Goal: Task Accomplishment & Management: Complete application form

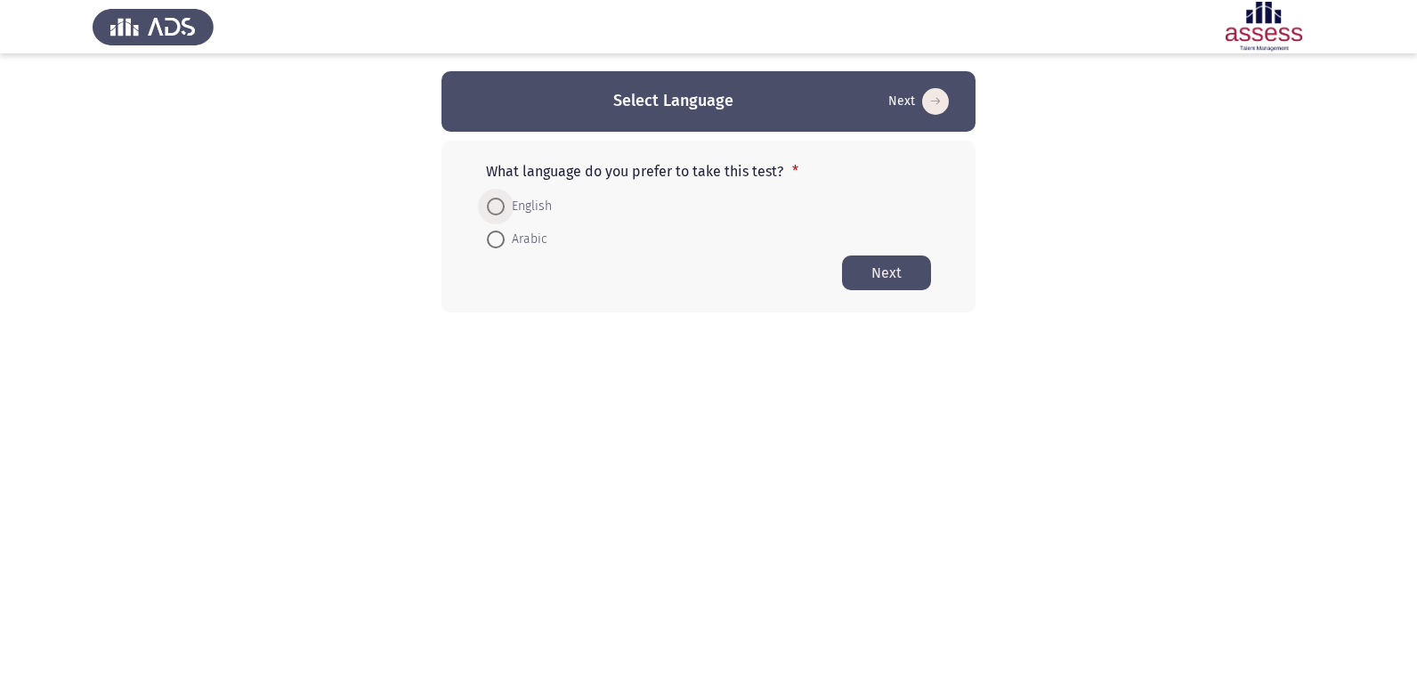
click at [498, 200] on span at bounding box center [496, 207] width 18 height 18
click at [498, 200] on input "English" at bounding box center [496, 207] width 18 height 18
radio input "true"
click at [901, 272] on button "Next" at bounding box center [886, 271] width 89 height 35
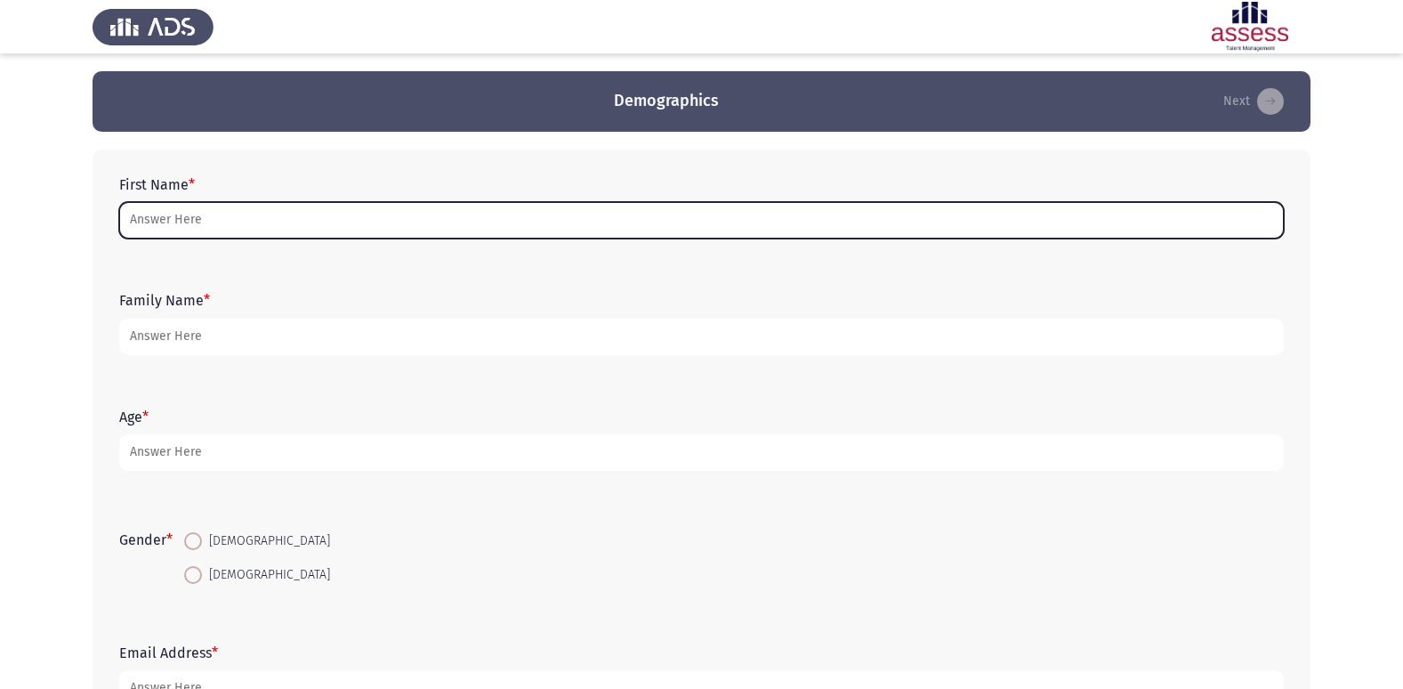
click at [236, 218] on input "First Name *" at bounding box center [701, 220] width 1165 height 36
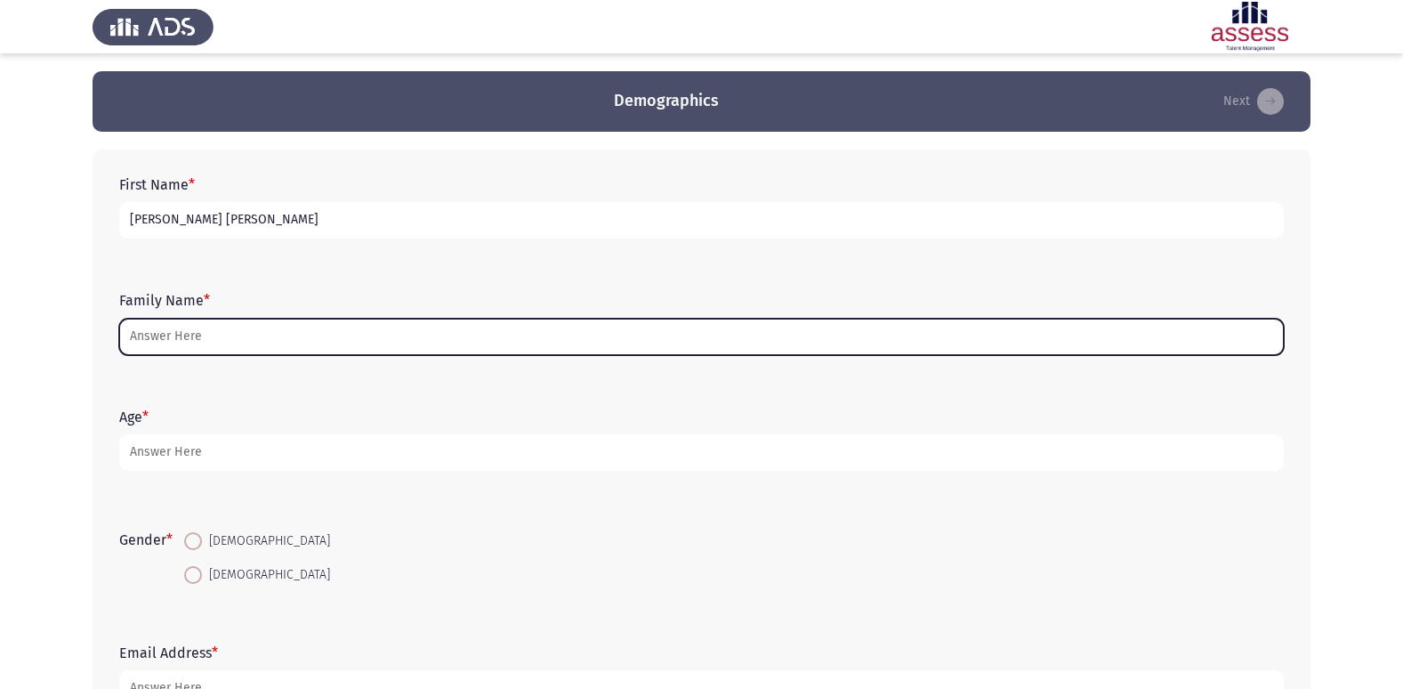
click at [141, 325] on input "Family Name *" at bounding box center [701, 337] width 1165 height 36
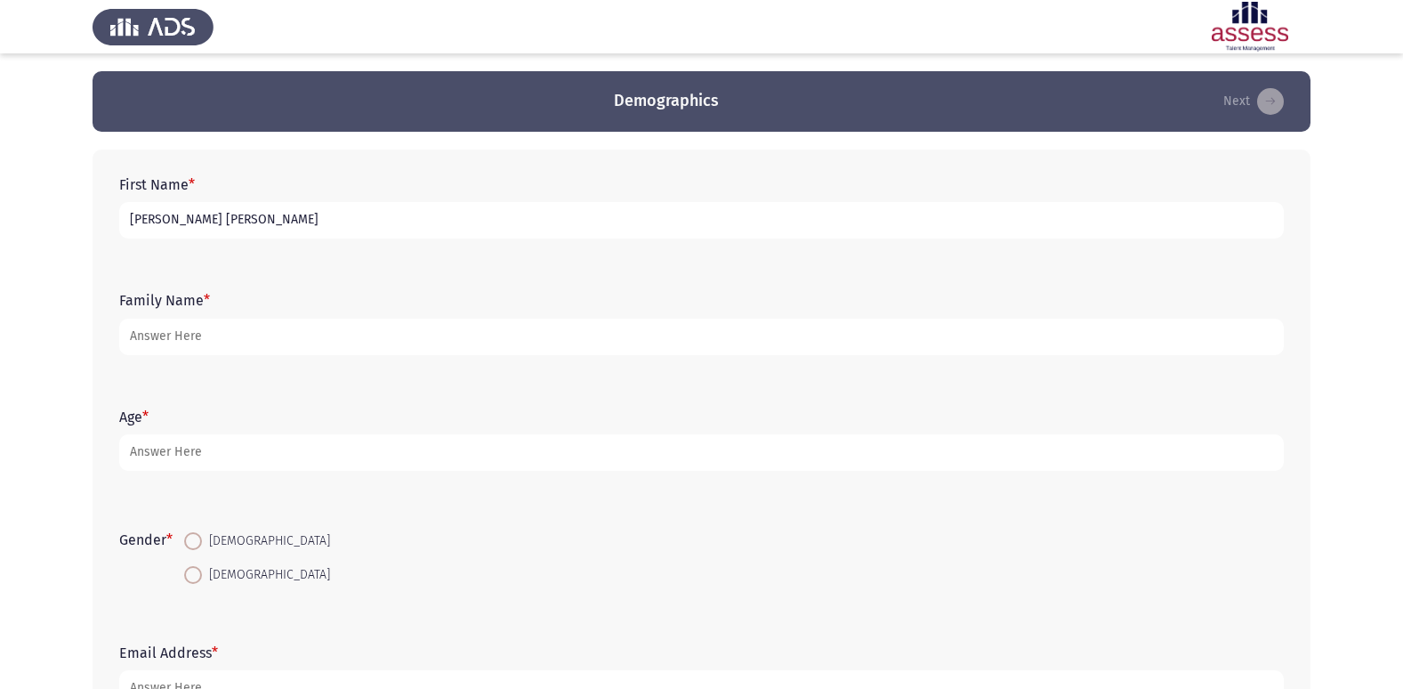
click at [424, 207] on input "[PERSON_NAME] [PERSON_NAME]" at bounding box center [701, 220] width 1165 height 36
type input "h"
type input "حبيبه [PERSON_NAME]"
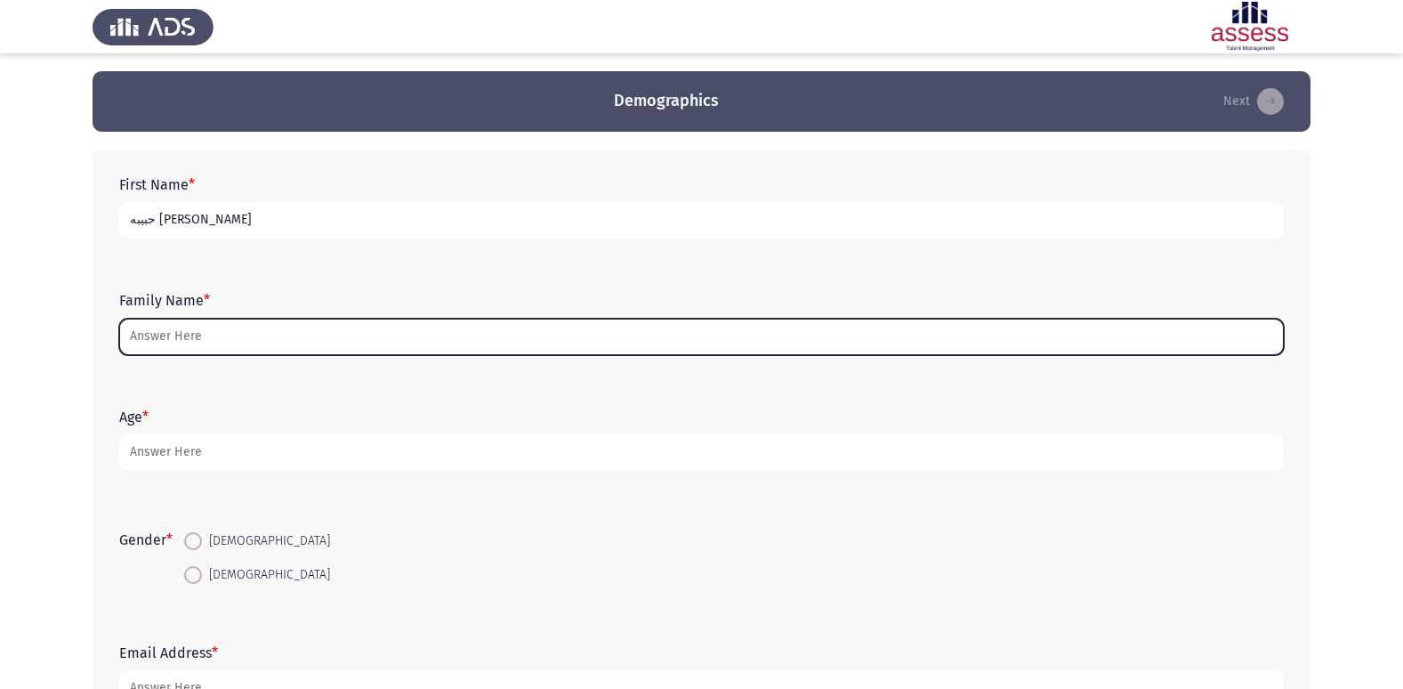
click at [305, 332] on input "Family Name *" at bounding box center [701, 337] width 1165 height 36
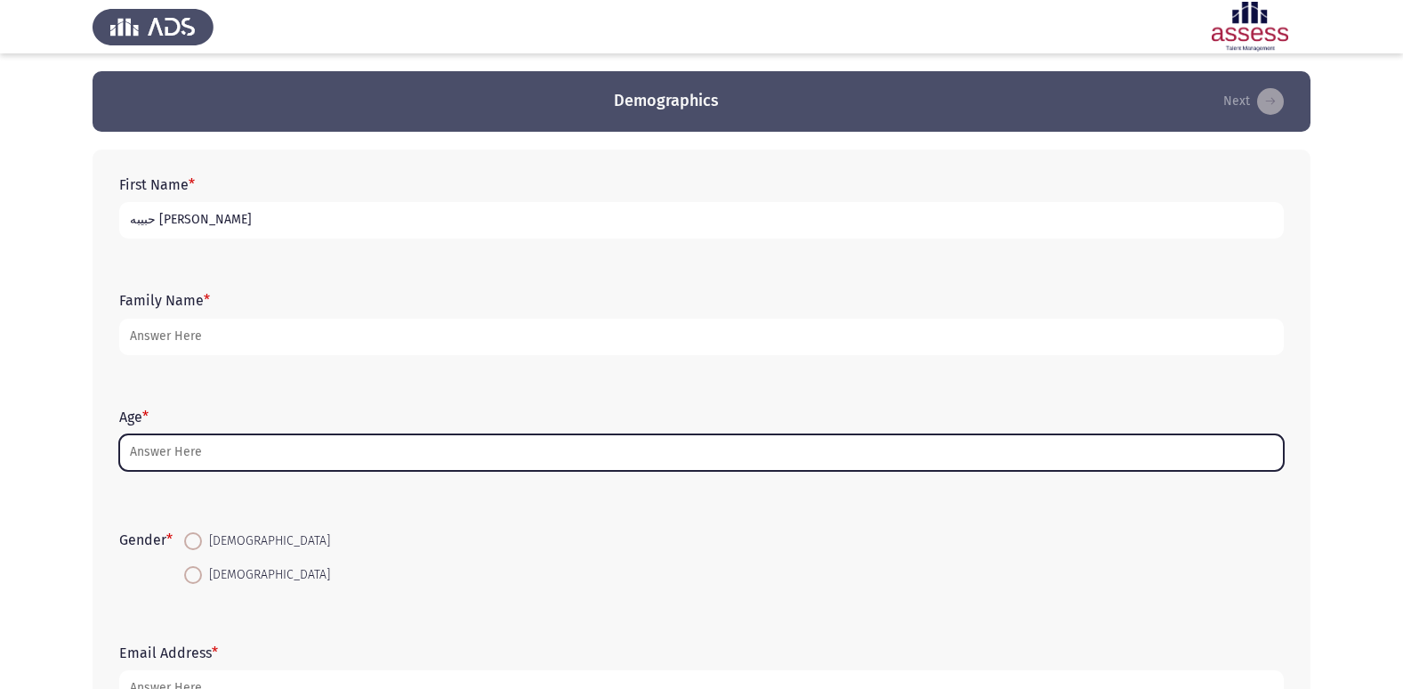
click at [168, 455] on input "Age *" at bounding box center [701, 452] width 1165 height 36
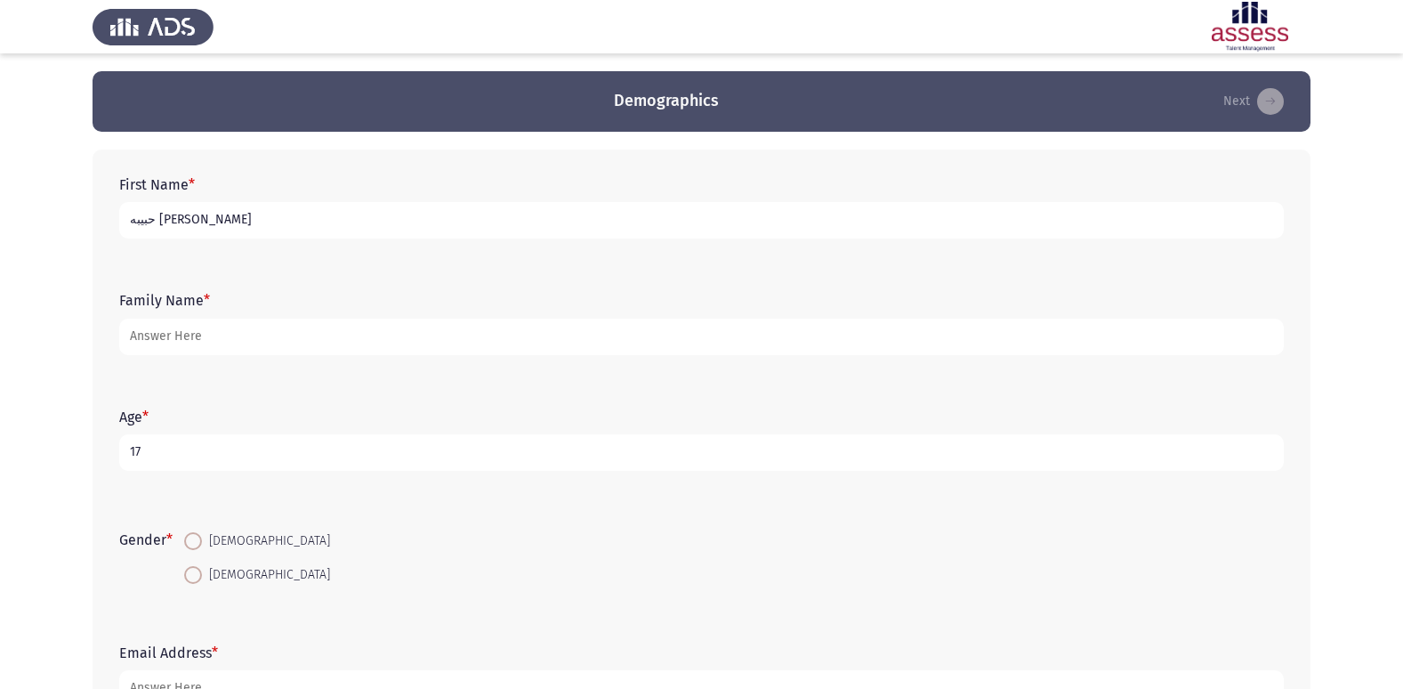
type input "17"
click at [201, 576] on span at bounding box center [193, 575] width 18 height 18
click at [201, 576] on input "[DEMOGRAPHIC_DATA]" at bounding box center [193, 575] width 18 height 18
radio input "true"
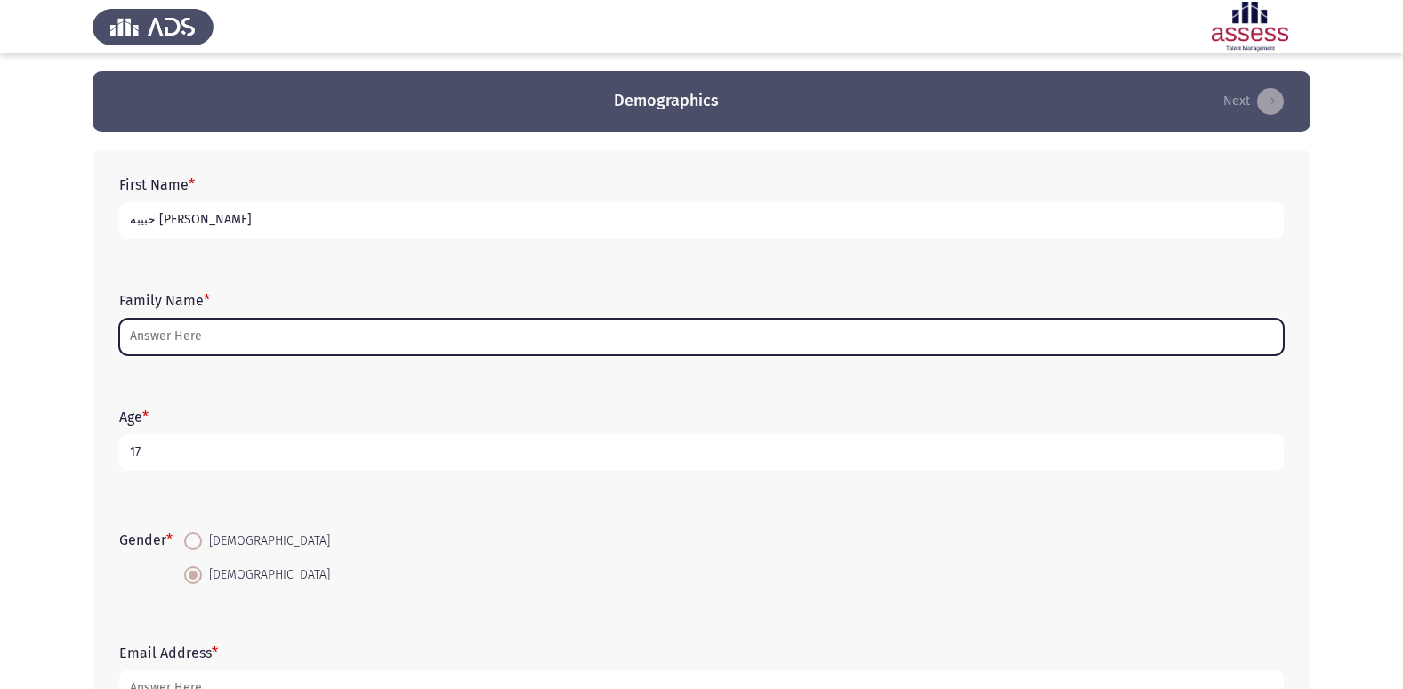
click at [141, 335] on input "Family Name *" at bounding box center [701, 337] width 1165 height 36
type input "a"
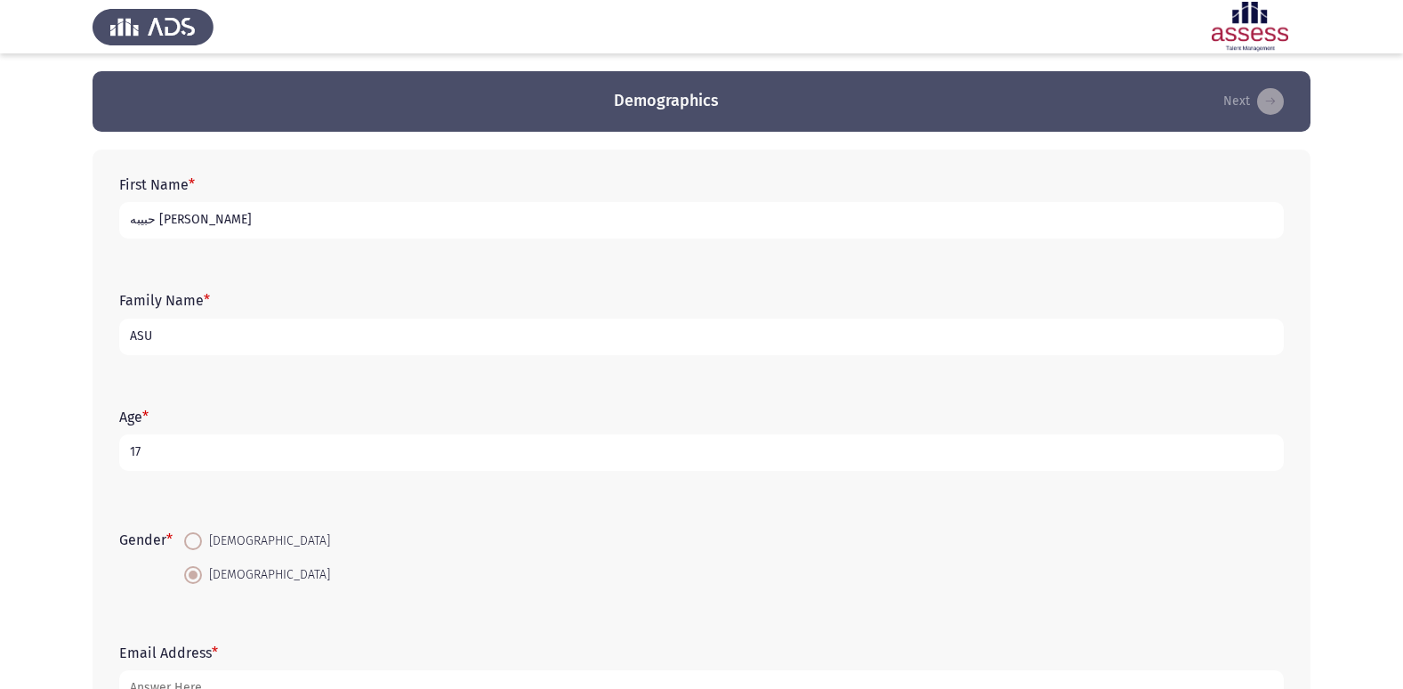
scroll to position [36, 0]
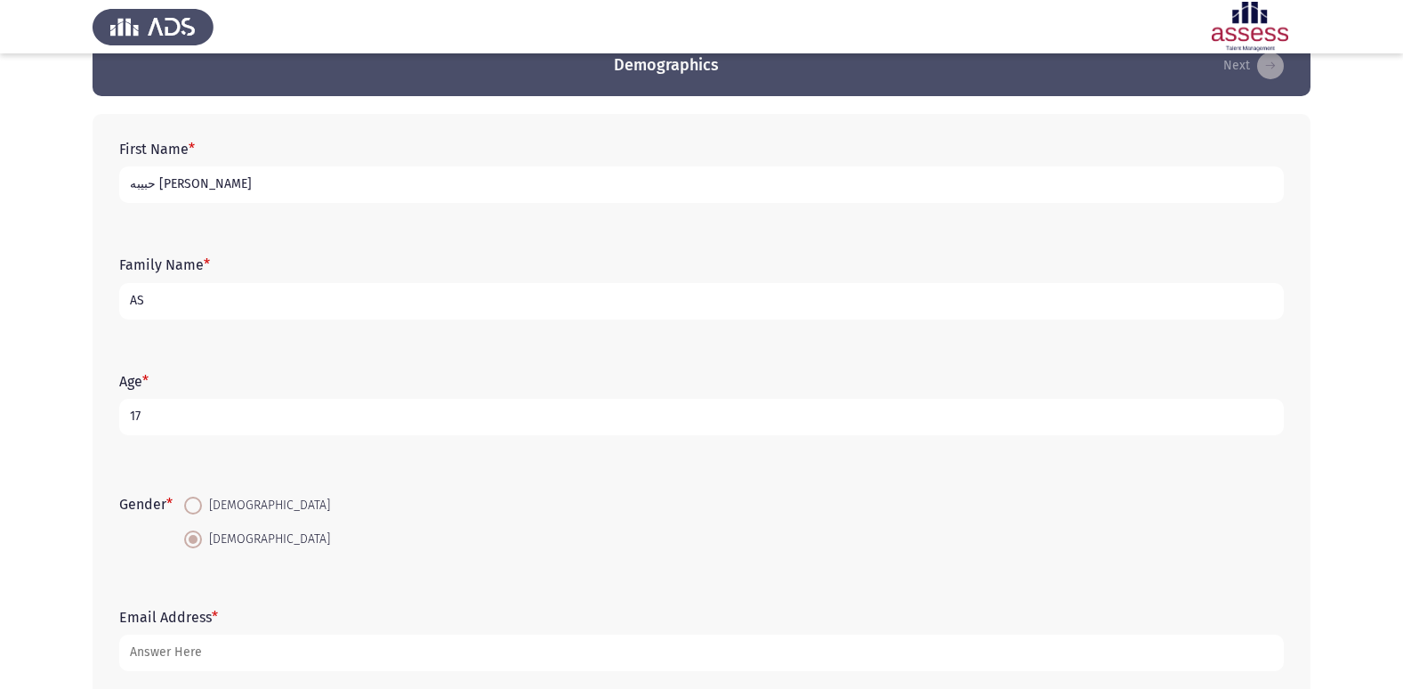
type input "A"
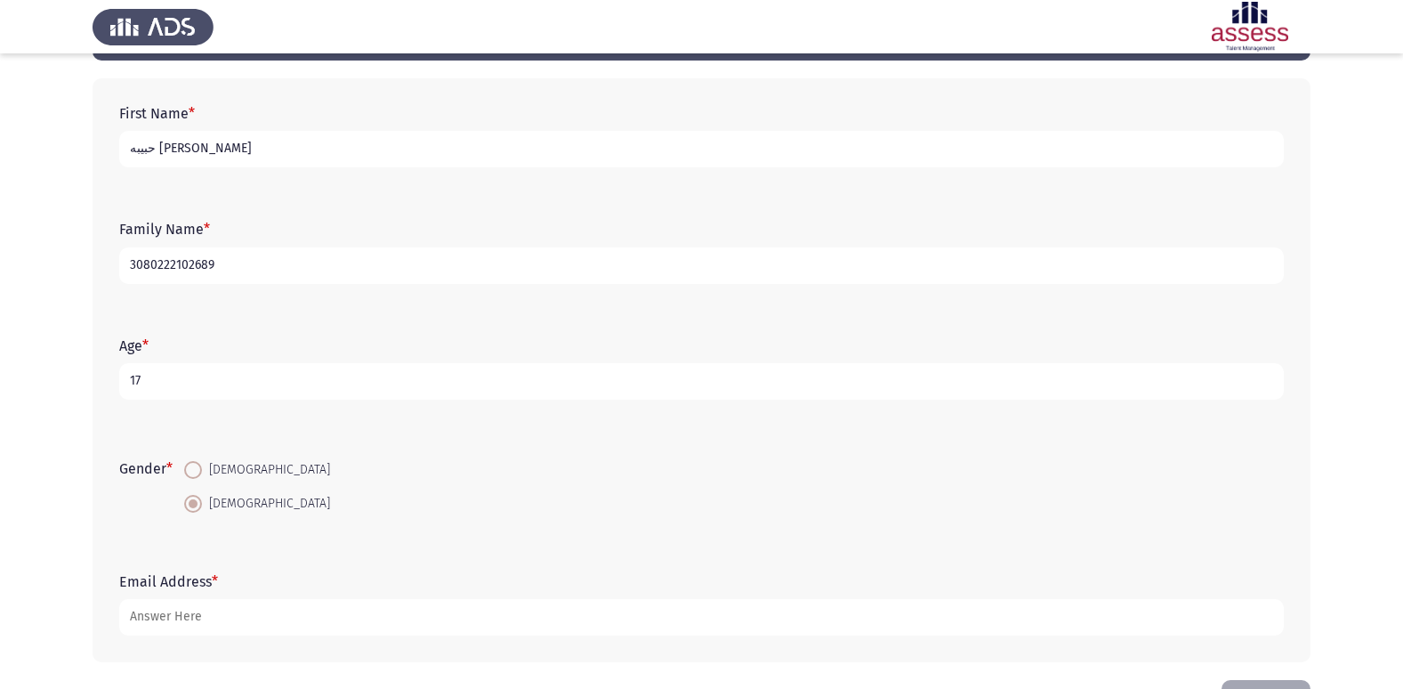
scroll to position [133, 0]
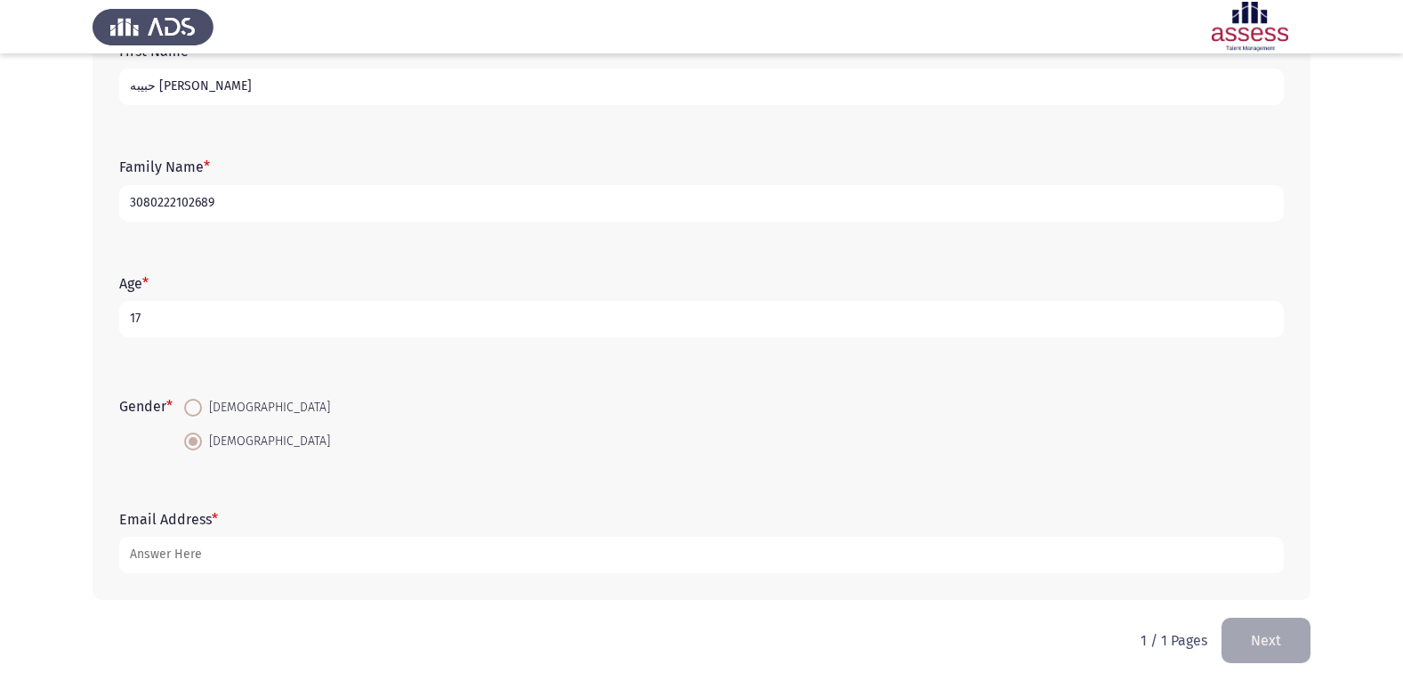
type input "3080222102689"
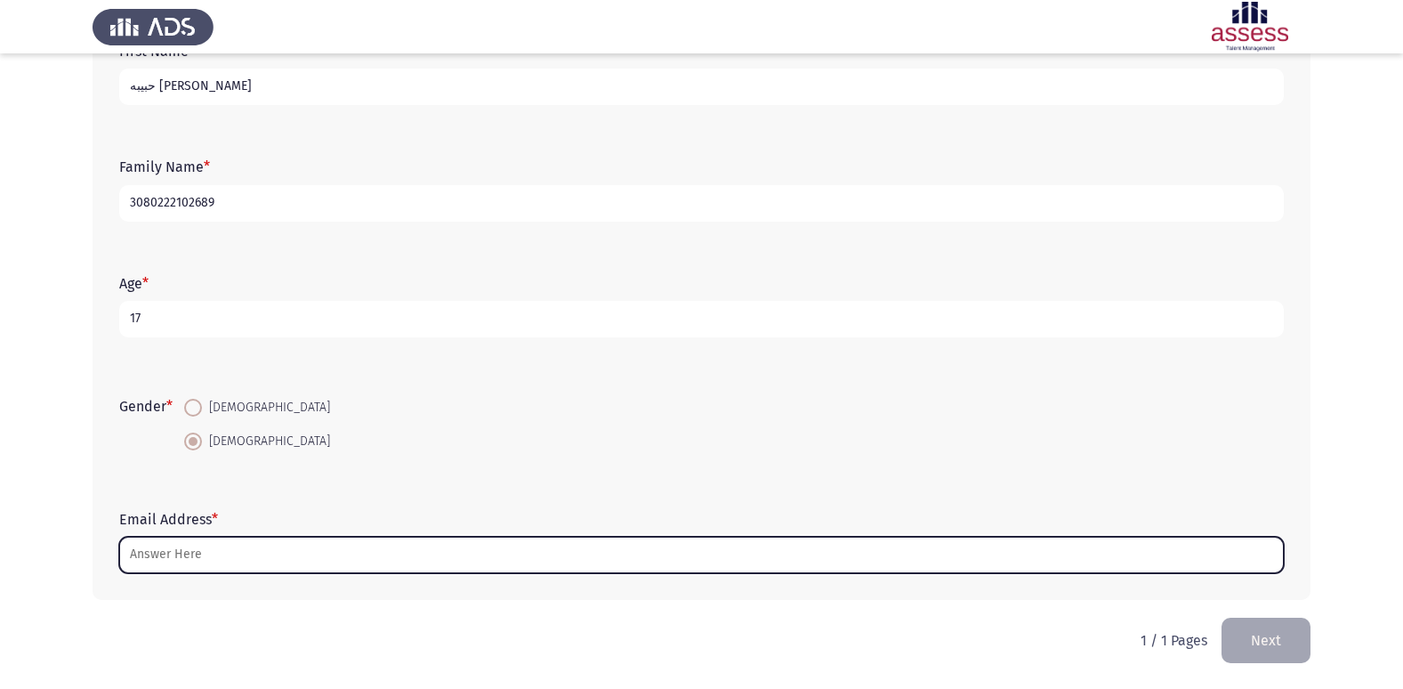
click at [190, 547] on input "Email Address *" at bounding box center [701, 555] width 1165 height 36
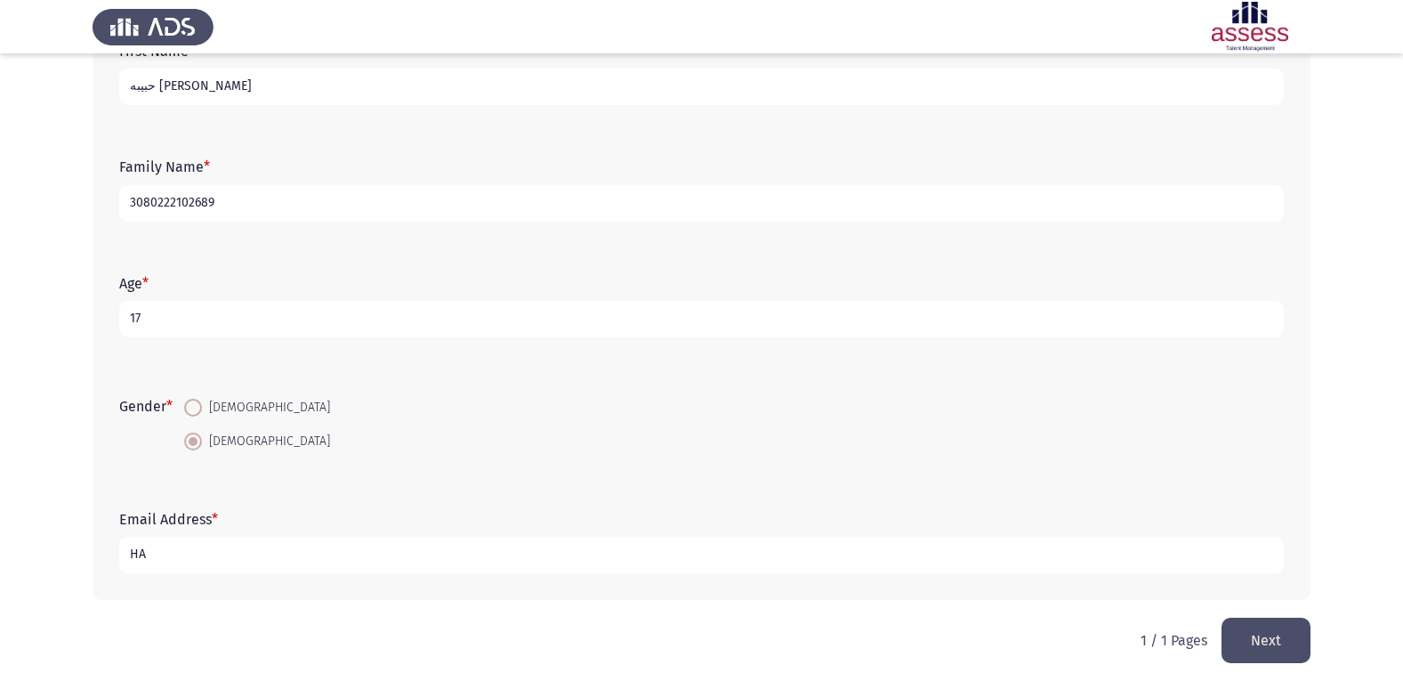
type input "H"
type input "h"
type input "[EMAIL_ADDRESS][DOMAIN_NAME]"
click at [1276, 644] on button "Next" at bounding box center [1266, 640] width 89 height 45
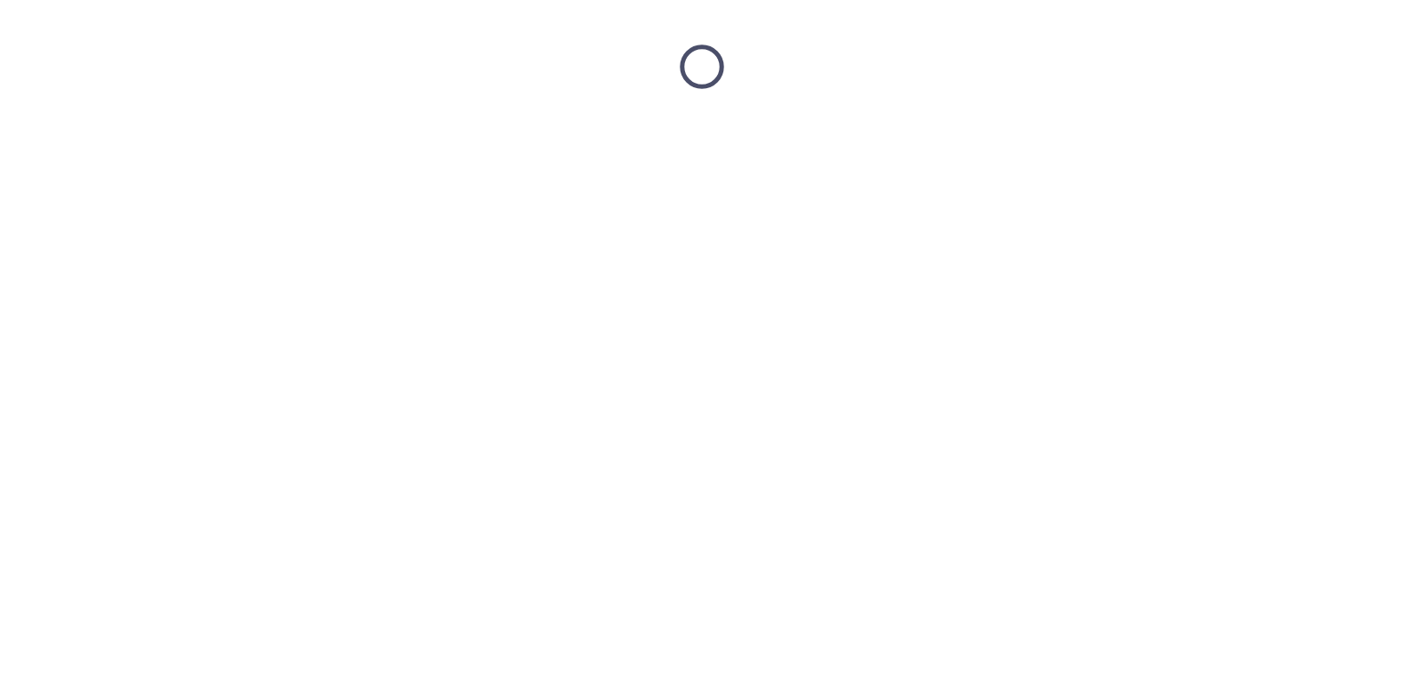
scroll to position [0, 0]
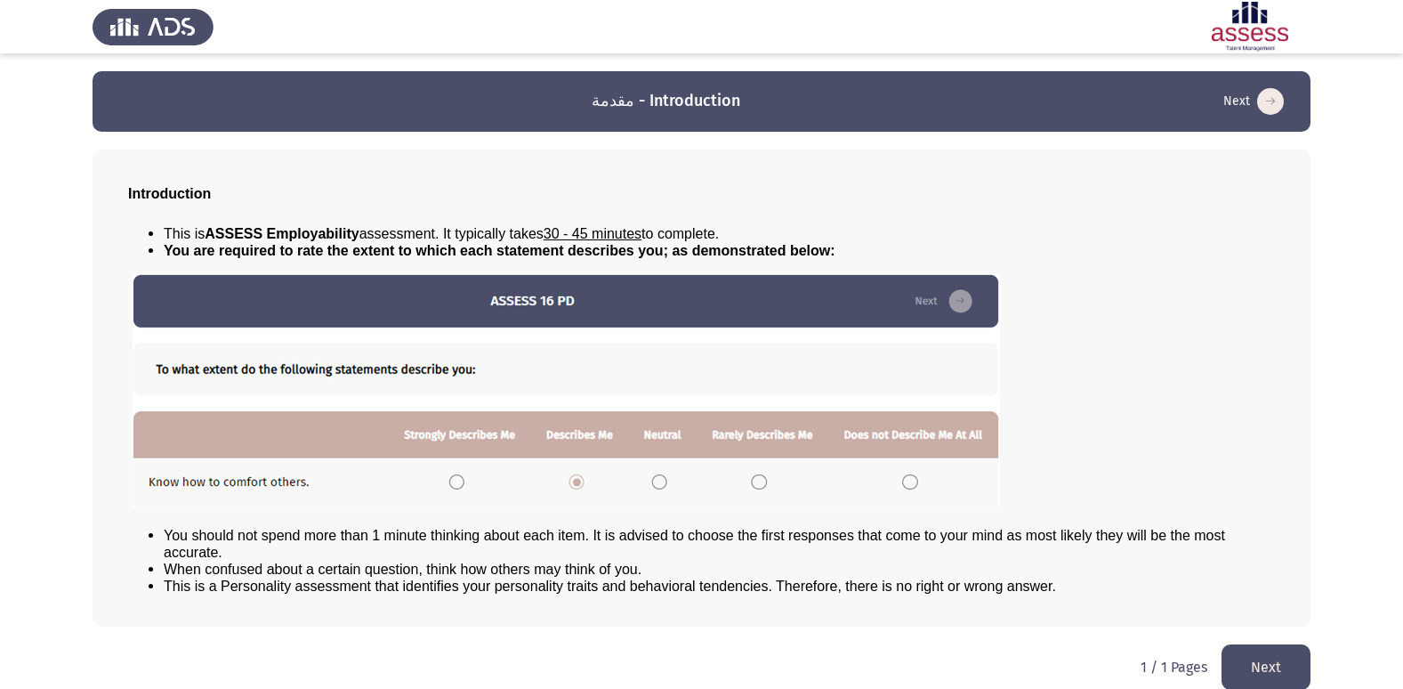
click at [1239, 662] on button "Next" at bounding box center [1266, 666] width 89 height 45
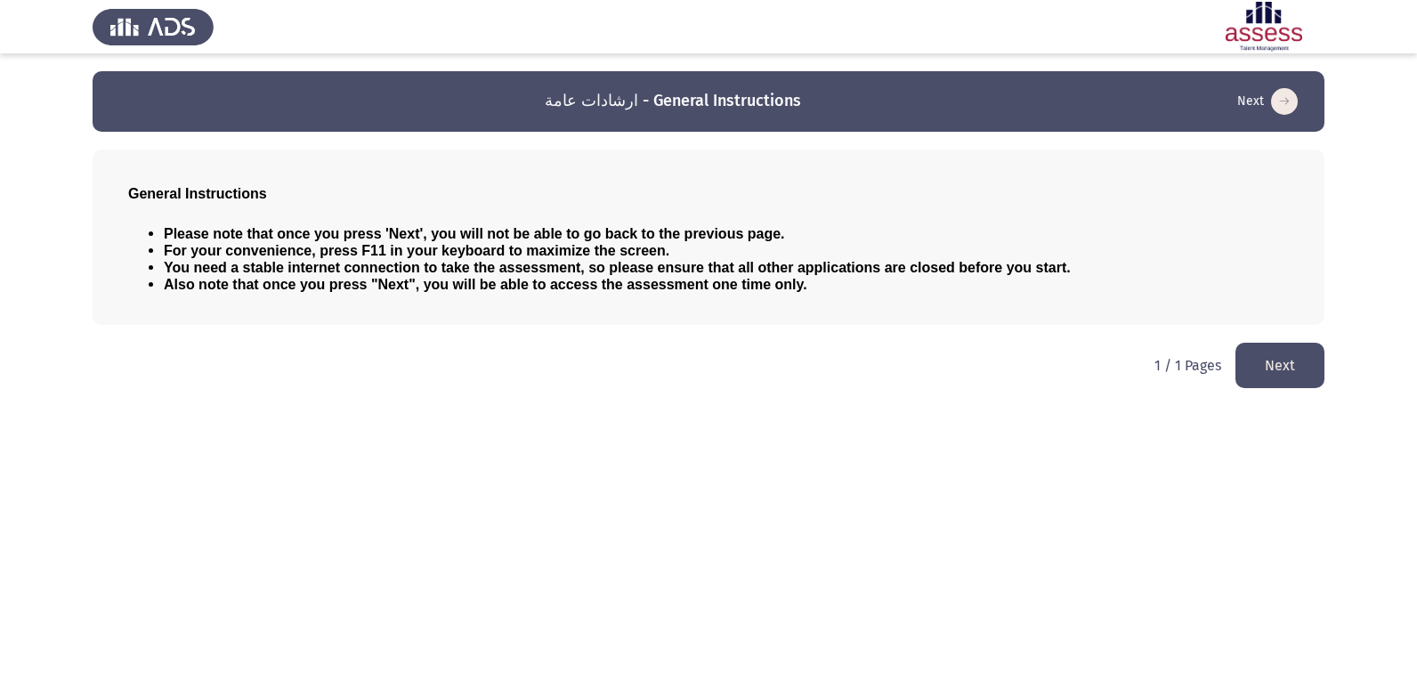
click at [1248, 360] on button "Next" at bounding box center [1279, 365] width 89 height 45
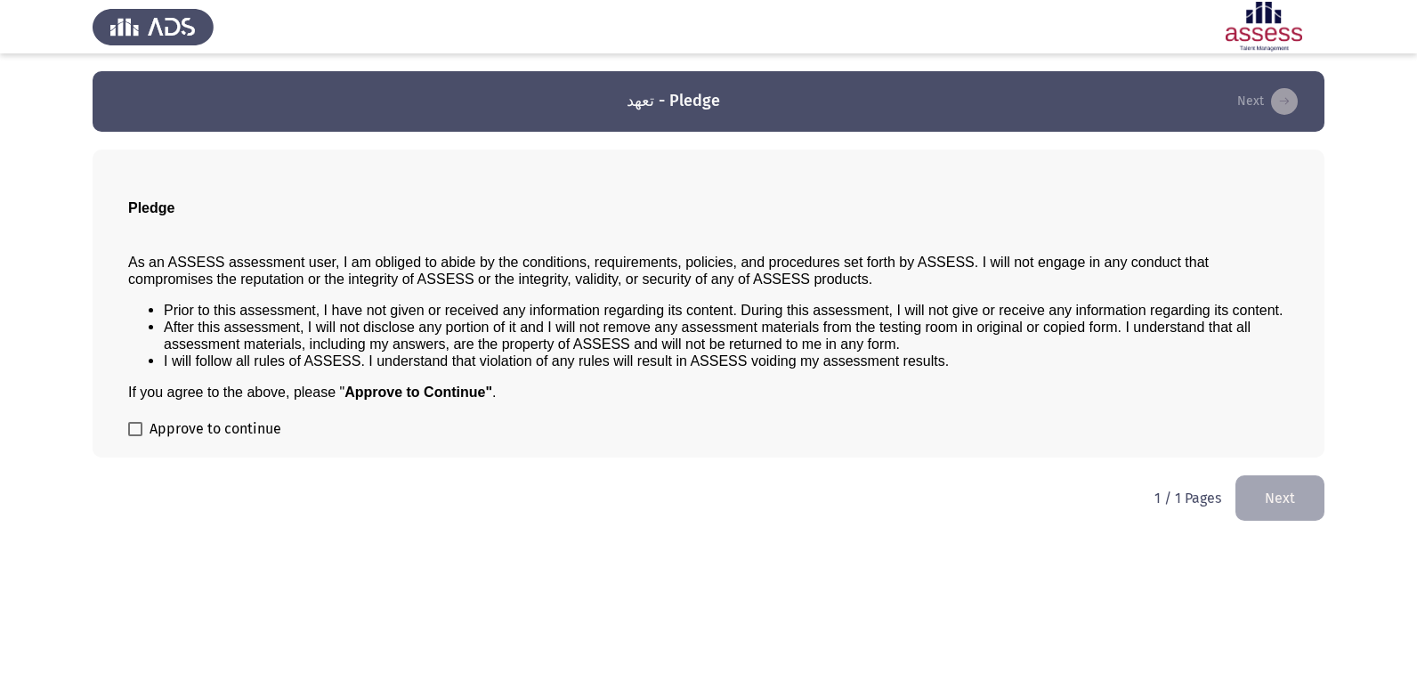
click at [148, 429] on label "Approve to continue" at bounding box center [204, 428] width 153 height 21
click at [135, 436] on input "Approve to continue" at bounding box center [134, 436] width 1 height 1
checkbox input "true"
click at [1281, 513] on button "Next" at bounding box center [1279, 497] width 89 height 45
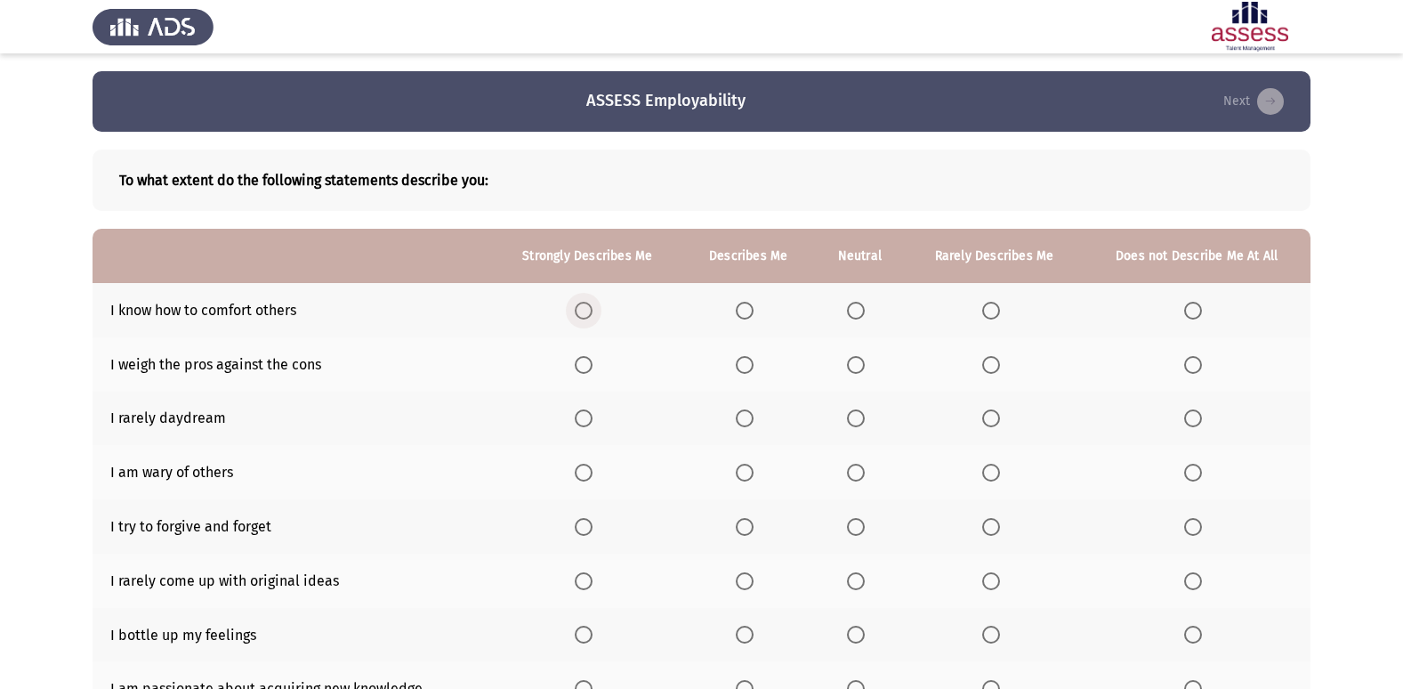
click at [583, 309] on span "Select an option" at bounding box center [584, 311] width 18 height 18
click at [583, 309] on input "Select an option" at bounding box center [584, 311] width 18 height 18
click at [858, 528] on span "Select an option" at bounding box center [856, 527] width 18 height 18
click at [858, 528] on input "Select an option" at bounding box center [856, 527] width 18 height 18
click at [992, 578] on span "Select an option" at bounding box center [991, 581] width 18 height 18
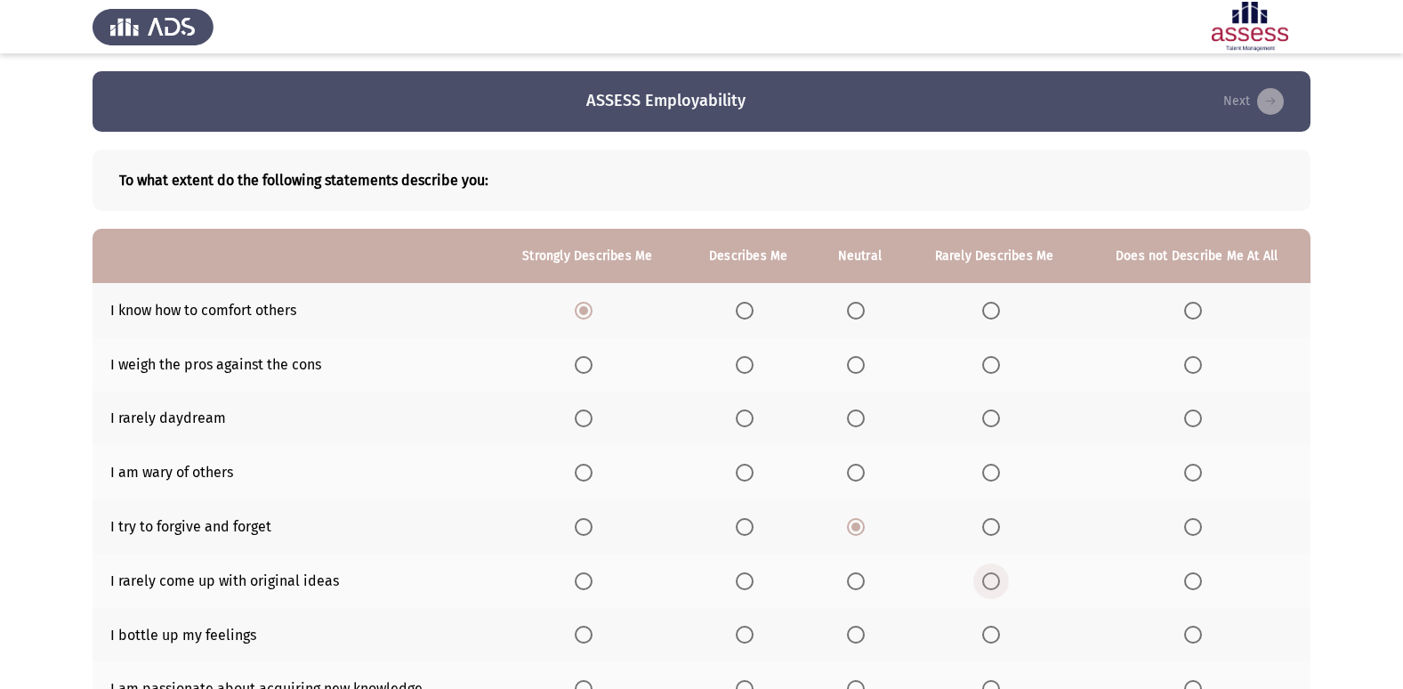
click at [992, 578] on input "Select an option" at bounding box center [991, 581] width 18 height 18
click at [859, 370] on span "Select an option" at bounding box center [856, 365] width 18 height 18
click at [859, 370] on input "Select an option" at bounding box center [856, 365] width 18 height 18
click at [994, 420] on span "Select an option" at bounding box center [991, 418] width 18 height 18
click at [994, 420] on input "Select an option" at bounding box center [991, 418] width 18 height 18
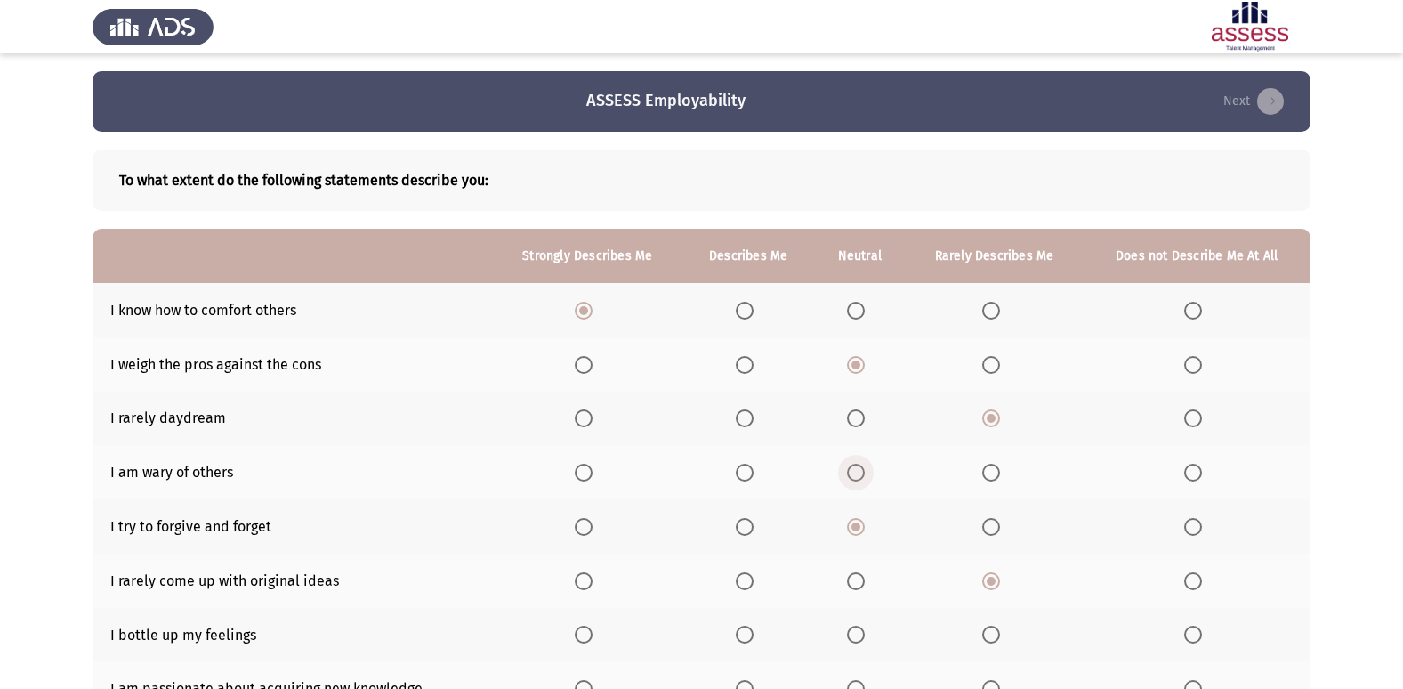
click at [862, 468] on span "Select an option" at bounding box center [856, 473] width 18 height 18
click at [862, 468] on input "Select an option" at bounding box center [856, 473] width 18 height 18
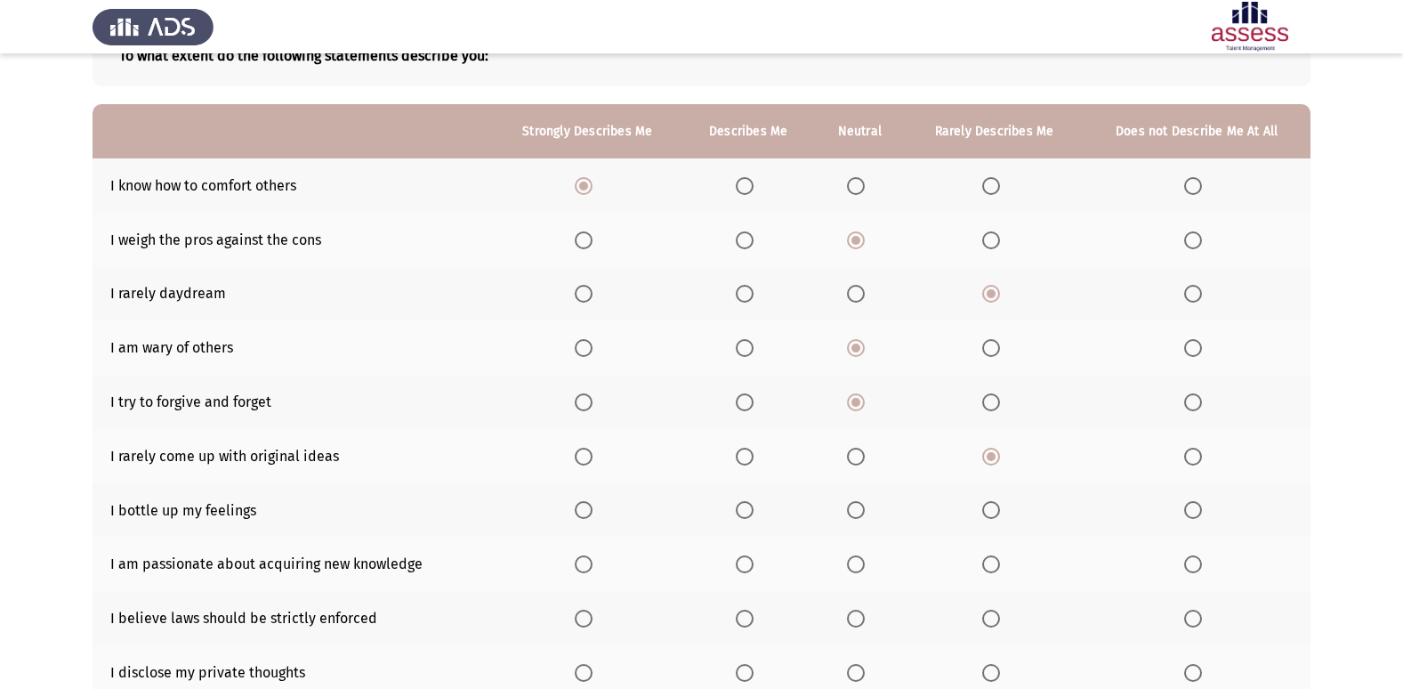
scroll to position [142, 0]
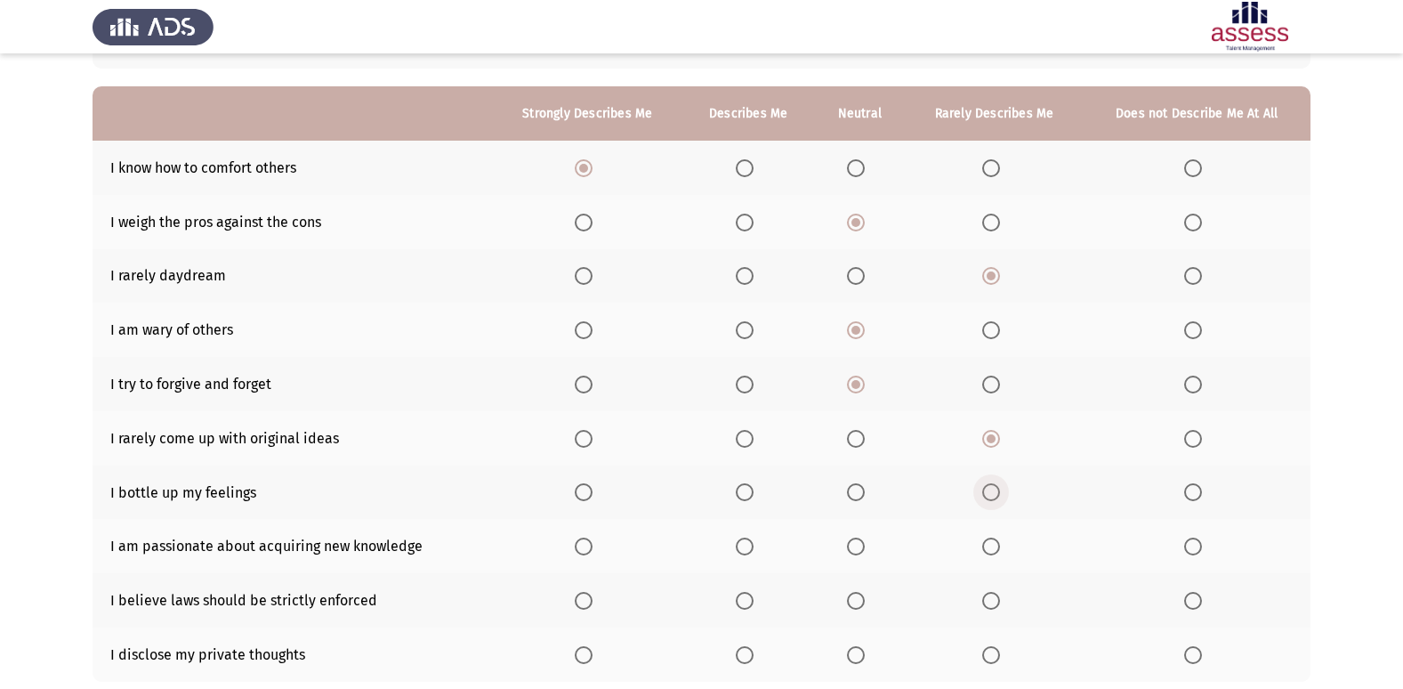
click at [986, 497] on span "Select an option" at bounding box center [991, 492] width 18 height 18
click at [986, 497] on input "Select an option" at bounding box center [991, 492] width 18 height 18
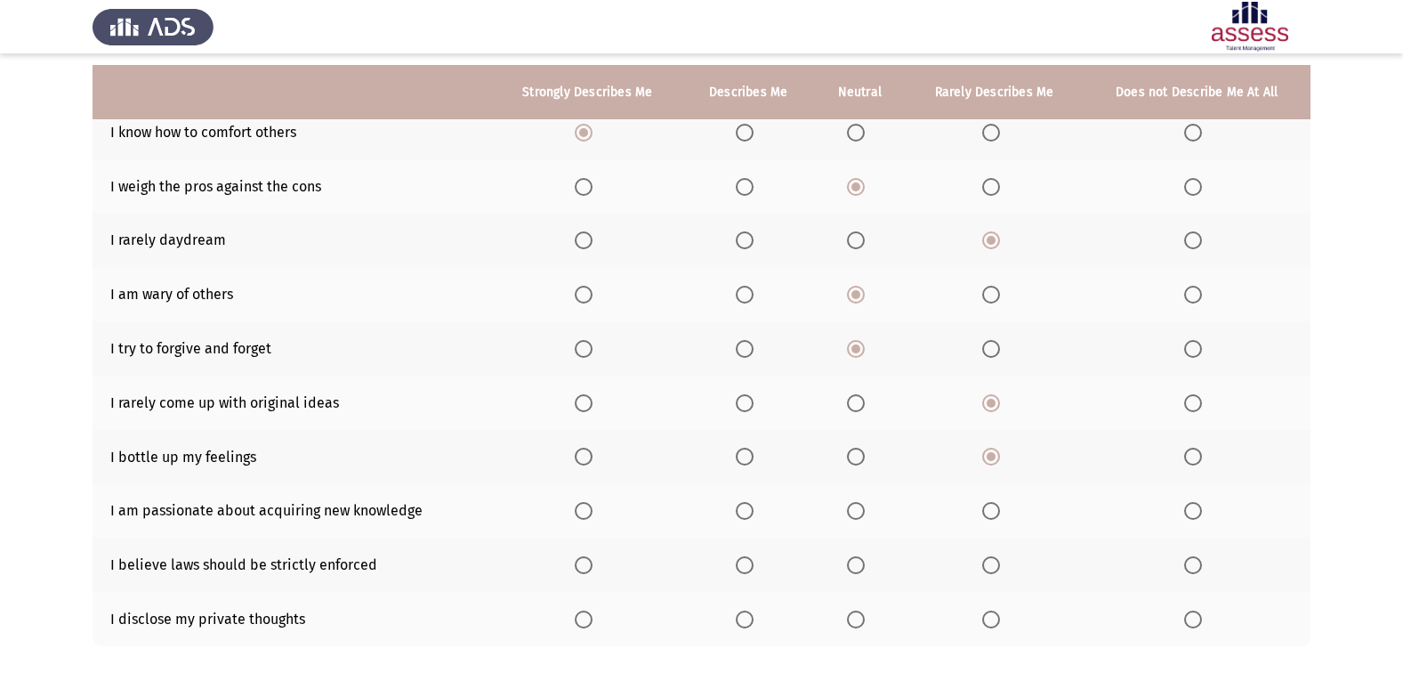
scroll to position [190, 0]
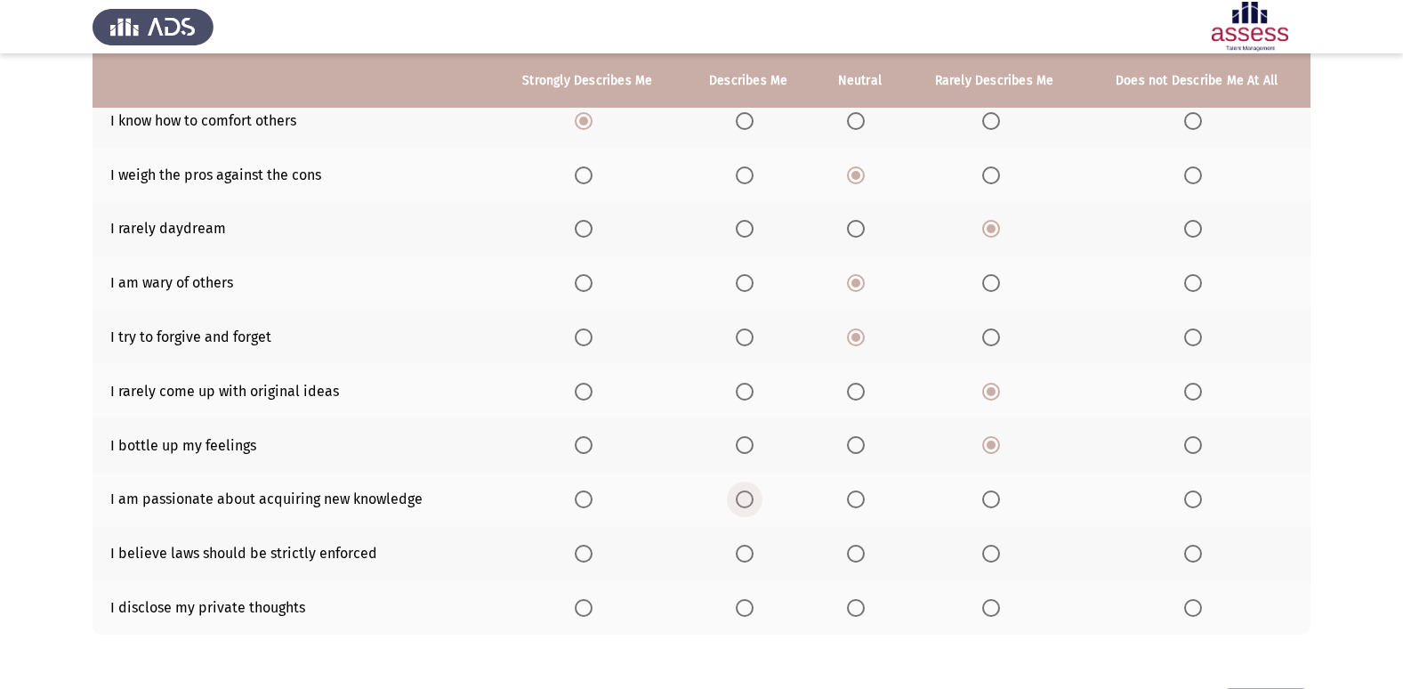
click at [747, 494] on span "Select an option" at bounding box center [745, 499] width 18 height 18
click at [747, 494] on input "Select an option" at bounding box center [745, 499] width 18 height 18
click at [747, 552] on span "Select an option" at bounding box center [745, 554] width 18 height 18
click at [747, 552] on input "Select an option" at bounding box center [745, 554] width 18 height 18
click at [863, 607] on span "Select an option" at bounding box center [856, 608] width 18 height 18
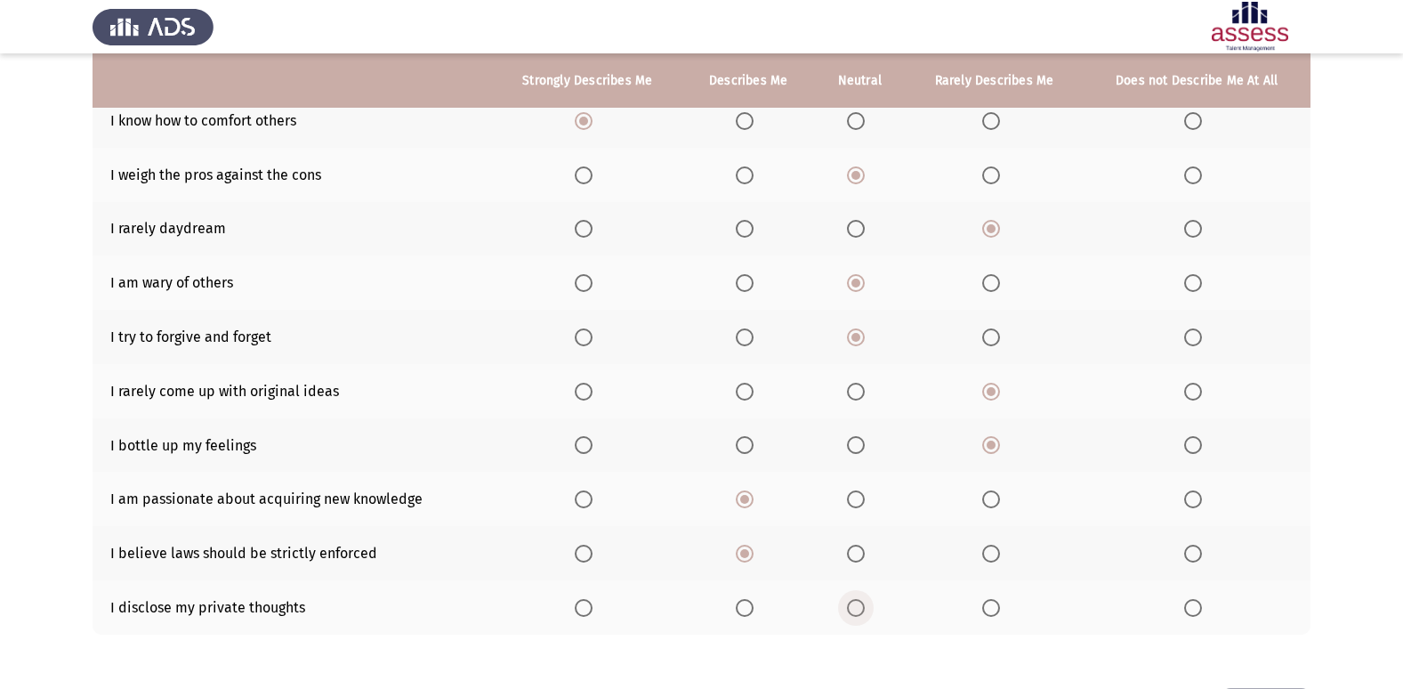
click at [863, 607] on input "Select an option" at bounding box center [856, 608] width 18 height 18
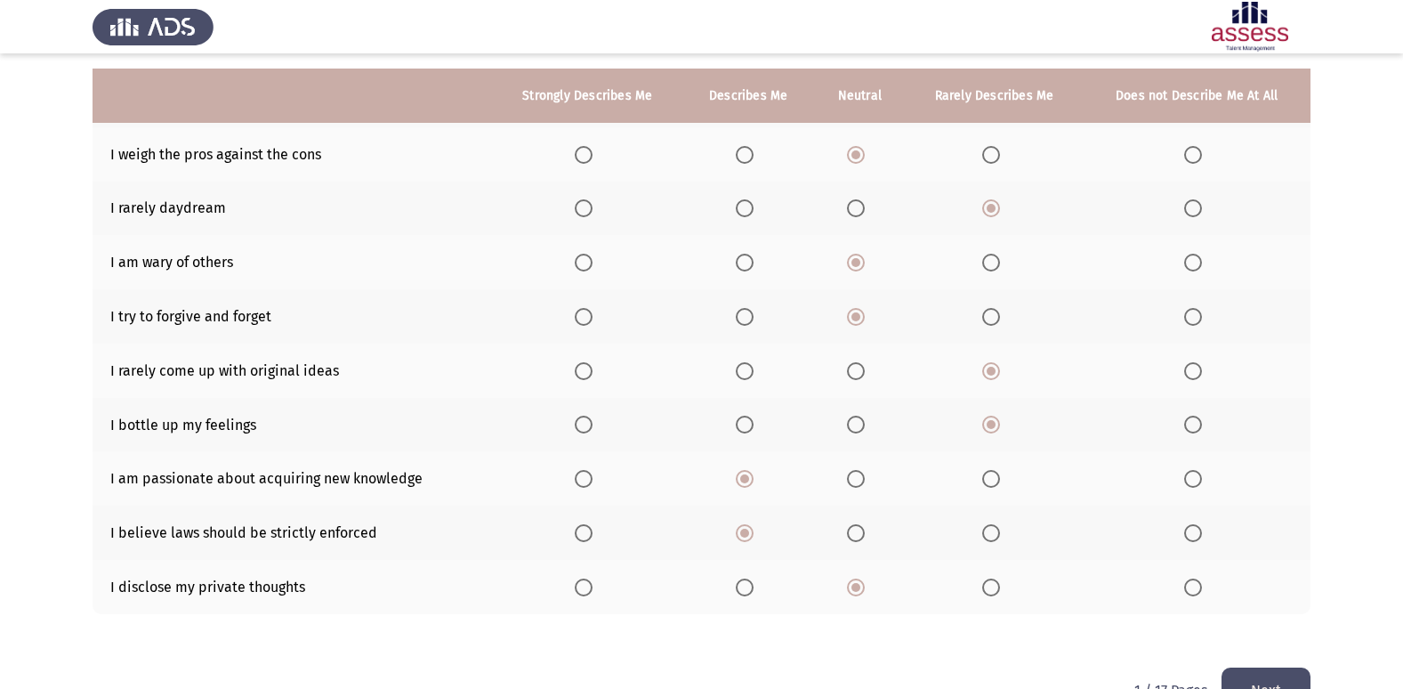
scroll to position [260, 0]
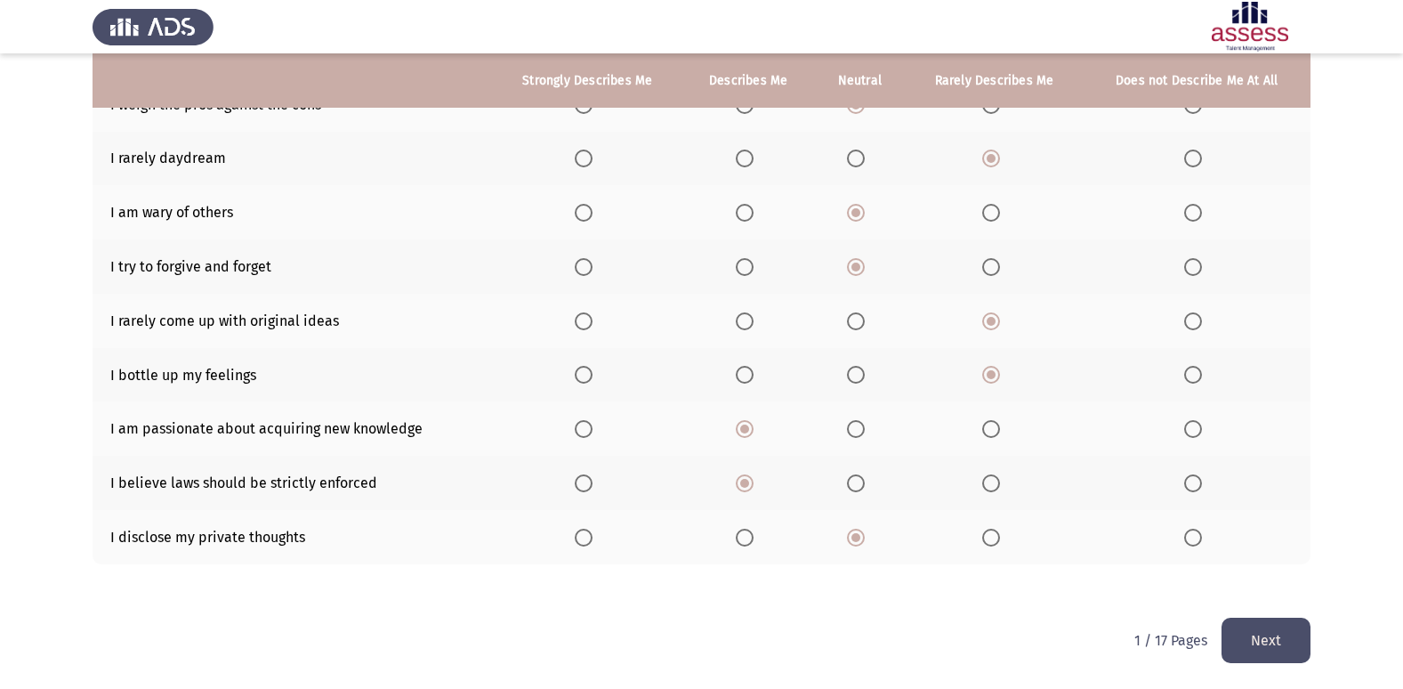
click at [1264, 642] on button "Next" at bounding box center [1266, 640] width 89 height 45
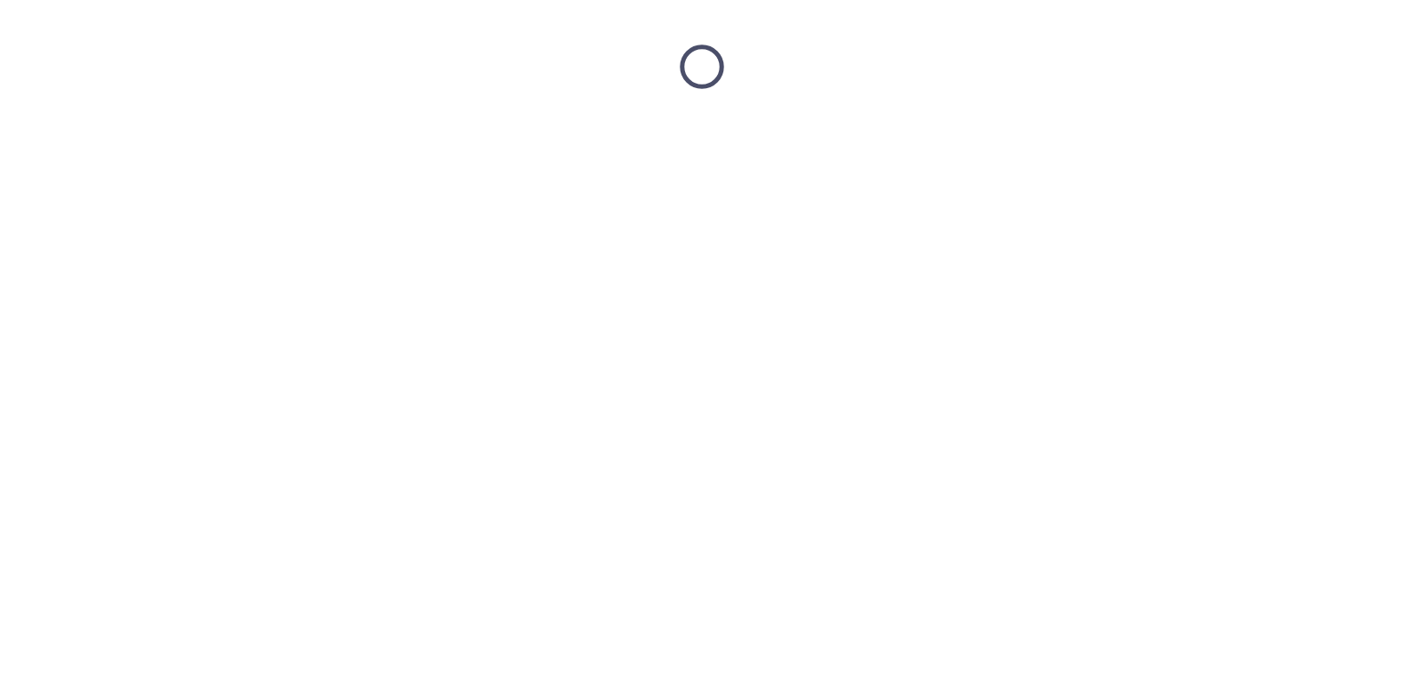
scroll to position [0, 0]
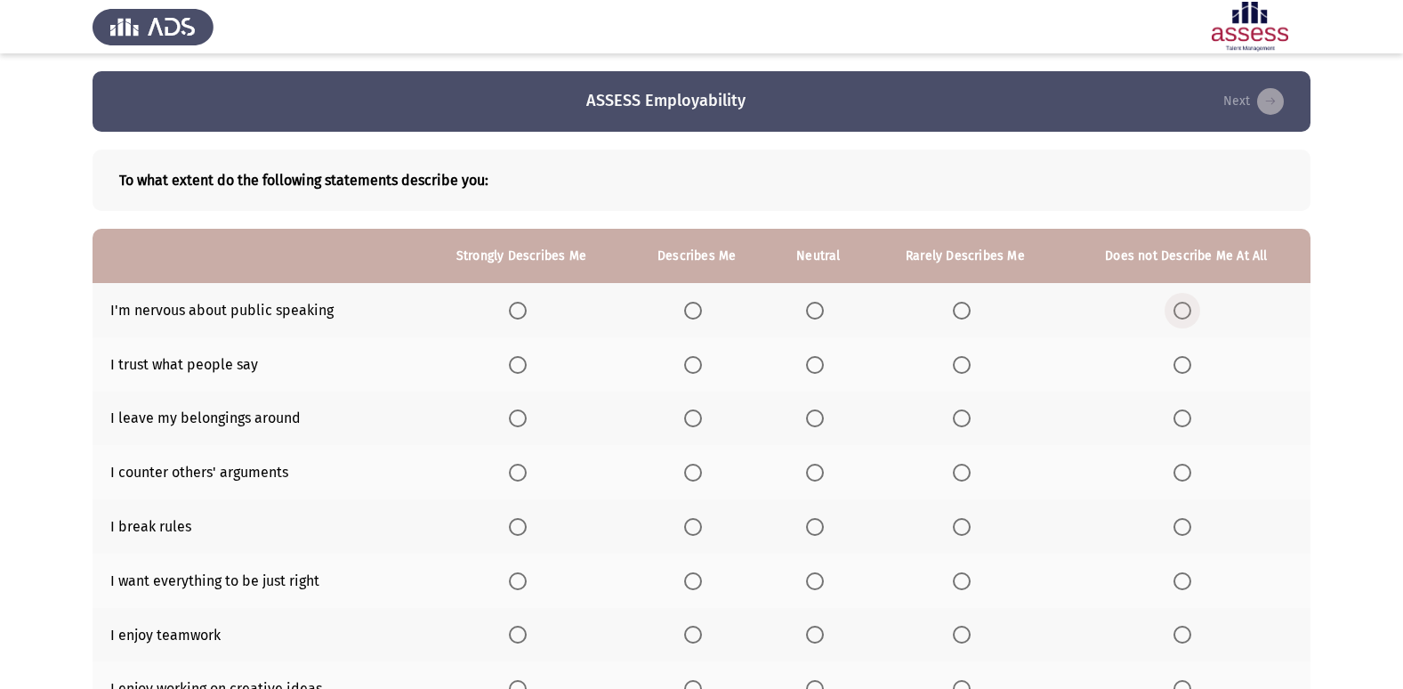
click at [1188, 311] on span "Select an option" at bounding box center [1183, 311] width 18 height 18
click at [1188, 311] on input "Select an option" at bounding box center [1183, 311] width 18 height 18
click at [810, 360] on span "Select an option" at bounding box center [815, 365] width 18 height 18
click at [810, 360] on input "Select an option" at bounding box center [815, 365] width 18 height 18
click at [968, 423] on span "Select an option" at bounding box center [962, 418] width 18 height 18
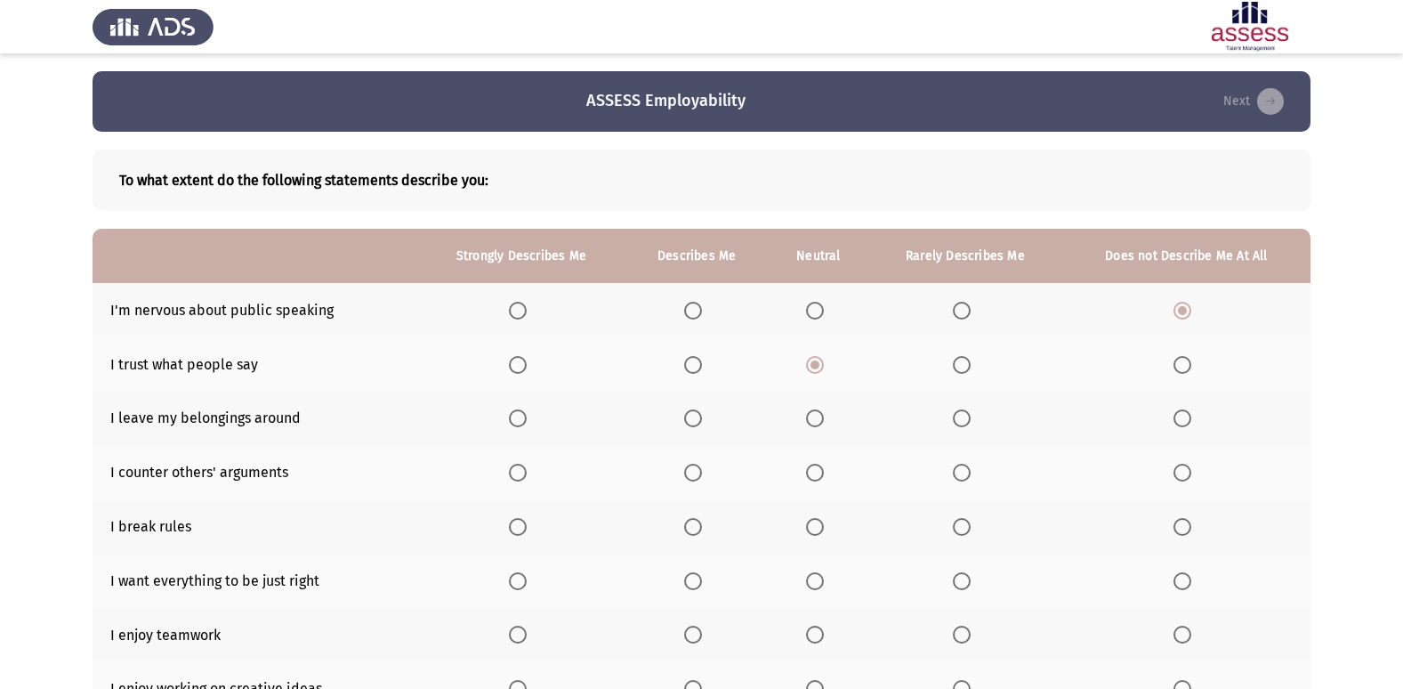
click at [968, 423] on input "Select an option" at bounding box center [962, 418] width 18 height 18
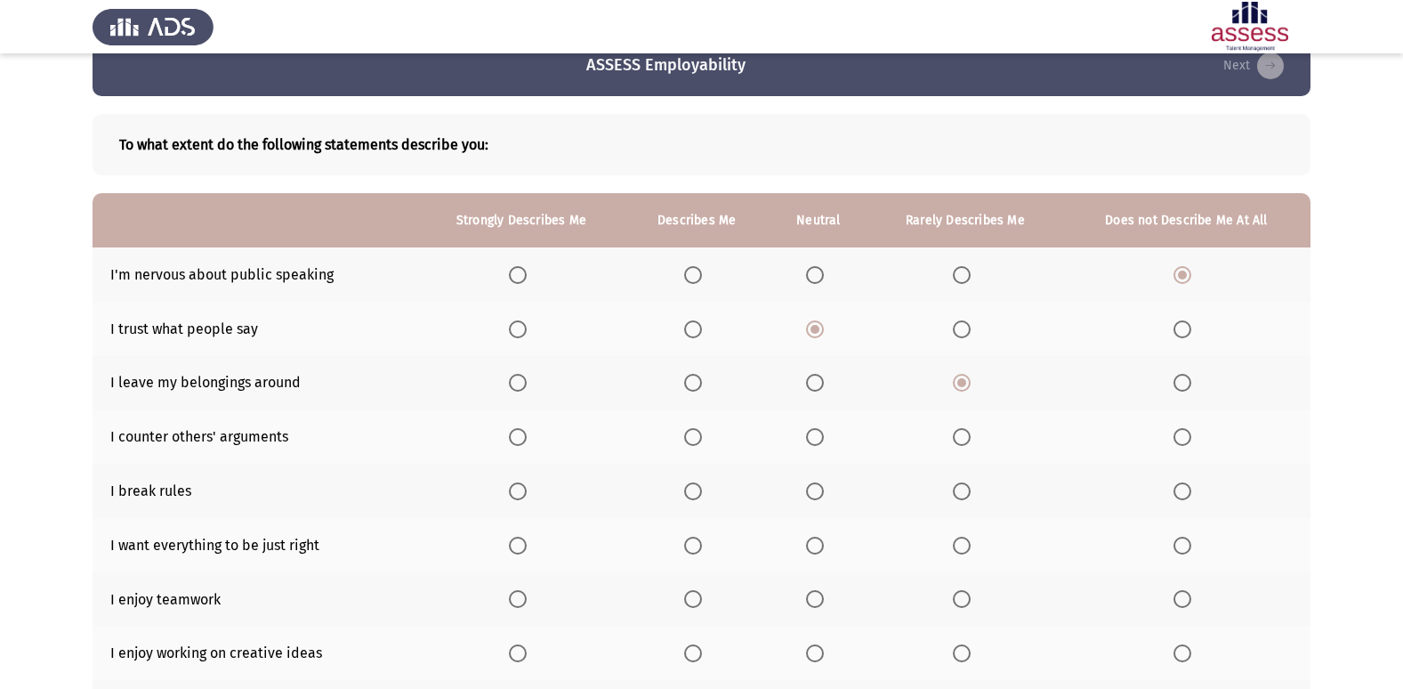
scroll to position [71, 0]
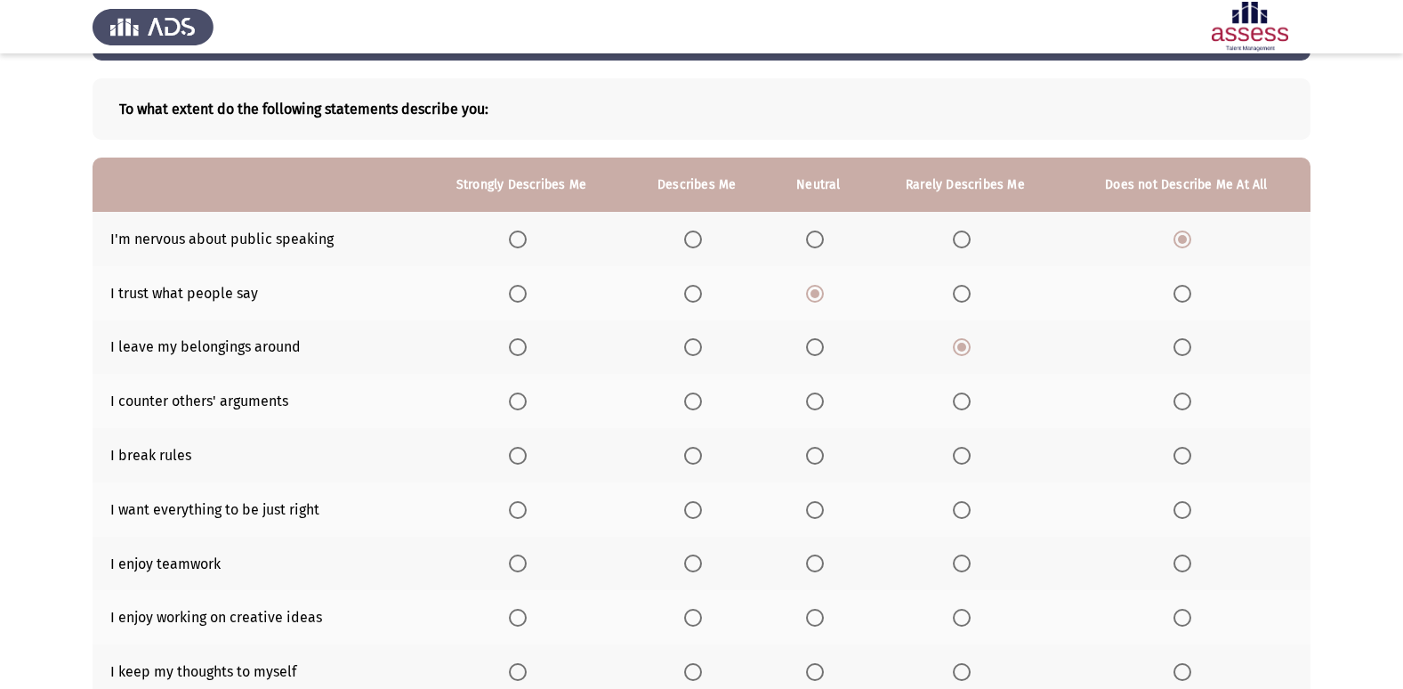
click at [823, 401] on span "Select an option" at bounding box center [815, 401] width 18 height 18
click at [823, 401] on input "Select an option" at bounding box center [815, 401] width 18 height 18
click at [1188, 456] on span "Select an option" at bounding box center [1183, 456] width 18 height 18
click at [1188, 456] on input "Select an option" at bounding box center [1183, 456] width 18 height 18
click at [695, 512] on span "Select an option" at bounding box center [693, 510] width 18 height 18
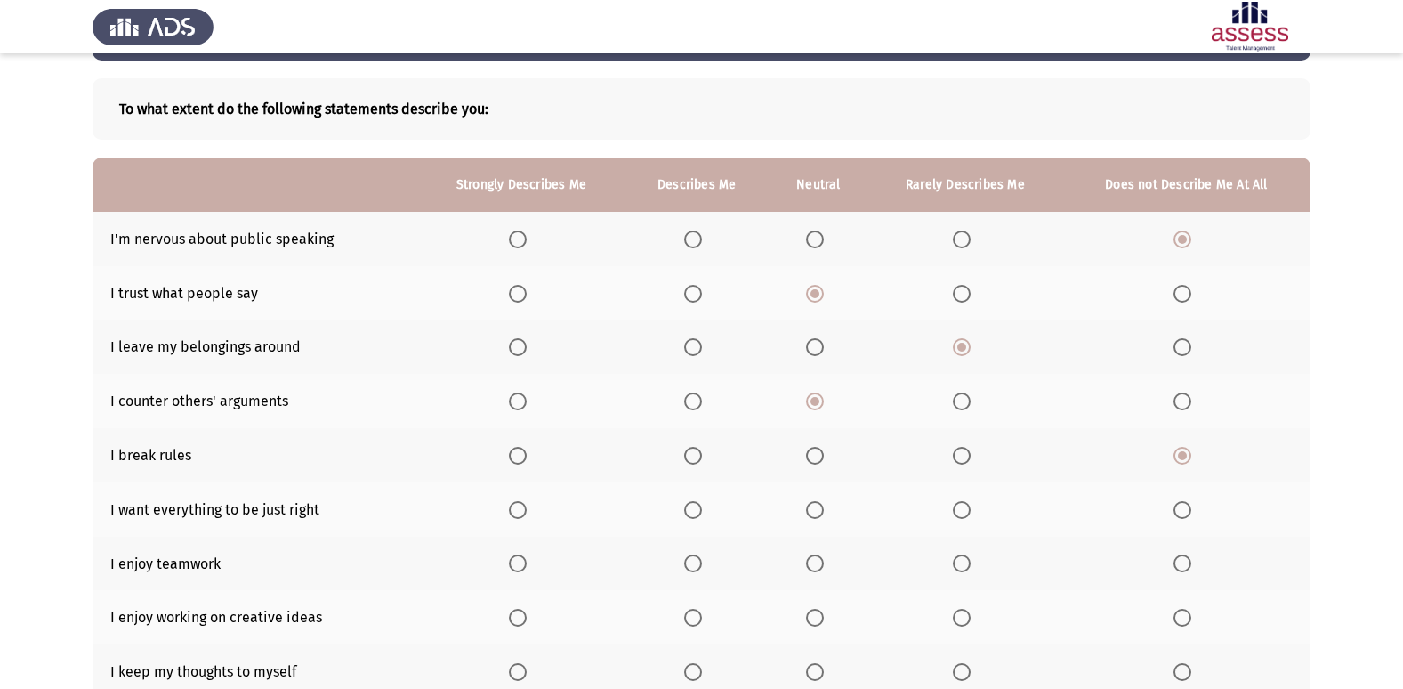
click at [695, 512] on input "Select an option" at bounding box center [693, 510] width 18 height 18
click at [518, 570] on span "Select an option" at bounding box center [518, 563] width 18 height 18
click at [518, 570] on input "Select an option" at bounding box center [518, 563] width 18 height 18
click at [518, 618] on span "Select an option" at bounding box center [518, 618] width 0 height 0
click at [519, 618] on input "Select an option" at bounding box center [518, 618] width 18 height 18
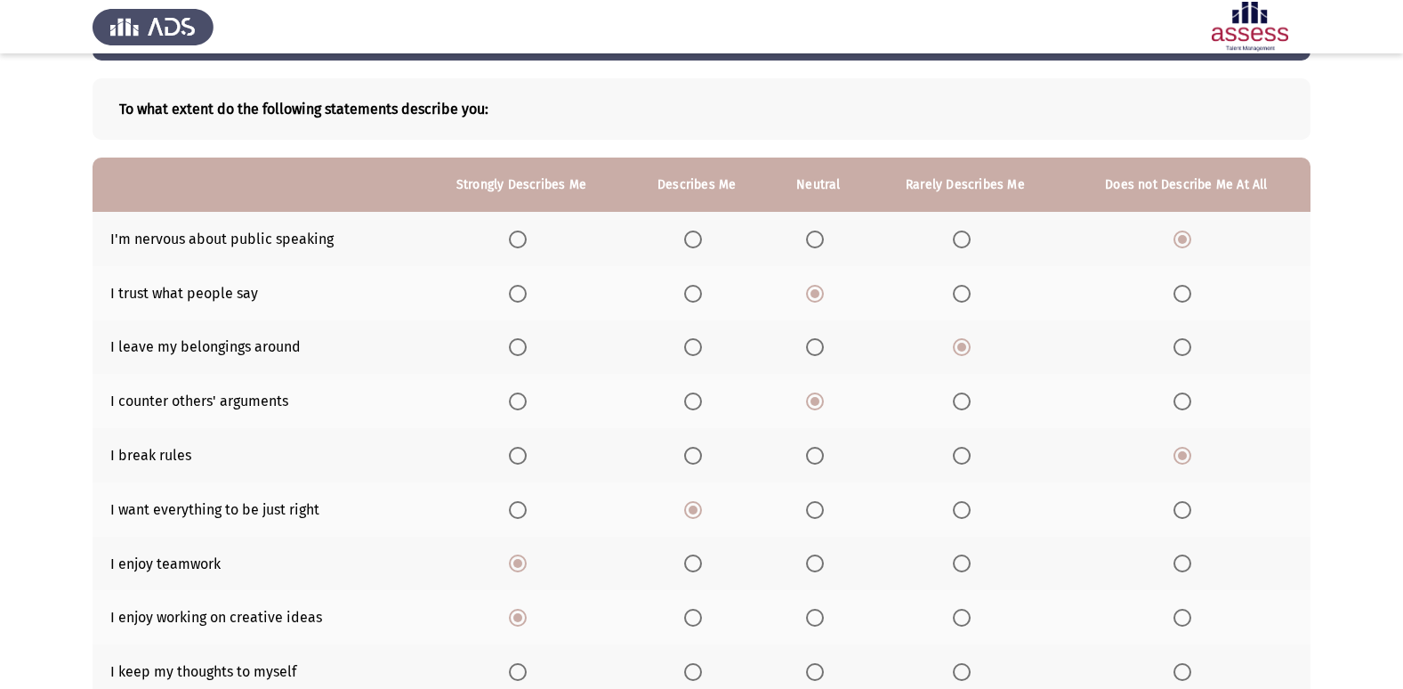
click at [812, 668] on span "Select an option" at bounding box center [815, 672] width 18 height 18
click at [812, 668] on input "Select an option" at bounding box center [815, 672] width 18 height 18
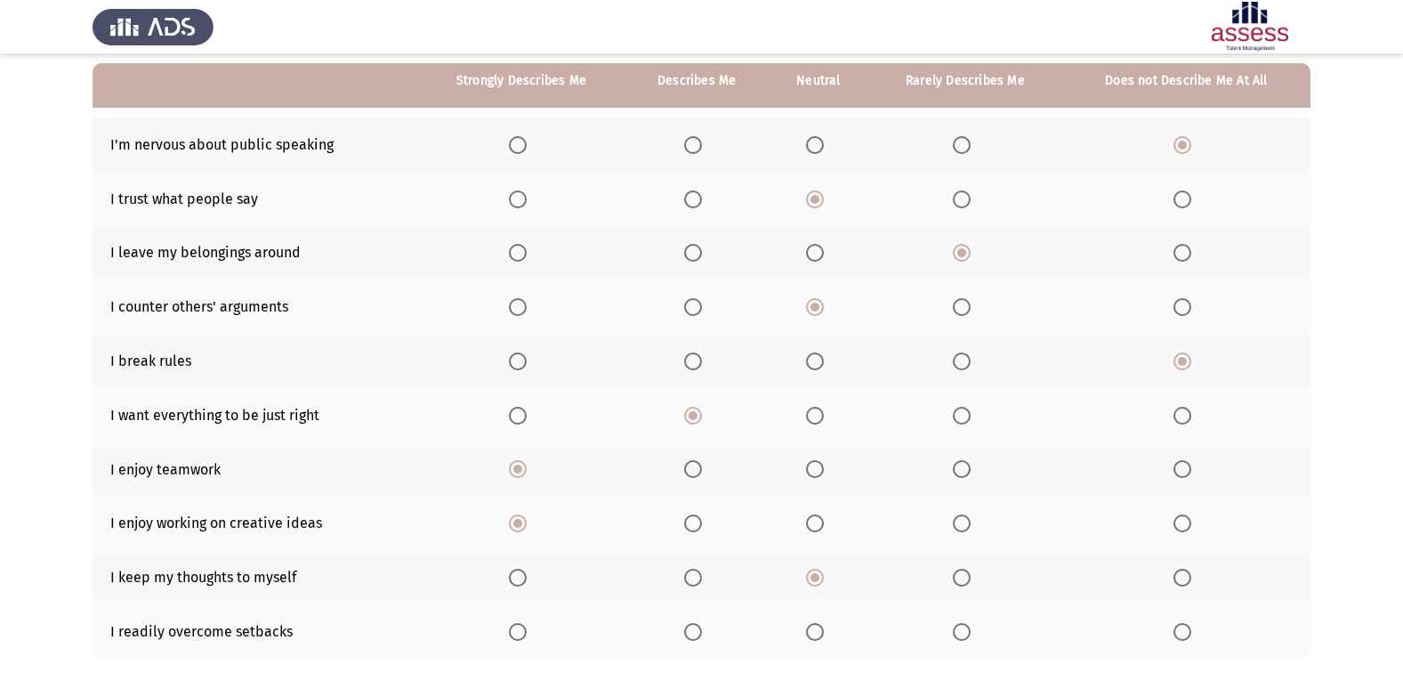
scroll to position [178, 0]
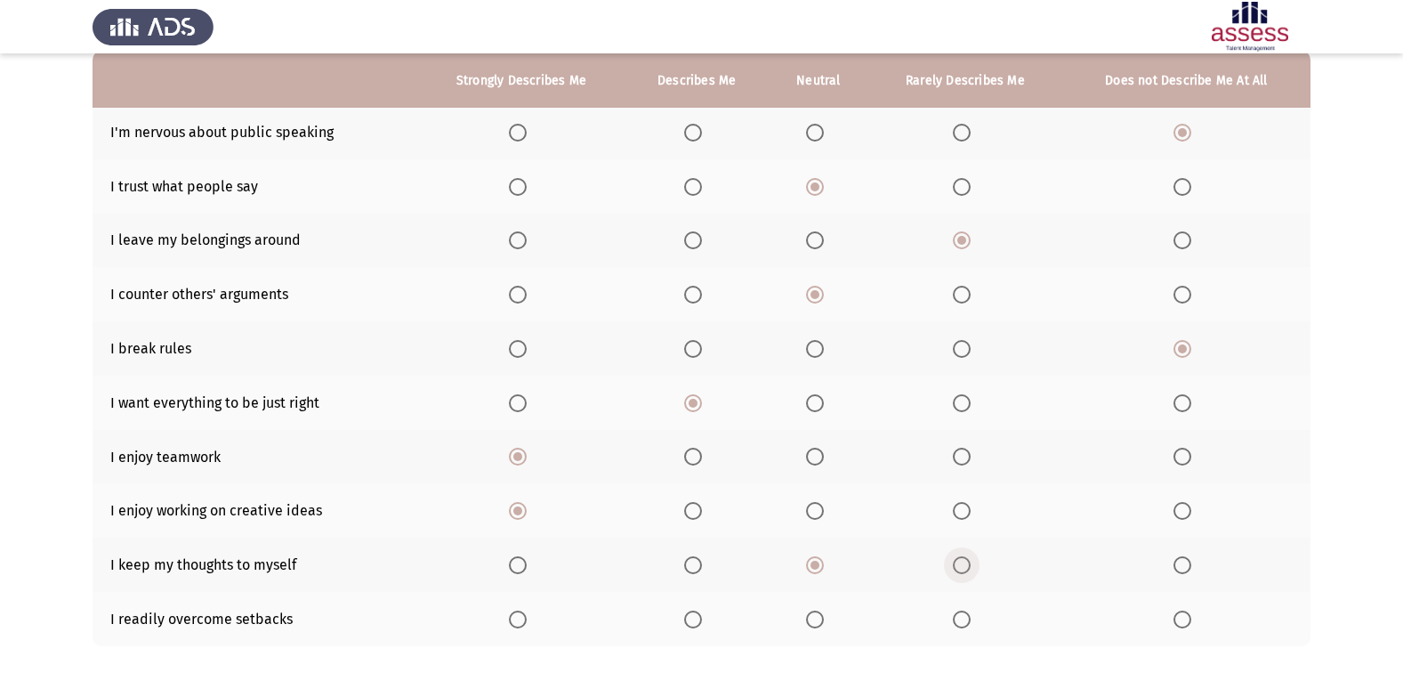
click at [965, 567] on span "Select an option" at bounding box center [962, 565] width 18 height 18
click at [965, 567] on input "Select an option" at bounding box center [962, 565] width 18 height 18
click at [960, 623] on span "Select an option" at bounding box center [962, 619] width 18 height 18
click at [960, 623] on input "Select an option" at bounding box center [962, 619] width 18 height 18
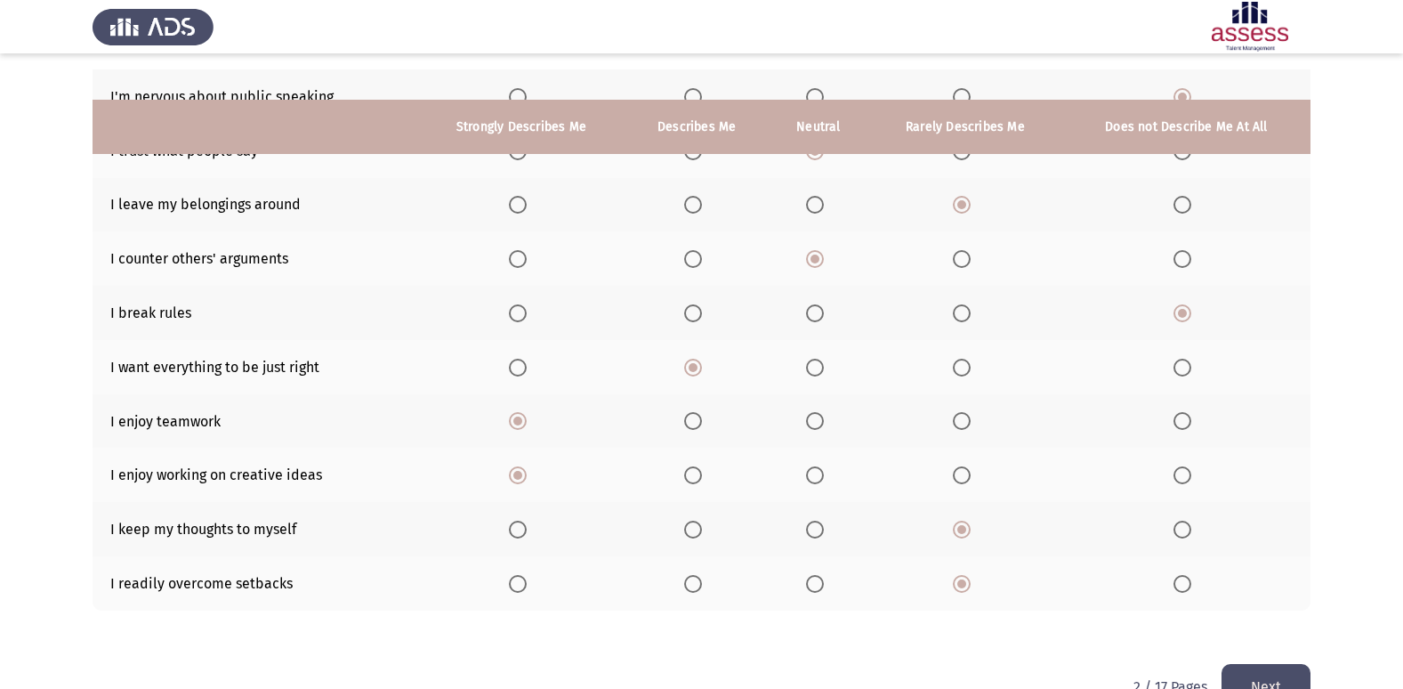
scroll to position [260, 0]
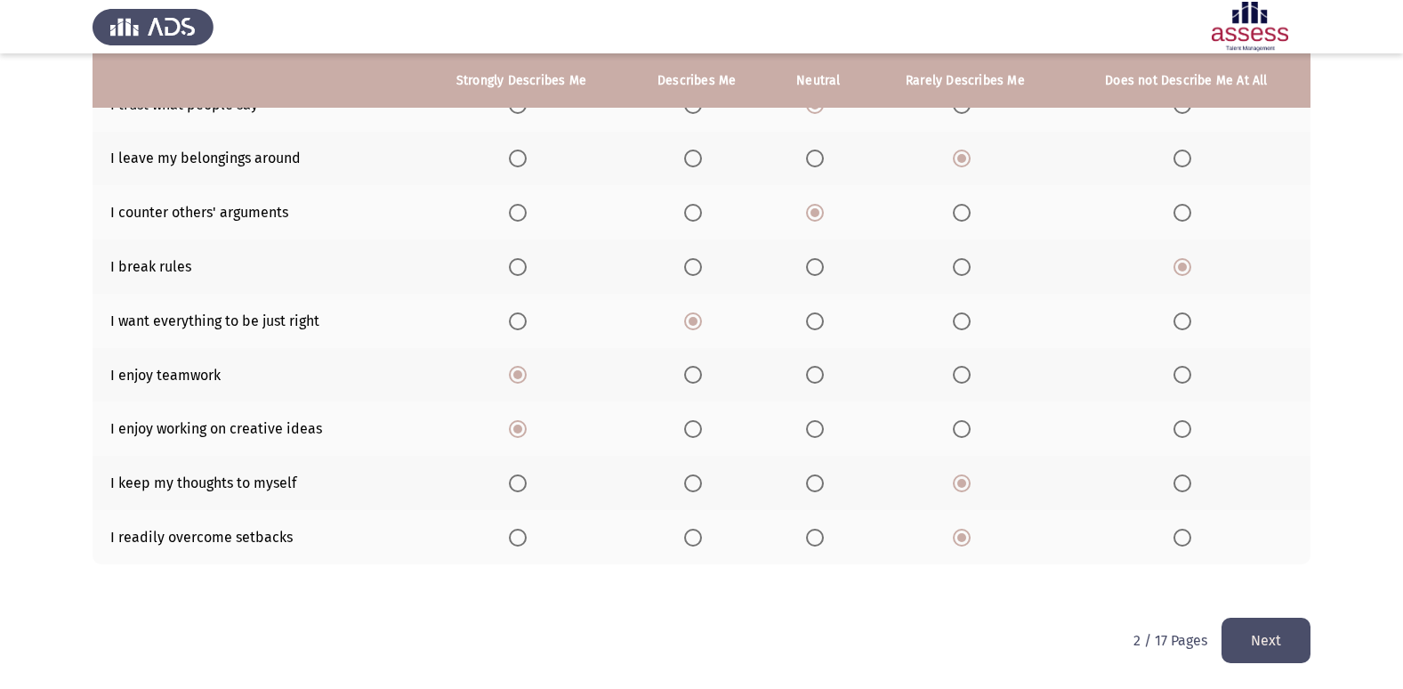
click at [1260, 658] on button "Next" at bounding box center [1266, 640] width 89 height 45
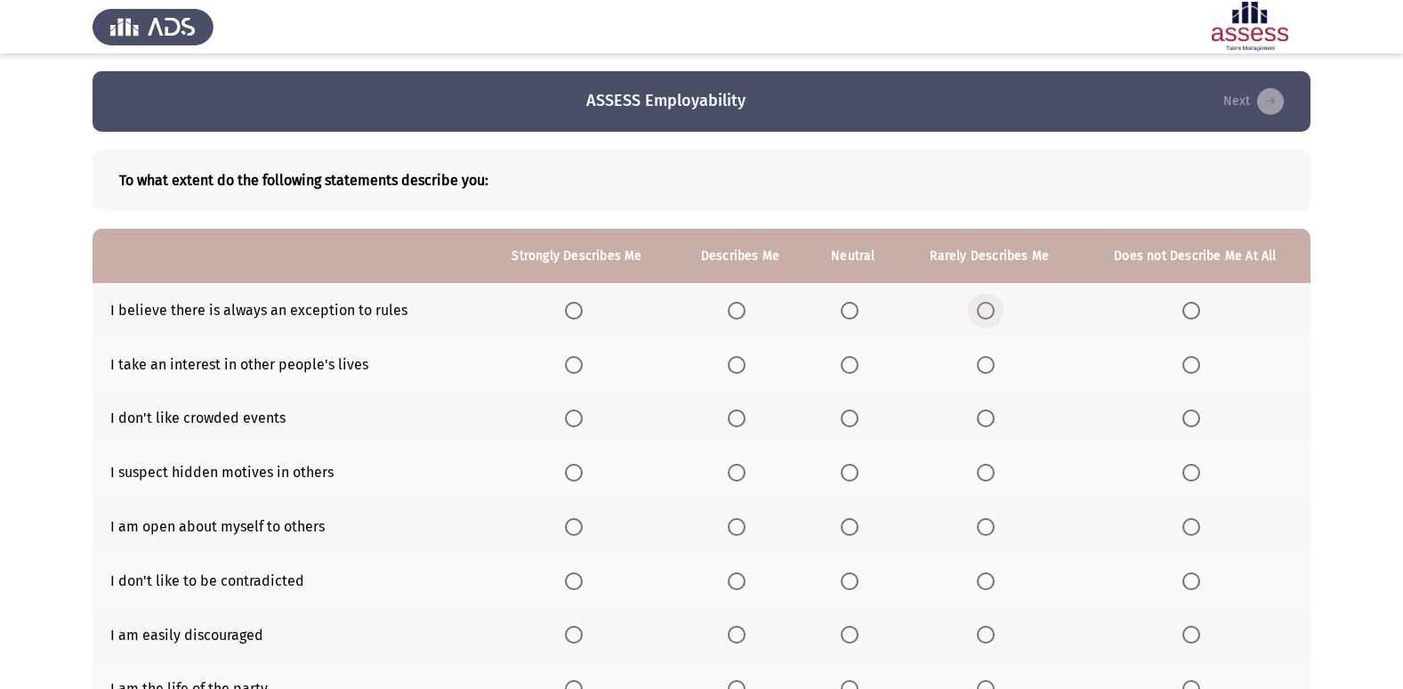
click at [986, 304] on span "Select an option" at bounding box center [986, 311] width 18 height 18
click at [986, 304] on input "Select an option" at bounding box center [986, 311] width 18 height 18
click at [1187, 367] on span "Select an option" at bounding box center [1192, 365] width 18 height 18
click at [1187, 367] on input "Select an option" at bounding box center [1192, 365] width 18 height 18
click at [1195, 416] on span "Select an option" at bounding box center [1192, 418] width 18 height 18
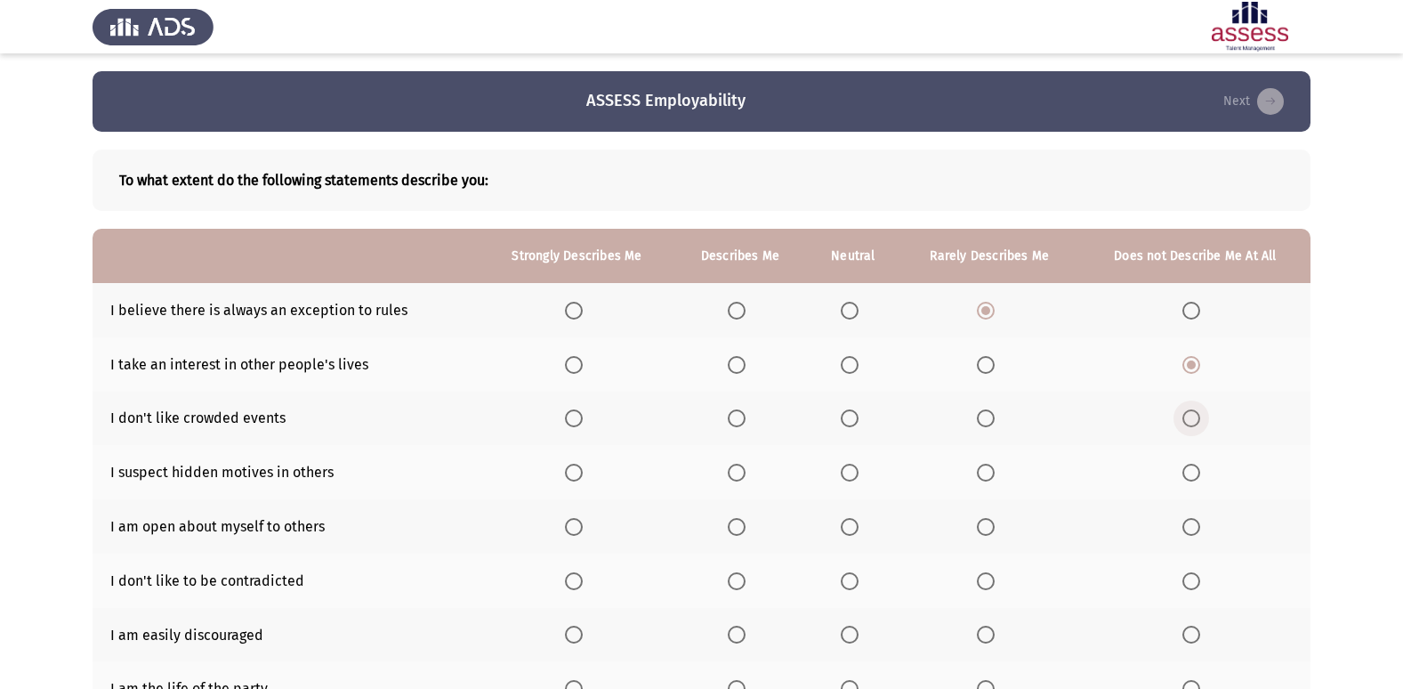
click at [1195, 416] on input "Select an option" at bounding box center [1192, 418] width 18 height 18
click at [846, 474] on span "Select an option" at bounding box center [850, 473] width 18 height 18
click at [846, 474] on input "Select an option" at bounding box center [850, 473] width 18 height 18
click at [985, 525] on span "Select an option" at bounding box center [986, 527] width 18 height 18
click at [985, 525] on input "Select an option" at bounding box center [986, 527] width 18 height 18
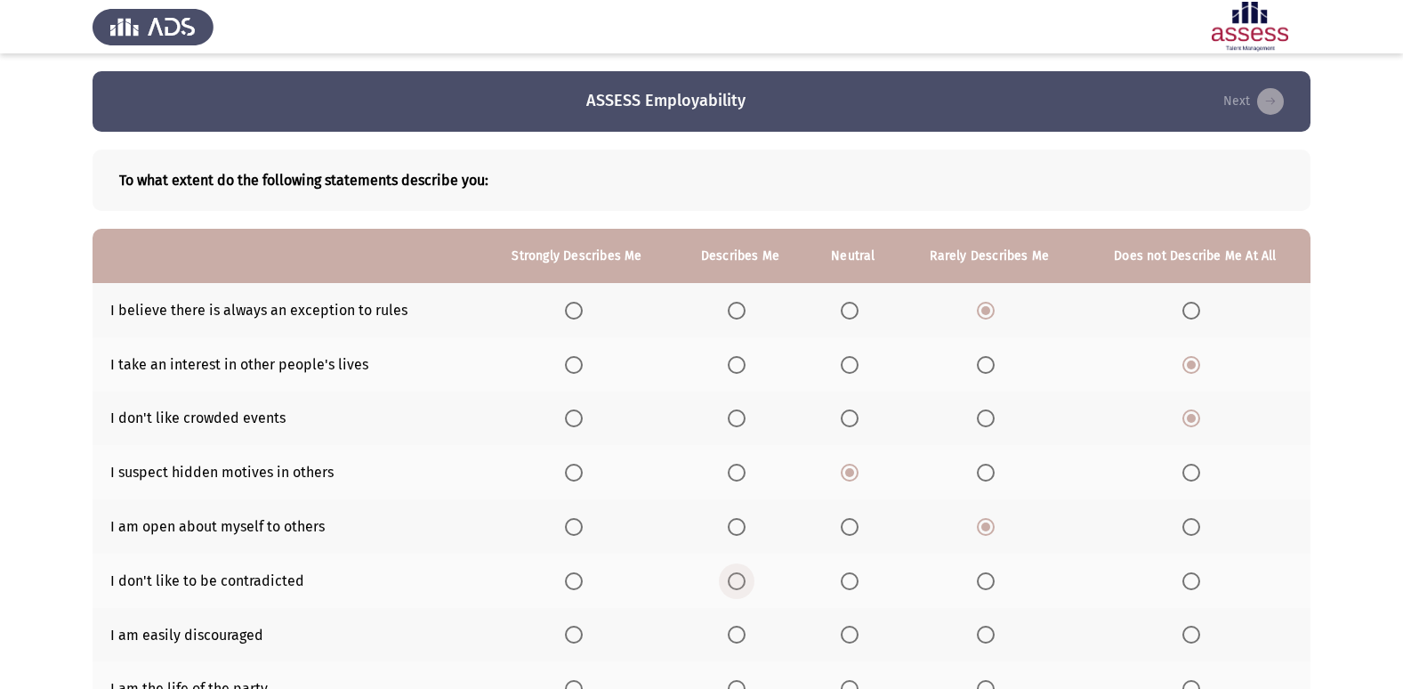
click at [728, 580] on span "Select an option" at bounding box center [737, 581] width 18 height 18
click at [728, 580] on input "Select an option" at bounding box center [737, 581] width 18 height 18
click at [847, 634] on span "Select an option" at bounding box center [850, 635] width 18 height 18
click at [847, 634] on input "Select an option" at bounding box center [850, 635] width 18 height 18
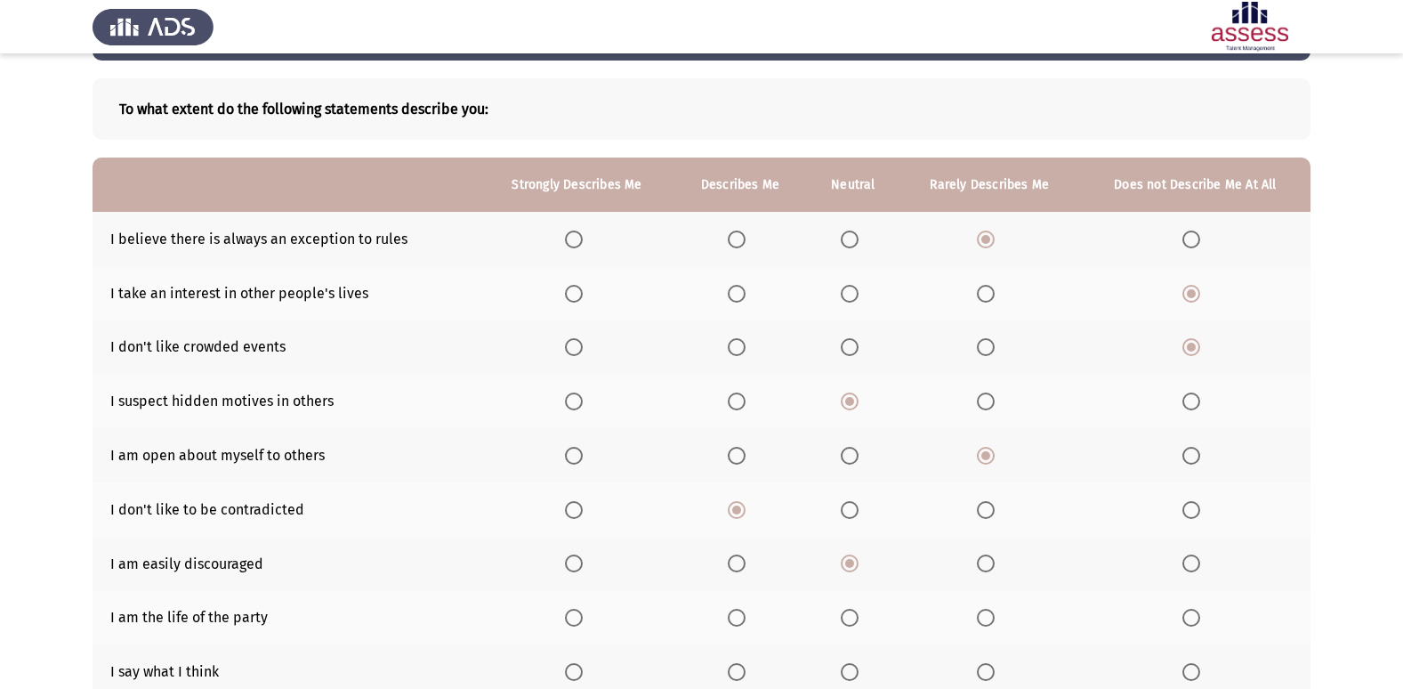
scroll to position [107, 0]
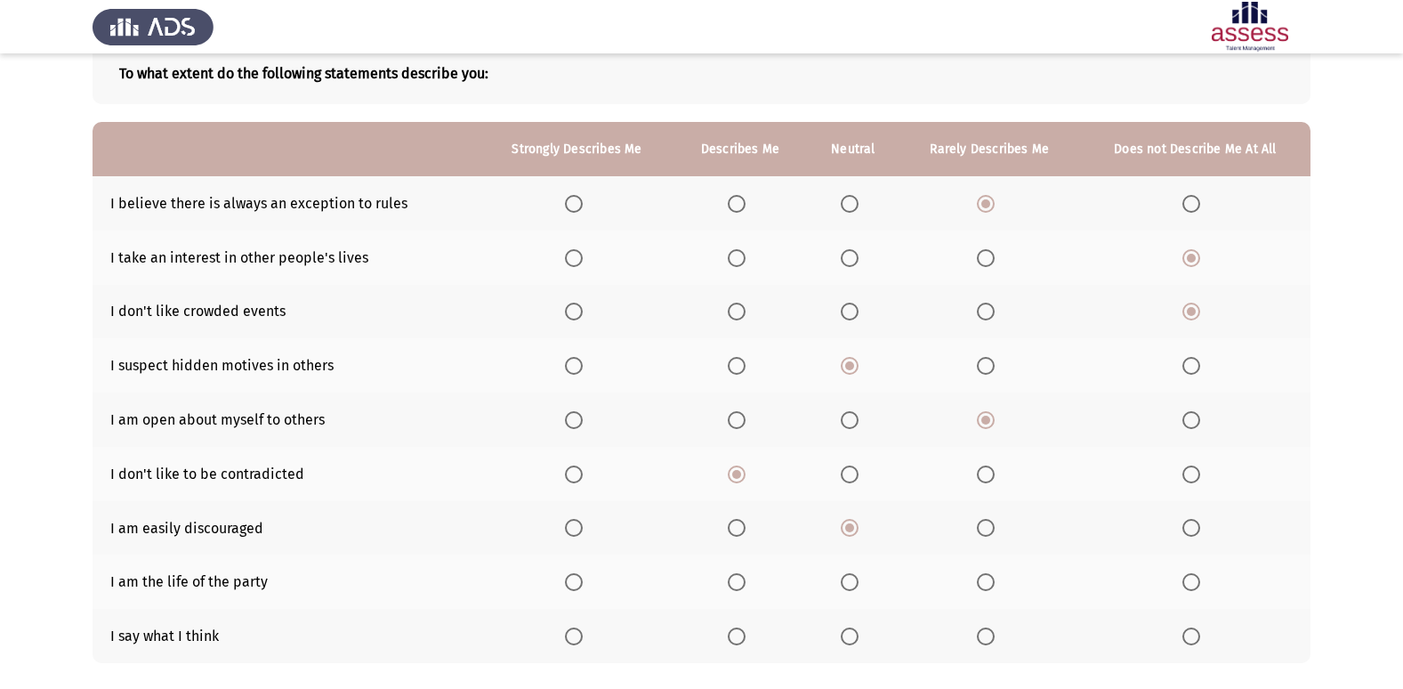
click at [723, 580] on th at bounding box center [740, 581] width 133 height 54
click at [734, 584] on span "Select an option" at bounding box center [737, 582] width 18 height 18
click at [734, 584] on input "Select an option" at bounding box center [737, 582] width 18 height 18
click at [574, 636] on span "Select an option" at bounding box center [574, 636] width 0 height 0
click at [574, 636] on input "Select an option" at bounding box center [574, 636] width 18 height 18
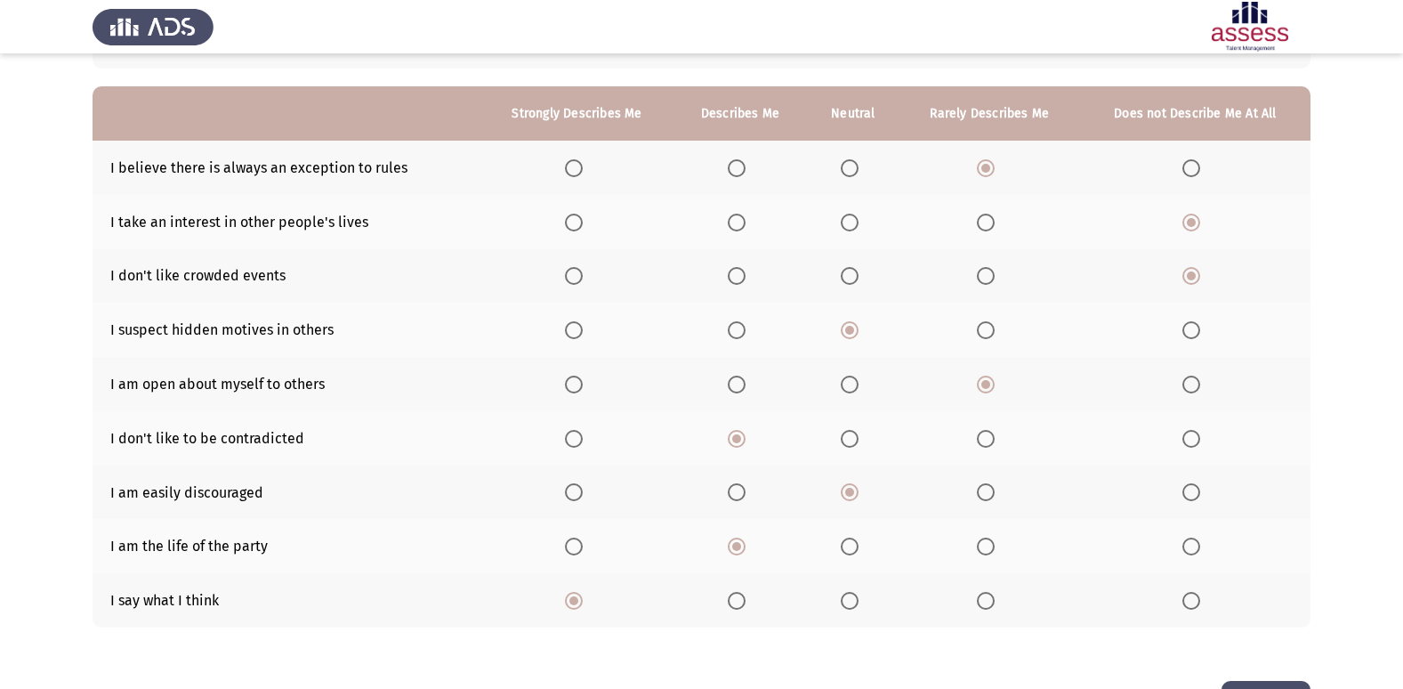
scroll to position [206, 0]
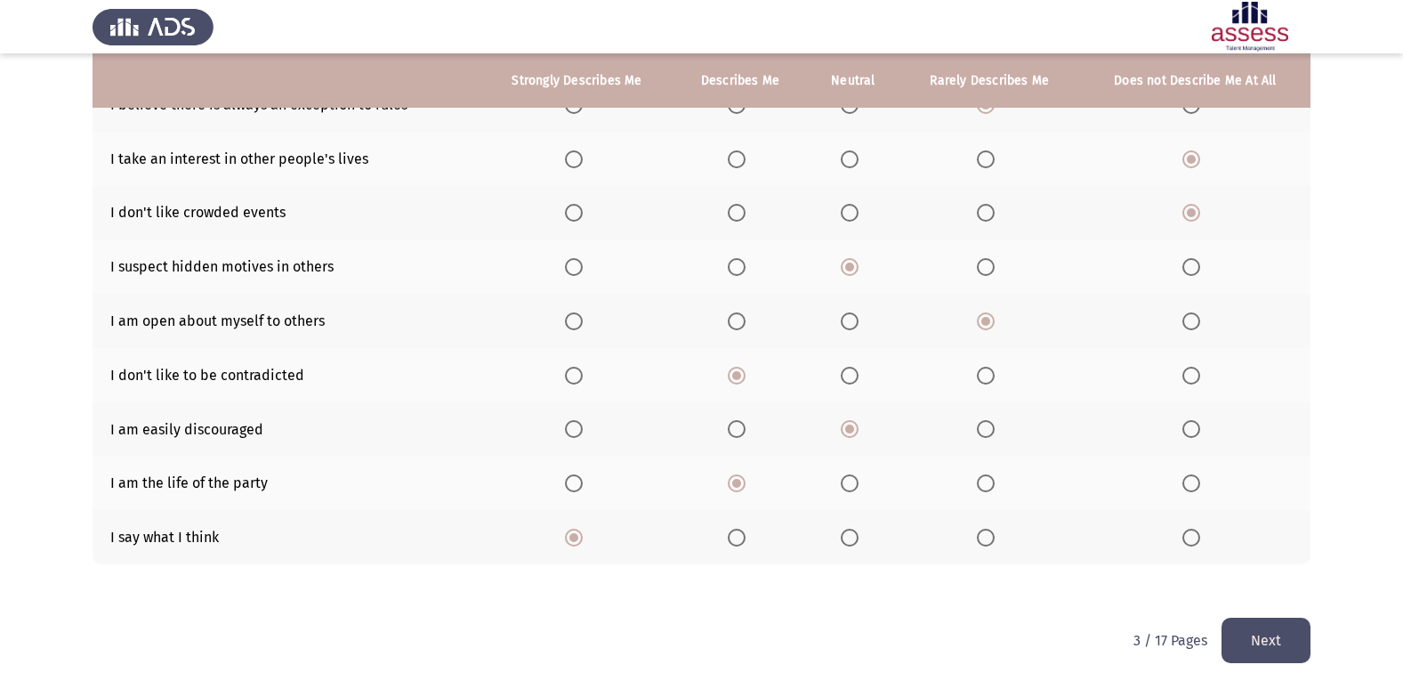
click at [1252, 649] on button "Next" at bounding box center [1266, 640] width 89 height 45
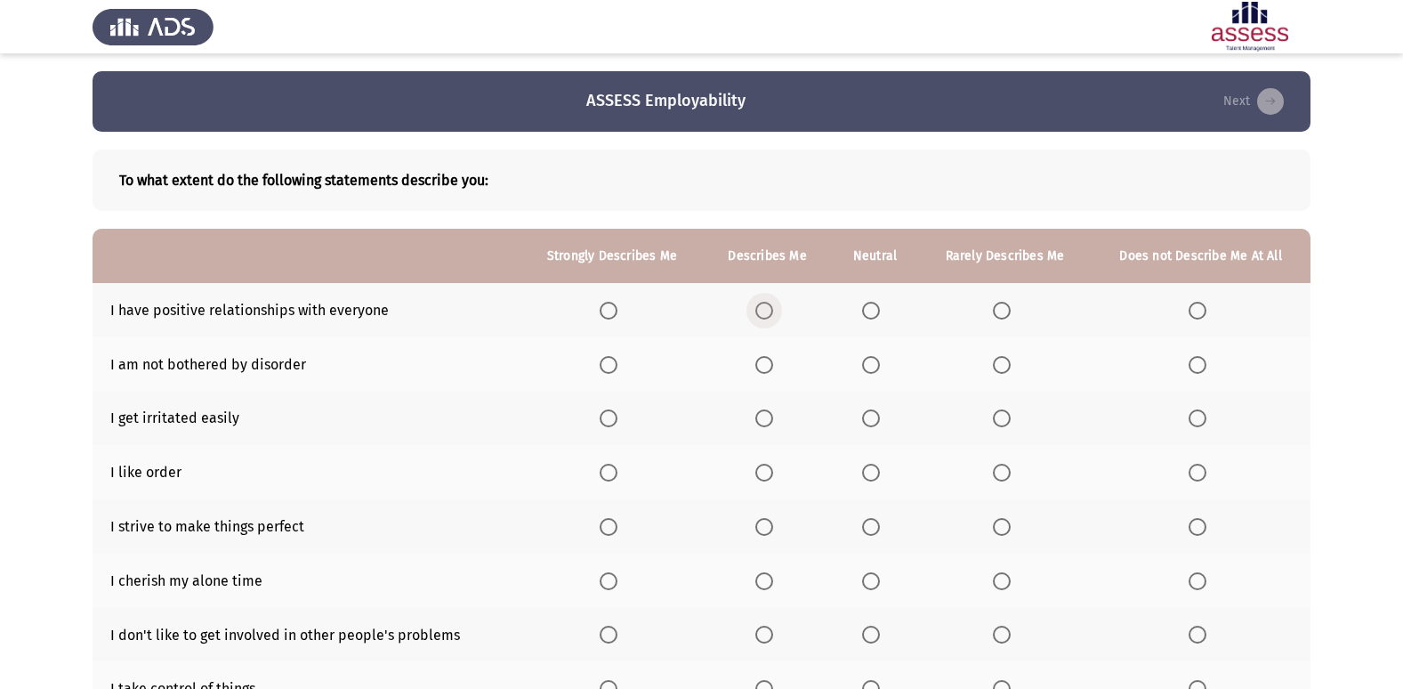
click at [763, 309] on span "Select an option" at bounding box center [764, 311] width 18 height 18
click at [763, 309] on input "Select an option" at bounding box center [764, 311] width 18 height 18
click at [873, 367] on span "Select an option" at bounding box center [871, 365] width 18 height 18
click at [873, 367] on input "Select an option" at bounding box center [871, 365] width 18 height 18
click at [1011, 414] on label "Select an option" at bounding box center [1005, 418] width 25 height 18
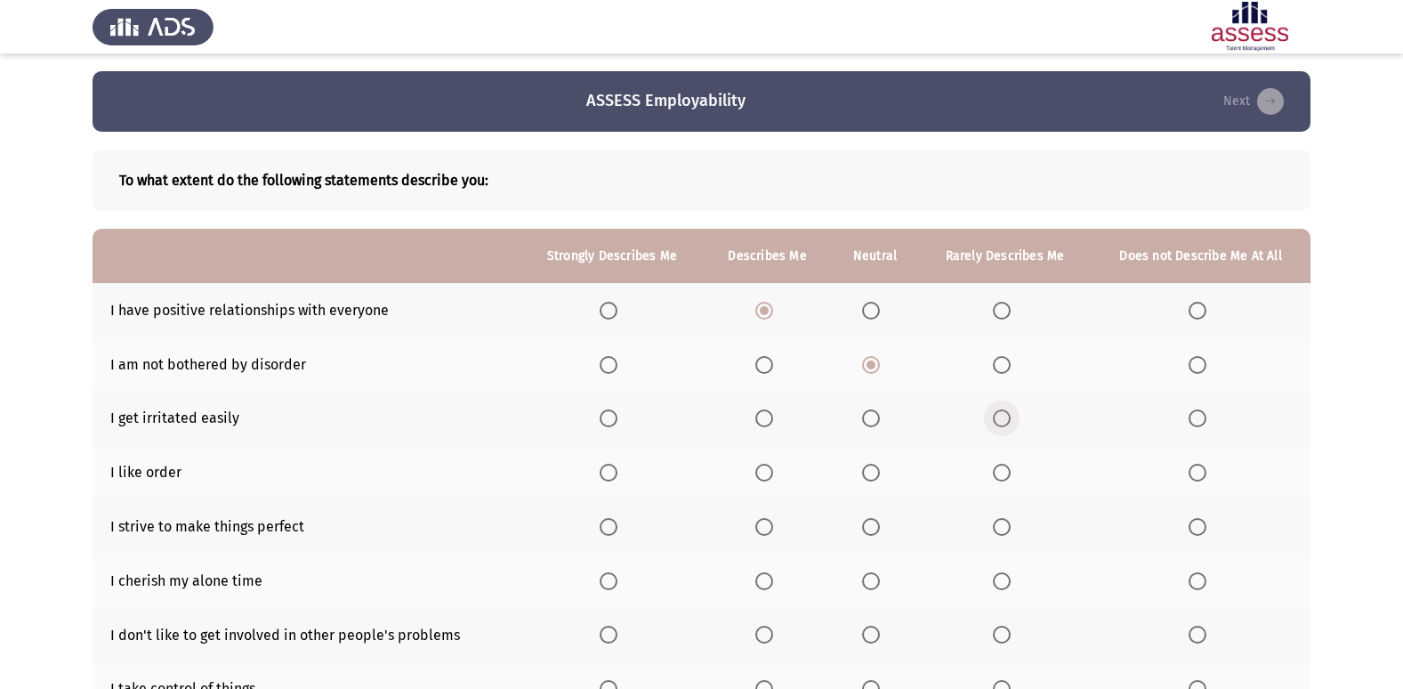
click at [1011, 414] on input "Select an option" at bounding box center [1002, 418] width 18 height 18
click at [758, 464] on span "Select an option" at bounding box center [764, 473] width 18 height 18
click at [758, 464] on input "Select an option" at bounding box center [764, 473] width 18 height 18
click at [605, 530] on span "Select an option" at bounding box center [609, 527] width 18 height 18
click at [605, 530] on input "Select an option" at bounding box center [609, 527] width 18 height 18
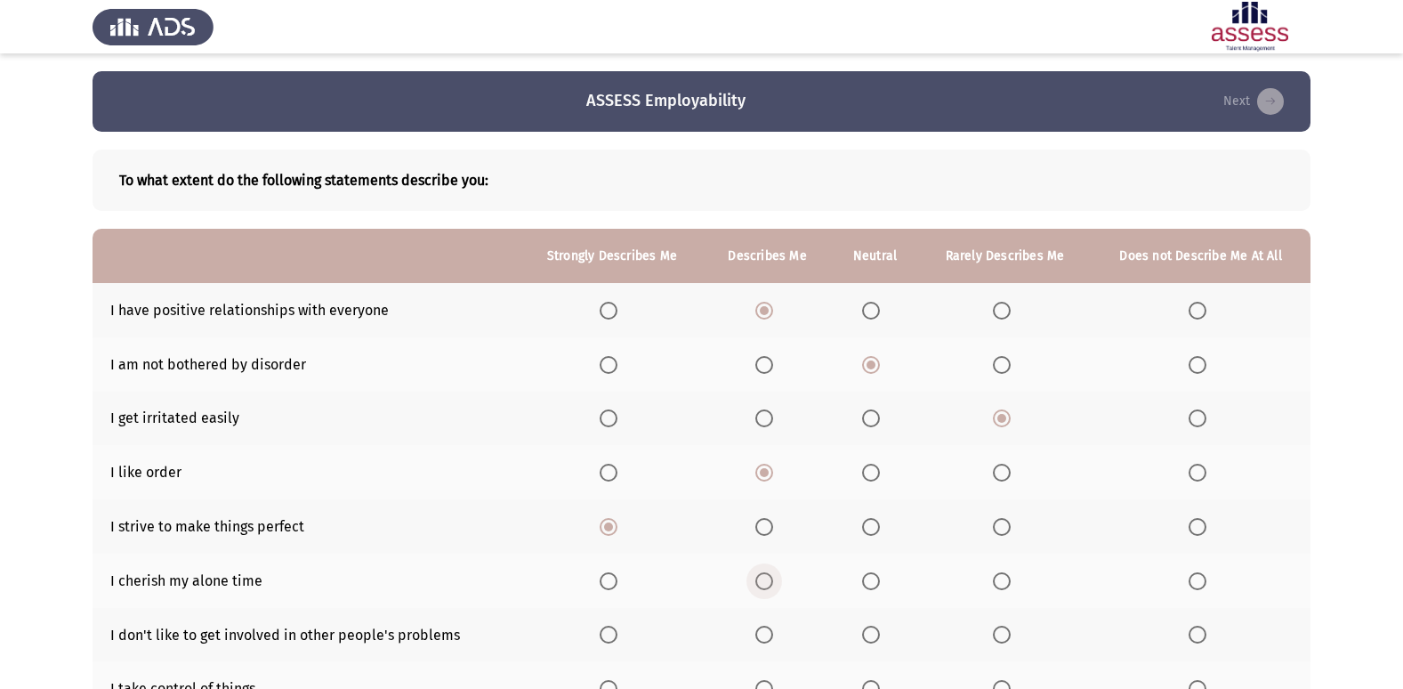
click at [767, 581] on span "Select an option" at bounding box center [764, 581] width 18 height 18
click at [767, 581] on input "Select an option" at bounding box center [764, 581] width 18 height 18
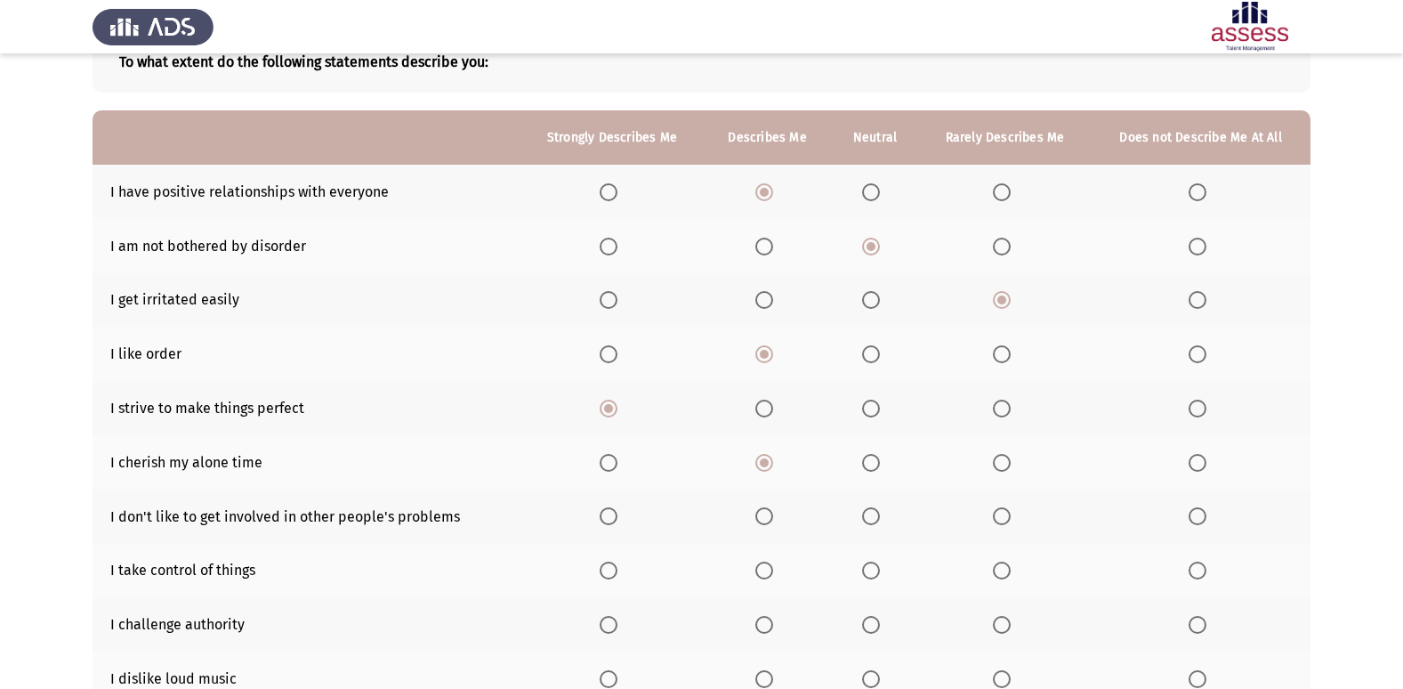
scroll to position [202, 0]
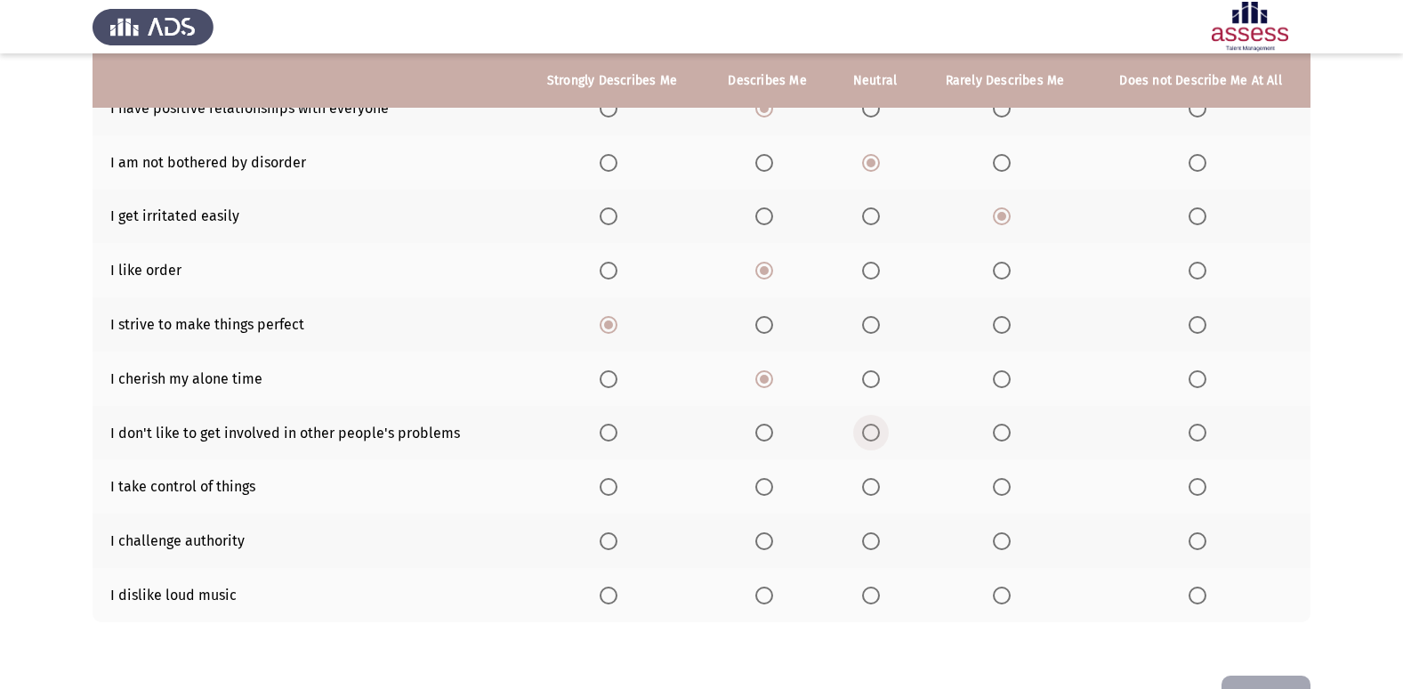
click at [865, 439] on span "Select an option" at bounding box center [871, 433] width 18 height 18
click at [865, 439] on input "Select an option" at bounding box center [871, 433] width 18 height 18
click at [620, 481] on label "Select an option" at bounding box center [612, 487] width 25 height 18
click at [618, 481] on input "Select an option" at bounding box center [609, 487] width 18 height 18
click at [763, 542] on span "Select an option" at bounding box center [764, 541] width 18 height 18
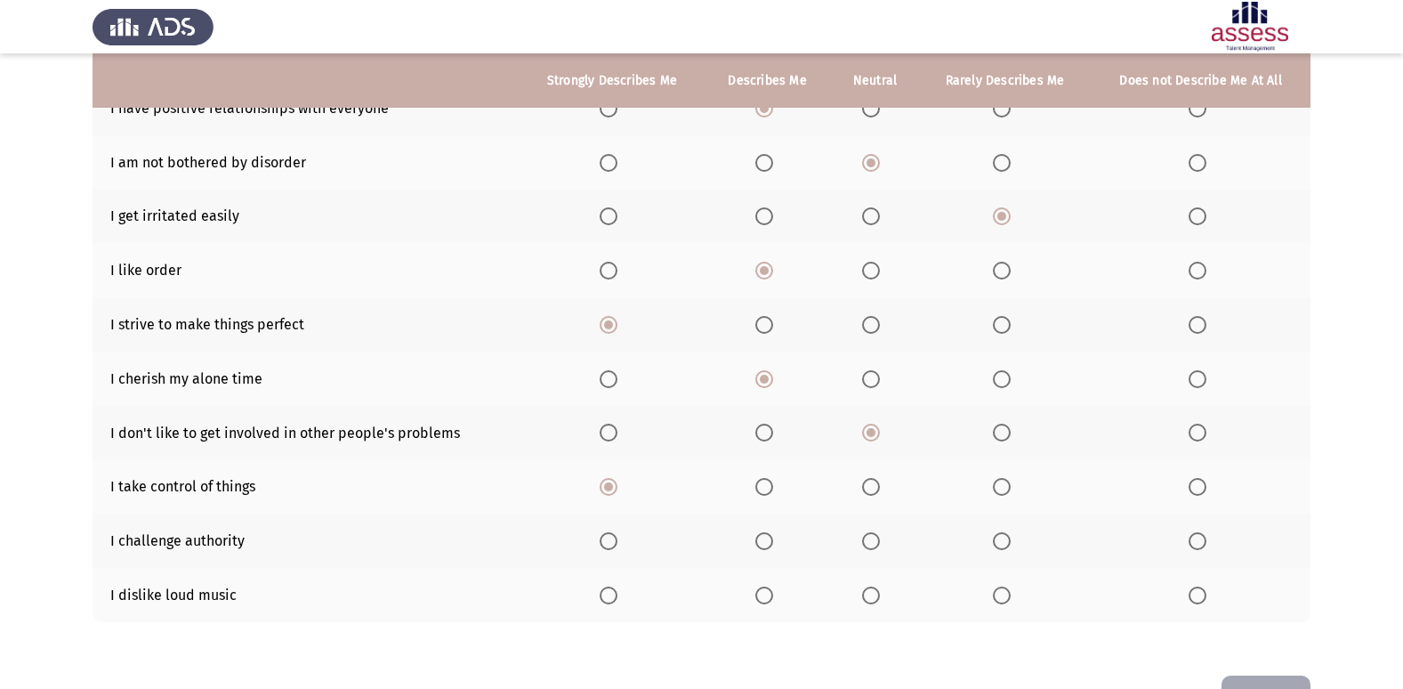
click at [763, 542] on input "Select an option" at bounding box center [764, 541] width 18 height 18
click at [1003, 594] on span "Select an option" at bounding box center [1002, 595] width 18 height 18
click at [1003, 594] on input "Select an option" at bounding box center [1002, 595] width 18 height 18
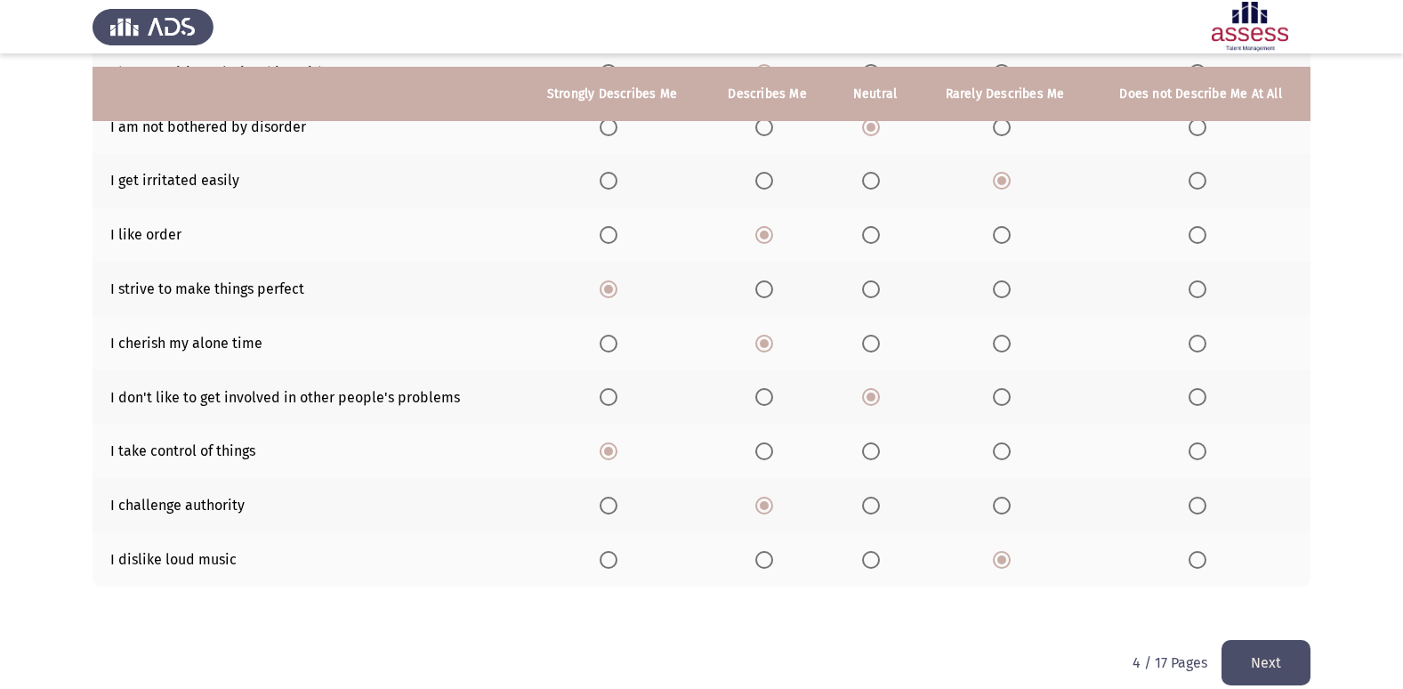
scroll to position [260, 0]
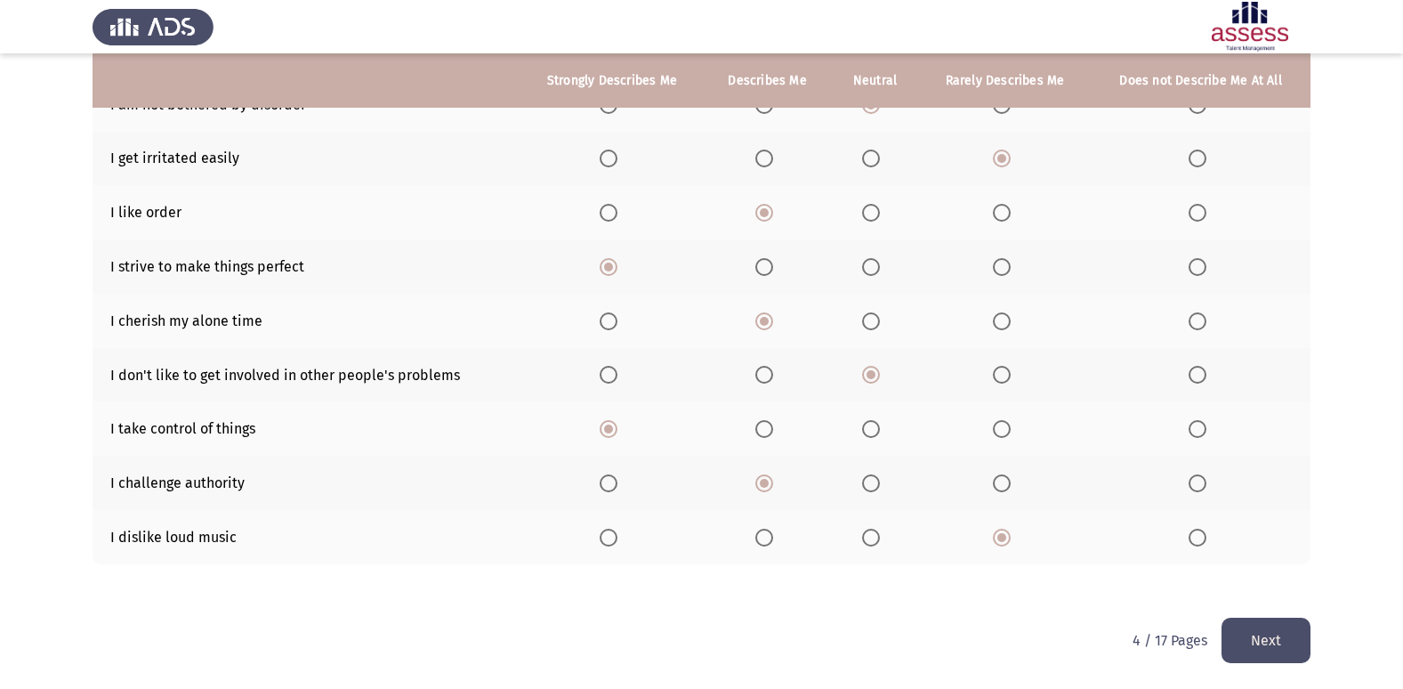
click at [1252, 651] on button "Next" at bounding box center [1266, 640] width 89 height 45
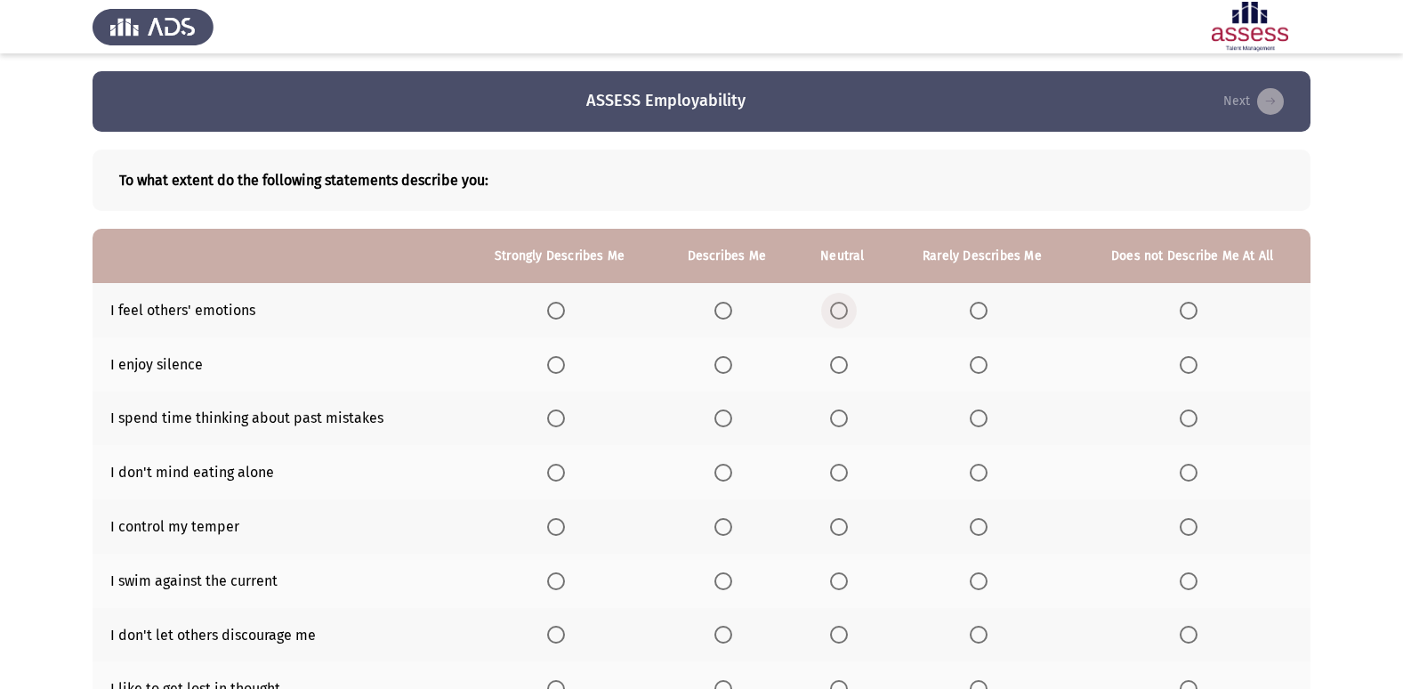
click at [835, 315] on span "Select an option" at bounding box center [839, 311] width 18 height 18
click at [835, 315] on input "Select an option" at bounding box center [839, 311] width 18 height 18
click at [974, 359] on span "Select an option" at bounding box center [979, 365] width 18 height 18
click at [974, 359] on input "Select an option" at bounding box center [979, 365] width 18 height 18
click at [986, 424] on span "Select an option" at bounding box center [979, 418] width 18 height 18
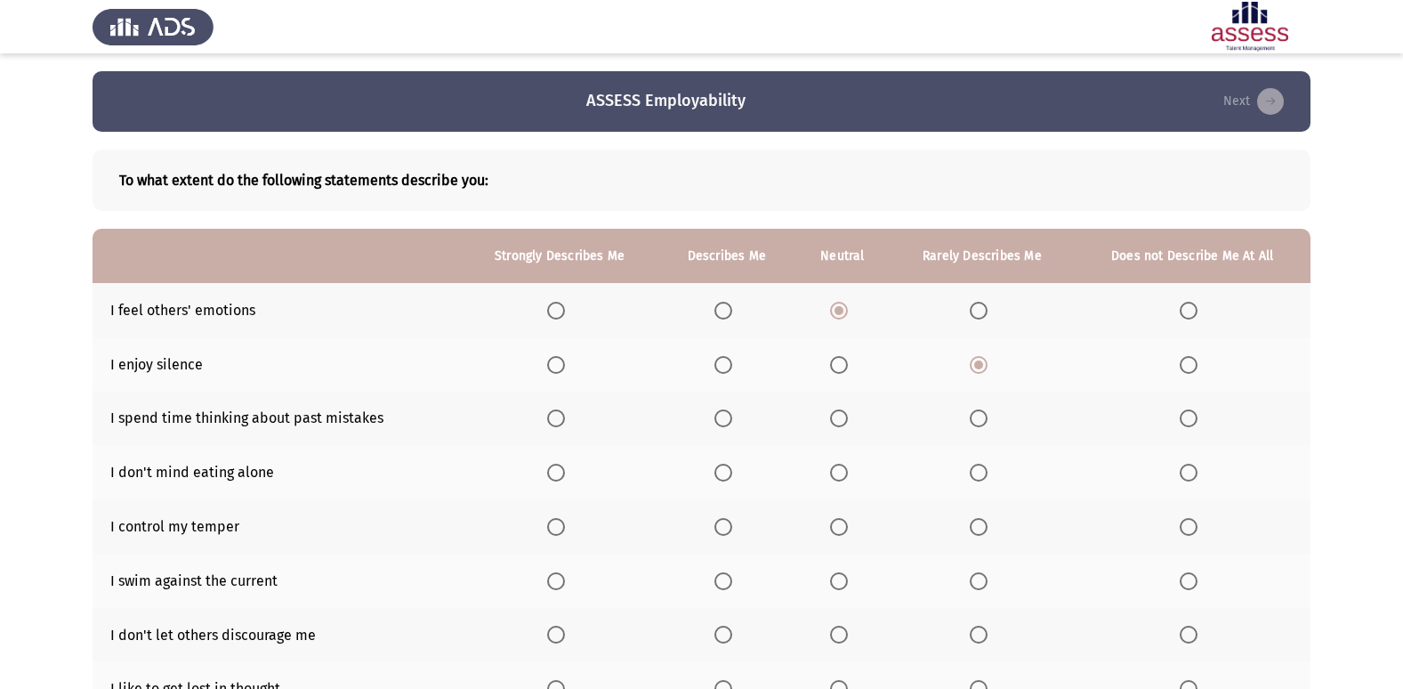
click at [986, 424] on input "Select an option" at bounding box center [979, 418] width 18 height 18
click at [1180, 483] on th at bounding box center [1193, 472] width 236 height 54
click at [547, 521] on th at bounding box center [560, 526] width 198 height 54
click at [1189, 478] on span "Select an option" at bounding box center [1189, 473] width 18 height 18
click at [1189, 478] on input "Select an option" at bounding box center [1189, 473] width 18 height 18
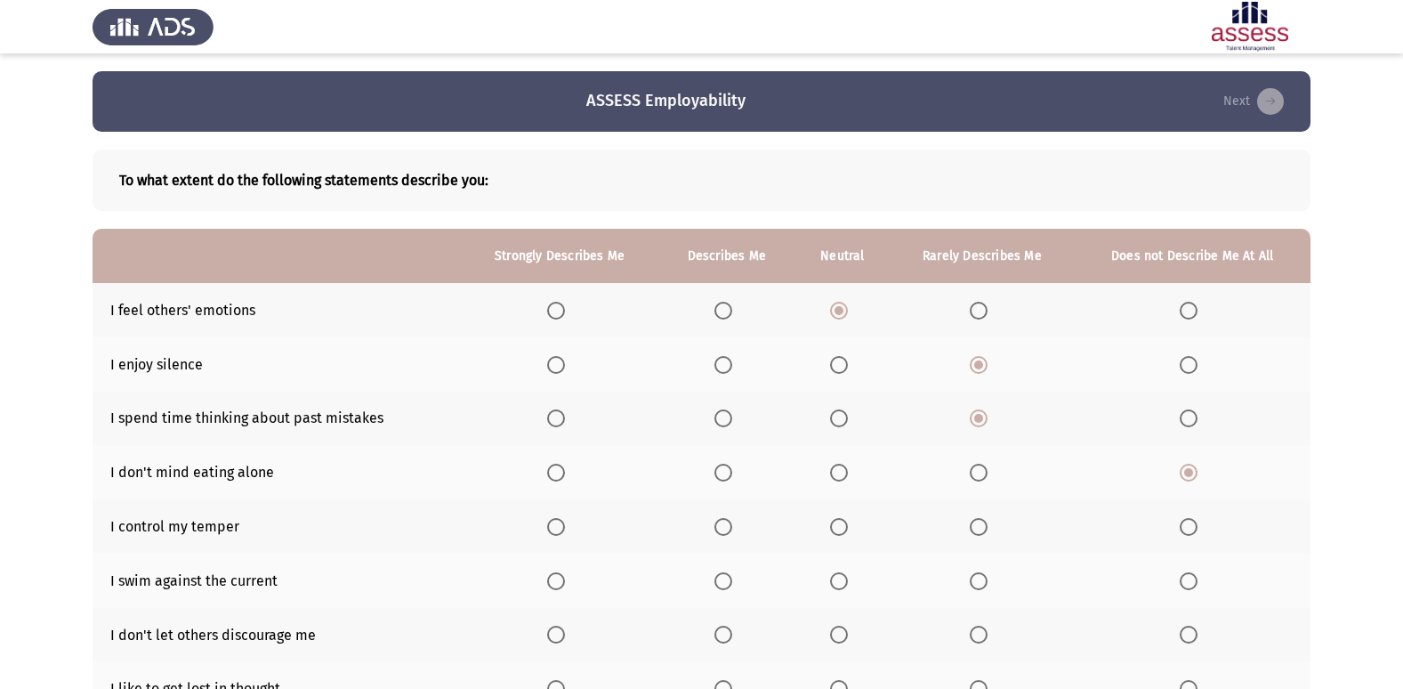
click at [555, 529] on span "Select an option" at bounding box center [556, 527] width 18 height 18
click at [555, 529] on input "Select an option" at bounding box center [556, 527] width 18 height 18
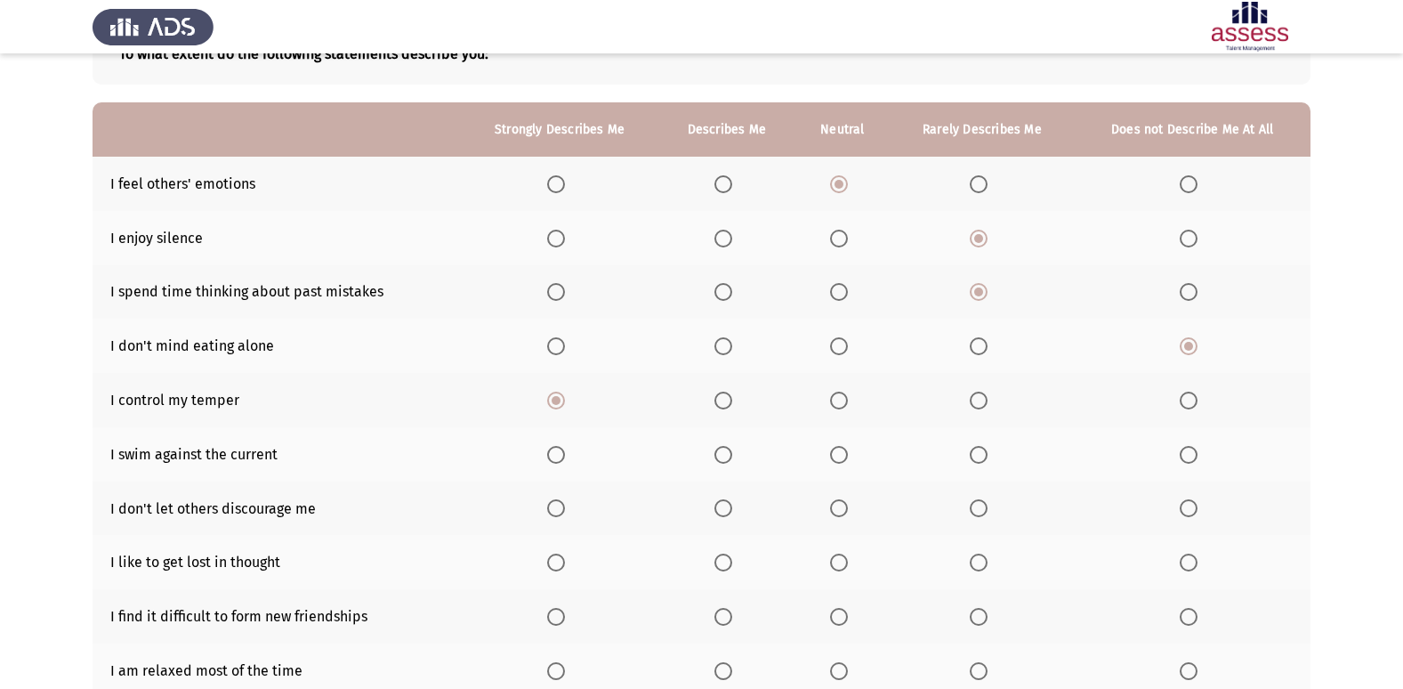
scroll to position [142, 0]
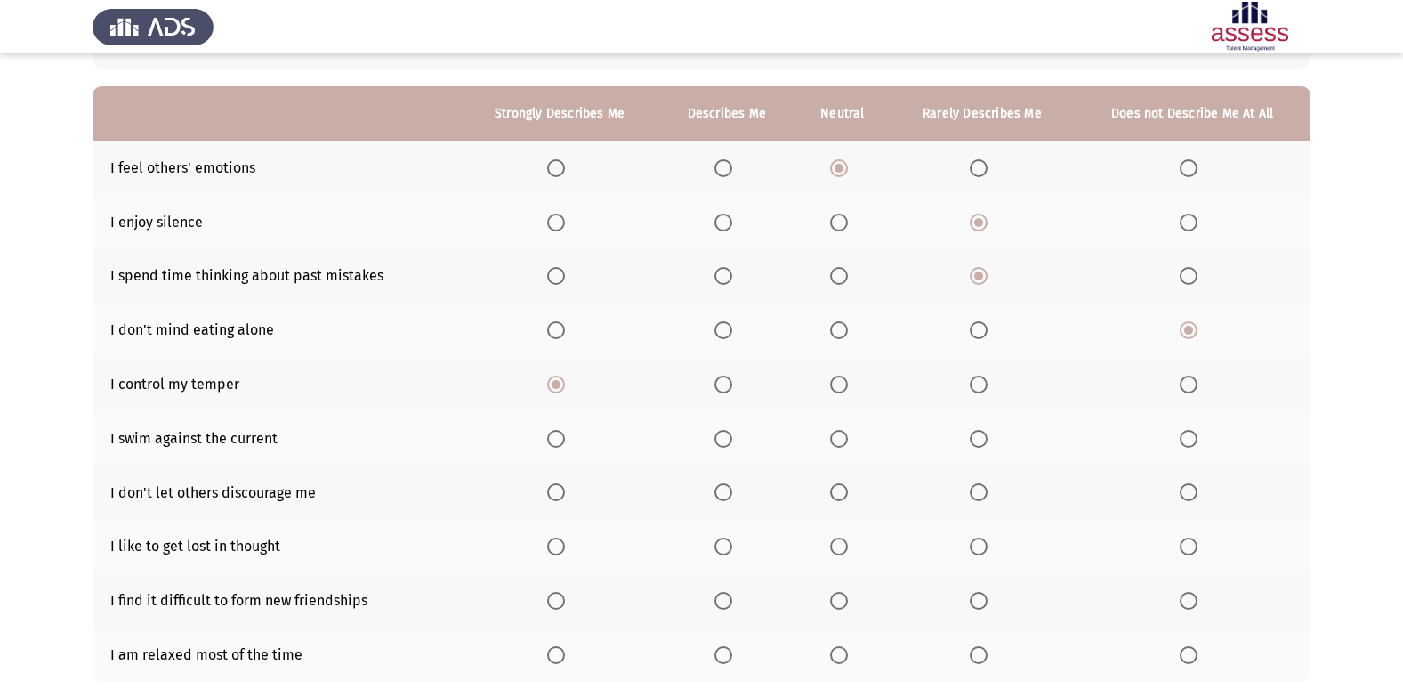
click at [1383, 675] on app-assessment-container "ASSESS Employability Next To what extent do the following statements describe y…" at bounding box center [701, 332] width 1403 height 806
click at [846, 439] on span "Select an option" at bounding box center [839, 439] width 18 height 18
click at [846, 439] on input "Select an option" at bounding box center [839, 439] width 18 height 18
click at [553, 492] on span "Select an option" at bounding box center [556, 492] width 18 height 18
click at [553, 492] on input "Select an option" at bounding box center [556, 492] width 18 height 18
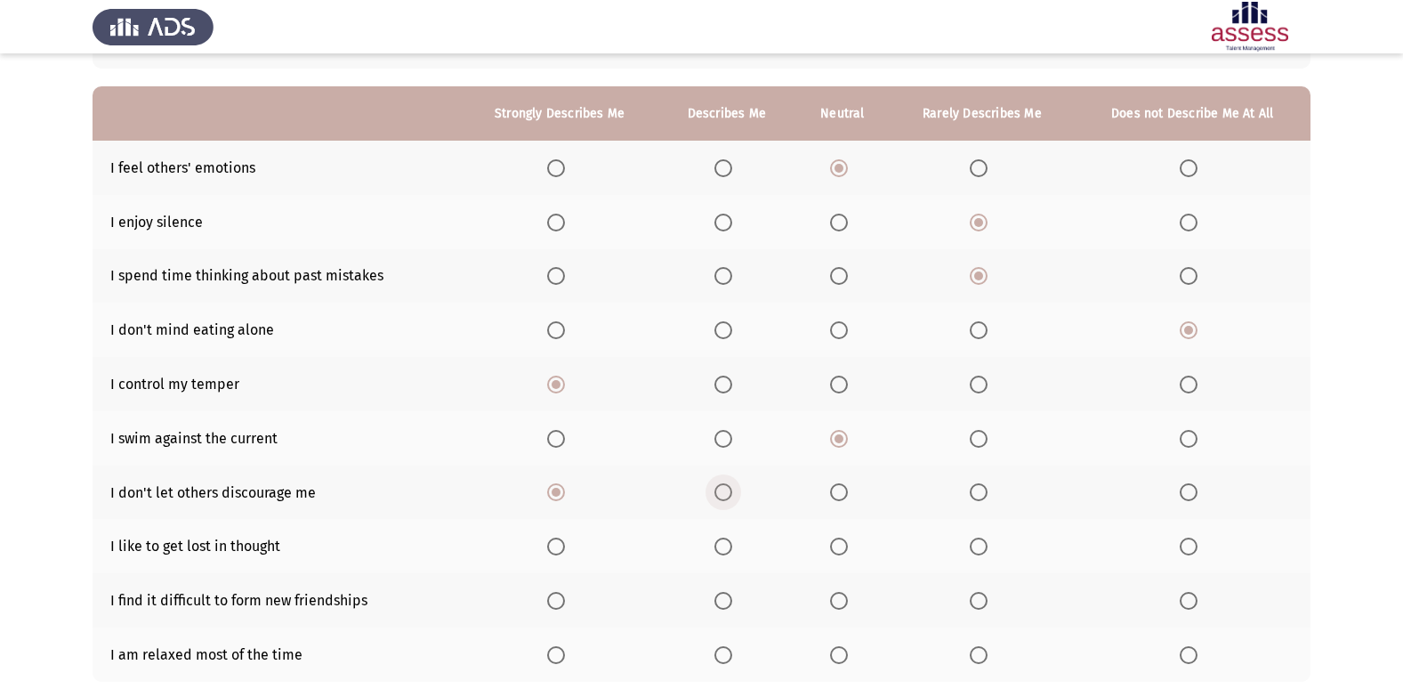
click at [731, 490] on span "Select an option" at bounding box center [724, 492] width 18 height 18
click at [731, 490] on input "Select an option" at bounding box center [724, 492] width 18 height 18
click at [844, 544] on span "Select an option" at bounding box center [839, 546] width 18 height 18
click at [844, 544] on input "Select an option" at bounding box center [839, 546] width 18 height 18
click at [1184, 605] on span "Select an option" at bounding box center [1189, 601] width 18 height 18
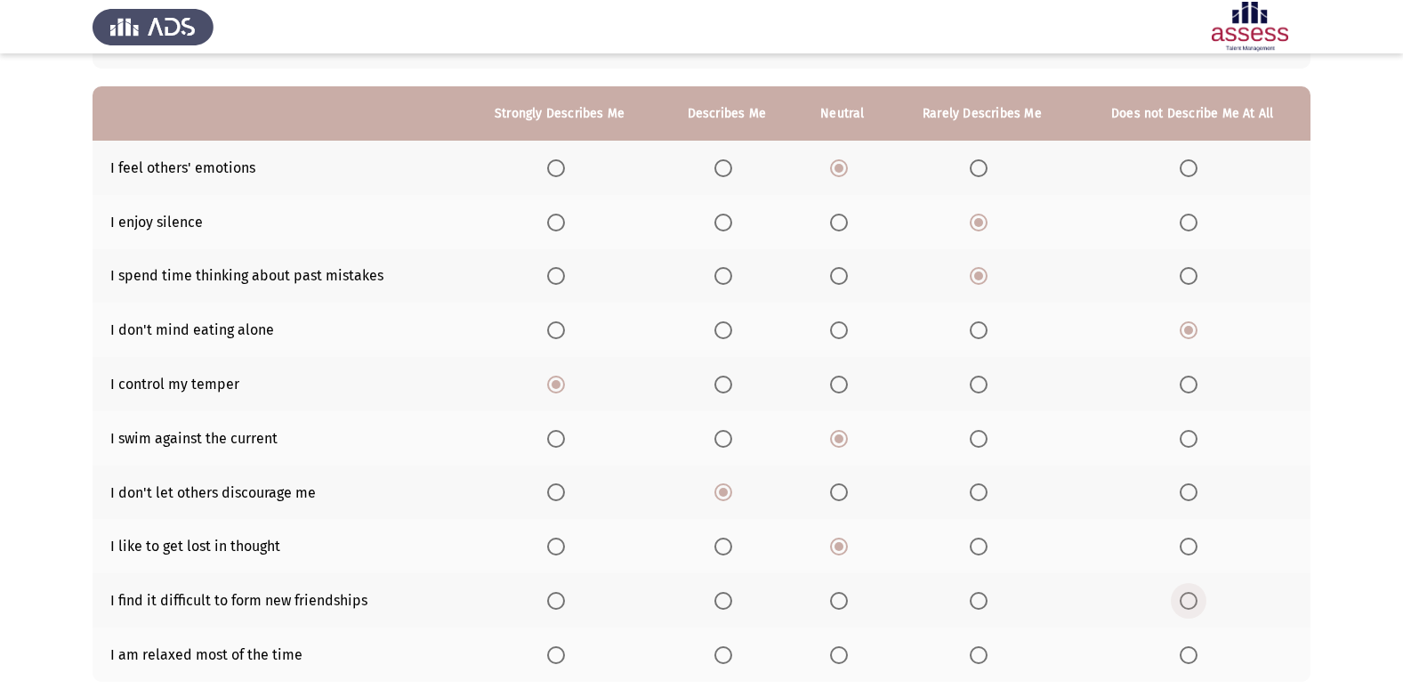
click at [1184, 605] on input "Select an option" at bounding box center [1189, 601] width 18 height 18
click at [970, 650] on span "Select an option" at bounding box center [979, 655] width 18 height 18
click at [970, 650] on input "Select an option" at bounding box center [979, 655] width 18 height 18
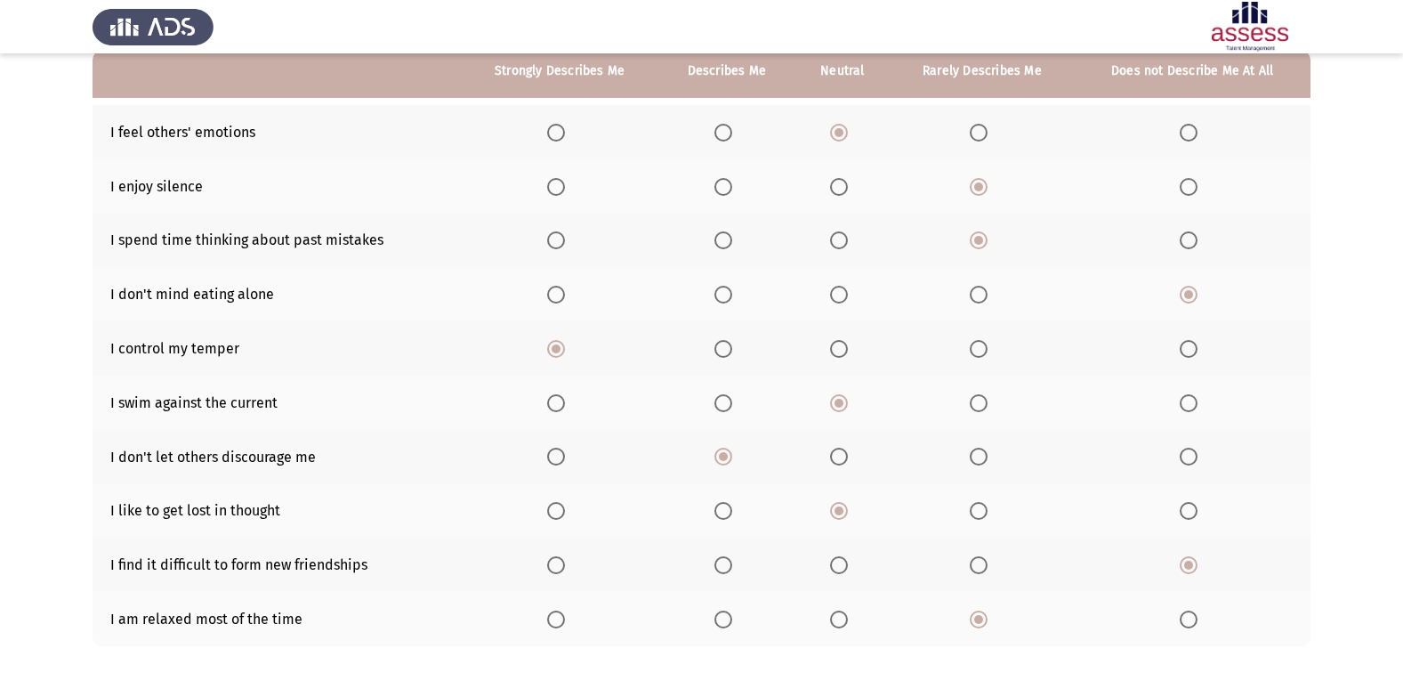
scroll to position [260, 0]
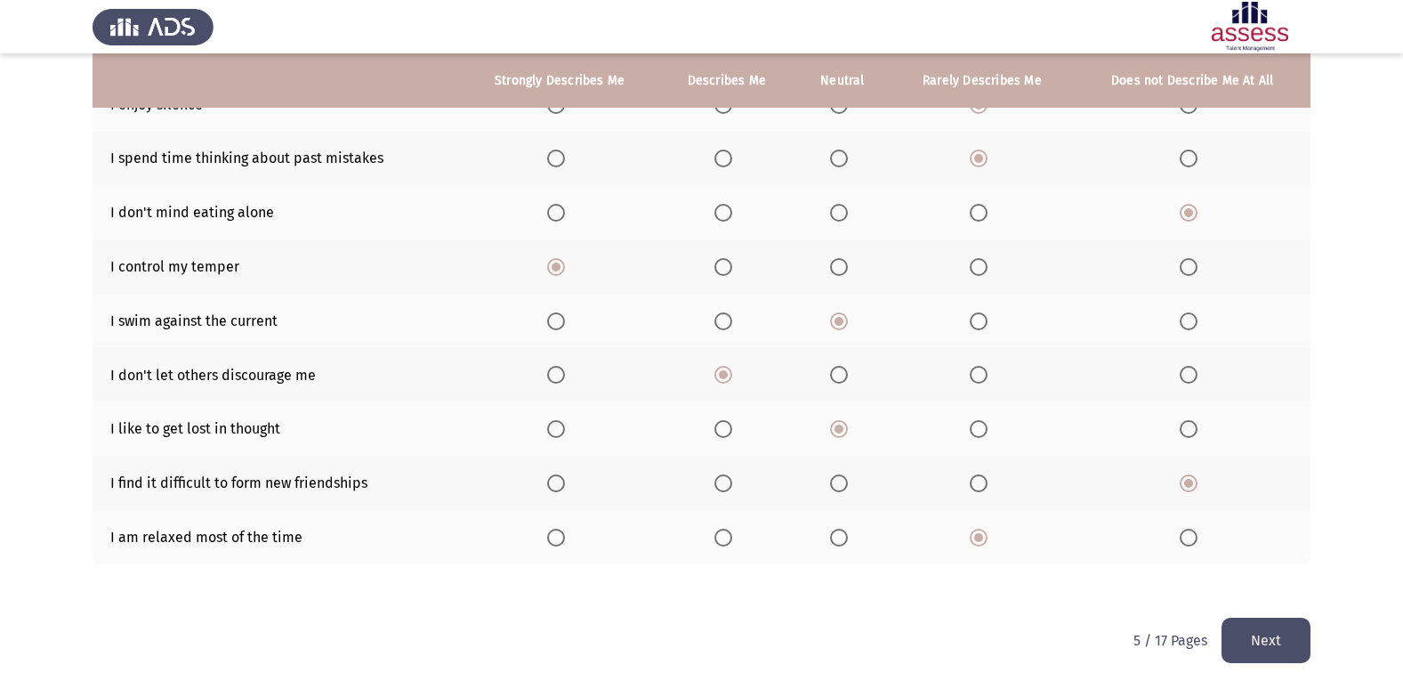
click at [1260, 646] on button "Next" at bounding box center [1266, 640] width 89 height 45
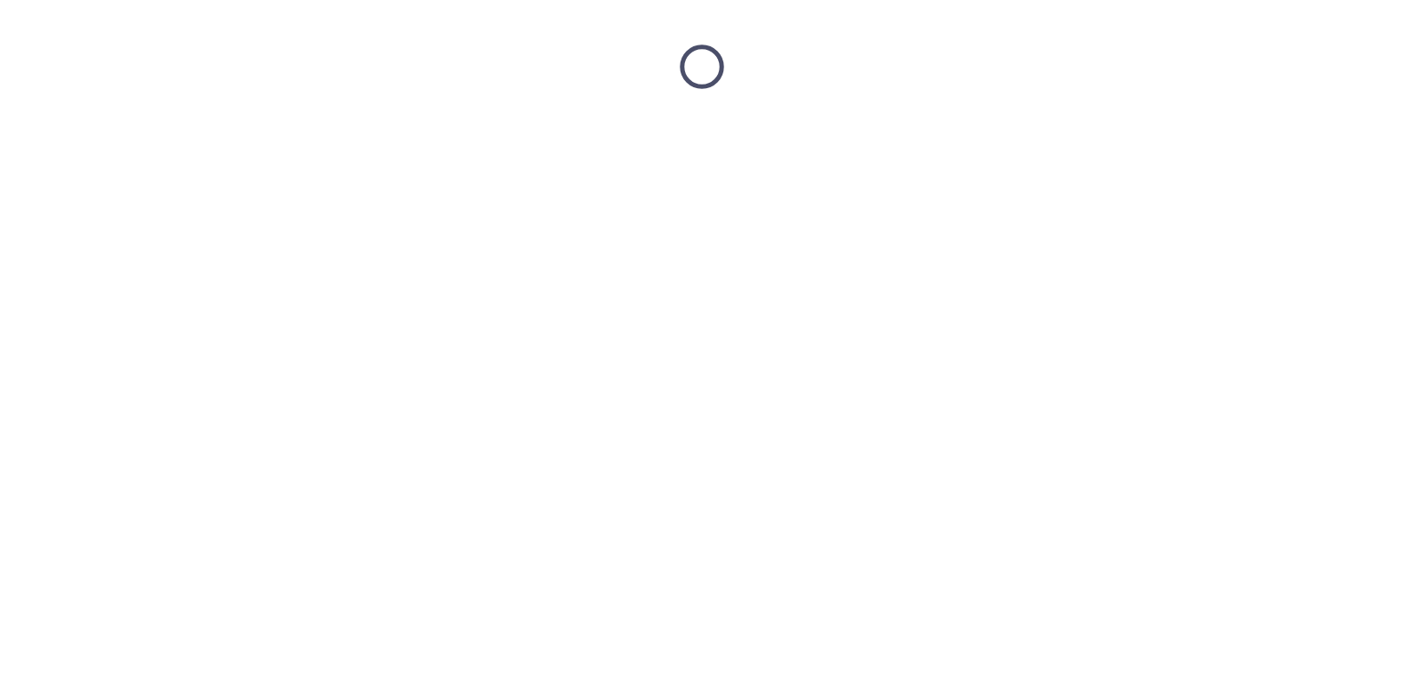
scroll to position [0, 0]
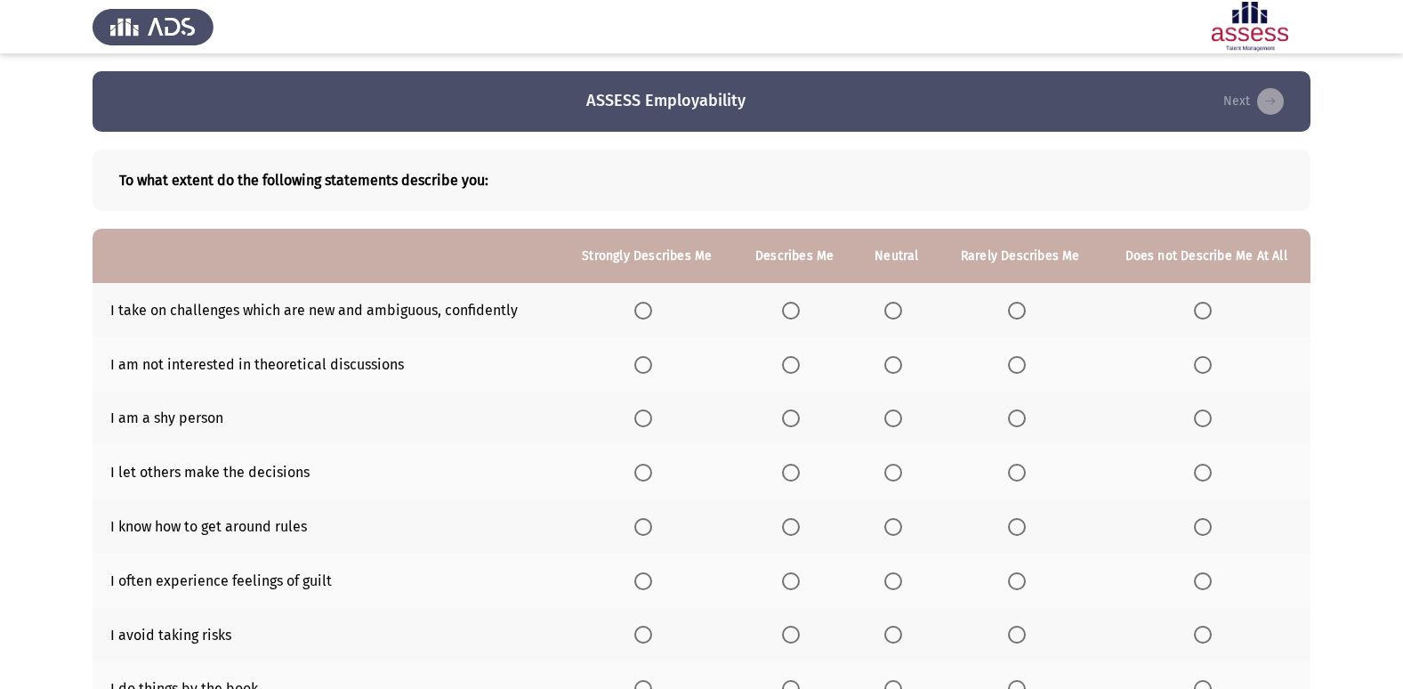
click at [782, 311] on th at bounding box center [794, 310] width 120 height 54
click at [785, 310] on span "Select an option" at bounding box center [791, 311] width 18 height 18
click at [785, 310] on input "Select an option" at bounding box center [791, 311] width 18 height 18
click at [1018, 358] on span "Select an option" at bounding box center [1017, 365] width 18 height 18
click at [1018, 358] on input "Select an option" at bounding box center [1017, 365] width 18 height 18
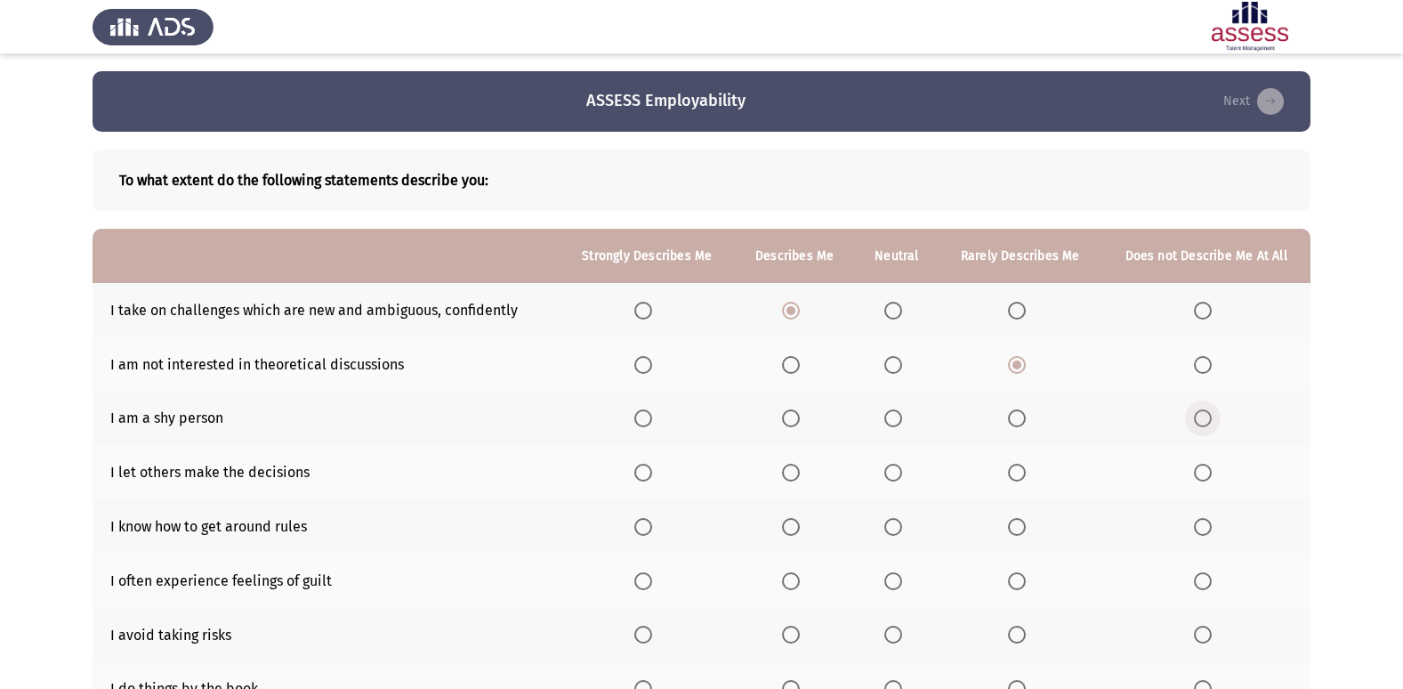
click at [1208, 421] on span "Select an option" at bounding box center [1203, 418] width 18 height 18
click at [1208, 421] on input "Select an option" at bounding box center [1203, 418] width 18 height 18
click at [1206, 467] on span "Select an option" at bounding box center [1203, 473] width 18 height 18
click at [1206, 467] on input "Select an option" at bounding box center [1203, 473] width 18 height 18
click at [798, 523] on span "Select an option" at bounding box center [791, 527] width 18 height 18
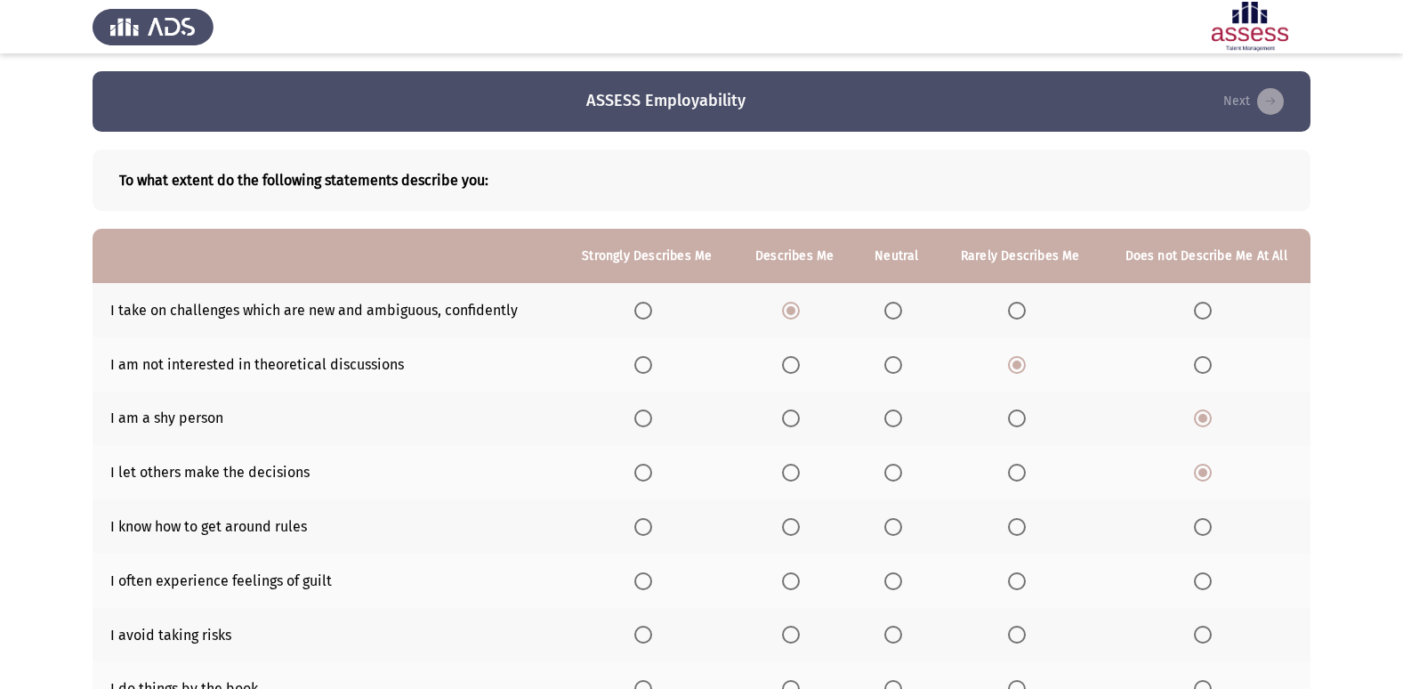
click at [798, 523] on input "Select an option" at bounding box center [791, 527] width 18 height 18
click at [1014, 579] on span "Select an option" at bounding box center [1017, 581] width 18 height 18
click at [1014, 579] on input "Select an option" at bounding box center [1017, 581] width 18 height 18
click at [1211, 631] on span "Select an option" at bounding box center [1203, 635] width 18 height 18
click at [1211, 631] on input "Select an option" at bounding box center [1203, 635] width 18 height 18
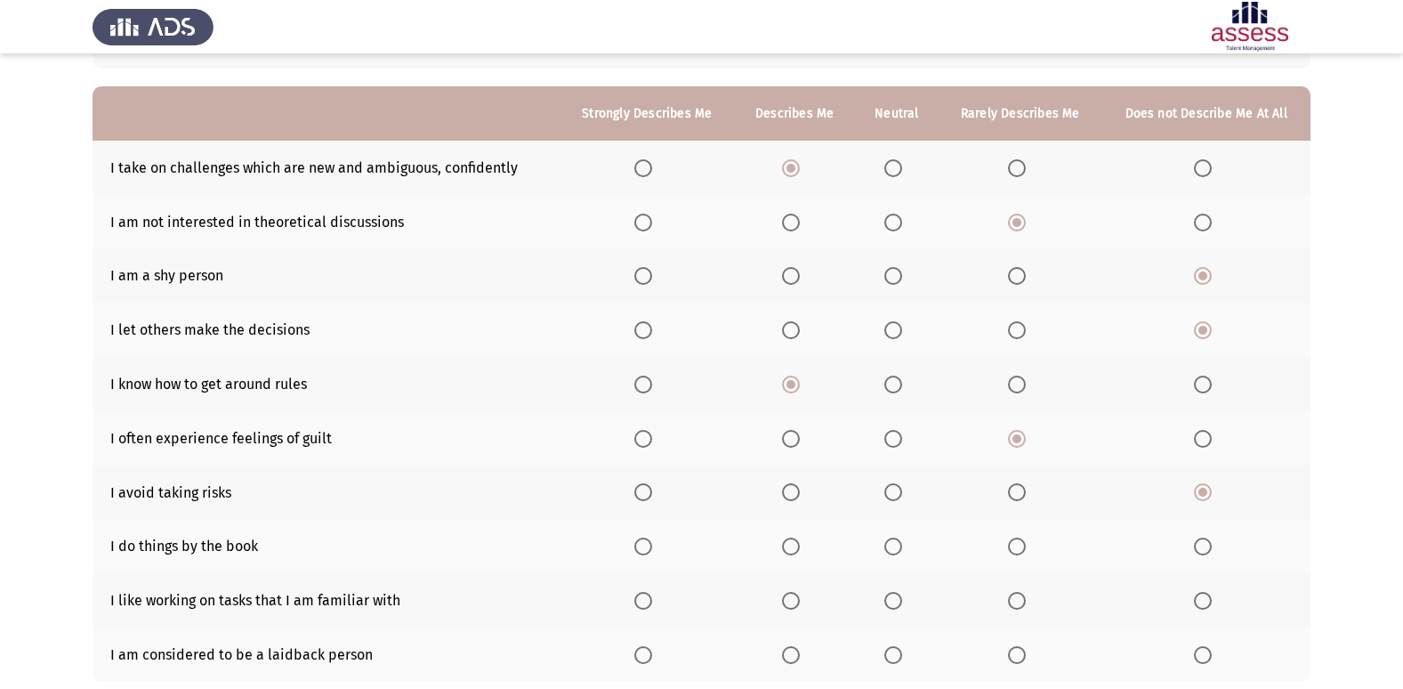
scroll to position [178, 0]
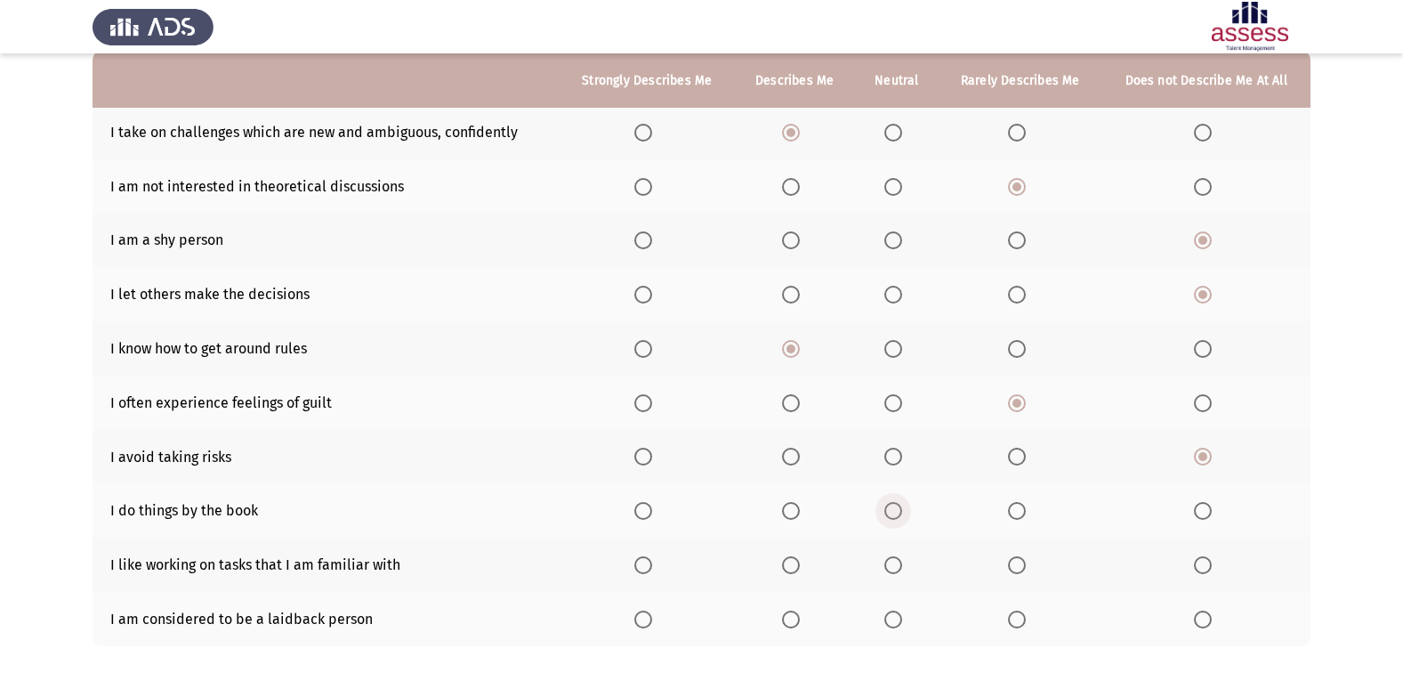
click at [897, 516] on span "Select an option" at bounding box center [894, 511] width 18 height 18
click at [897, 516] on input "Select an option" at bounding box center [894, 511] width 18 height 18
click at [648, 563] on span "Select an option" at bounding box center [643, 565] width 18 height 18
click at [648, 563] on input "Select an option" at bounding box center [643, 565] width 18 height 18
click at [642, 619] on span "Select an option" at bounding box center [643, 619] width 18 height 18
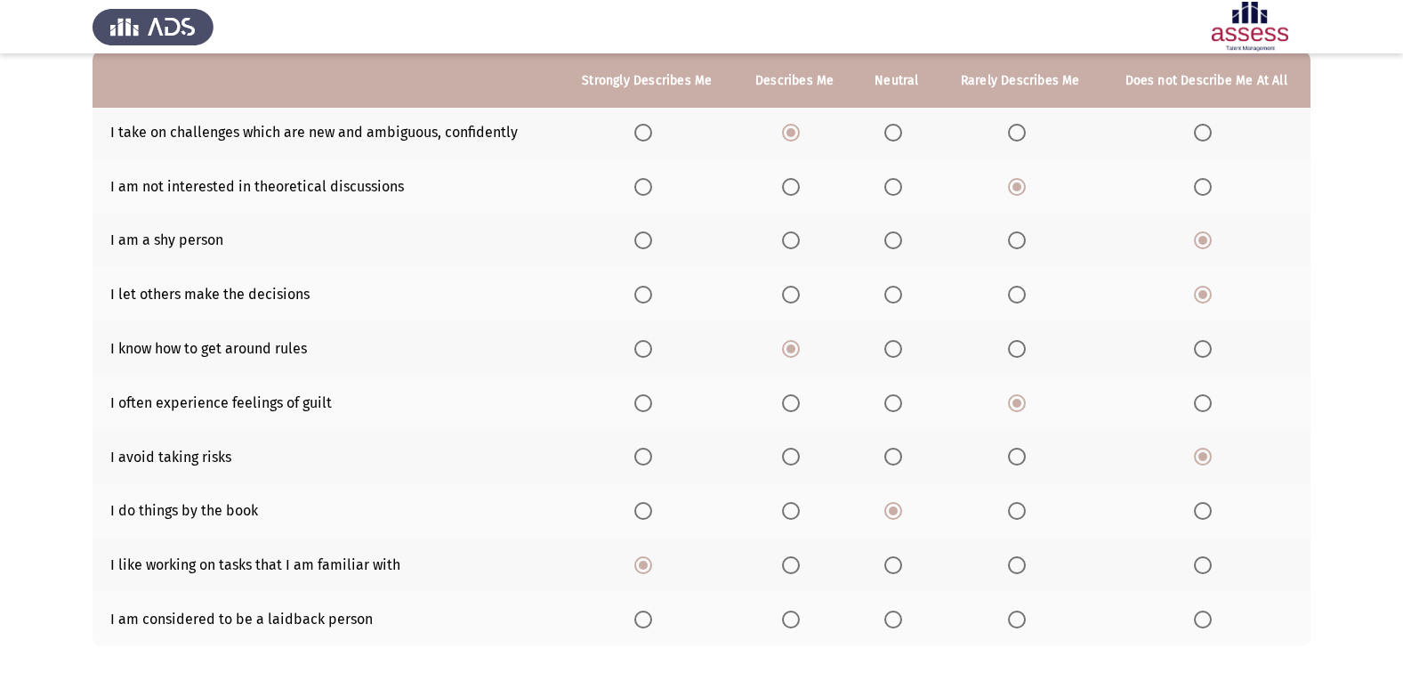
click at [642, 619] on input "Select an option" at bounding box center [643, 619] width 18 height 18
click at [1402, 677] on app-assessment-container "ASSESS Employability Next To what extent do the following statements describe y…" at bounding box center [701, 296] width 1403 height 806
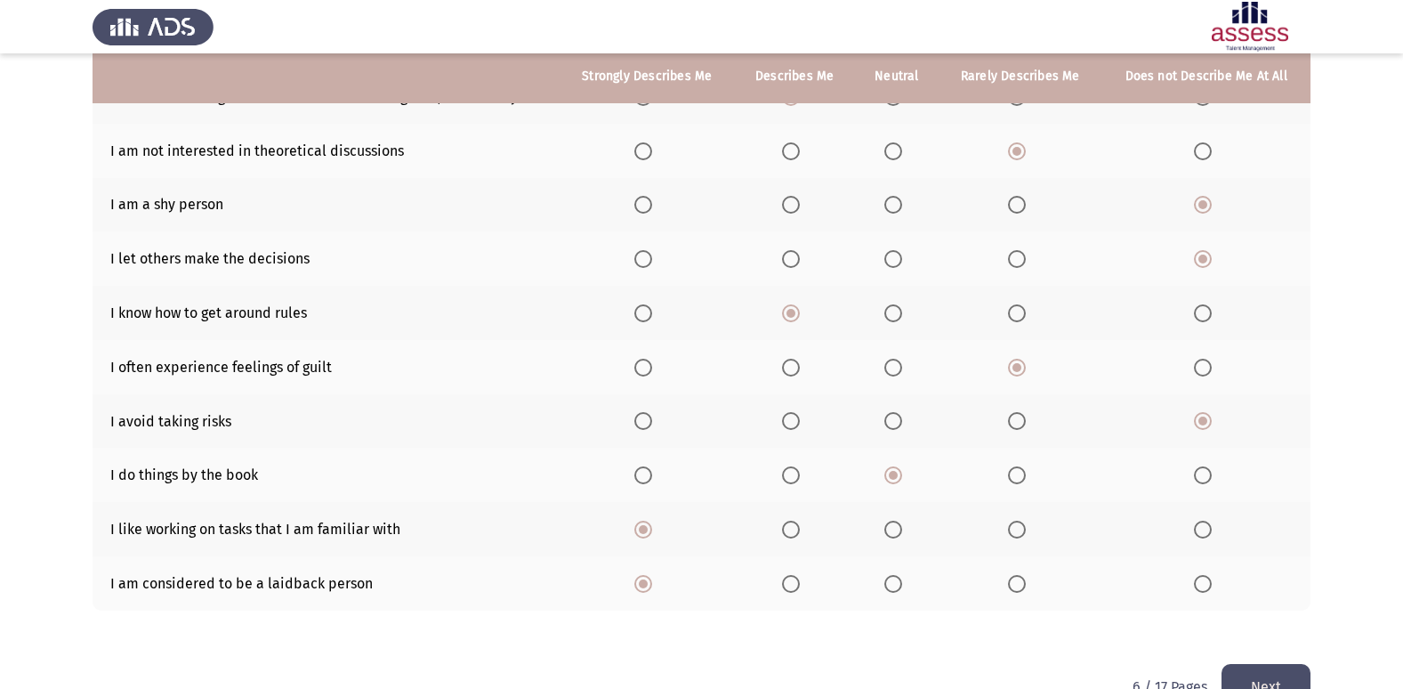
scroll to position [260, 0]
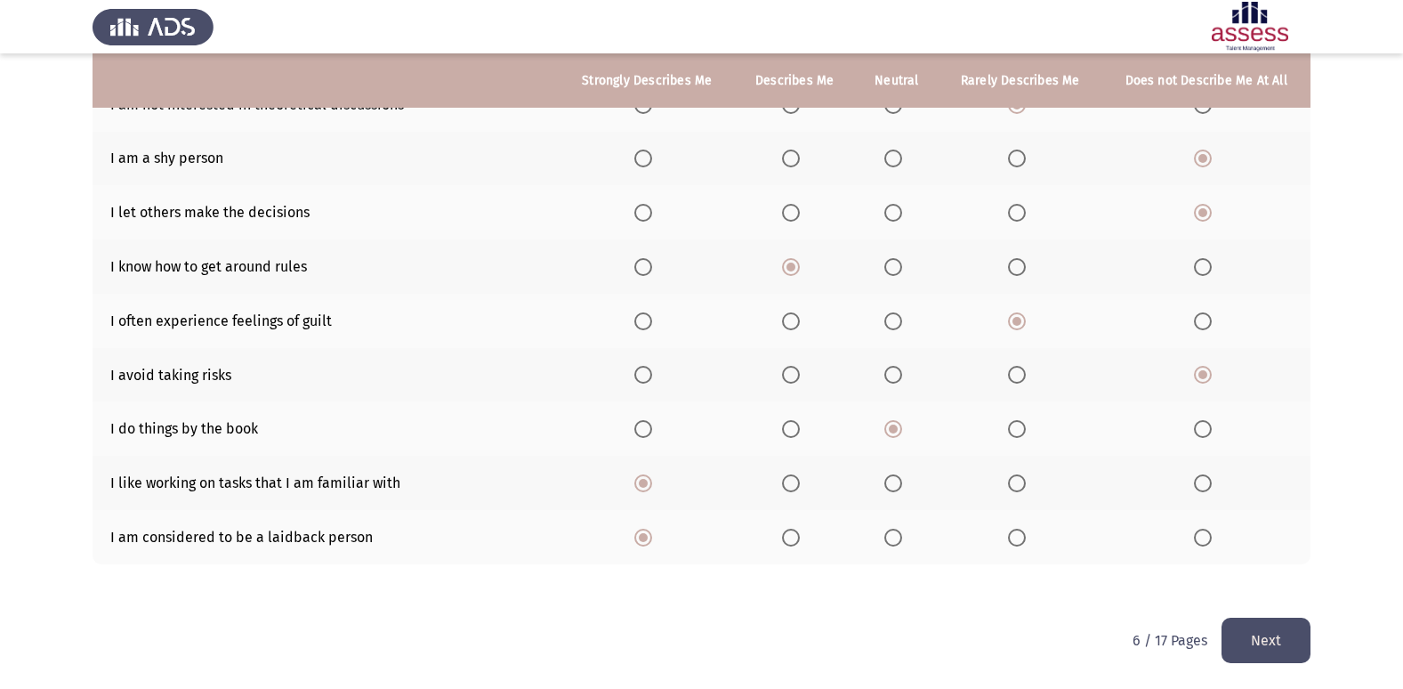
click at [1235, 650] on button "Next" at bounding box center [1266, 640] width 89 height 45
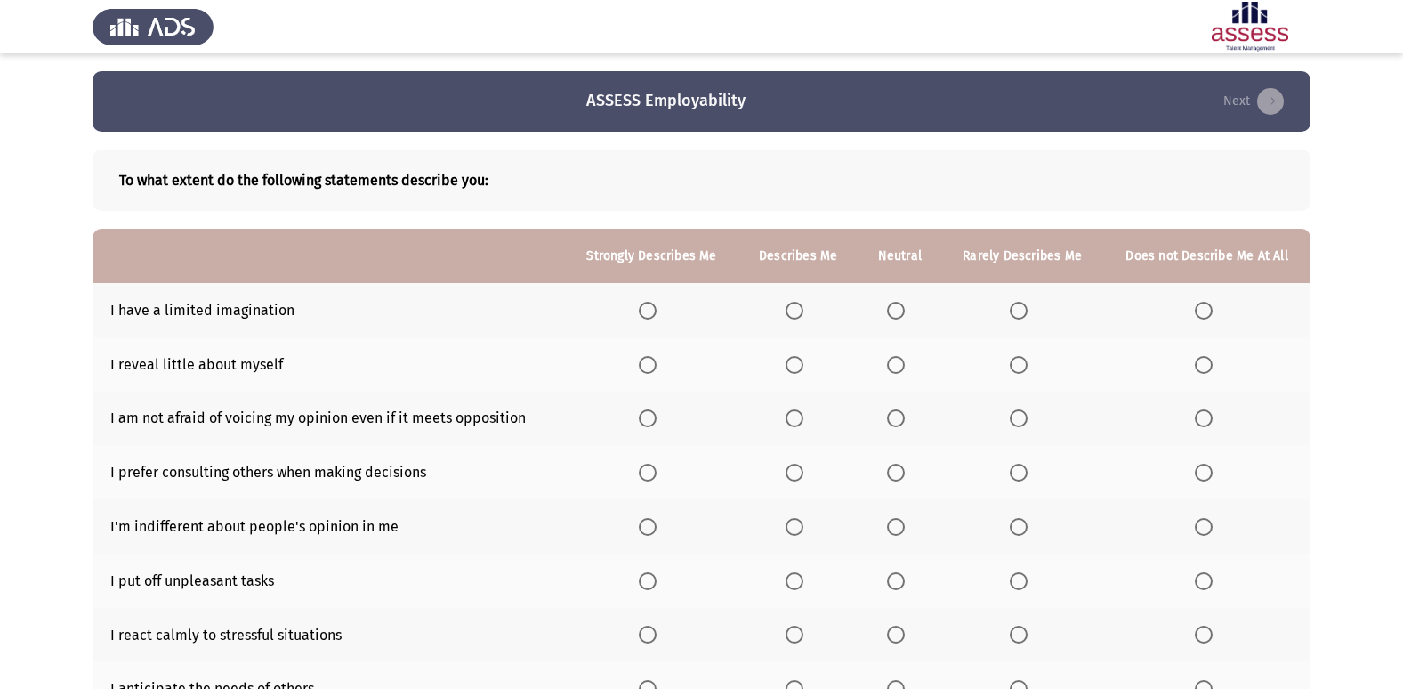
click at [1216, 311] on label "Select an option" at bounding box center [1207, 311] width 25 height 18
click at [1213, 311] on input "Select an option" at bounding box center [1204, 311] width 18 height 18
click at [793, 365] on span "Select an option" at bounding box center [795, 365] width 18 height 18
click at [793, 365] on input "Select an option" at bounding box center [795, 365] width 18 height 18
click at [652, 365] on span "Select an option" at bounding box center [648, 365] width 18 height 18
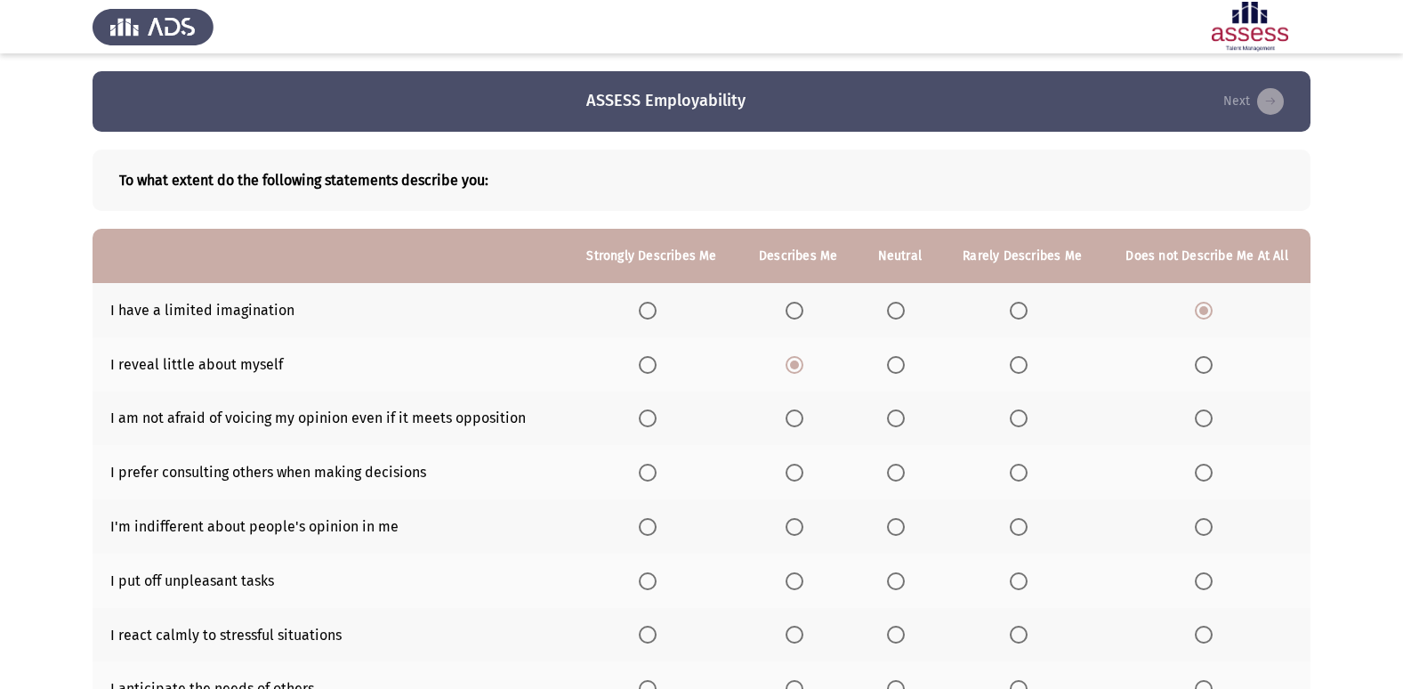
click at [652, 365] on input "Select an option" at bounding box center [648, 365] width 18 height 18
click at [789, 418] on span "Select an option" at bounding box center [795, 418] width 18 height 18
click at [789, 418] on input "Select an option" at bounding box center [795, 418] width 18 height 18
click at [794, 479] on span "Select an option" at bounding box center [795, 473] width 18 height 18
click at [794, 479] on input "Select an option" at bounding box center [795, 473] width 18 height 18
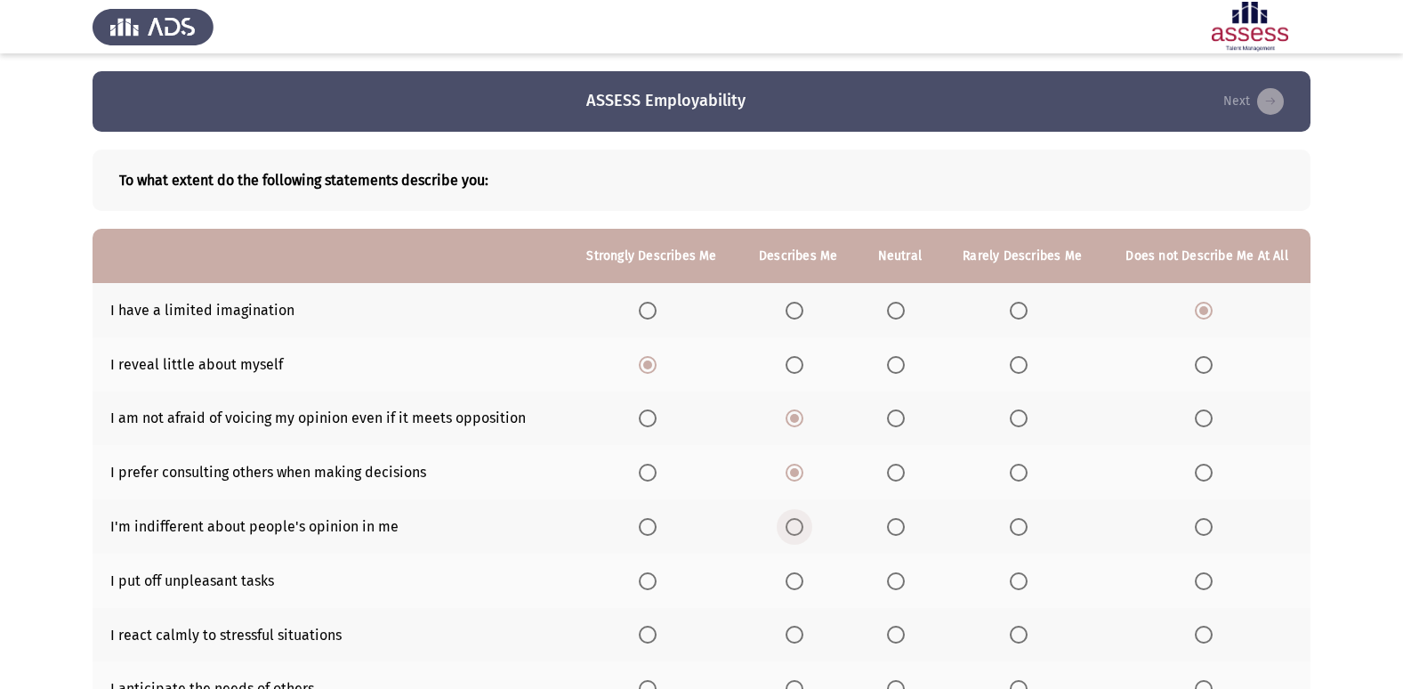
click at [791, 529] on span "Select an option" at bounding box center [795, 527] width 18 height 18
click at [791, 529] on input "Select an option" at bounding box center [795, 527] width 18 height 18
click at [899, 584] on span "Select an option" at bounding box center [896, 581] width 18 height 18
click at [899, 584] on input "Select an option" at bounding box center [896, 581] width 18 height 18
click at [652, 635] on span "Select an option" at bounding box center [648, 635] width 18 height 18
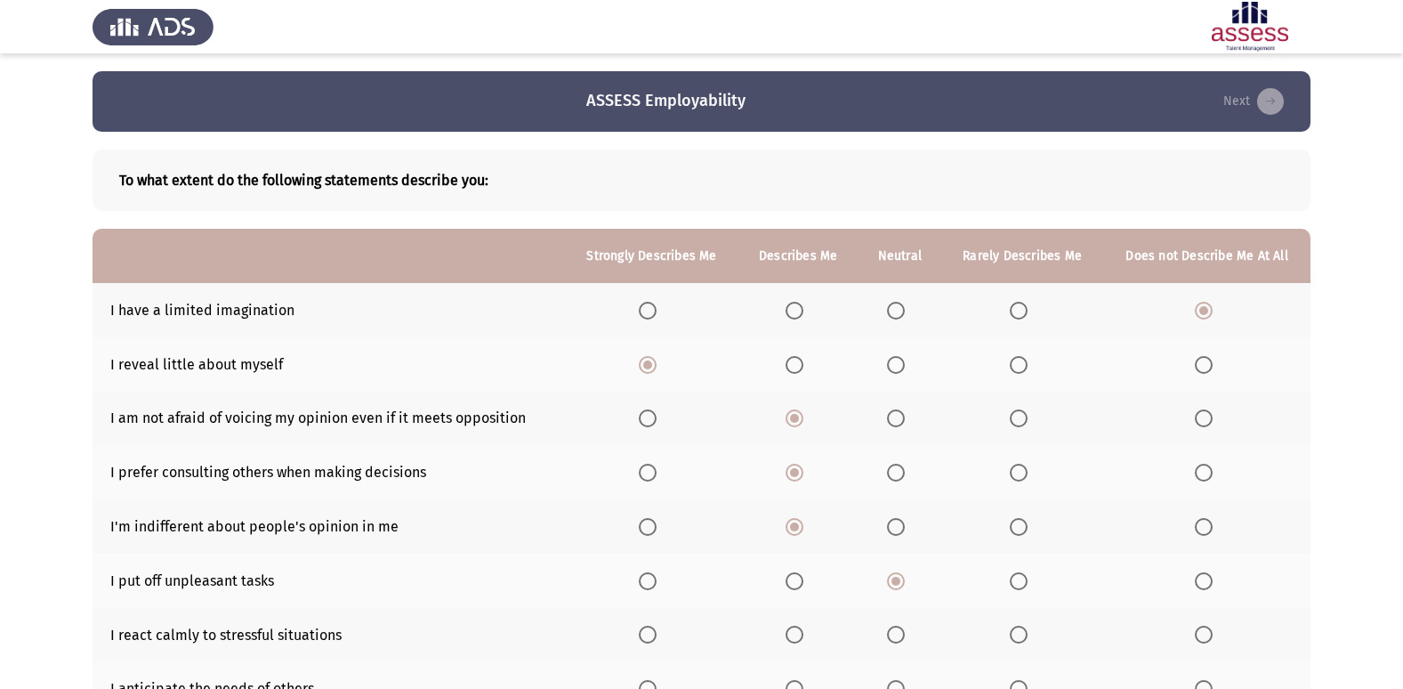
click at [652, 635] on input "Select an option" at bounding box center [648, 635] width 18 height 18
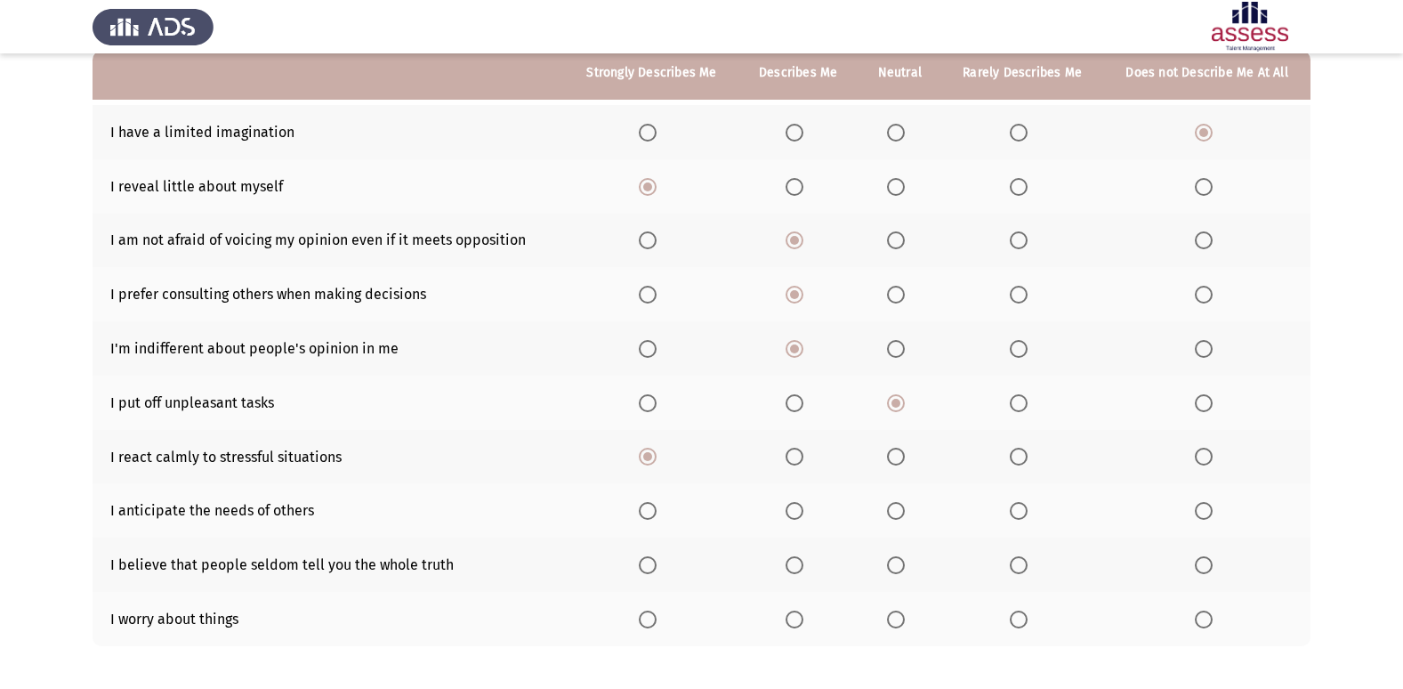
scroll to position [249, 0]
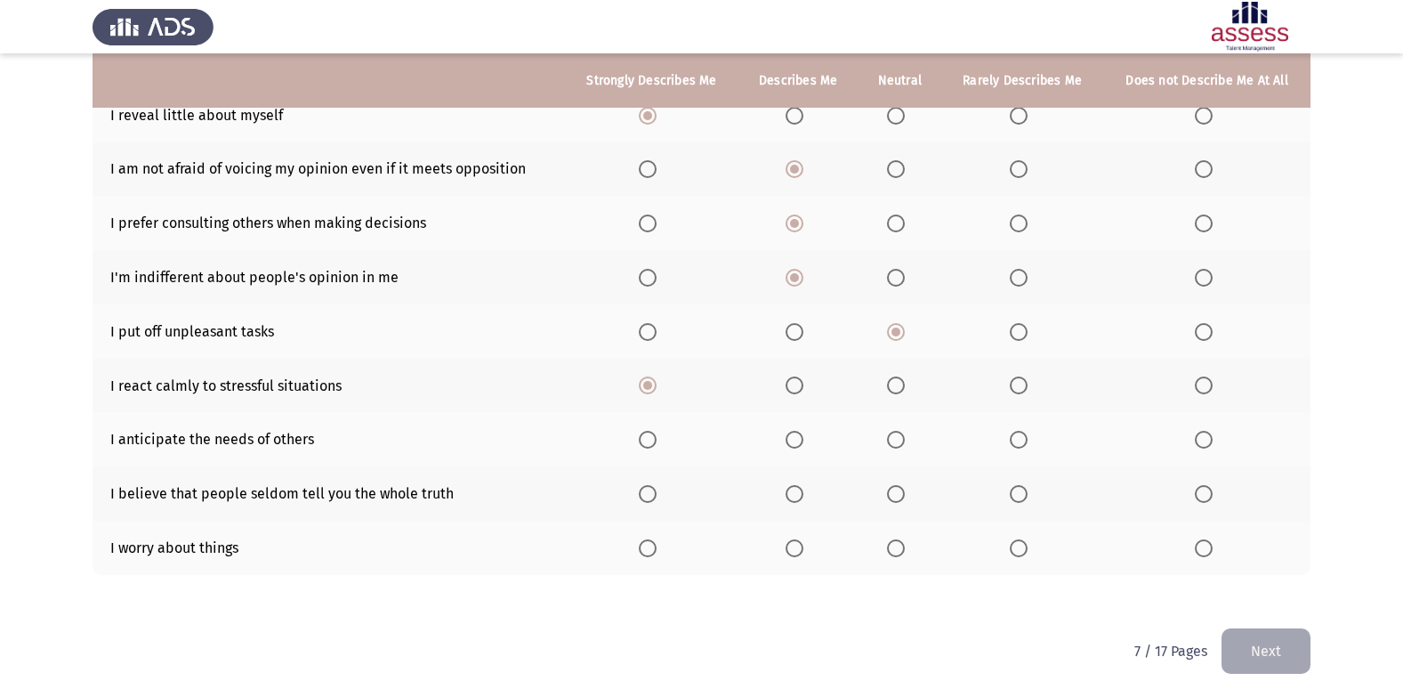
click at [1014, 496] on span "Select an option" at bounding box center [1019, 494] width 18 height 18
click at [1014, 496] on input "Select an option" at bounding box center [1019, 494] width 18 height 18
click at [1022, 545] on span "Select an option" at bounding box center [1019, 548] width 18 height 18
click at [1022, 545] on input "Select an option" at bounding box center [1019, 548] width 18 height 18
click at [1028, 440] on span "Select an option" at bounding box center [1019, 440] width 18 height 18
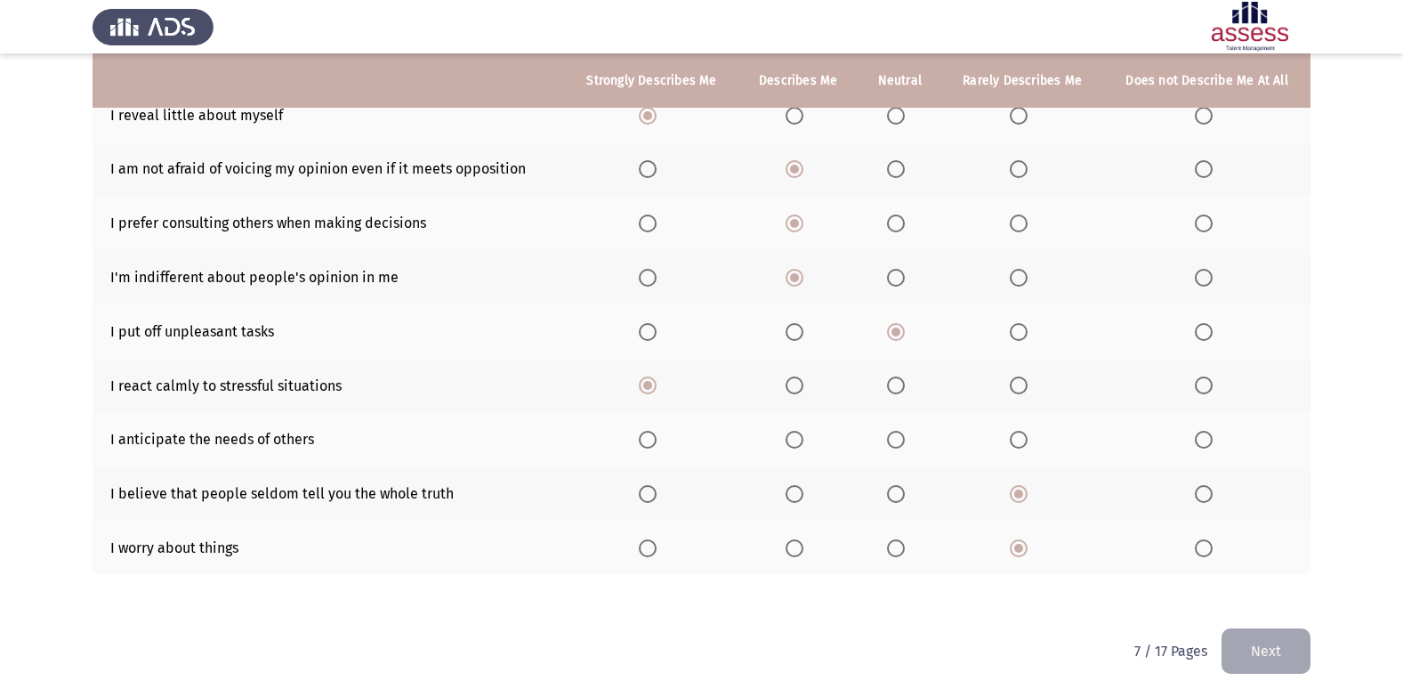
click at [1028, 440] on input "Select an option" at bounding box center [1019, 440] width 18 height 18
click at [1286, 649] on button "Next" at bounding box center [1266, 650] width 89 height 45
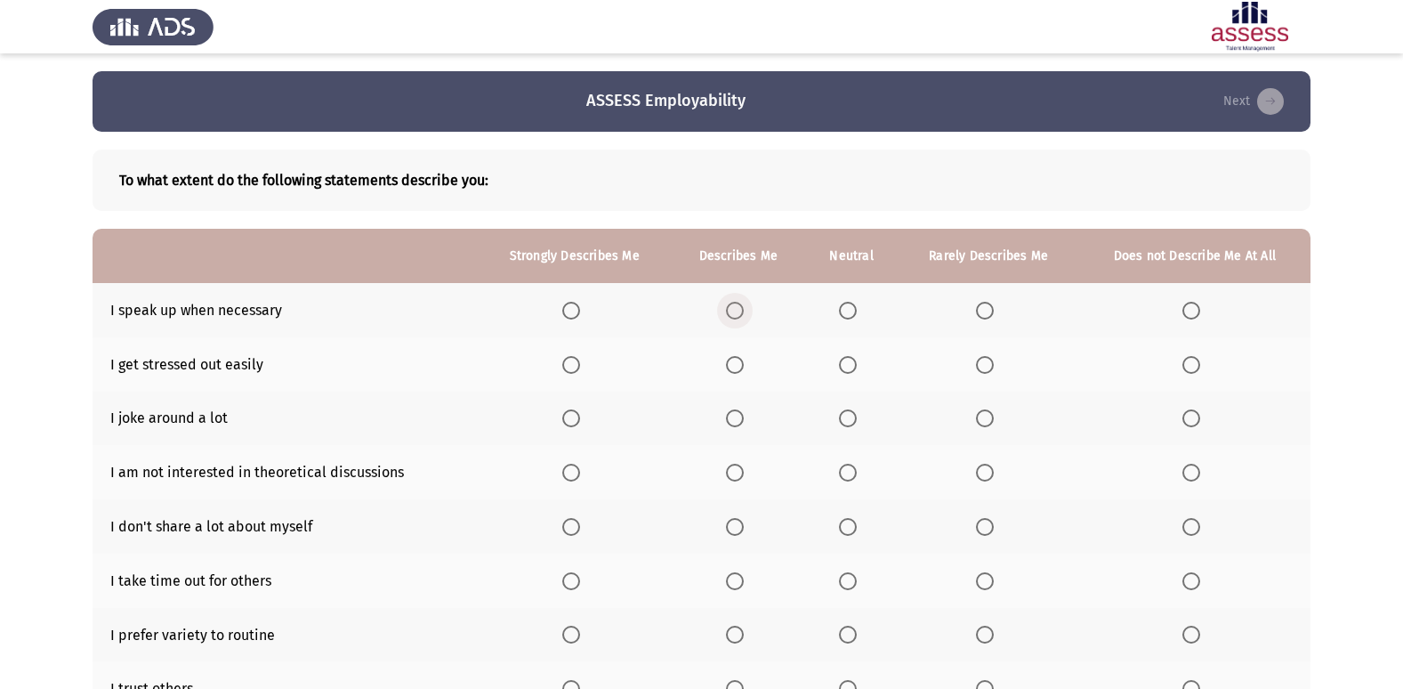
click at [741, 308] on span "Select an option" at bounding box center [735, 311] width 18 height 18
click at [741, 308] on input "Select an option" at bounding box center [735, 311] width 18 height 18
click at [982, 365] on span "Select an option" at bounding box center [985, 365] width 18 height 18
click at [982, 365] on input "Select an option" at bounding box center [985, 365] width 18 height 18
click at [567, 419] on span "Select an option" at bounding box center [571, 418] width 18 height 18
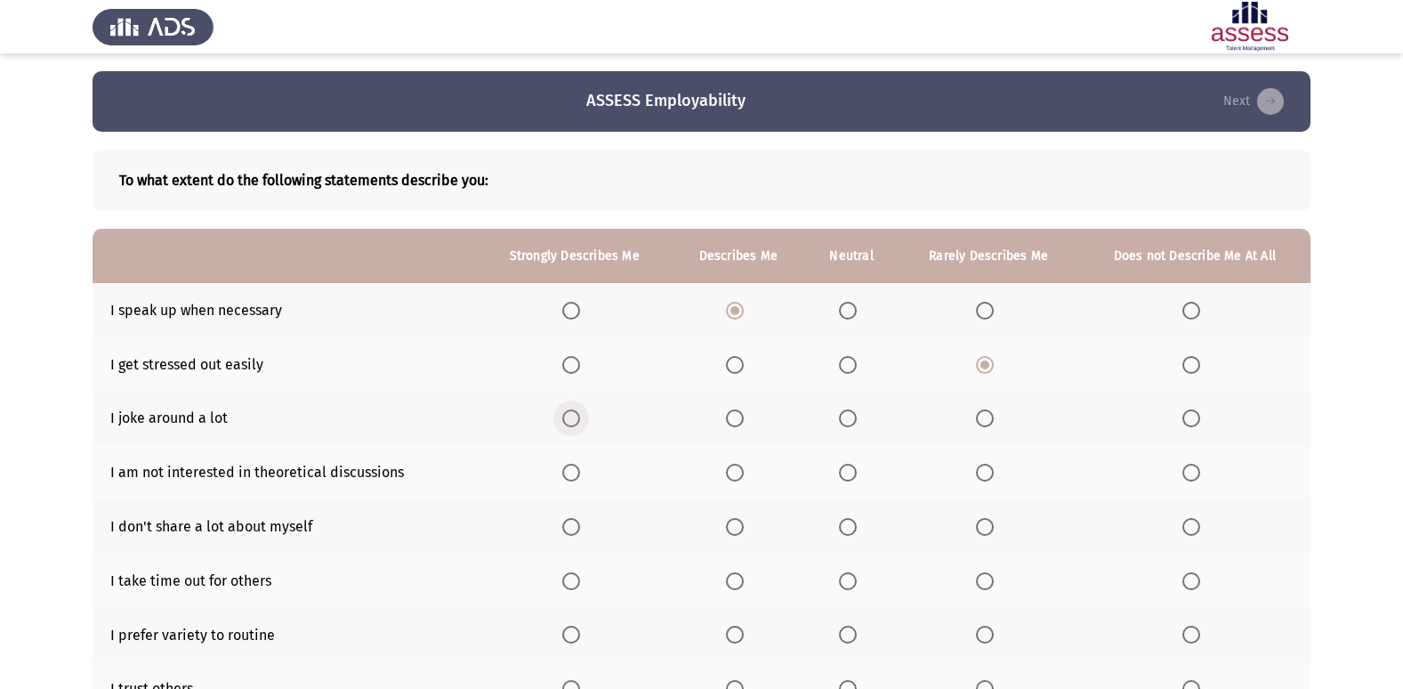
click at [567, 419] on input "Select an option" at bounding box center [571, 418] width 18 height 18
click at [983, 483] on th at bounding box center [988, 472] width 181 height 54
click at [1002, 481] on th at bounding box center [988, 472] width 181 height 54
click at [981, 479] on span "Select an option" at bounding box center [985, 473] width 18 height 18
click at [981, 479] on input "Select an option" at bounding box center [985, 473] width 18 height 18
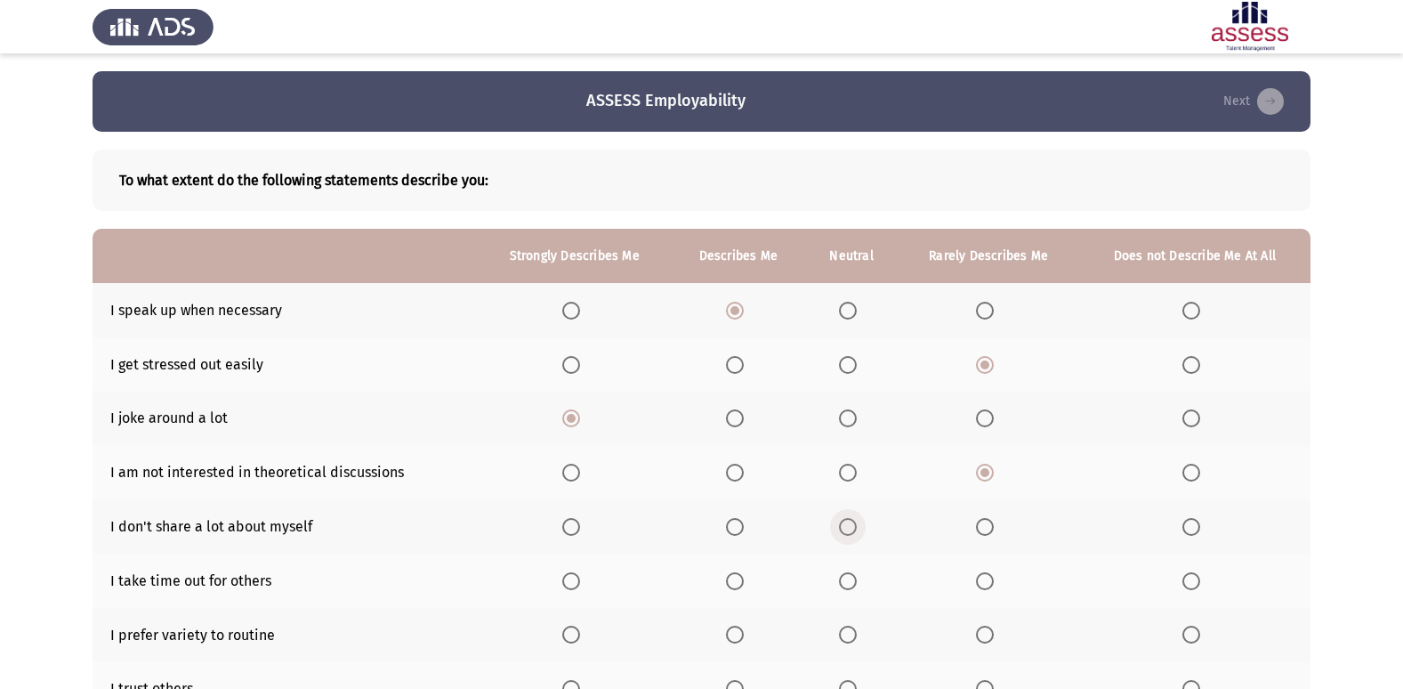
click at [844, 529] on span "Select an option" at bounding box center [848, 527] width 18 height 18
click at [844, 529] on input "Select an option" at bounding box center [848, 527] width 18 height 18
click at [855, 579] on span "Select an option" at bounding box center [848, 581] width 18 height 18
click at [855, 579] on input "Select an option" at bounding box center [848, 581] width 18 height 18
click at [989, 637] on span "Select an option" at bounding box center [985, 635] width 18 height 18
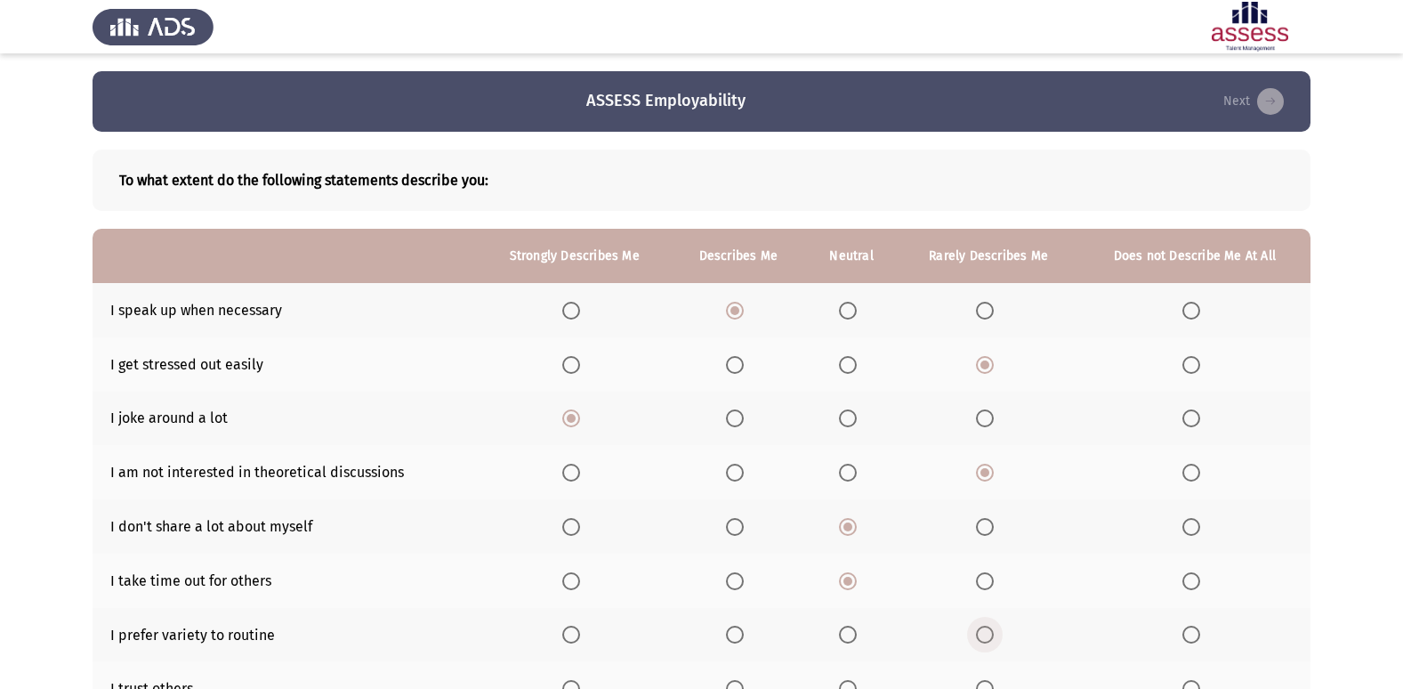
click at [989, 637] on input "Select an option" at bounding box center [985, 635] width 18 height 18
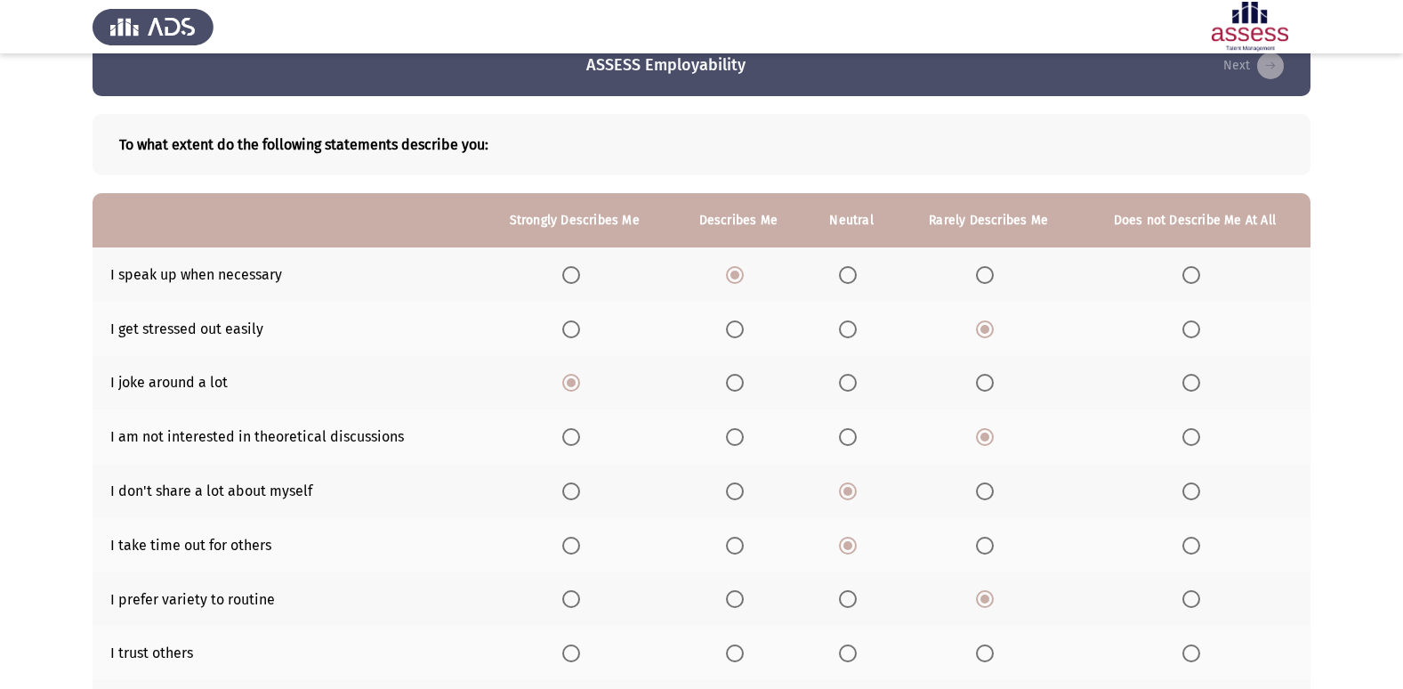
scroll to position [190, 0]
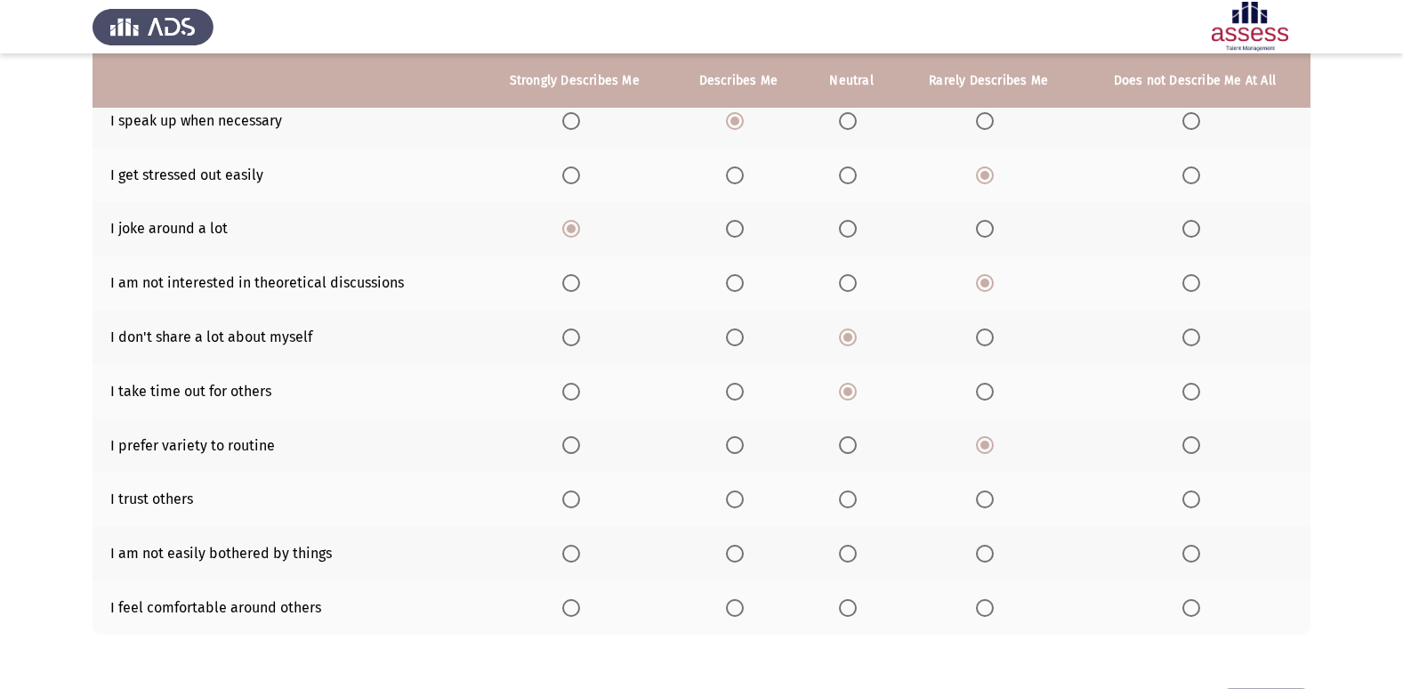
click at [986, 502] on span "Select an option" at bounding box center [985, 499] width 18 height 18
click at [986, 502] on input "Select an option" at bounding box center [985, 499] width 18 height 18
click at [569, 550] on span "Select an option" at bounding box center [571, 554] width 18 height 18
click at [569, 550] on input "Select an option" at bounding box center [571, 554] width 18 height 18
click at [571, 602] on span "Select an option" at bounding box center [571, 608] width 18 height 18
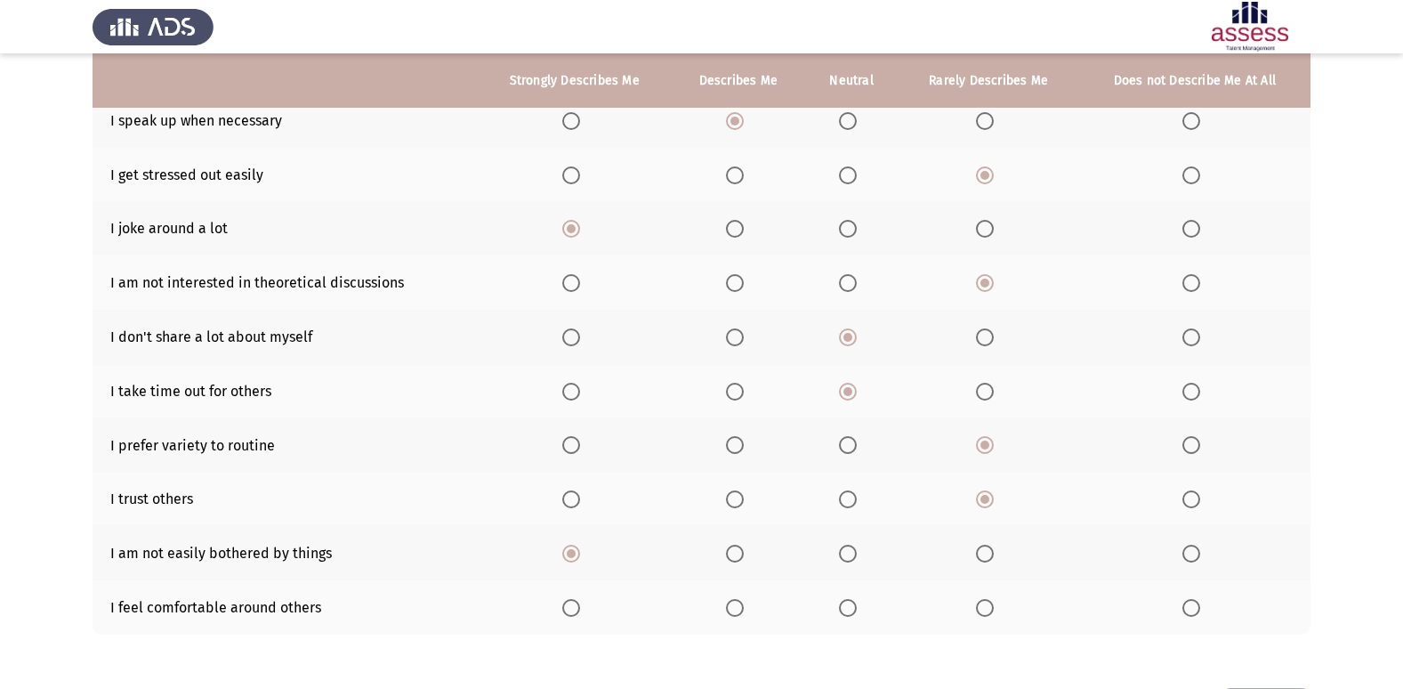
click at [571, 602] on input "Select an option" at bounding box center [571, 608] width 18 height 18
click at [840, 503] on span "Select an option" at bounding box center [848, 499] width 18 height 18
click at [840, 503] on input "Select an option" at bounding box center [848, 499] width 18 height 18
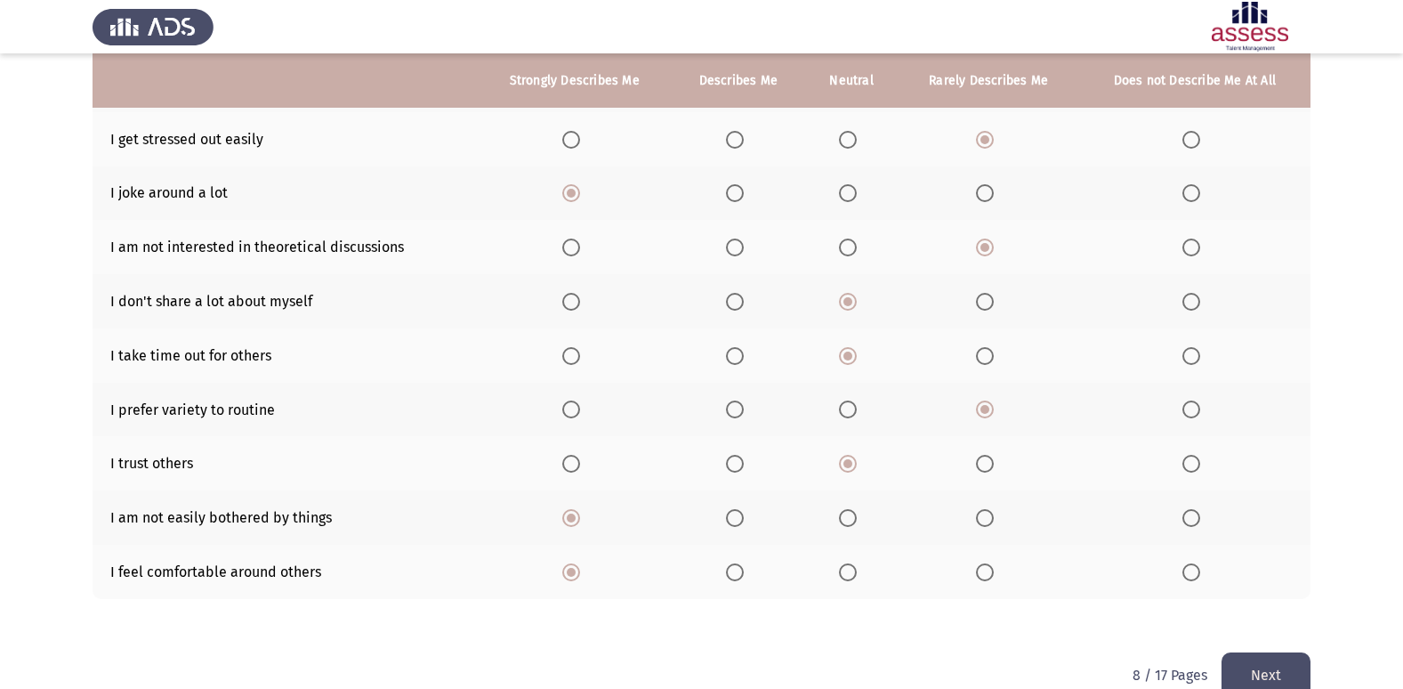
scroll to position [260, 0]
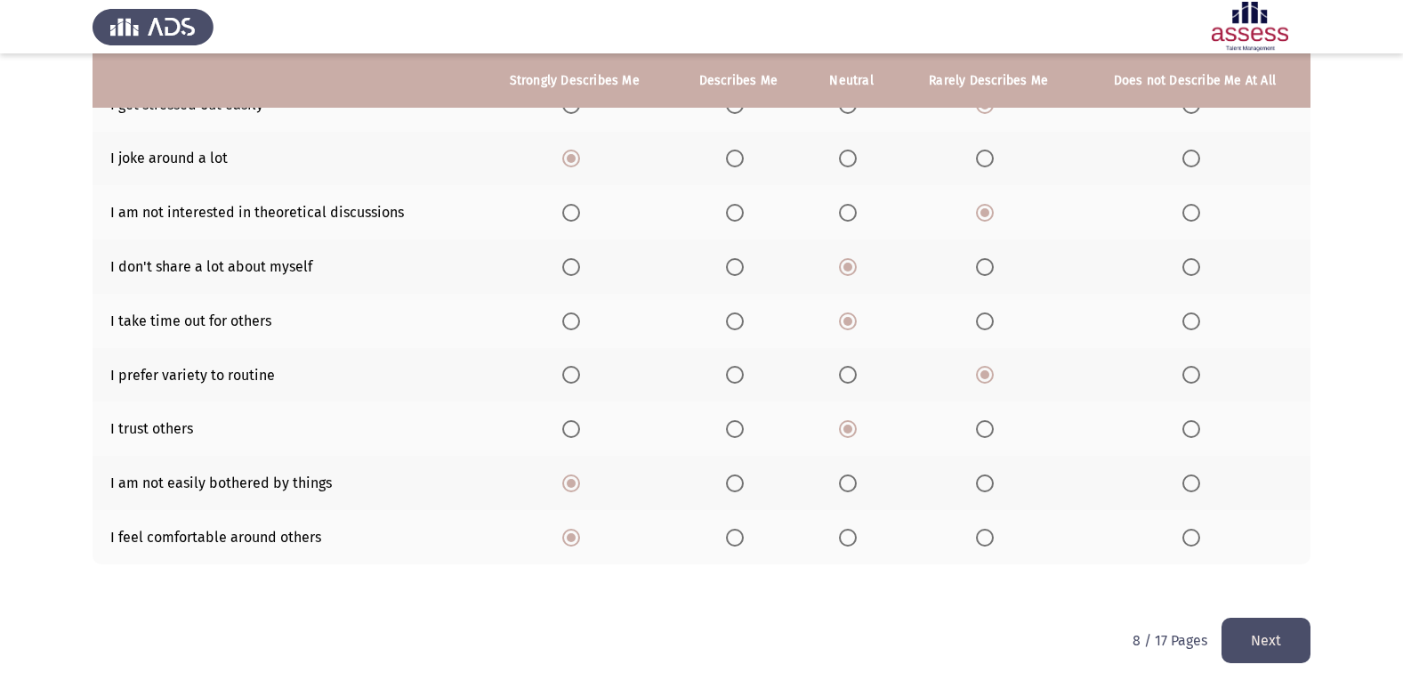
click at [1258, 634] on button "Next" at bounding box center [1266, 640] width 89 height 45
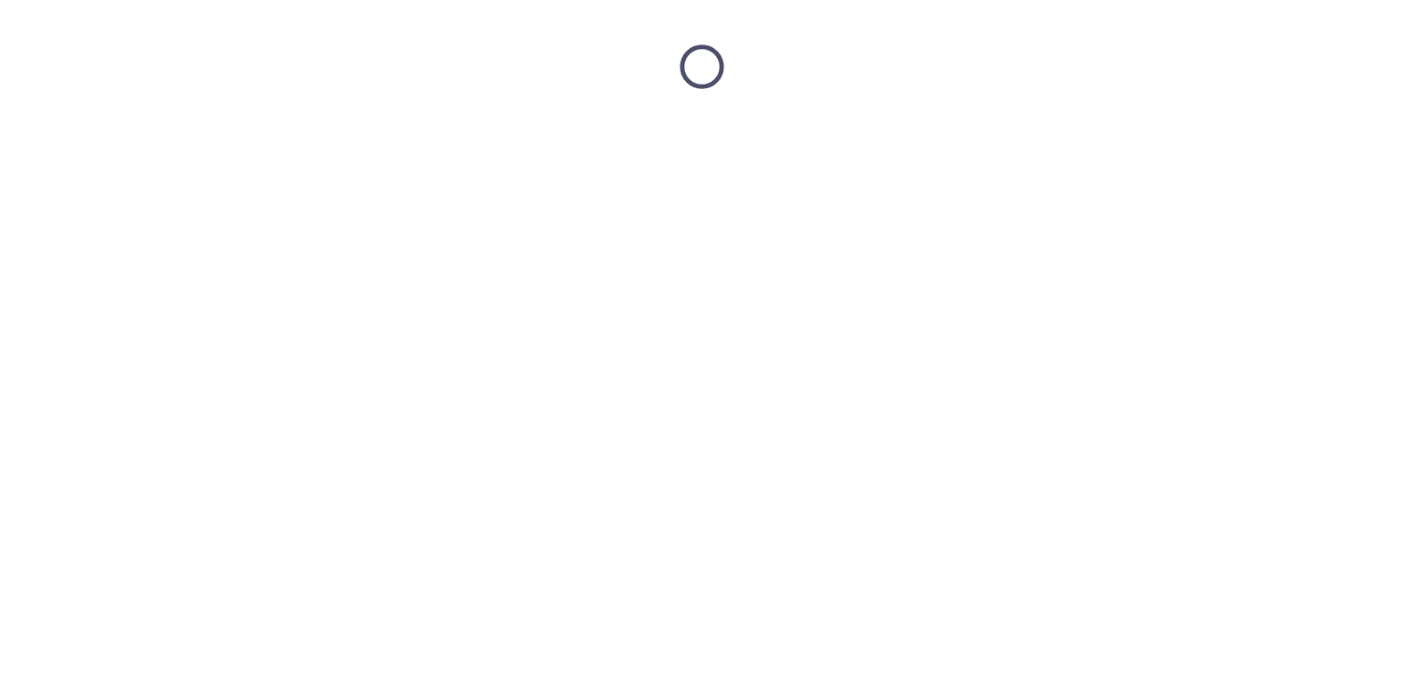
scroll to position [0, 0]
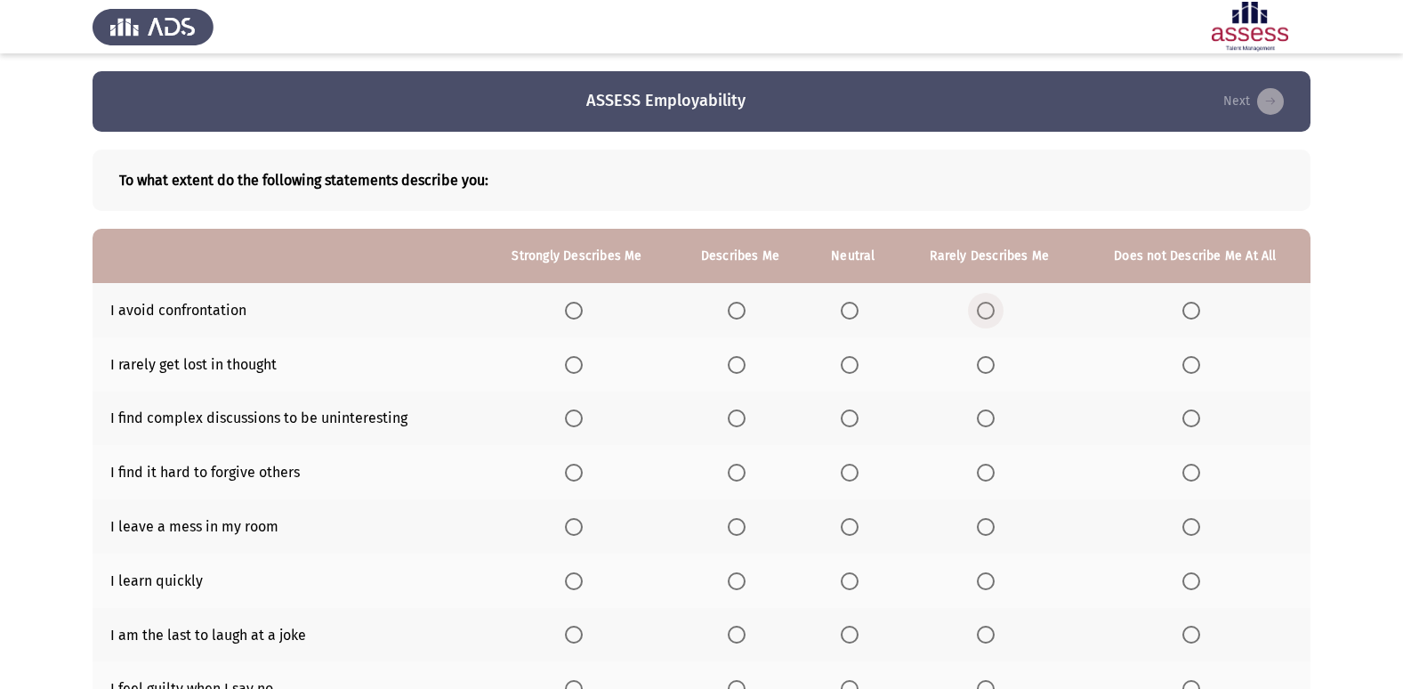
click at [994, 305] on span "Select an option" at bounding box center [986, 311] width 18 height 18
click at [994, 305] on input "Select an option" at bounding box center [986, 311] width 18 height 18
click at [746, 358] on span "Select an option" at bounding box center [737, 365] width 18 height 18
click at [746, 358] on input "Select an option" at bounding box center [737, 365] width 18 height 18
click at [975, 421] on th at bounding box center [990, 419] width 181 height 54
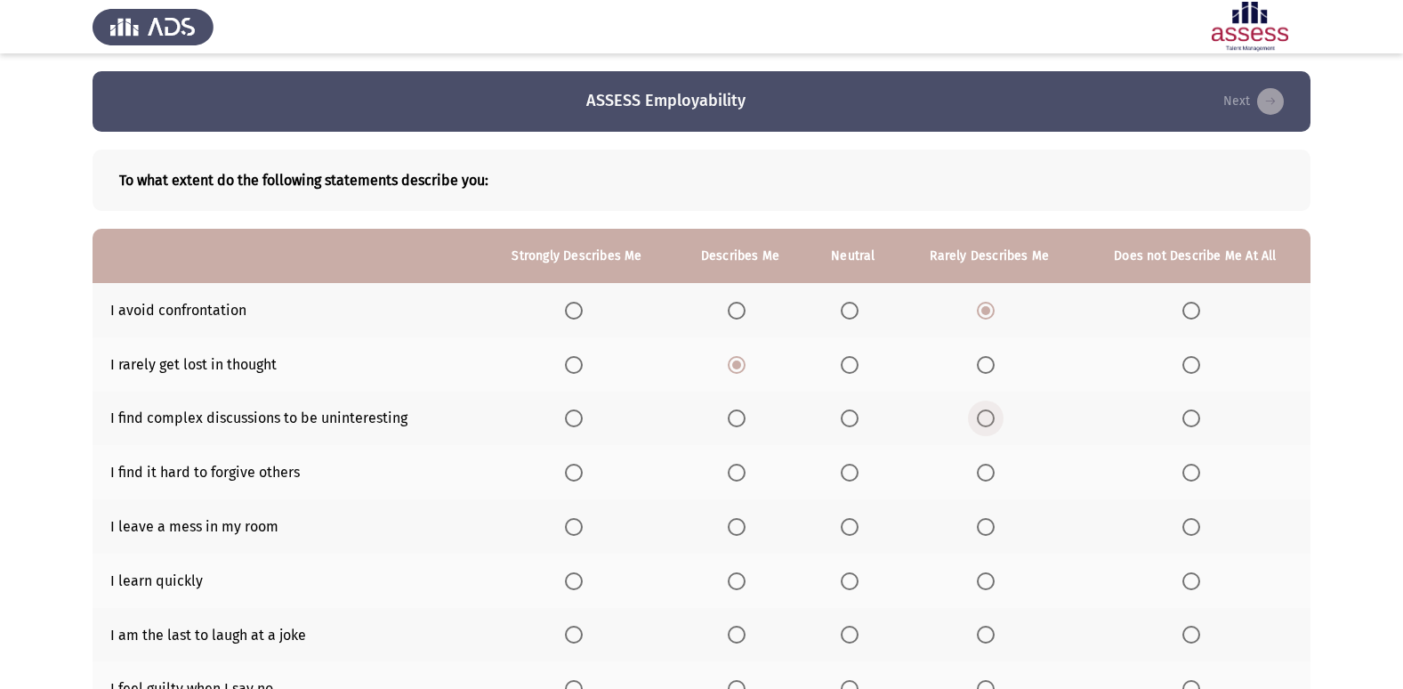
click at [986, 414] on span "Select an option" at bounding box center [986, 418] width 18 height 18
click at [986, 414] on input "Select an option" at bounding box center [986, 418] width 18 height 18
click at [858, 474] on span "Select an option" at bounding box center [850, 473] width 18 height 18
click at [858, 474] on input "Select an option" at bounding box center [850, 473] width 18 height 18
click at [990, 532] on span "Select an option" at bounding box center [986, 527] width 18 height 18
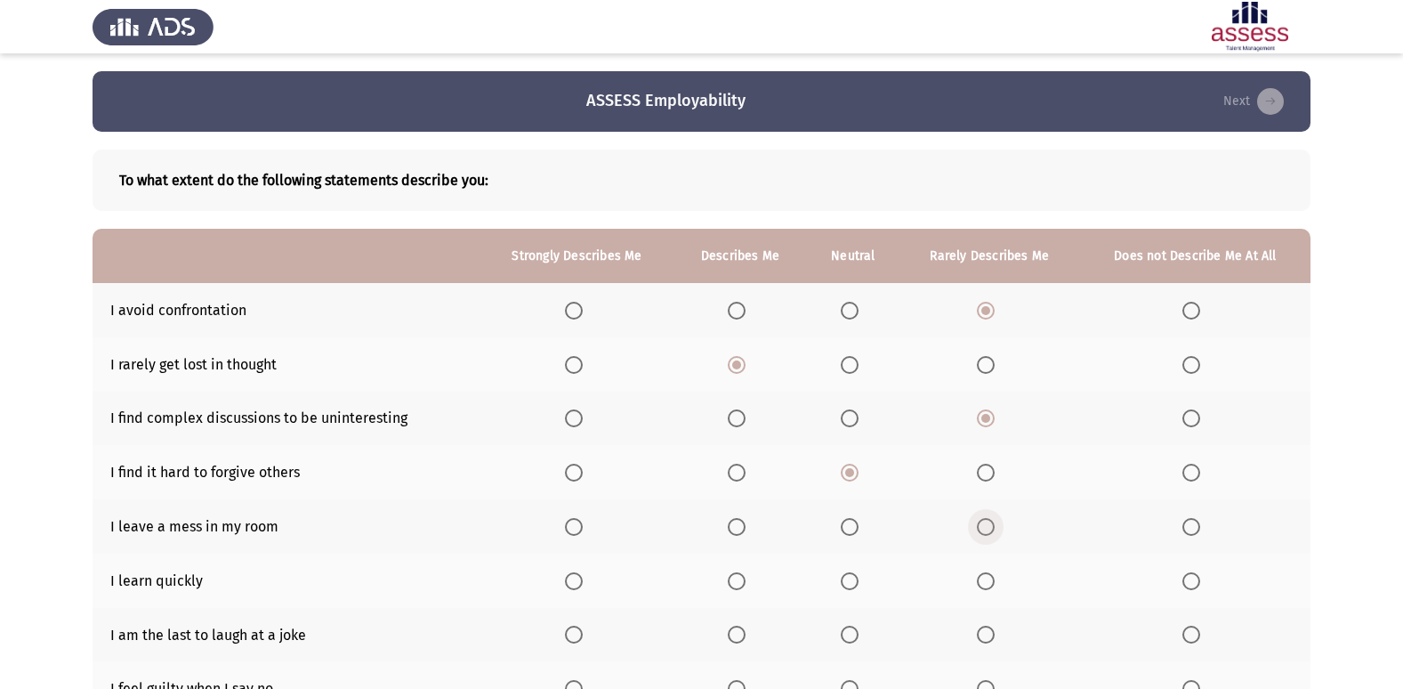
click at [990, 532] on input "Select an option" at bounding box center [986, 527] width 18 height 18
click at [578, 584] on span "Select an option" at bounding box center [574, 581] width 18 height 18
click at [578, 584] on input "Select an option" at bounding box center [574, 581] width 18 height 18
click at [1191, 633] on span "Select an option" at bounding box center [1192, 635] width 18 height 18
click at [1191, 633] on input "Select an option" at bounding box center [1192, 635] width 18 height 18
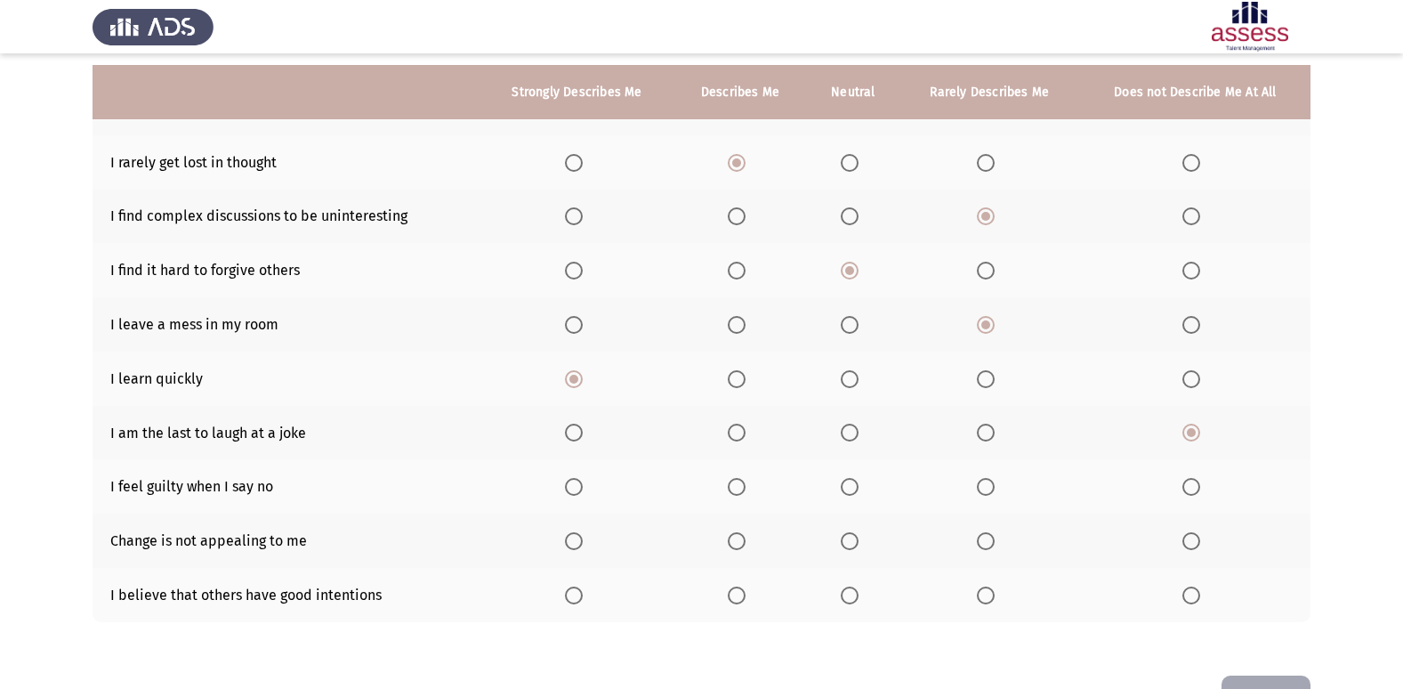
scroll to position [214, 0]
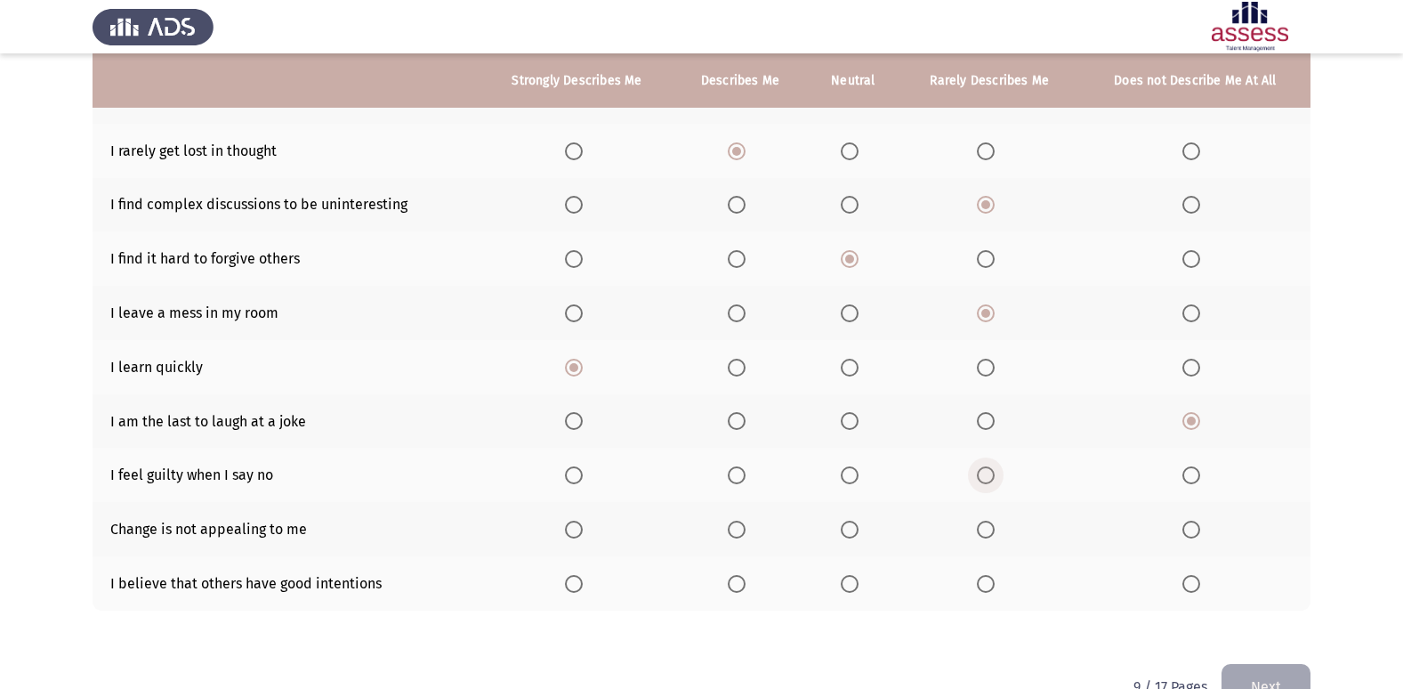
click at [978, 473] on span "Select an option" at bounding box center [986, 475] width 18 height 18
click at [978, 473] on input "Select an option" at bounding box center [986, 475] width 18 height 18
click at [963, 538] on th at bounding box center [990, 529] width 181 height 54
click at [862, 585] on label "Select an option" at bounding box center [853, 584] width 25 height 18
click at [859, 585] on input "Select an option" at bounding box center [850, 584] width 18 height 18
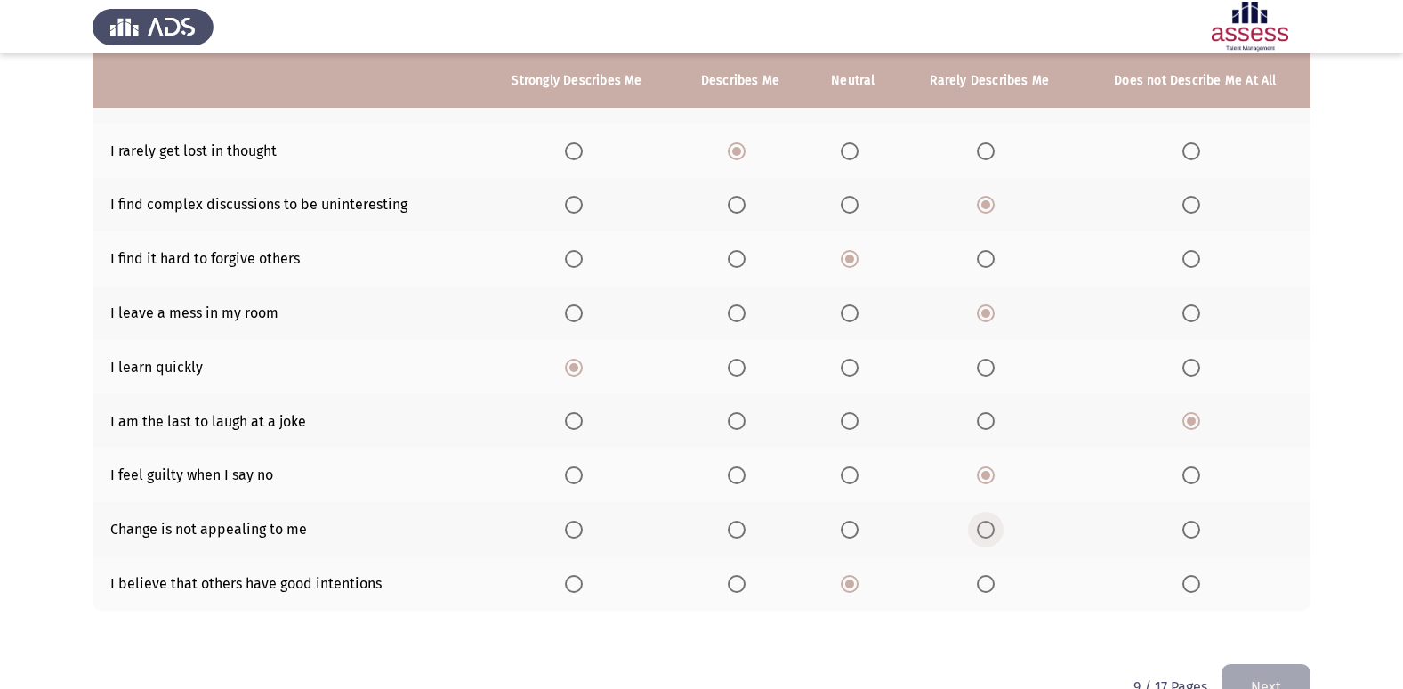
click at [990, 531] on span "Select an option" at bounding box center [986, 530] width 18 height 18
click at [990, 531] on input "Select an option" at bounding box center [986, 530] width 18 height 18
click at [1296, 676] on button "Next" at bounding box center [1266, 686] width 89 height 45
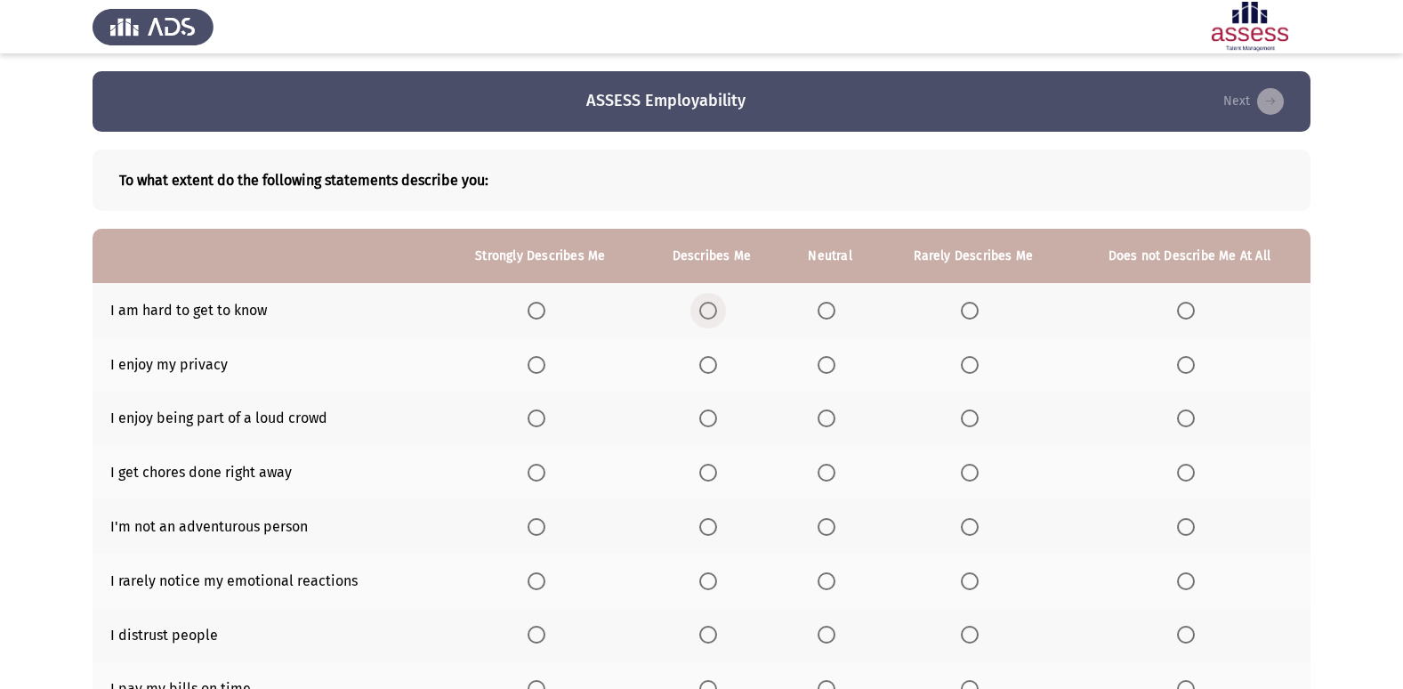
click at [711, 306] on span "Select an option" at bounding box center [708, 311] width 18 height 18
click at [711, 306] on input "Select an option" at bounding box center [708, 311] width 18 height 18
click at [714, 363] on span "Select an option" at bounding box center [708, 365] width 18 height 18
click at [714, 363] on input "Select an option" at bounding box center [708, 365] width 18 height 18
click at [712, 421] on span "Select an option" at bounding box center [708, 418] width 18 height 18
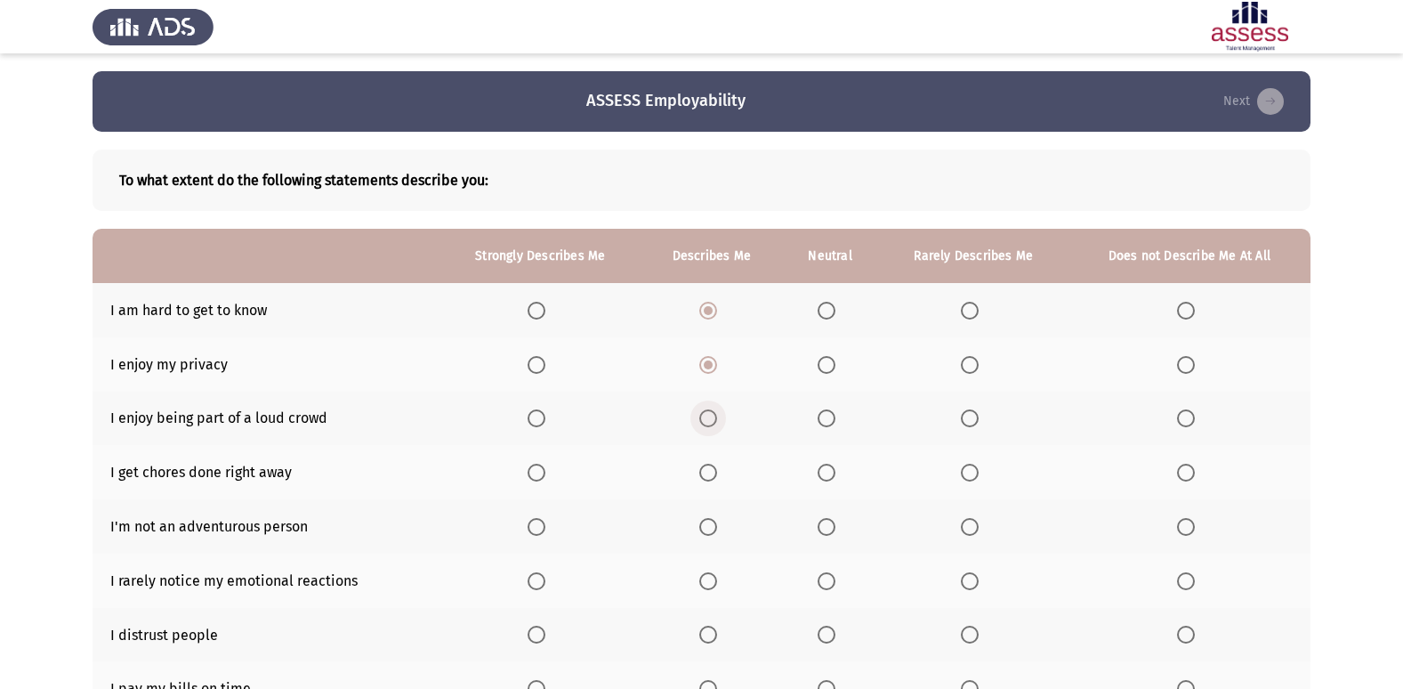
click at [712, 421] on input "Select an option" at bounding box center [708, 418] width 18 height 18
click at [707, 475] on span "Select an option" at bounding box center [708, 473] width 18 height 18
click at [707, 475] on input "Select an option" at bounding box center [708, 473] width 18 height 18
click at [1179, 522] on span "Select an option" at bounding box center [1186, 527] width 18 height 18
click at [1179, 522] on input "Select an option" at bounding box center [1186, 527] width 18 height 18
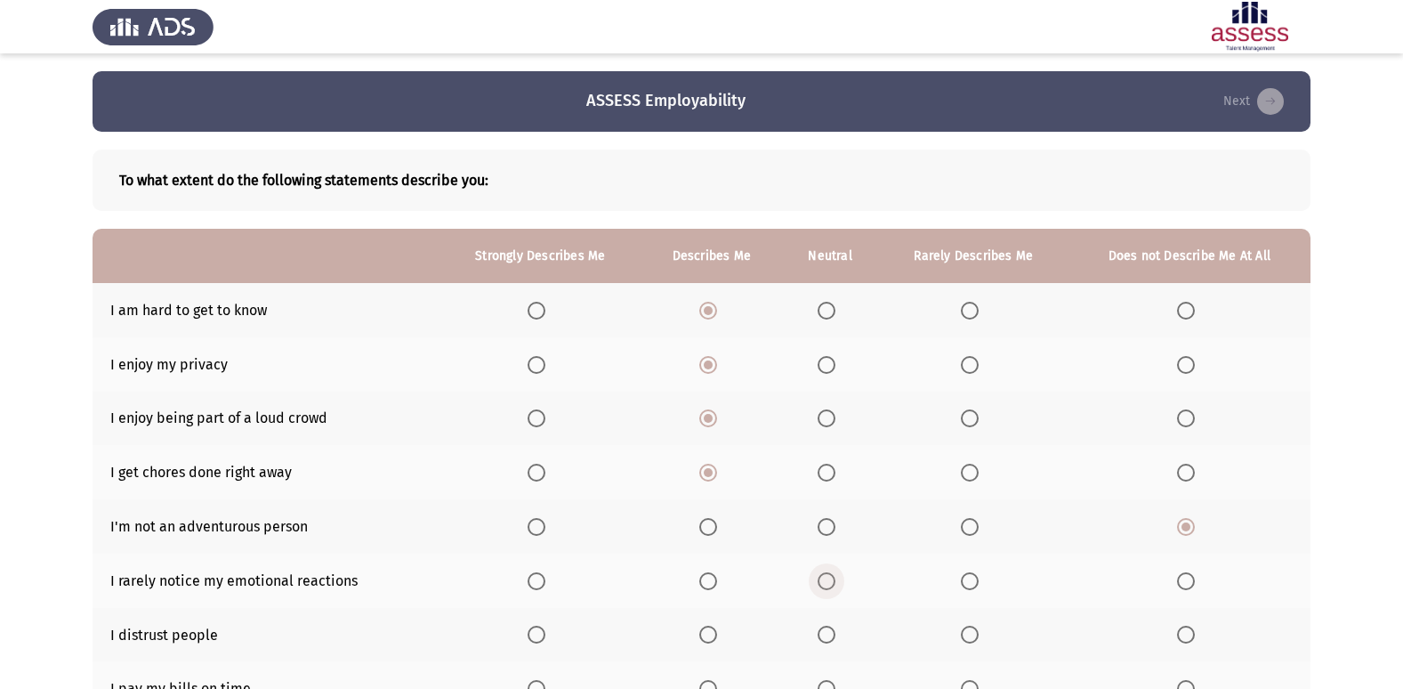
click at [830, 584] on span "Select an option" at bounding box center [827, 581] width 18 height 18
click at [830, 584] on input "Select an option" at bounding box center [827, 581] width 18 height 18
click at [827, 633] on span "Select an option" at bounding box center [827, 635] width 18 height 18
click at [827, 633] on input "Select an option" at bounding box center [827, 635] width 18 height 18
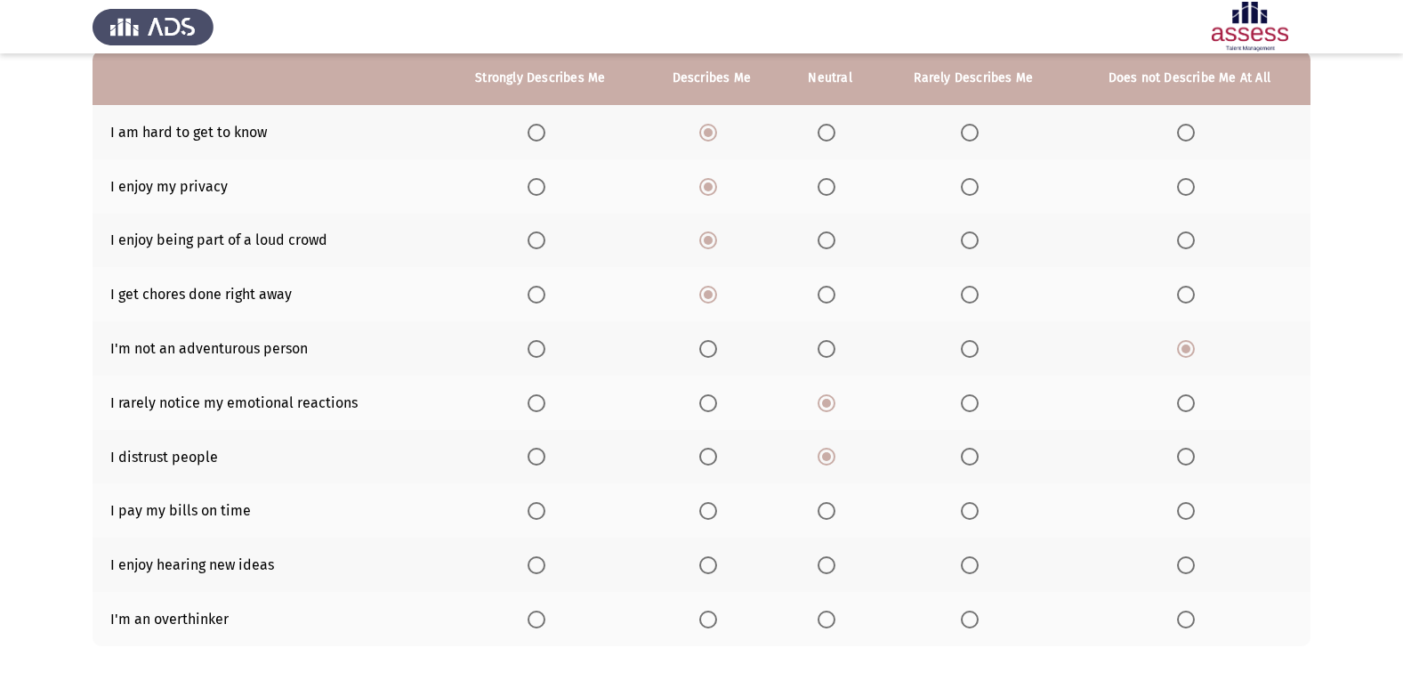
scroll to position [202, 0]
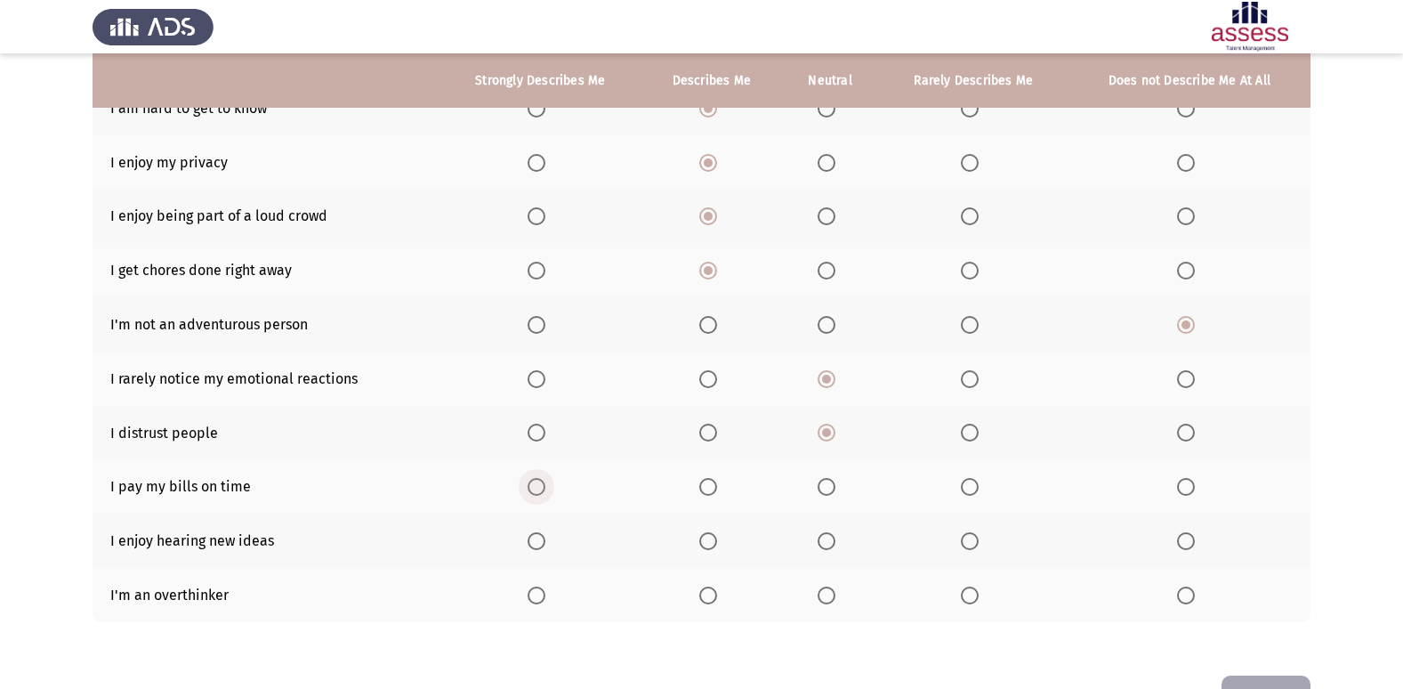
click at [536, 483] on span "Select an option" at bounding box center [537, 487] width 18 height 18
click at [536, 483] on input "Select an option" at bounding box center [537, 487] width 18 height 18
click at [713, 544] on span "Select an option" at bounding box center [708, 541] width 18 height 18
click at [713, 544] on input "Select an option" at bounding box center [708, 541] width 18 height 18
click at [975, 591] on span "Select an option" at bounding box center [970, 595] width 18 height 18
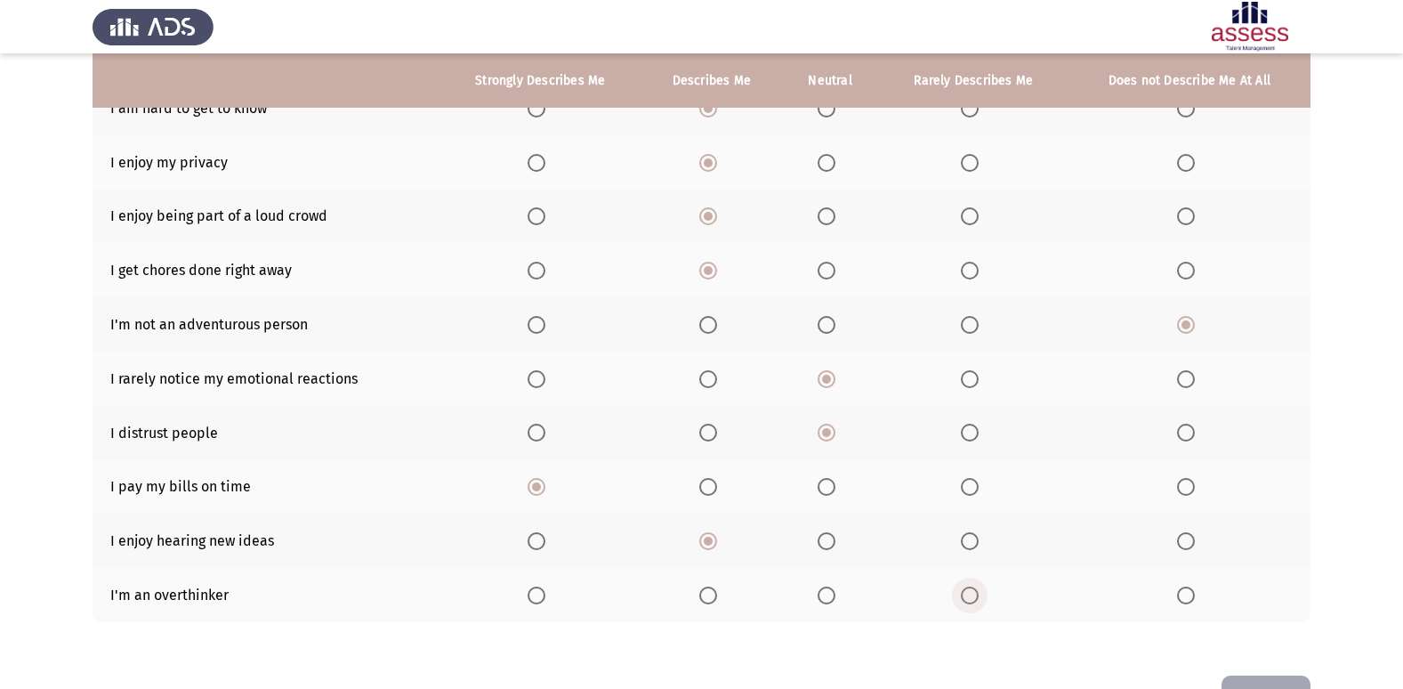
click at [975, 591] on input "Select an option" at bounding box center [970, 595] width 18 height 18
click at [1262, 680] on button "Next" at bounding box center [1266, 697] width 89 height 45
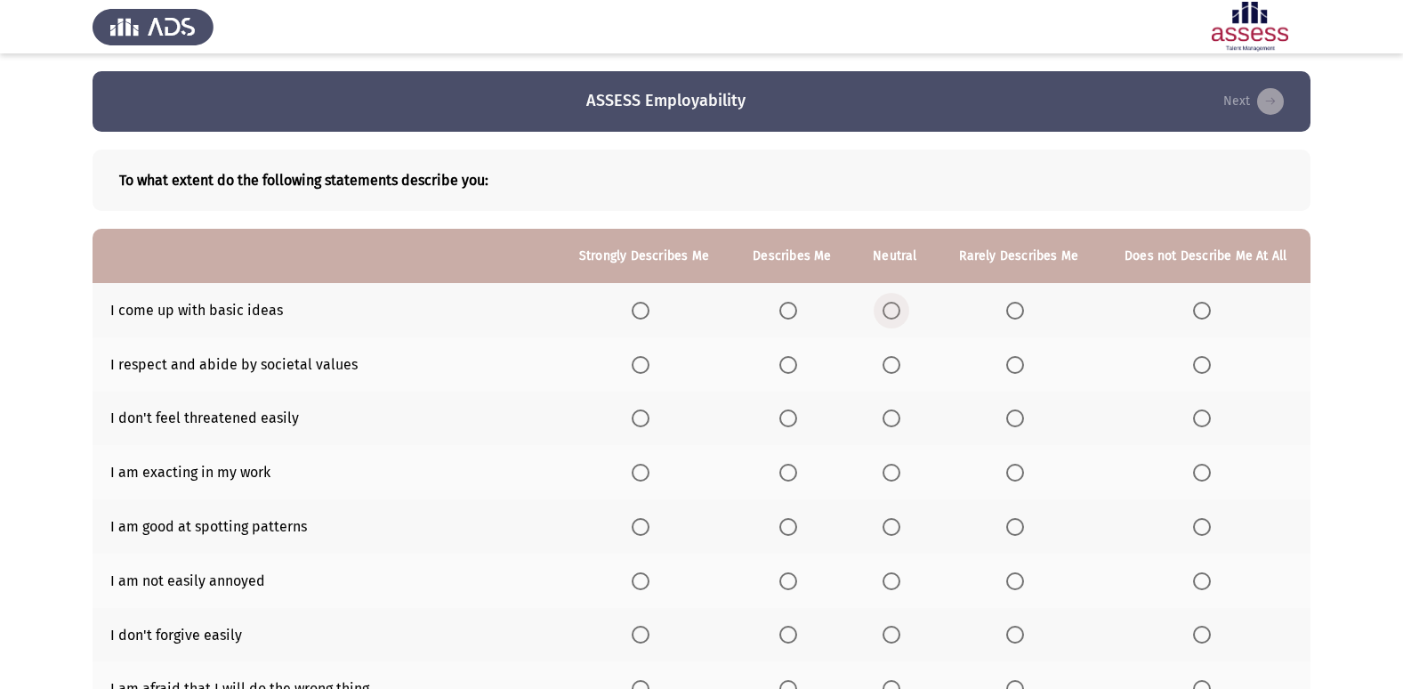
click at [891, 303] on span "Select an option" at bounding box center [892, 311] width 18 height 18
click at [891, 303] on input "Select an option" at bounding box center [892, 311] width 18 height 18
click at [787, 360] on span "Select an option" at bounding box center [789, 365] width 18 height 18
click at [787, 360] on input "Select an option" at bounding box center [789, 365] width 18 height 18
click at [790, 411] on span "Select an option" at bounding box center [789, 418] width 18 height 18
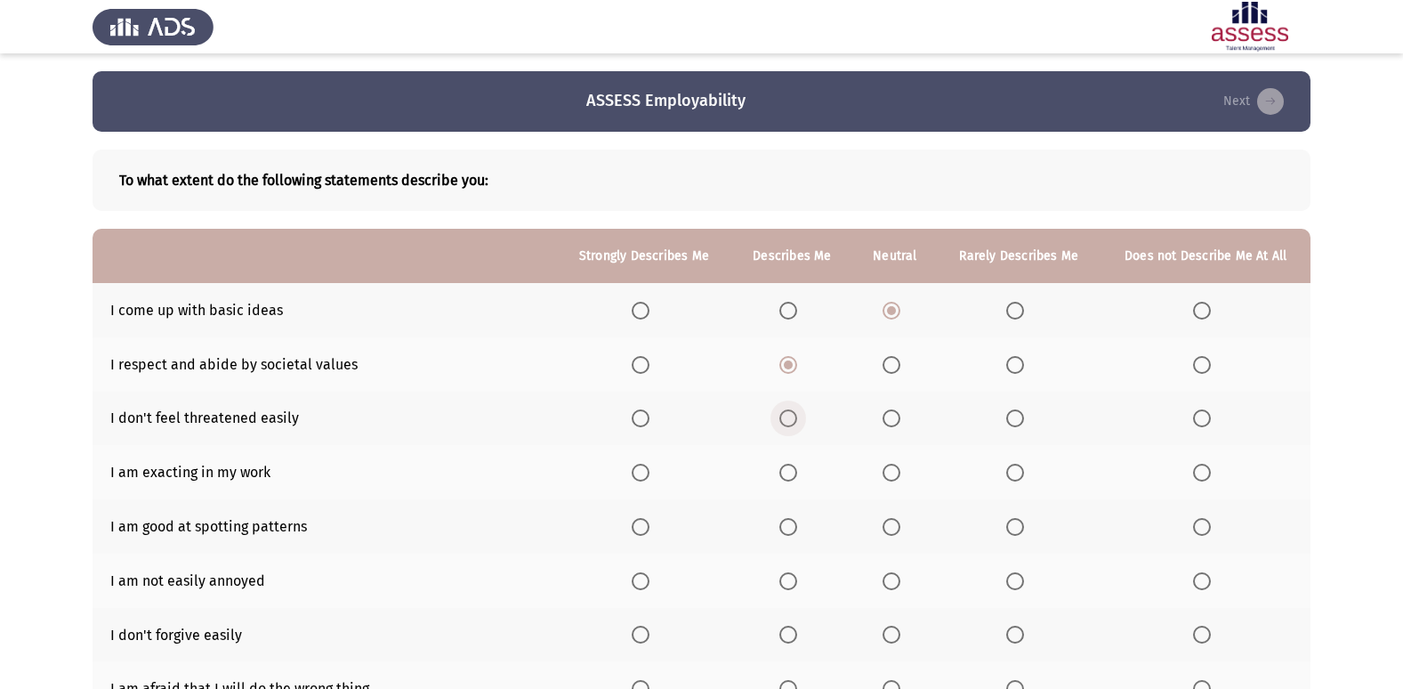
click at [790, 411] on input "Select an option" at bounding box center [789, 418] width 18 height 18
click at [785, 467] on span "Select an option" at bounding box center [789, 473] width 18 height 18
click at [785, 467] on input "Select an option" at bounding box center [789, 473] width 18 height 18
click at [790, 524] on span "Select an option" at bounding box center [789, 527] width 18 height 18
click at [790, 524] on input "Select an option" at bounding box center [789, 527] width 18 height 18
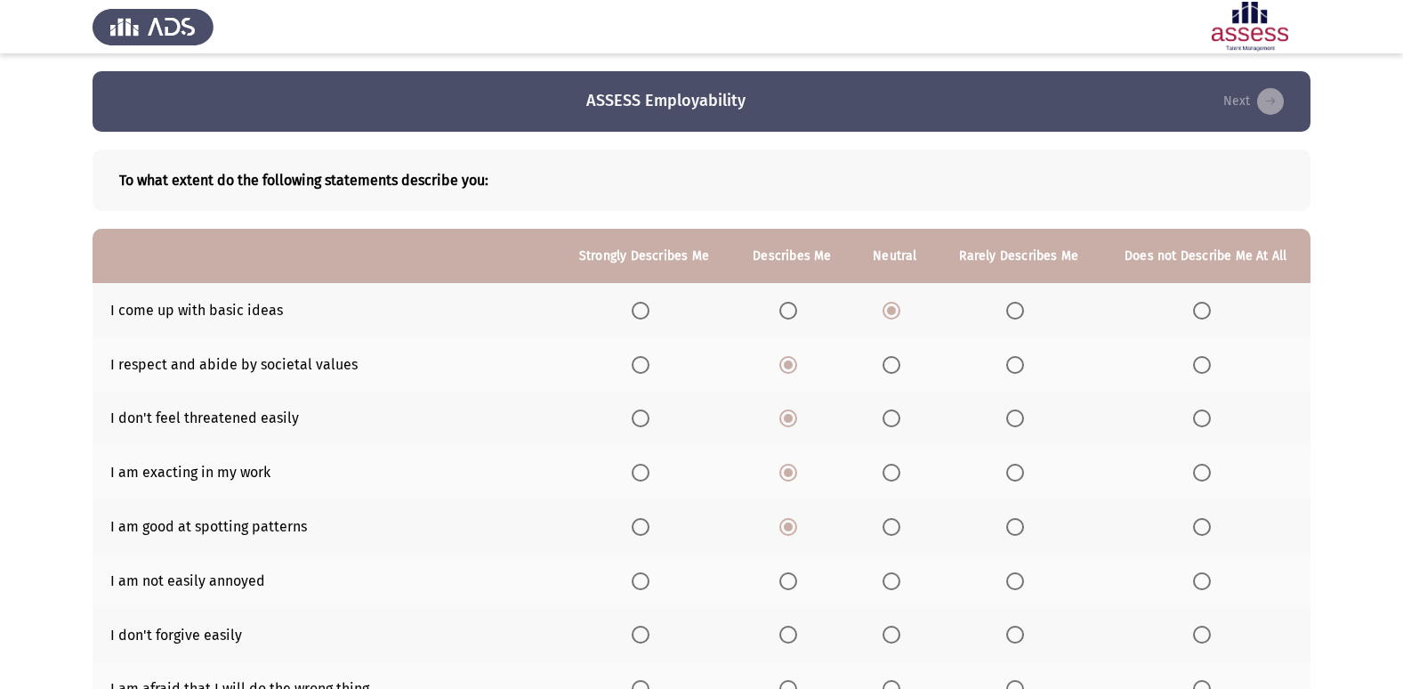
click at [641, 586] on span "Select an option" at bounding box center [641, 581] width 18 height 18
click at [641, 586] on input "Select an option" at bounding box center [641, 581] width 18 height 18
click at [886, 638] on span "Select an option" at bounding box center [892, 635] width 18 height 18
click at [886, 638] on input "Select an option" at bounding box center [892, 635] width 18 height 18
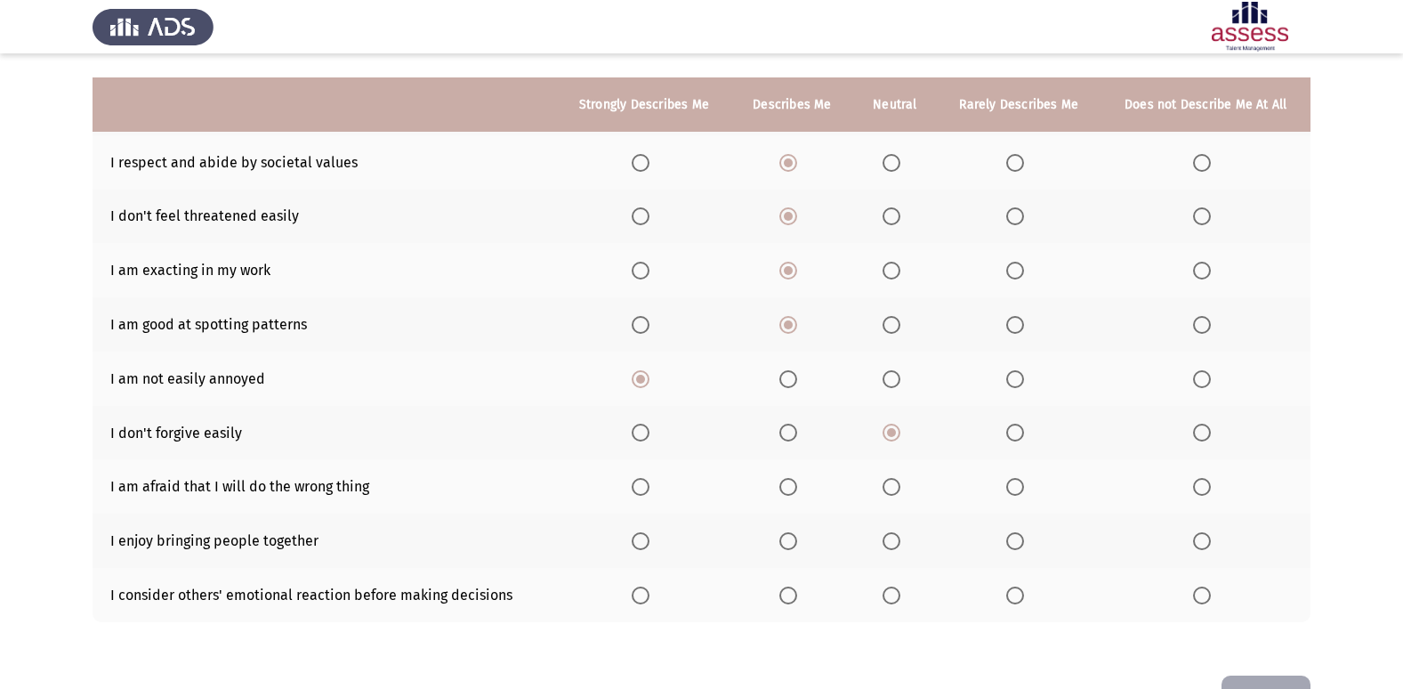
scroll to position [260, 0]
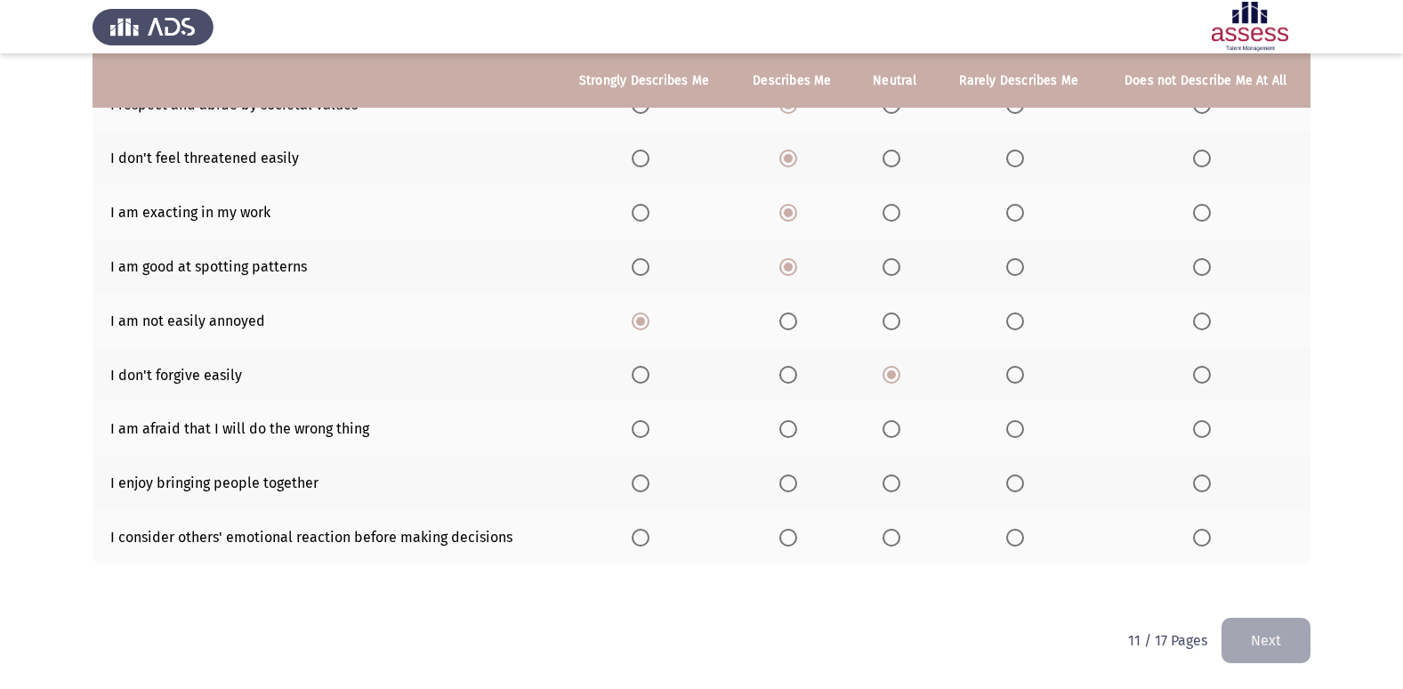
click at [889, 423] on span "Select an option" at bounding box center [892, 429] width 18 height 18
click at [889, 423] on input "Select an option" at bounding box center [892, 429] width 18 height 18
click at [791, 489] on span "Select an option" at bounding box center [789, 483] width 18 height 18
click at [791, 489] on input "Select an option" at bounding box center [789, 483] width 18 height 18
drag, startPoint x: 1016, startPoint y: 540, endPoint x: 1124, endPoint y: 570, distance: 111.6
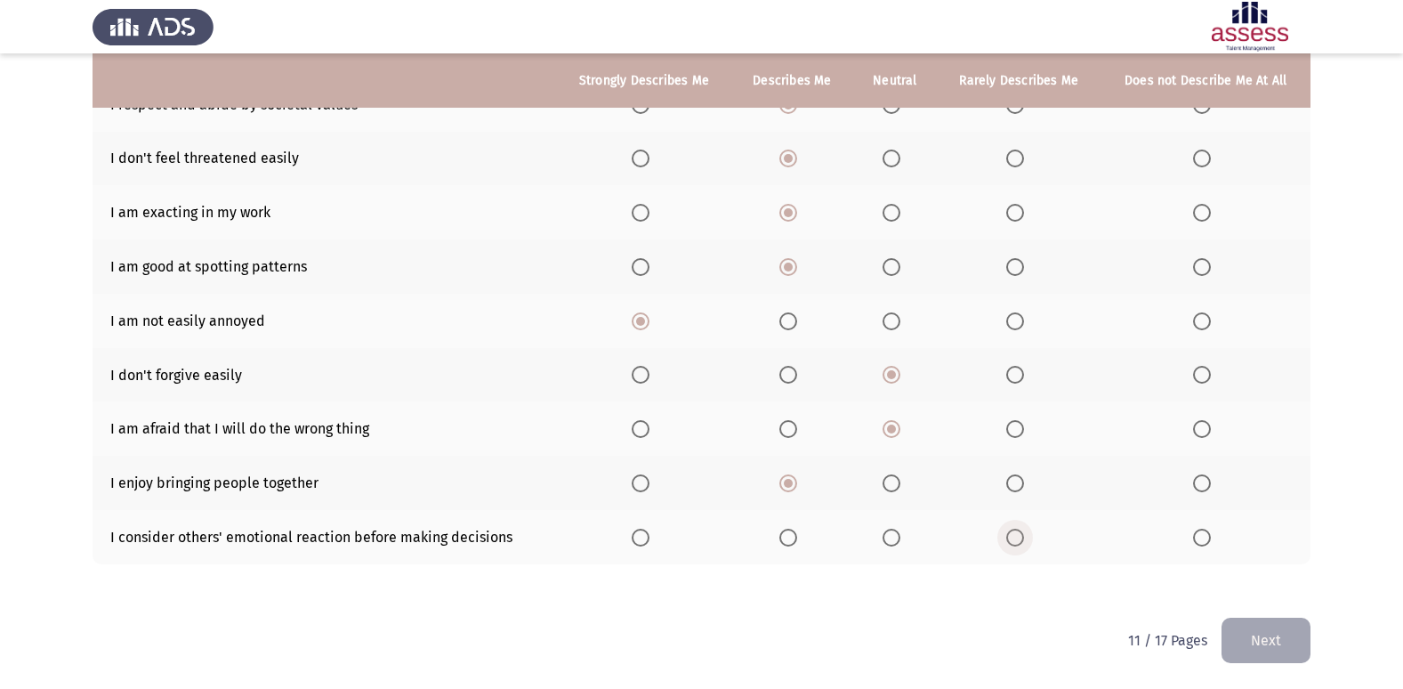
click at [1017, 540] on span "Select an option" at bounding box center [1015, 538] width 18 height 18
click at [1017, 540] on input "Select an option" at bounding box center [1015, 538] width 18 height 18
click at [1284, 639] on button "Next" at bounding box center [1266, 640] width 89 height 45
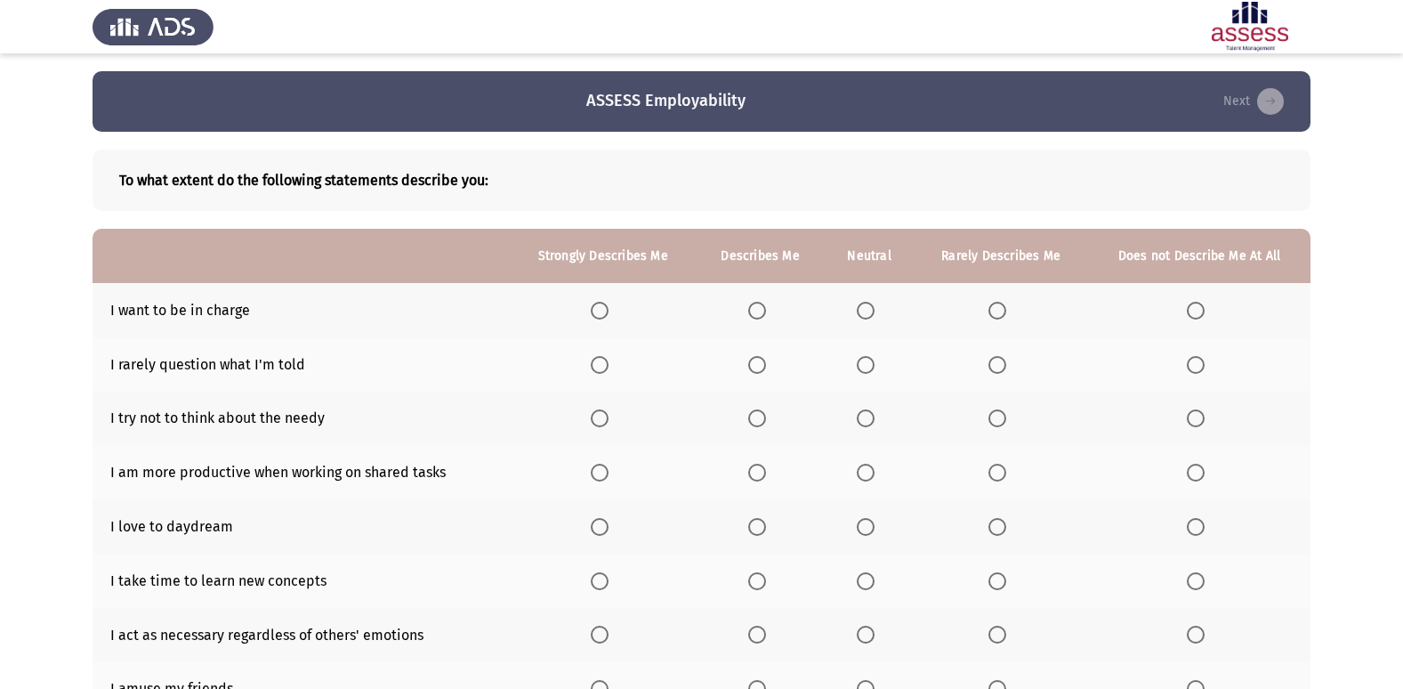
click at [762, 313] on span "Select an option" at bounding box center [757, 311] width 18 height 18
click at [762, 313] on input "Select an option" at bounding box center [757, 311] width 18 height 18
click at [869, 365] on span "Select an option" at bounding box center [866, 365] width 18 height 18
click at [869, 365] on input "Select an option" at bounding box center [866, 365] width 18 height 18
click at [994, 410] on span "Select an option" at bounding box center [998, 418] width 18 height 18
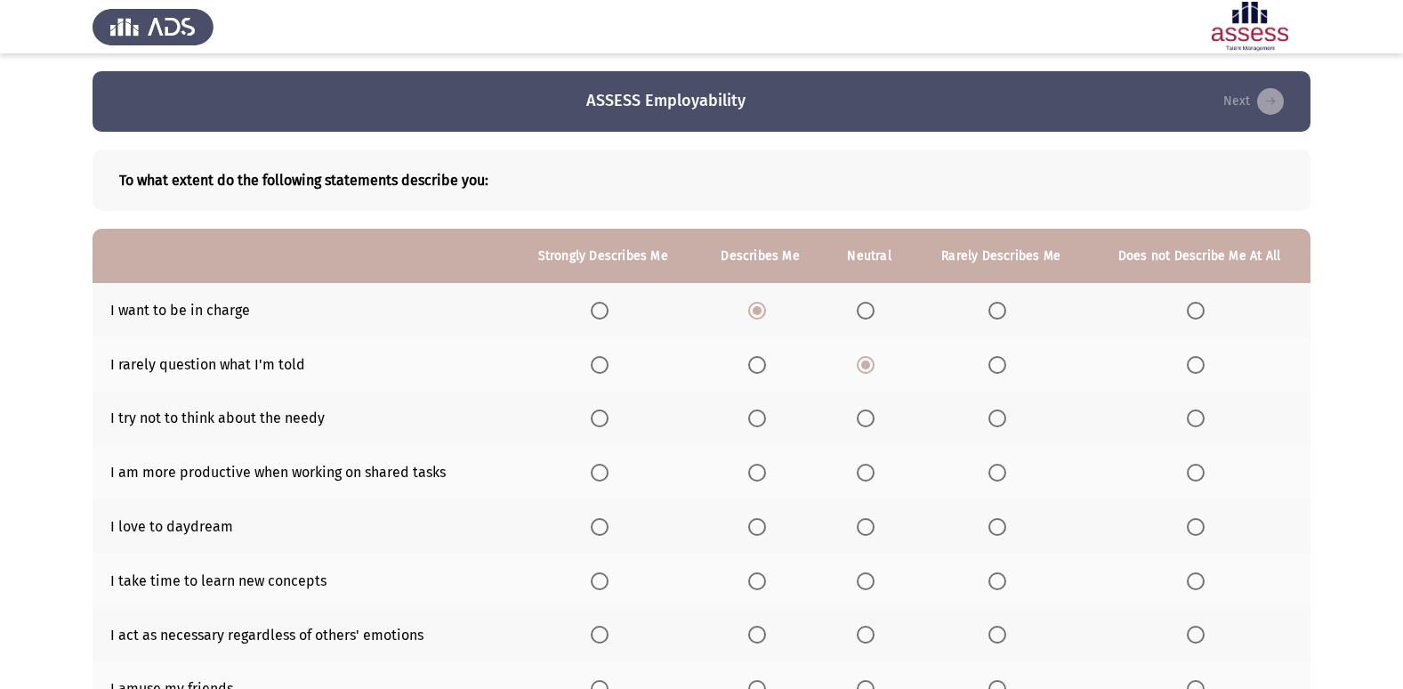
click at [994, 410] on input "Select an option" at bounding box center [998, 418] width 18 height 18
click at [748, 474] on th at bounding box center [760, 472] width 128 height 54
click at [765, 471] on span "Select an option" at bounding box center [757, 473] width 18 height 18
click at [765, 471] on input "Select an option" at bounding box center [757, 473] width 18 height 18
click at [1003, 529] on span "Select an option" at bounding box center [998, 527] width 18 height 18
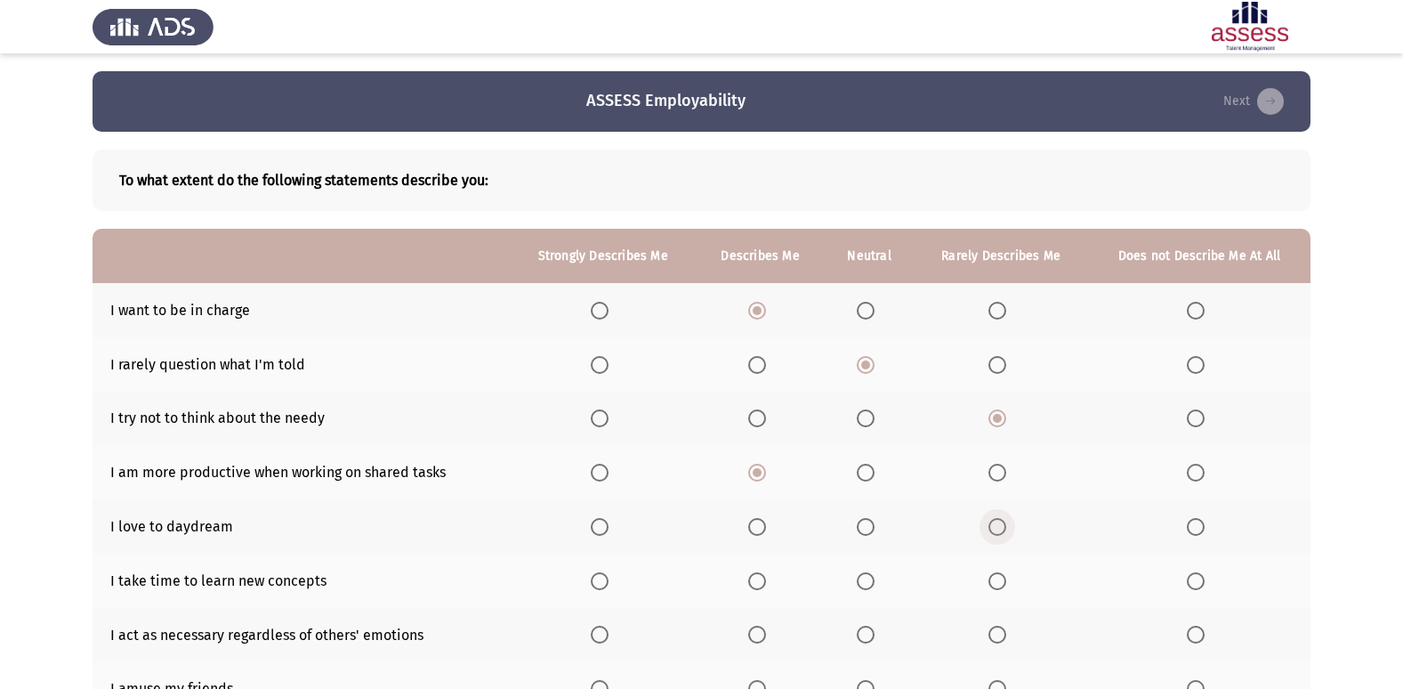
click at [1003, 529] on input "Select an option" at bounding box center [998, 527] width 18 height 18
click at [765, 586] on span "Select an option" at bounding box center [757, 581] width 18 height 18
click at [765, 586] on input "Select an option" at bounding box center [757, 581] width 18 height 18
click at [868, 639] on span "Select an option" at bounding box center [866, 635] width 18 height 18
click at [868, 639] on input "Select an option" at bounding box center [866, 635] width 18 height 18
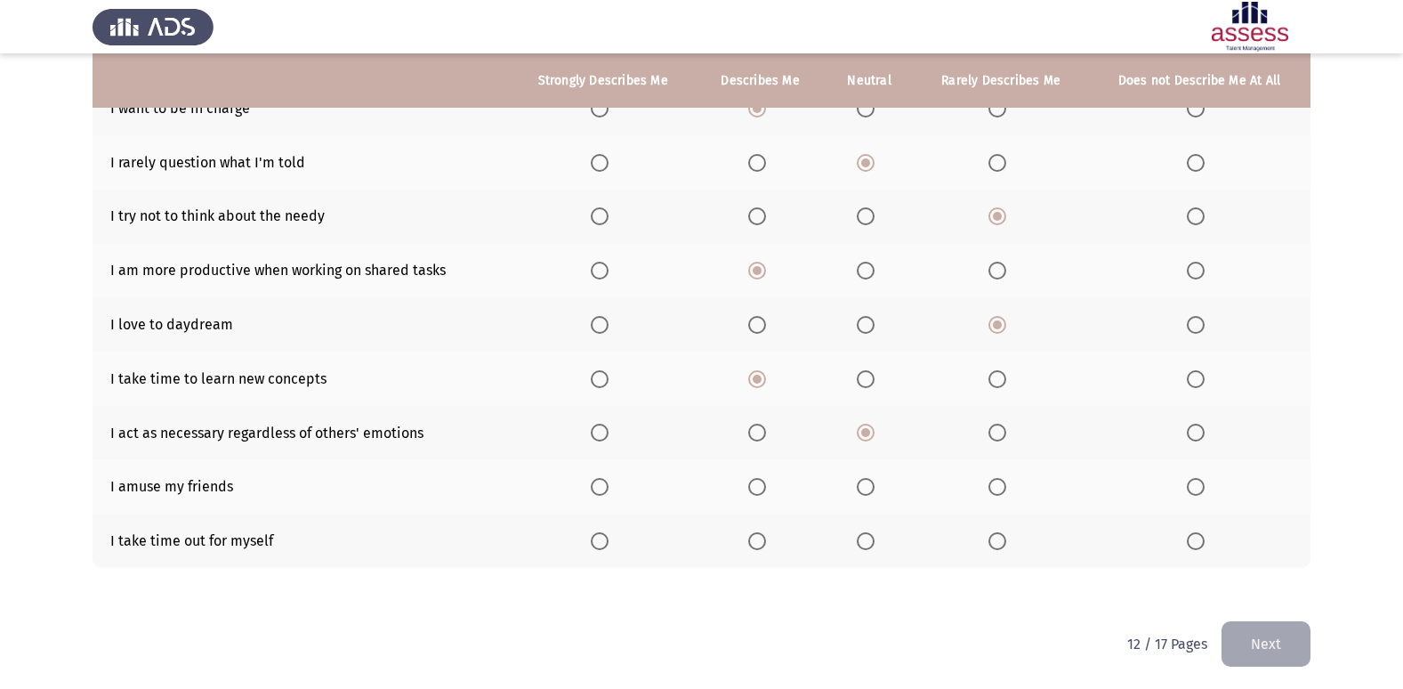
scroll to position [206, 0]
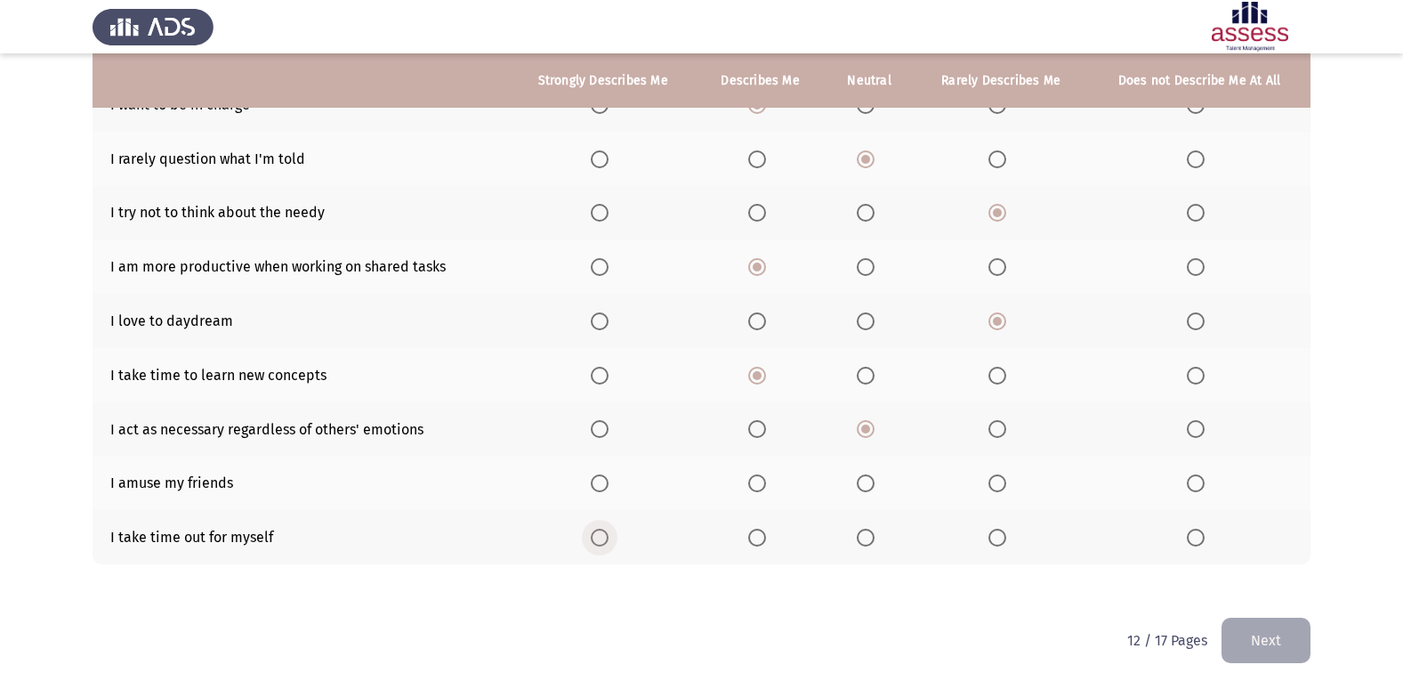
click at [600, 537] on span "Select an option" at bounding box center [600, 538] width 18 height 18
click at [600, 537] on input "Select an option" at bounding box center [600, 538] width 18 height 18
click at [871, 484] on span "Select an option" at bounding box center [866, 483] width 18 height 18
click at [871, 484] on input "Select an option" at bounding box center [866, 483] width 18 height 18
click at [1290, 643] on button "Next" at bounding box center [1266, 640] width 89 height 45
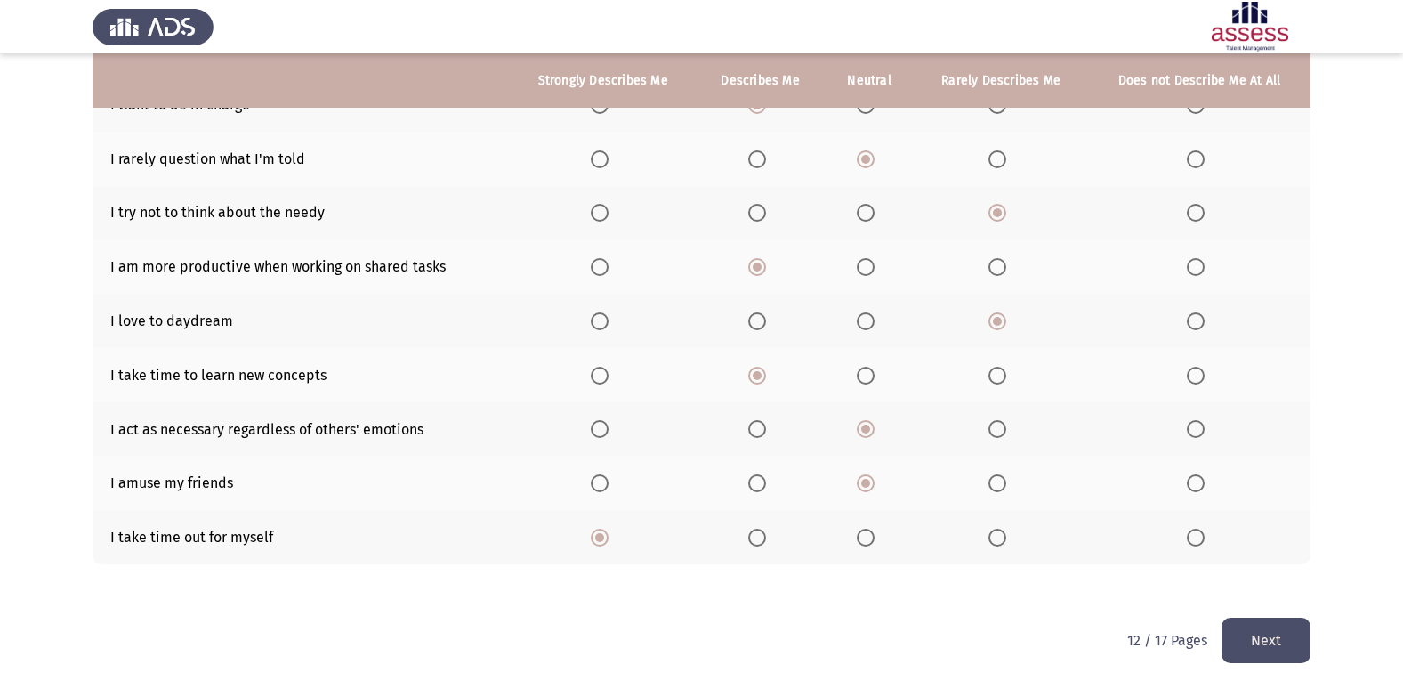
scroll to position [0, 0]
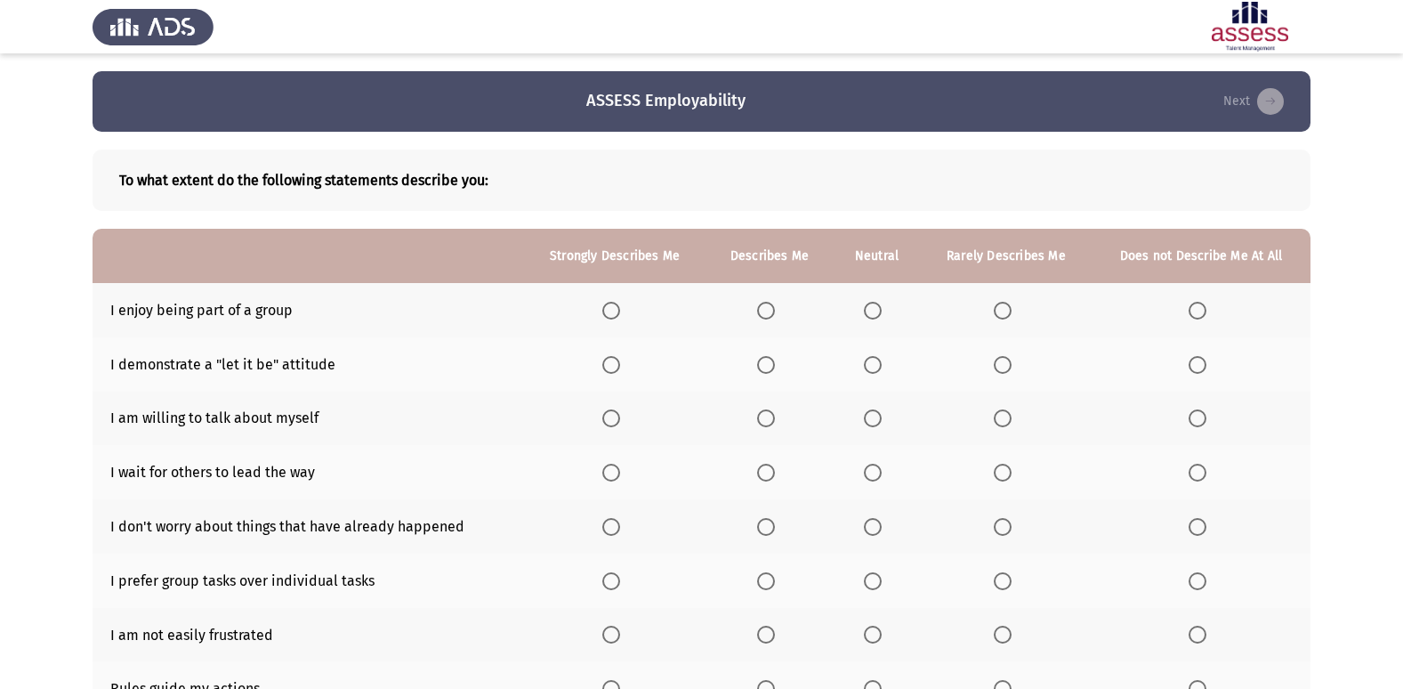
click at [632, 311] on th at bounding box center [614, 310] width 183 height 54
click at [618, 311] on span "Select an option" at bounding box center [611, 311] width 18 height 18
click at [618, 311] on input "Select an option" at bounding box center [611, 311] width 18 height 18
click at [878, 371] on span "Select an option" at bounding box center [873, 365] width 18 height 18
click at [878, 371] on input "Select an option" at bounding box center [873, 365] width 18 height 18
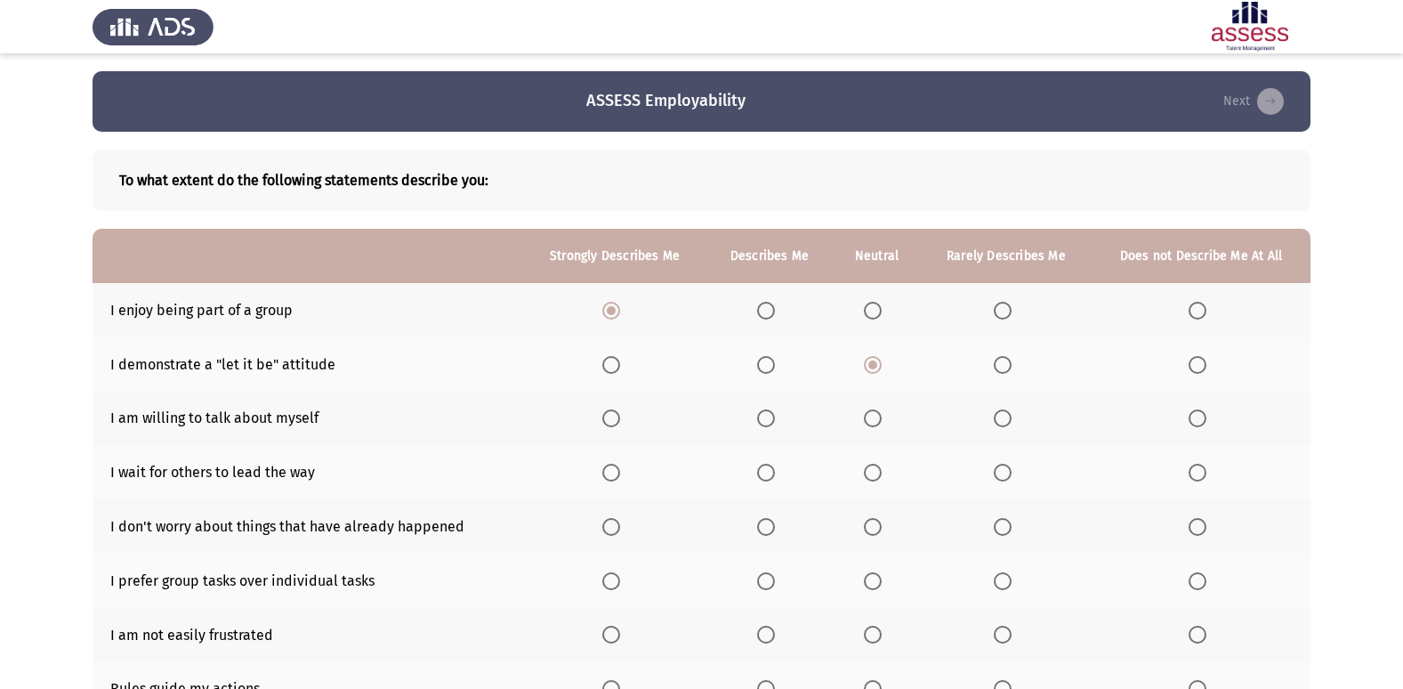
click at [768, 416] on span "Select an option" at bounding box center [766, 418] width 18 height 18
click at [768, 416] on input "Select an option" at bounding box center [766, 418] width 18 height 18
click at [1208, 470] on label "Select an option" at bounding box center [1201, 473] width 25 height 18
click at [1207, 470] on input "Select an option" at bounding box center [1198, 473] width 18 height 18
click at [1006, 525] on span "Select an option" at bounding box center [1003, 527] width 18 height 18
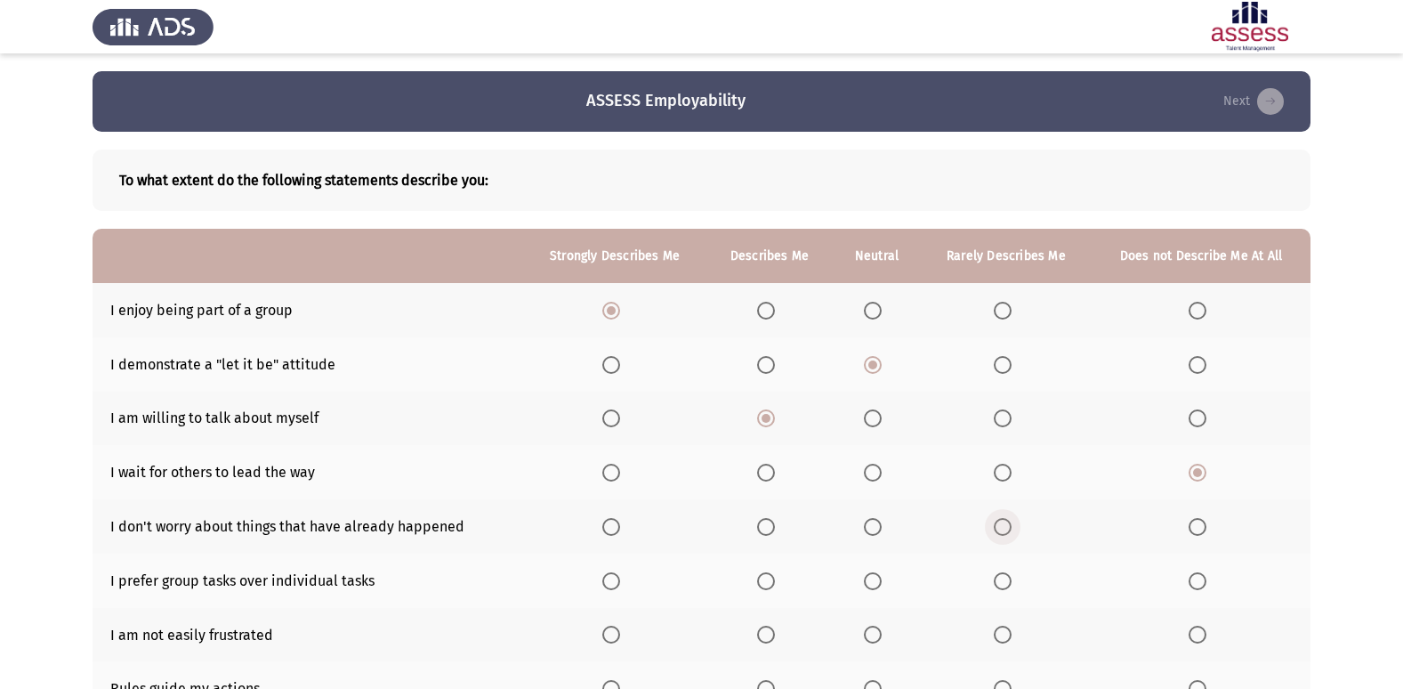
click at [1006, 525] on input "Select an option" at bounding box center [1003, 527] width 18 height 18
click at [759, 527] on span "Select an option" at bounding box center [766, 527] width 18 height 18
click at [759, 527] on input "Select an option" at bounding box center [766, 527] width 18 height 18
click at [608, 578] on span "Select an option" at bounding box center [611, 581] width 18 height 18
click at [608, 578] on input "Select an option" at bounding box center [611, 581] width 18 height 18
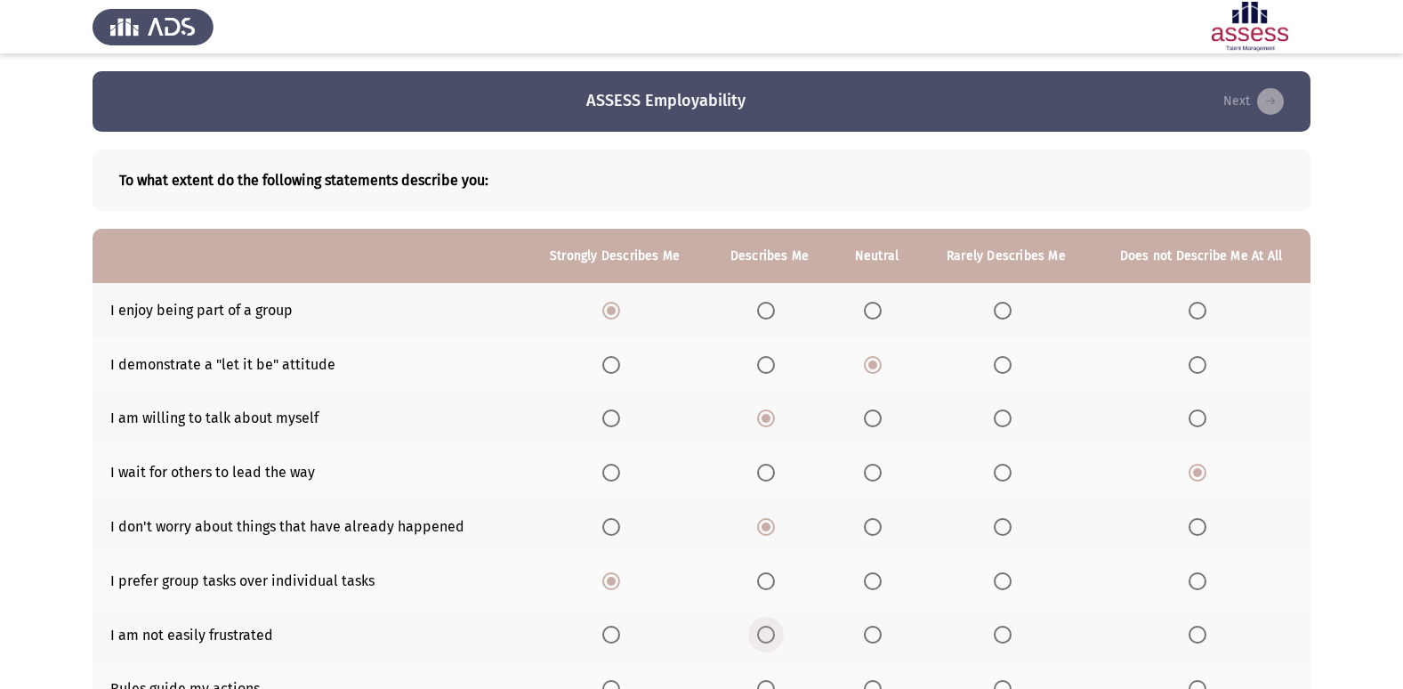
click at [772, 629] on span "Select an option" at bounding box center [766, 635] width 18 height 18
click at [772, 629] on input "Select an option" at bounding box center [766, 635] width 18 height 18
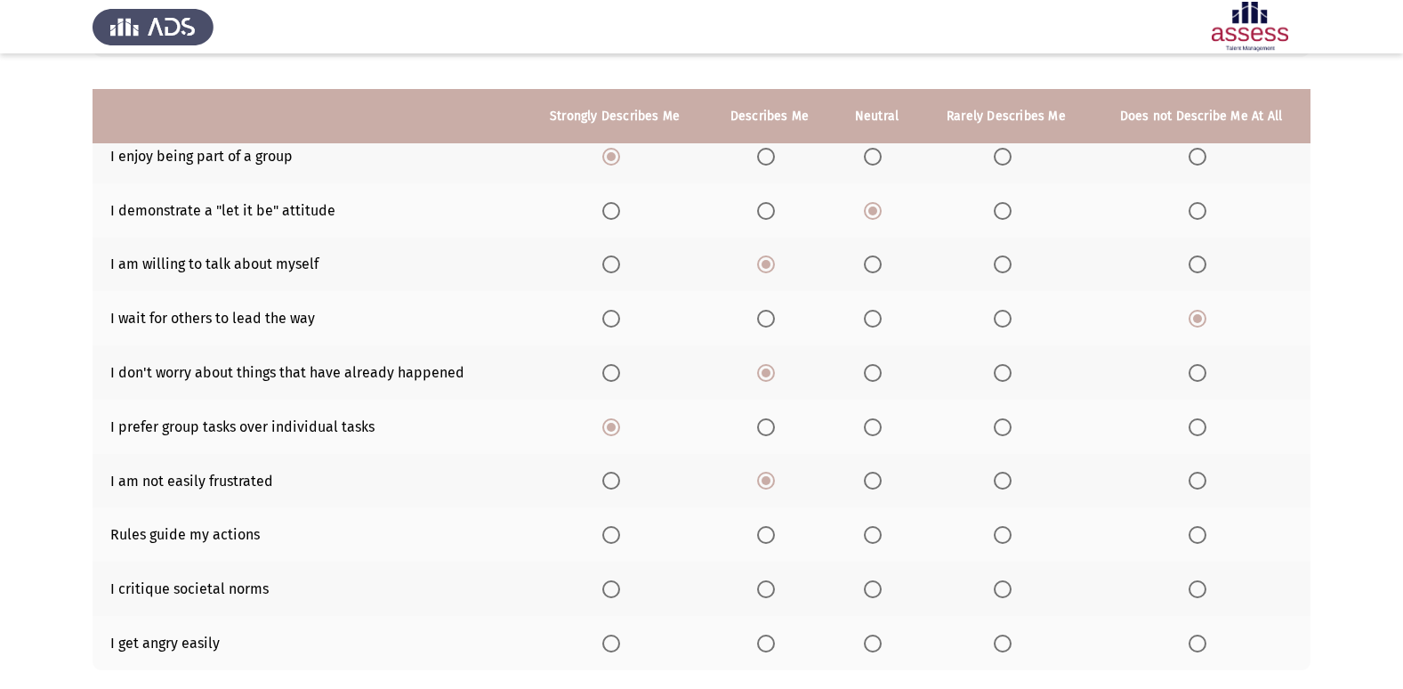
scroll to position [260, 0]
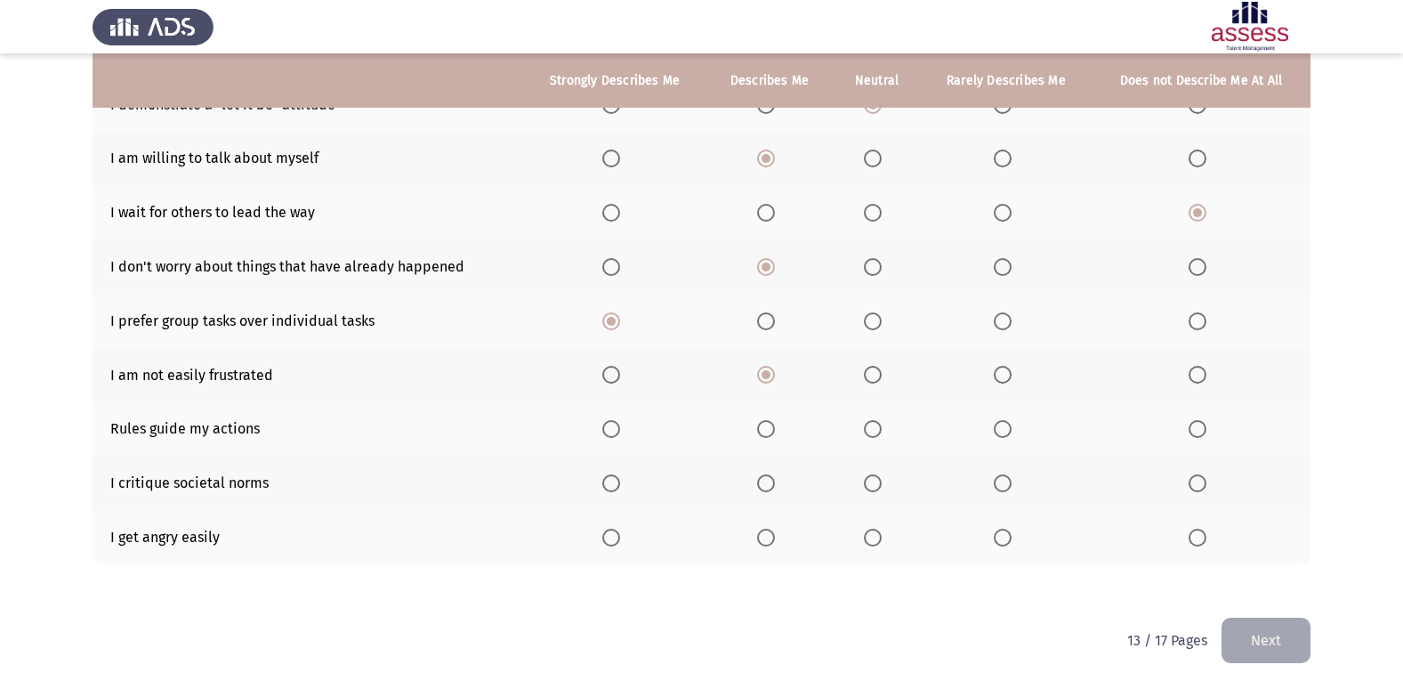
click at [768, 434] on span "Select an option" at bounding box center [766, 429] width 18 height 18
click at [768, 434] on input "Select an option" at bounding box center [766, 429] width 18 height 18
click at [760, 538] on span "Select an option" at bounding box center [766, 538] width 18 height 18
click at [760, 538] on input "Select an option" at bounding box center [766, 538] width 18 height 18
click at [877, 487] on span "Select an option" at bounding box center [873, 483] width 18 height 18
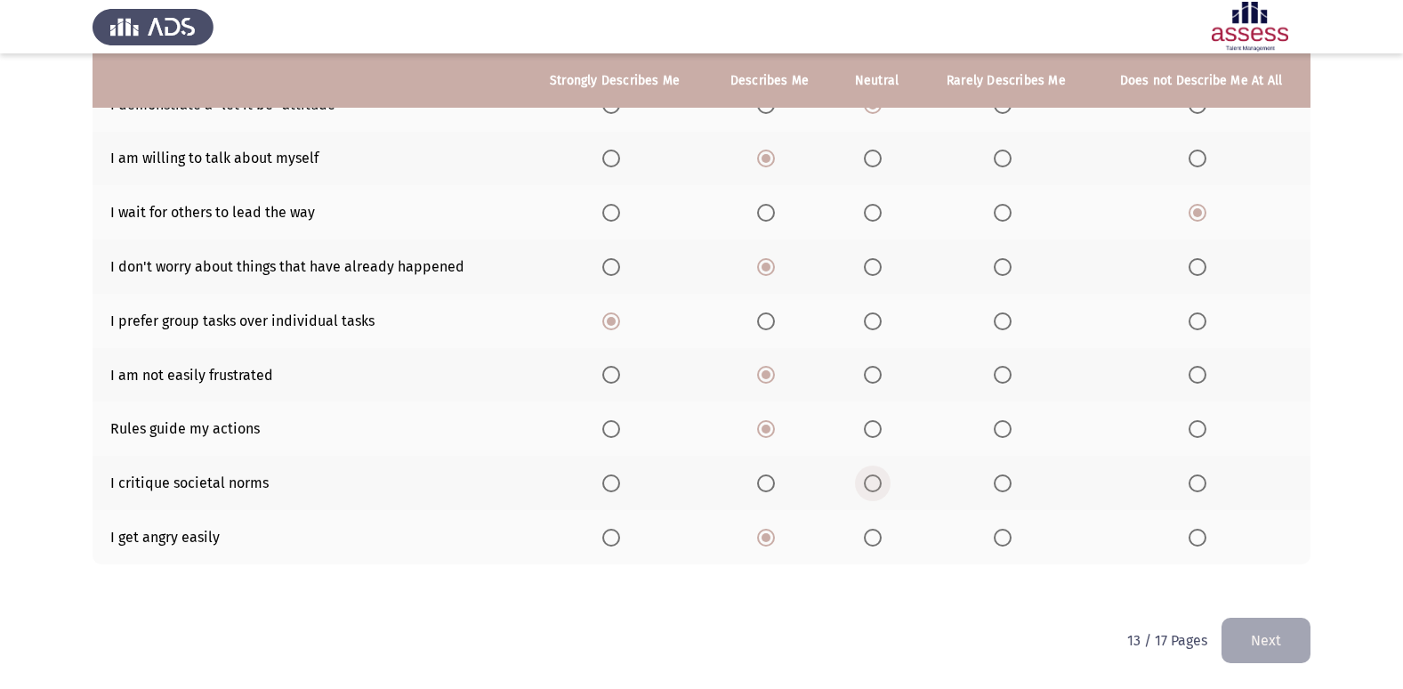
click at [877, 487] on input "Select an option" at bounding box center [873, 483] width 18 height 18
click at [1292, 637] on button "Next" at bounding box center [1266, 640] width 89 height 45
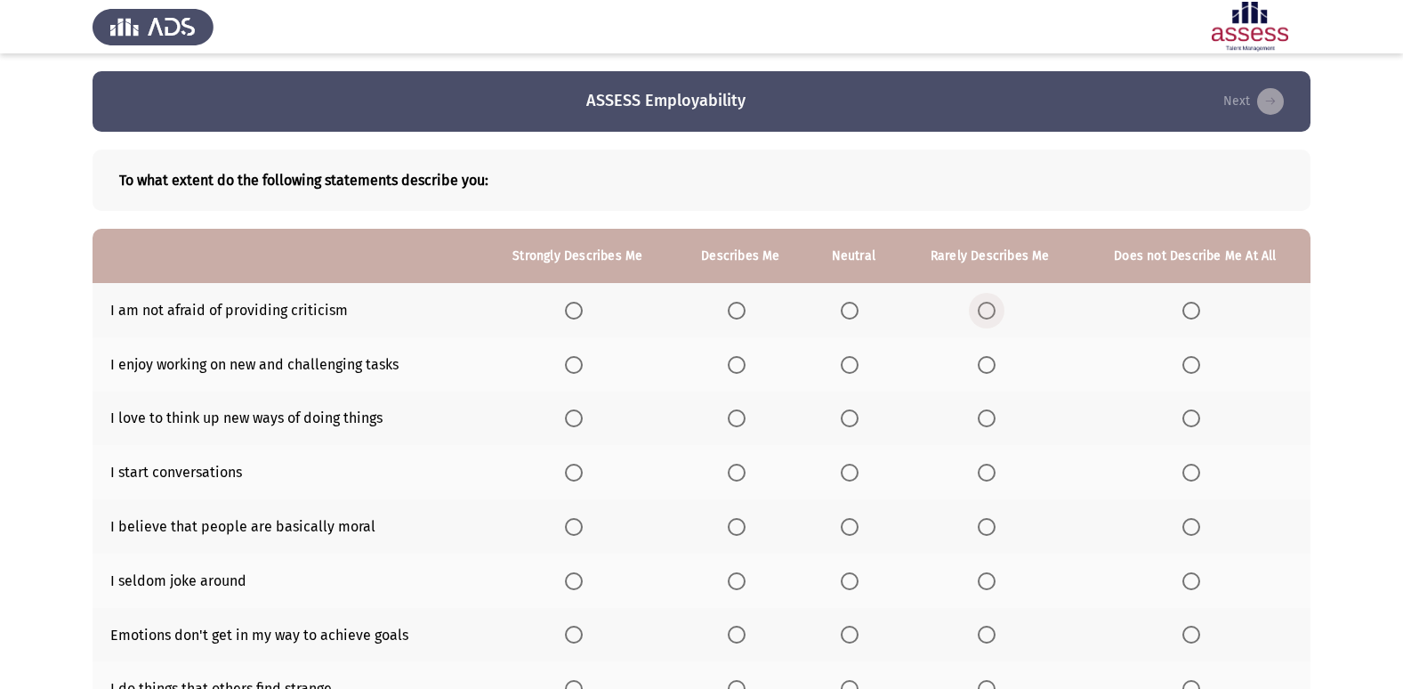
click at [978, 309] on span "Select an option" at bounding box center [987, 311] width 18 height 18
click at [978, 309] on input "Select an option" at bounding box center [987, 311] width 18 height 18
click at [741, 363] on span "Select an option" at bounding box center [737, 365] width 18 height 18
click at [741, 363] on input "Select an option" at bounding box center [737, 365] width 18 height 18
click at [575, 414] on span "Select an option" at bounding box center [574, 418] width 18 height 18
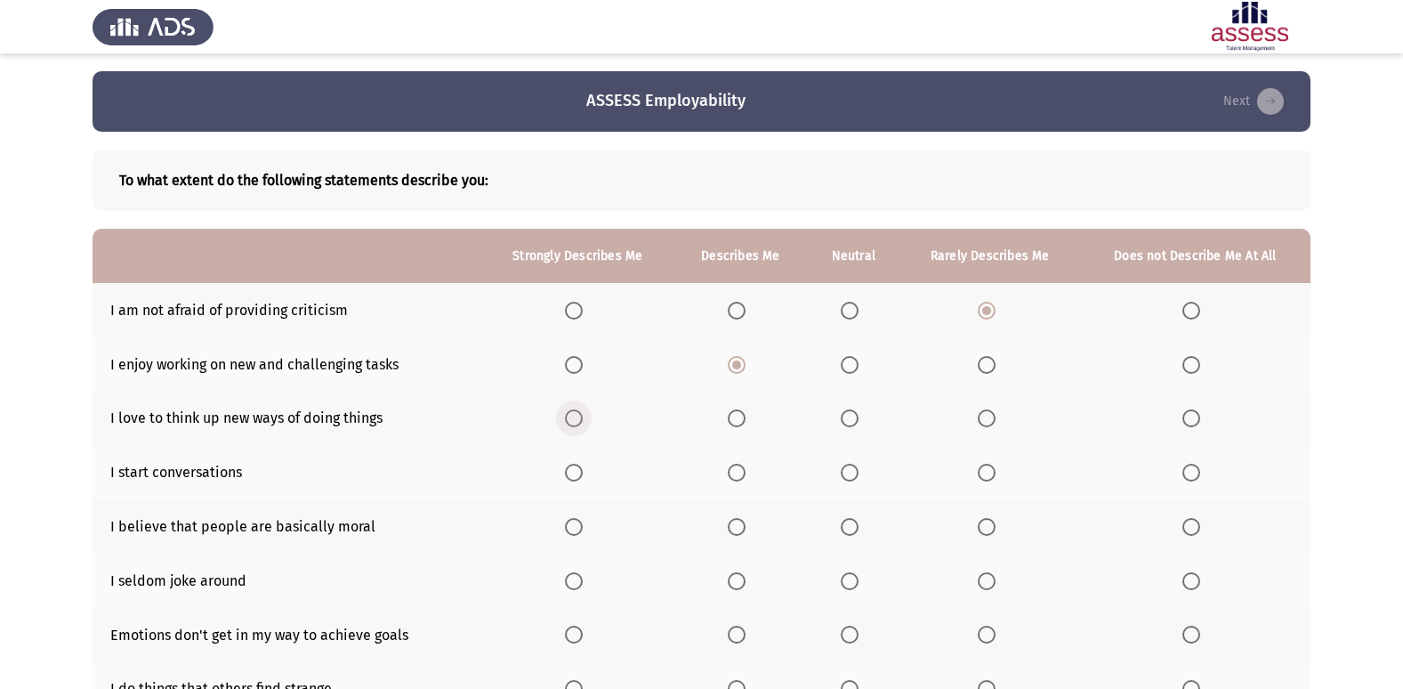
click at [575, 414] on input "Select an option" at bounding box center [574, 418] width 18 height 18
click at [746, 473] on span "Select an option" at bounding box center [737, 473] width 18 height 18
click at [746, 473] on input "Select an option" at bounding box center [737, 473] width 18 height 18
click at [731, 521] on span "Select an option" at bounding box center [737, 527] width 18 height 18
click at [731, 521] on input "Select an option" at bounding box center [737, 527] width 18 height 18
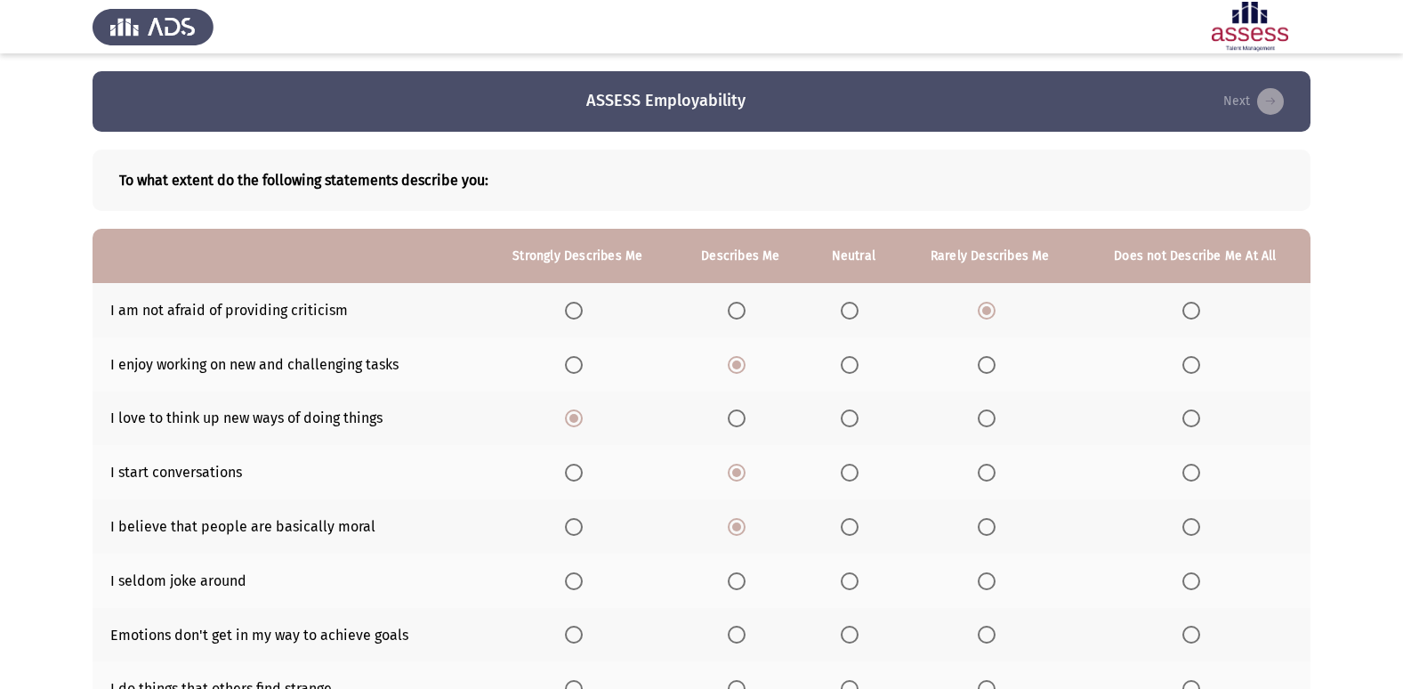
click at [570, 584] on span "Select an option" at bounding box center [574, 581] width 18 height 18
click at [570, 584] on input "Select an option" at bounding box center [574, 581] width 18 height 18
click at [738, 630] on span "Select an option" at bounding box center [737, 635] width 18 height 18
click at [738, 630] on input "Select an option" at bounding box center [737, 635] width 18 height 18
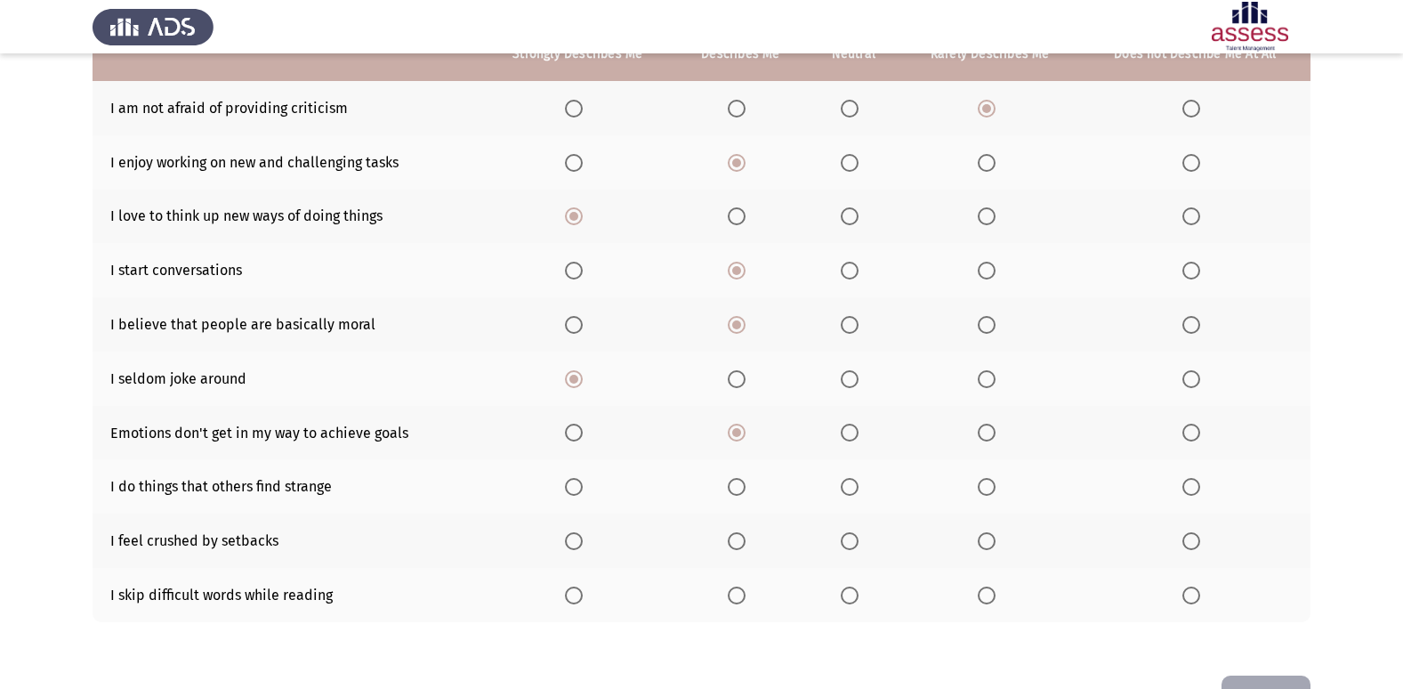
scroll to position [238, 0]
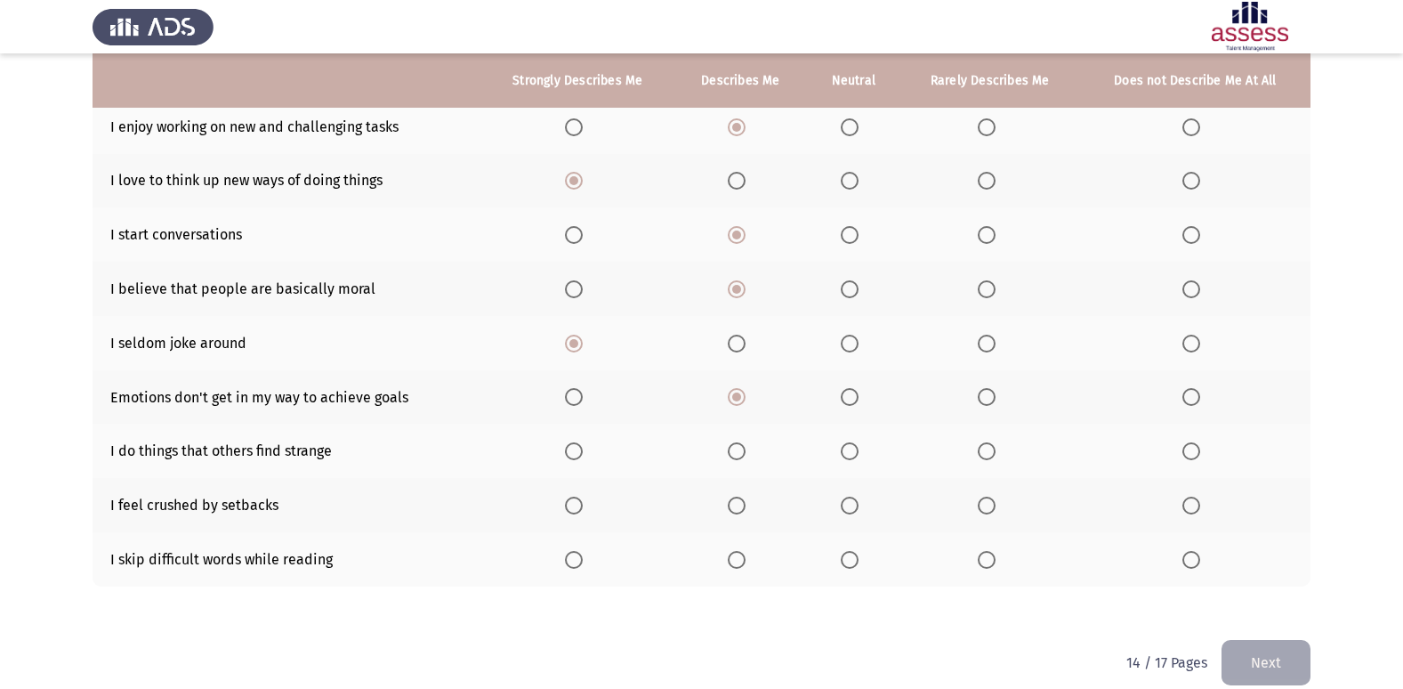
click at [989, 453] on span "Select an option" at bounding box center [987, 451] width 18 height 18
click at [989, 453] on input "Select an option" at bounding box center [987, 451] width 18 height 18
click at [998, 505] on label "Select an option" at bounding box center [990, 506] width 25 height 18
click at [996, 505] on input "Select an option" at bounding box center [987, 506] width 18 height 18
click at [992, 566] on span "Select an option" at bounding box center [987, 560] width 18 height 18
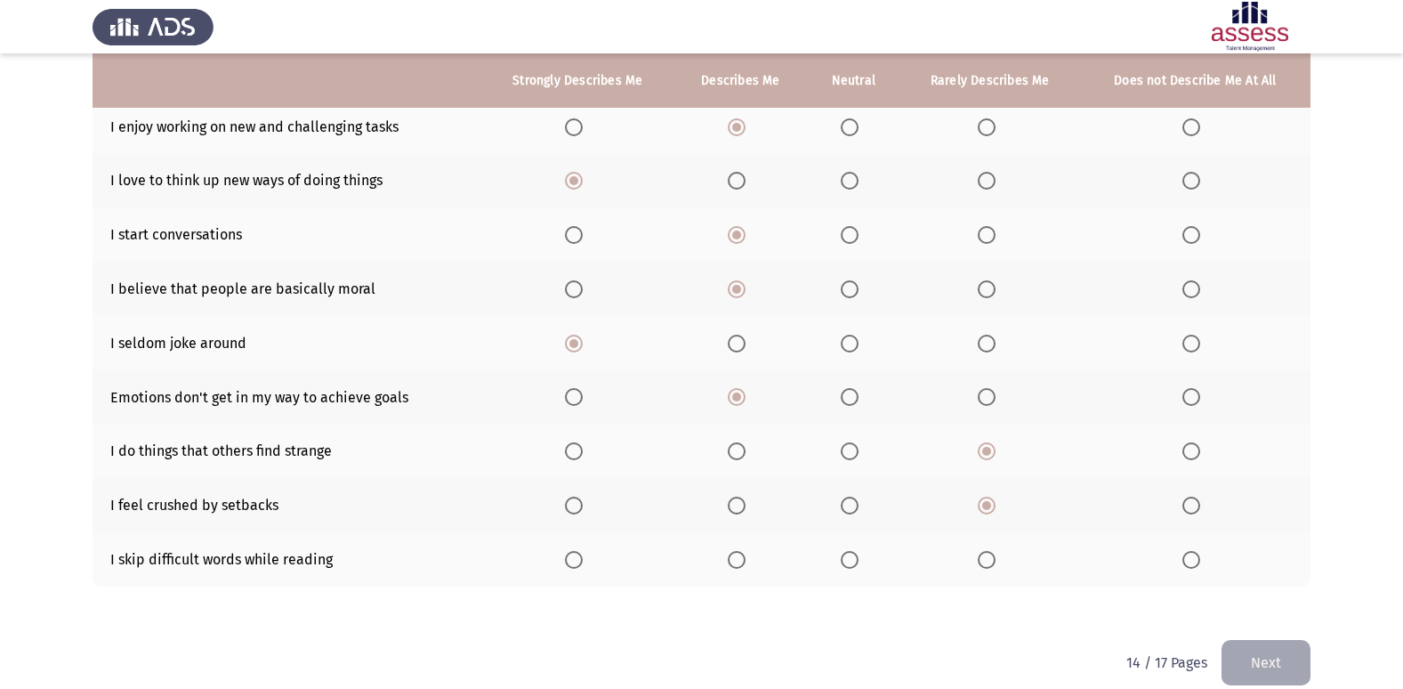
click at [992, 566] on input "Select an option" at bounding box center [987, 560] width 18 height 18
click at [1265, 658] on button "Next" at bounding box center [1266, 662] width 89 height 45
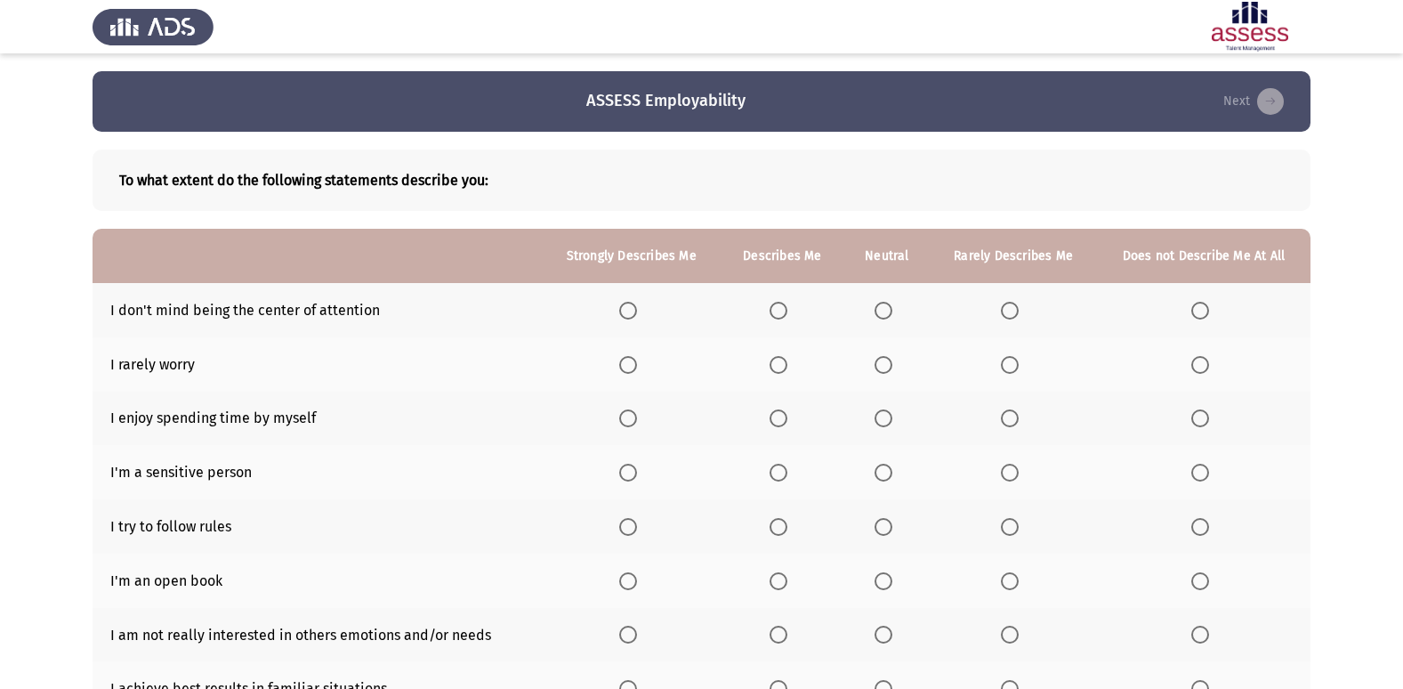
click at [871, 311] on th at bounding box center [887, 310] width 86 height 54
click at [885, 307] on span "Select an option" at bounding box center [884, 311] width 18 height 18
click at [885, 307] on input "Select an option" at bounding box center [884, 311] width 18 height 18
click at [883, 368] on span "Select an option" at bounding box center [884, 365] width 18 height 18
click at [883, 368] on input "Select an option" at bounding box center [884, 365] width 18 height 18
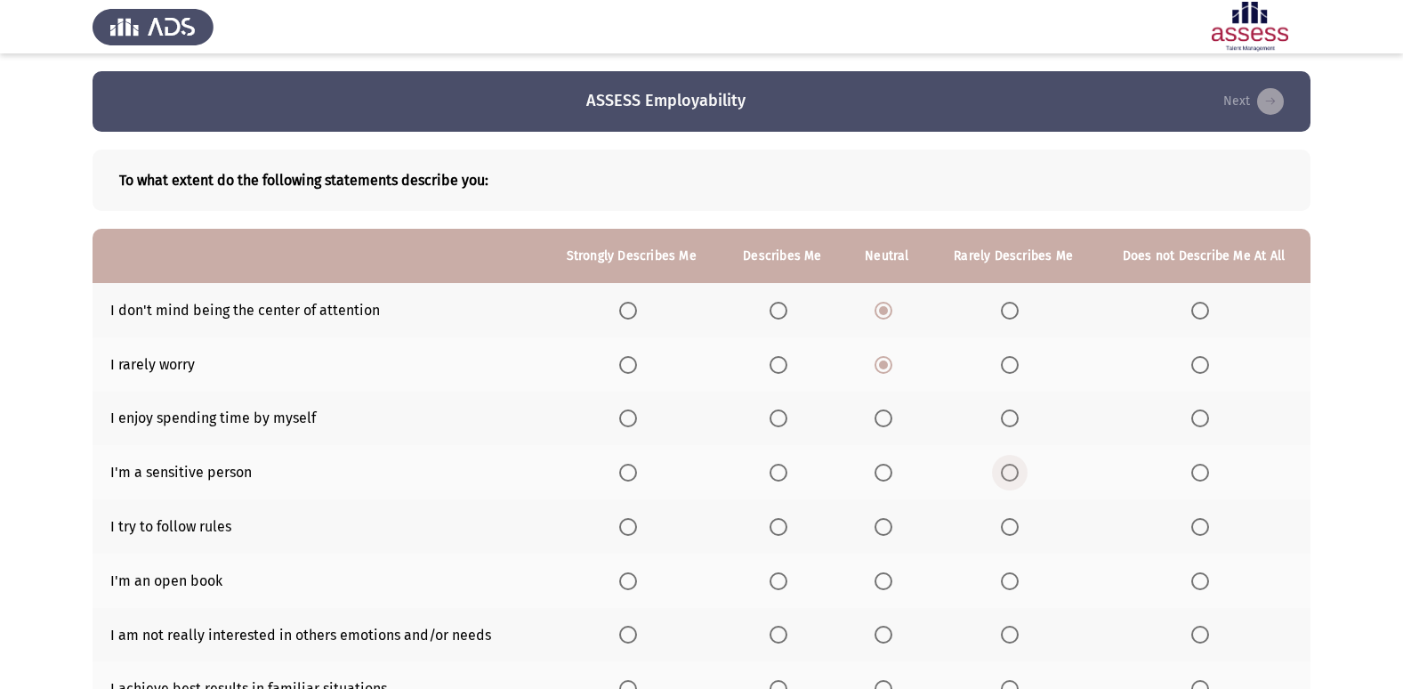
click at [1011, 478] on span "Select an option" at bounding box center [1010, 473] width 18 height 18
click at [1011, 478] on input "Select an option" at bounding box center [1010, 473] width 18 height 18
click at [1200, 420] on span "Select an option" at bounding box center [1201, 418] width 18 height 18
click at [1200, 420] on input "Select an option" at bounding box center [1201, 418] width 18 height 18
click at [636, 524] on span "Select an option" at bounding box center [628, 527] width 18 height 18
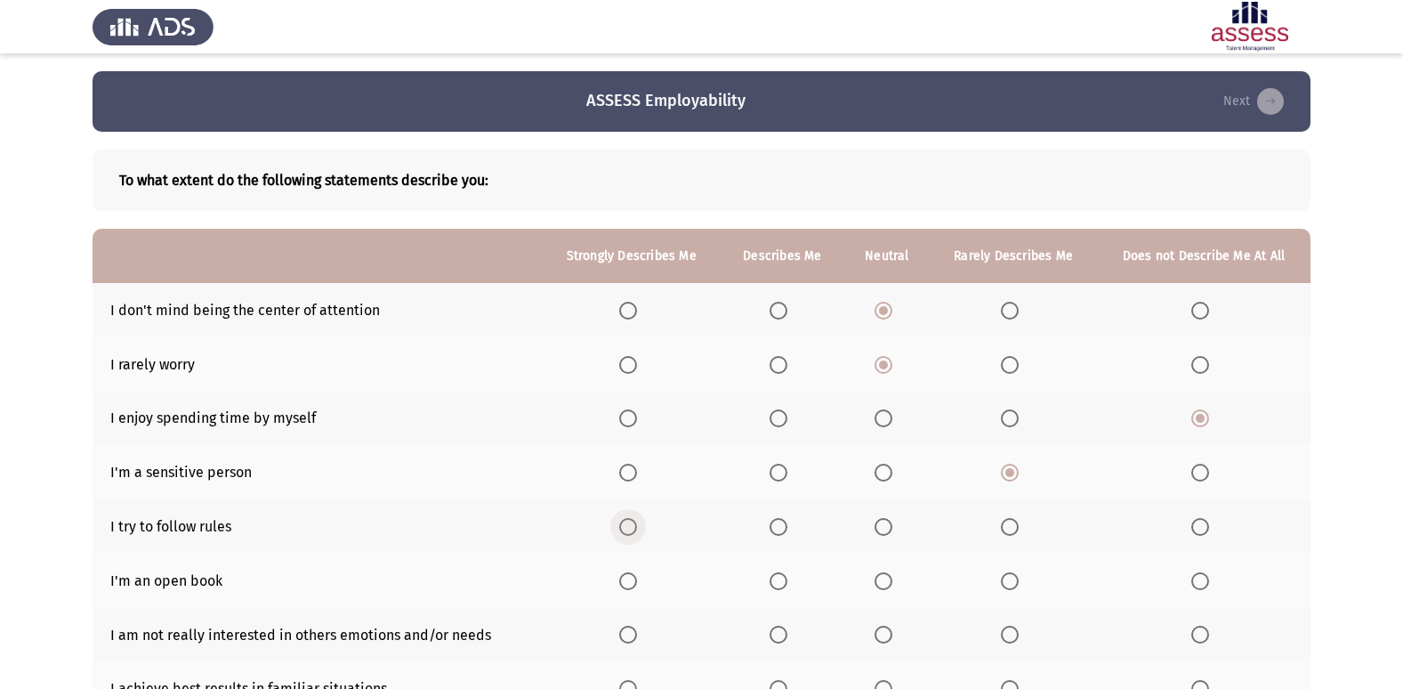
click at [636, 524] on input "Select an option" at bounding box center [628, 527] width 18 height 18
click at [777, 584] on span "Select an option" at bounding box center [779, 581] width 18 height 18
click at [777, 584] on input "Select an option" at bounding box center [779, 581] width 18 height 18
click at [1016, 634] on span "Select an option" at bounding box center [1010, 635] width 18 height 18
click at [1016, 634] on input "Select an option" at bounding box center [1010, 635] width 18 height 18
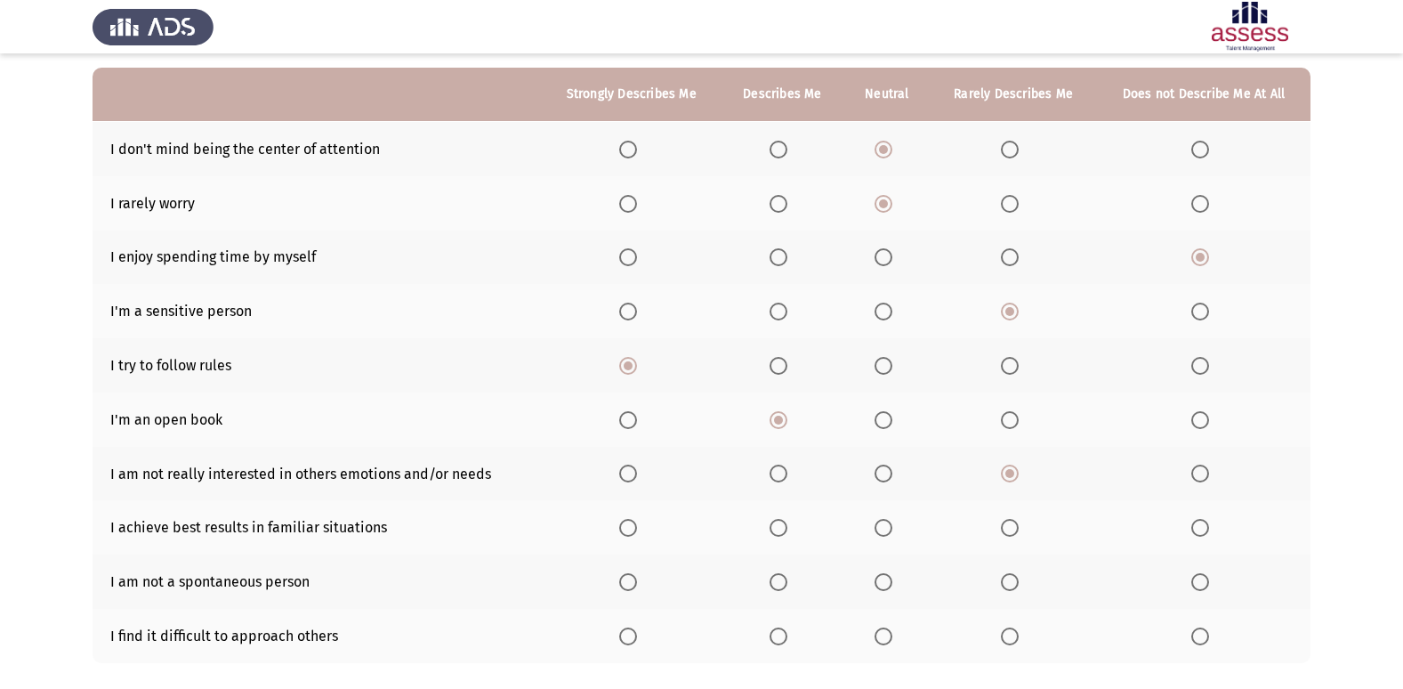
scroll to position [178, 0]
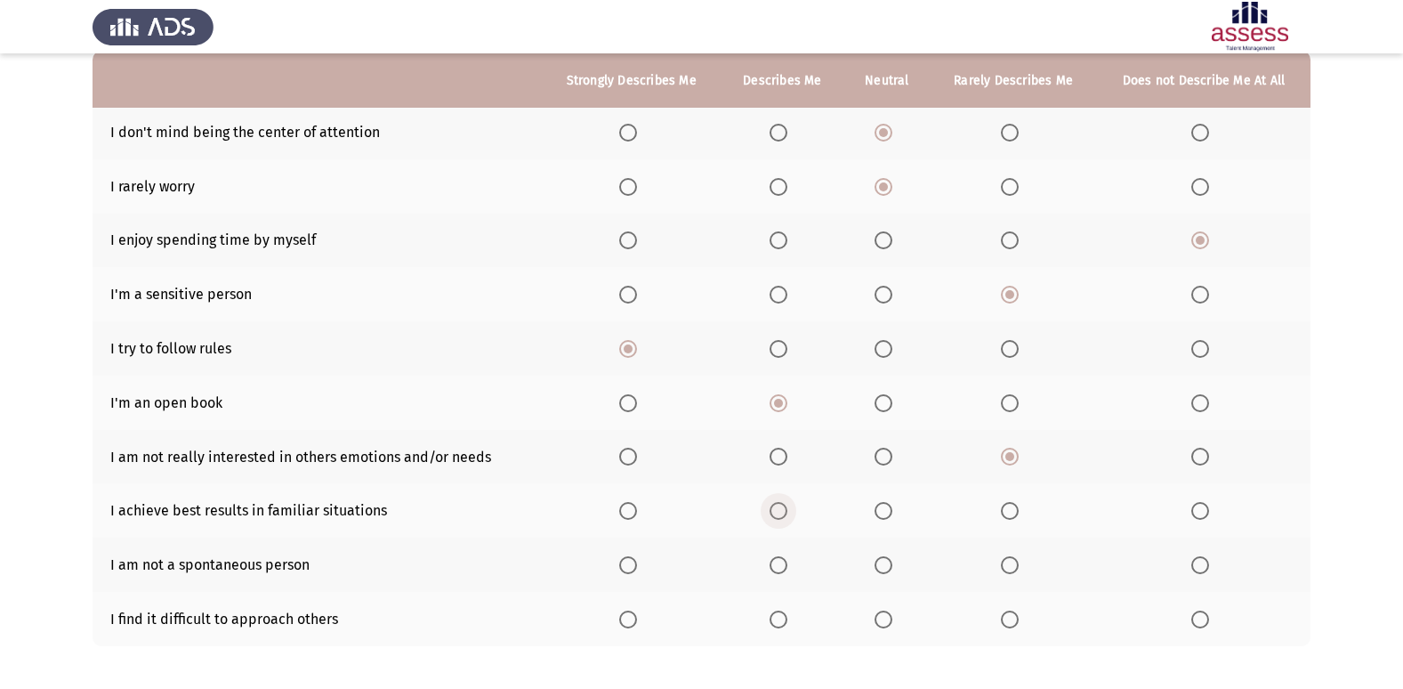
click at [773, 512] on span "Select an option" at bounding box center [779, 511] width 18 height 18
click at [773, 512] on input "Select an option" at bounding box center [779, 511] width 18 height 18
click at [887, 564] on span "Select an option" at bounding box center [884, 565] width 18 height 18
click at [887, 564] on input "Select an option" at bounding box center [884, 565] width 18 height 18
click at [1018, 618] on span "Select an option" at bounding box center [1010, 619] width 18 height 18
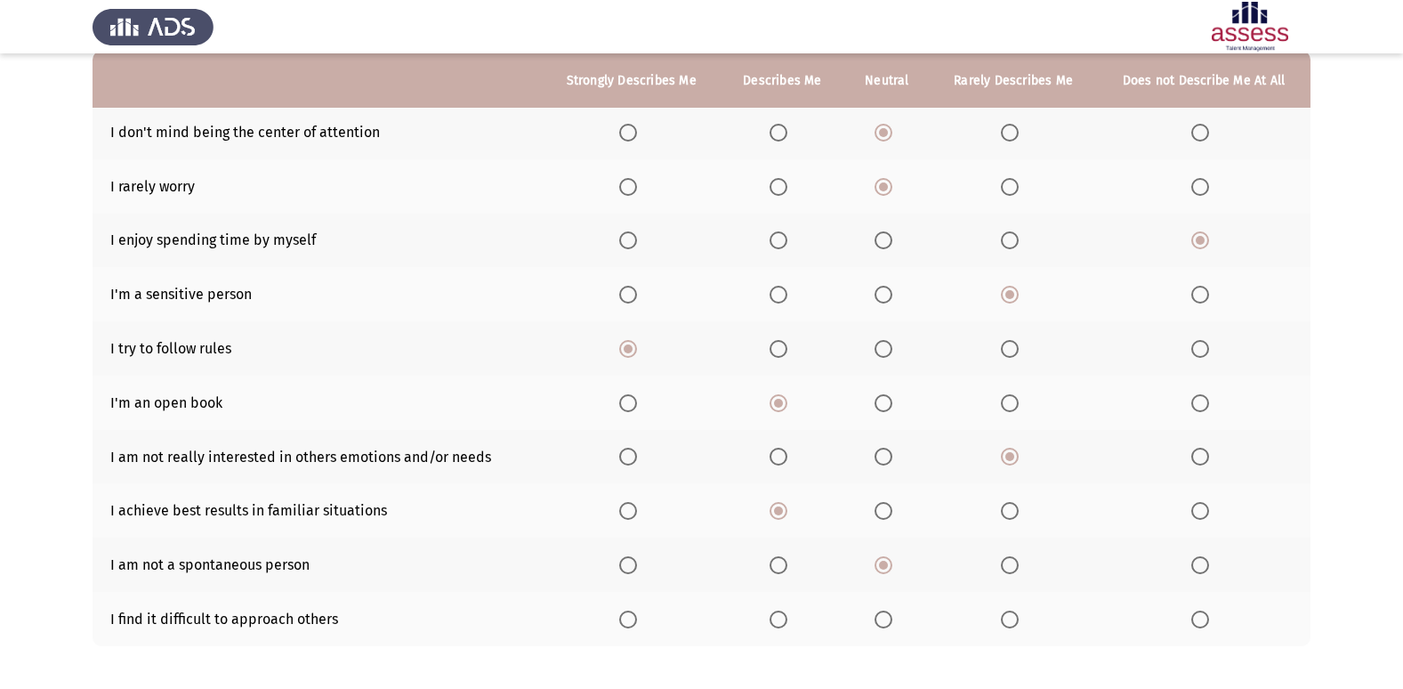
click at [1018, 618] on input "Select an option" at bounding box center [1010, 619] width 18 height 18
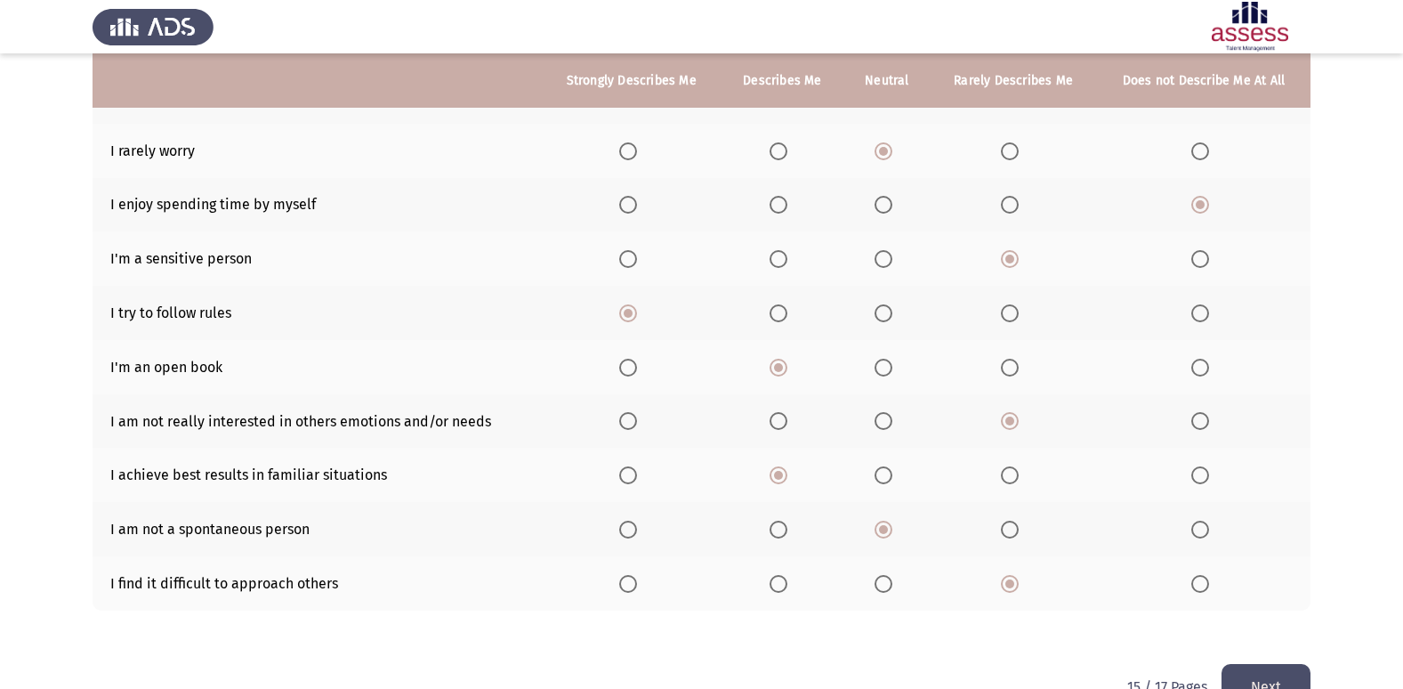
scroll to position [260, 0]
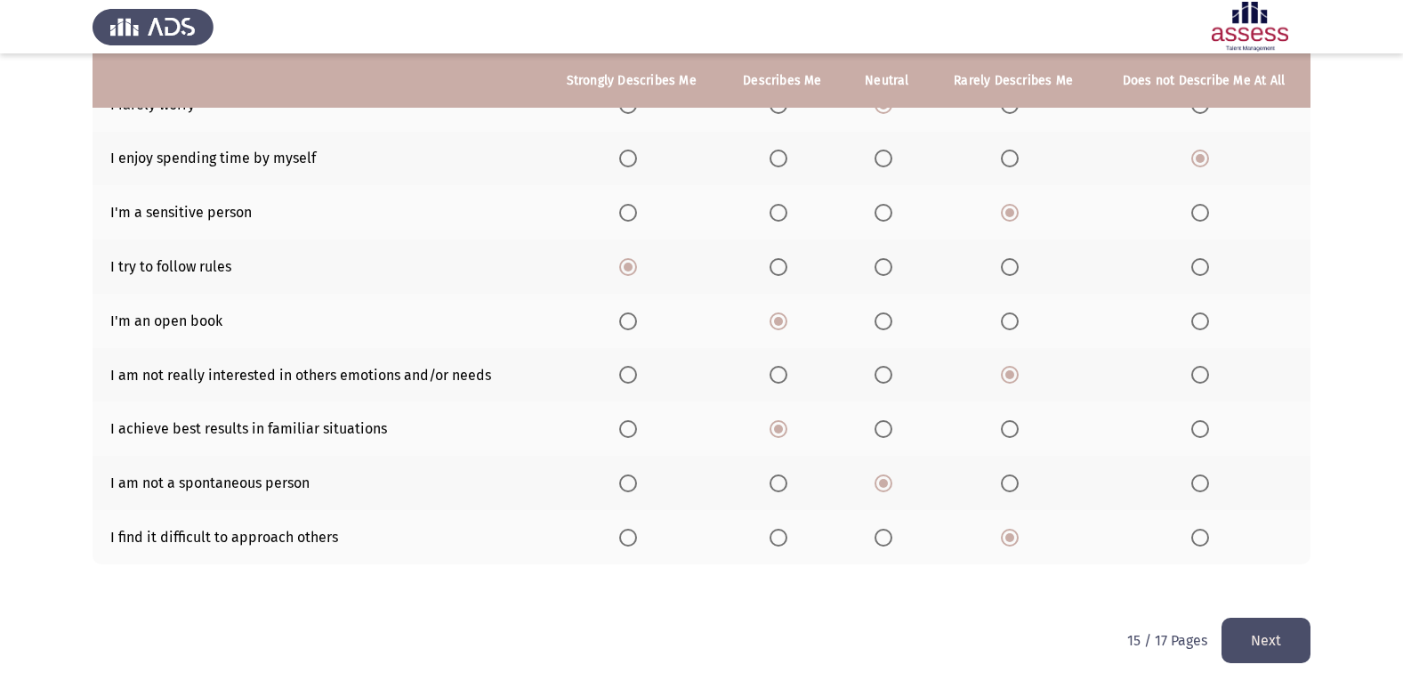
click at [1271, 633] on button "Next" at bounding box center [1266, 640] width 89 height 45
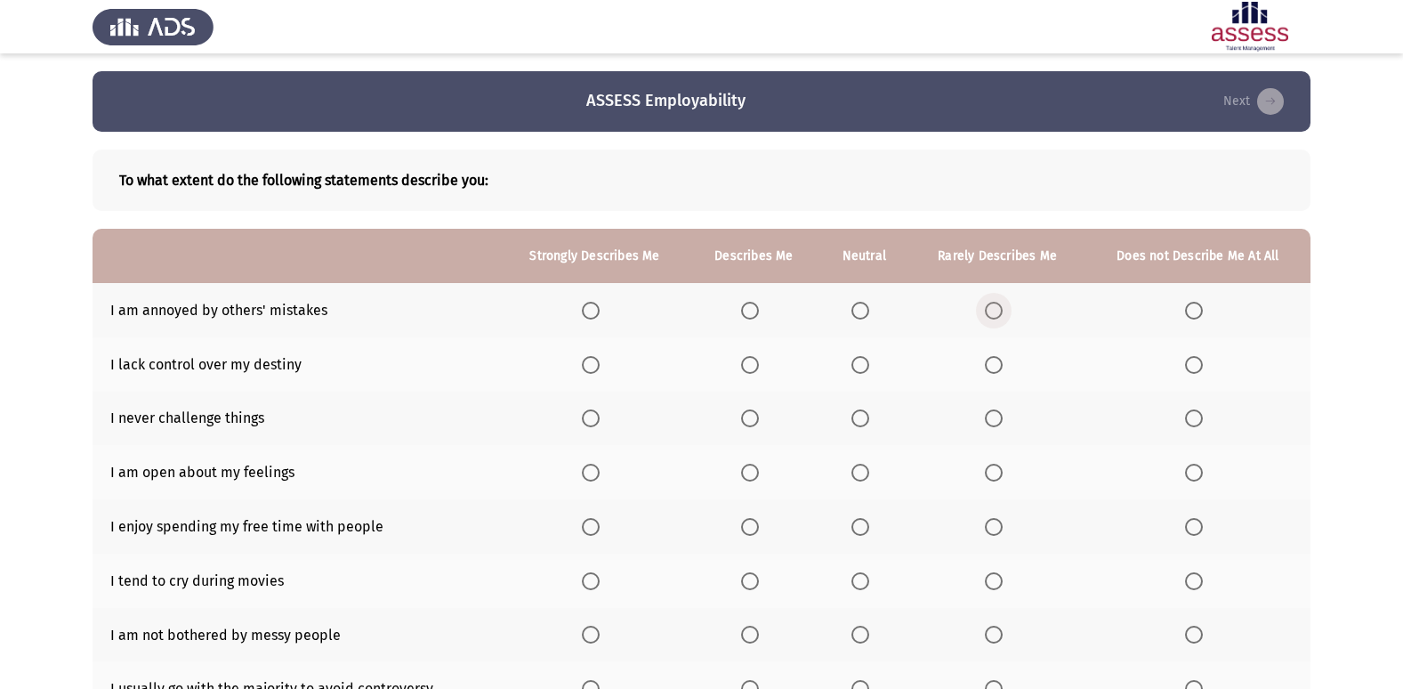
click at [1000, 308] on span "Select an option" at bounding box center [994, 311] width 18 height 18
click at [1000, 308] on input "Select an option" at bounding box center [994, 311] width 18 height 18
click at [752, 368] on span "Select an option" at bounding box center [750, 365] width 18 height 18
click at [752, 368] on input "Select an option" at bounding box center [750, 365] width 18 height 18
click at [1185, 416] on span "Select an option" at bounding box center [1194, 418] width 18 height 18
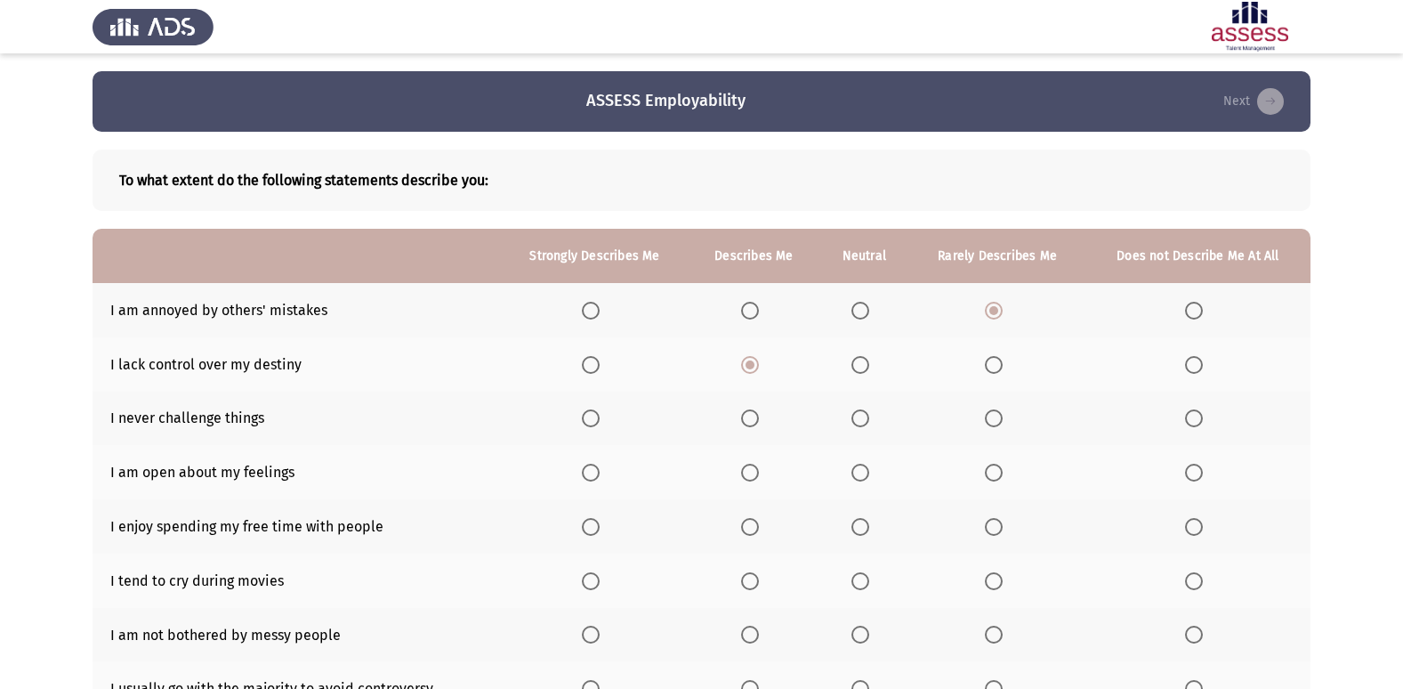
click at [1185, 416] on input "Select an option" at bounding box center [1194, 418] width 18 height 18
click at [1003, 478] on span "Select an option" at bounding box center [994, 473] width 18 height 18
click at [1003, 478] on input "Select an option" at bounding box center [994, 473] width 18 height 18
click at [753, 523] on span "Select an option" at bounding box center [750, 527] width 18 height 18
click at [753, 523] on input "Select an option" at bounding box center [750, 527] width 18 height 18
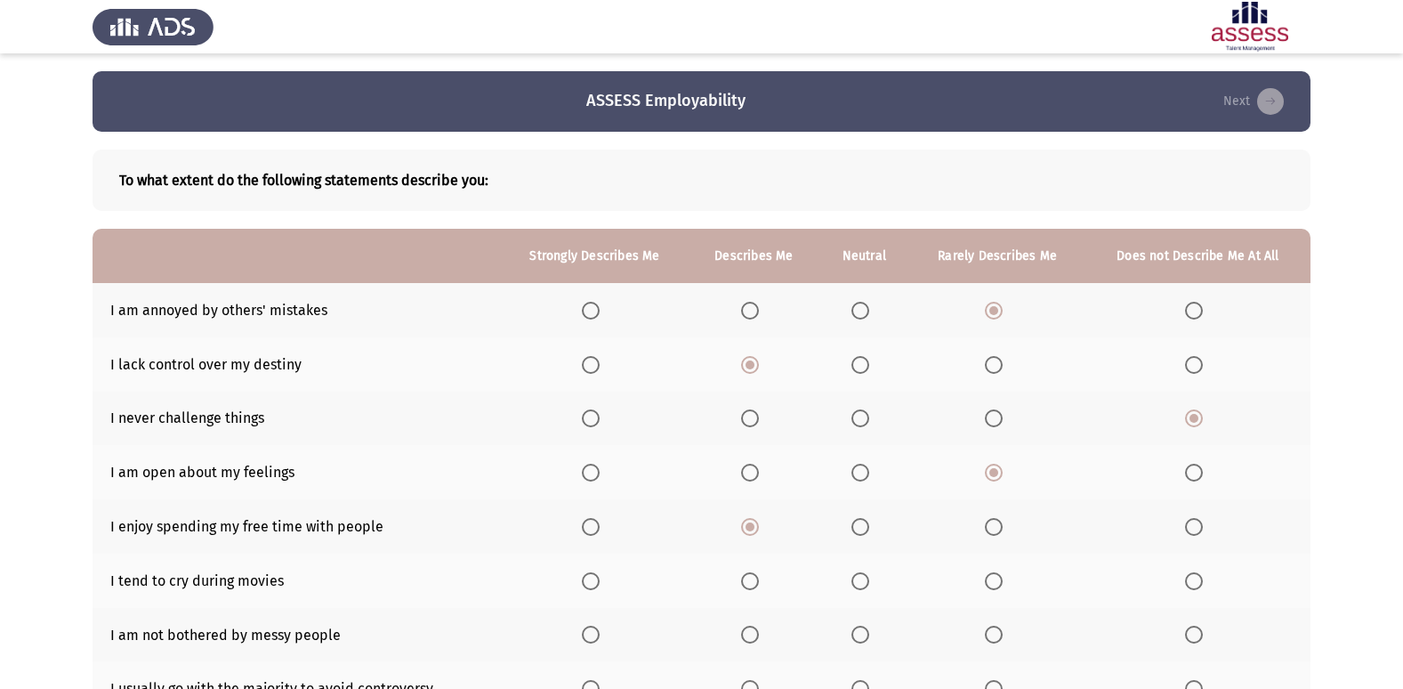
click at [990, 579] on span "Select an option" at bounding box center [994, 581] width 18 height 18
click at [990, 579] on input "Select an option" at bounding box center [994, 581] width 18 height 18
click at [998, 642] on span "Select an option" at bounding box center [994, 635] width 18 height 18
click at [998, 642] on input "Select an option" at bounding box center [994, 635] width 18 height 18
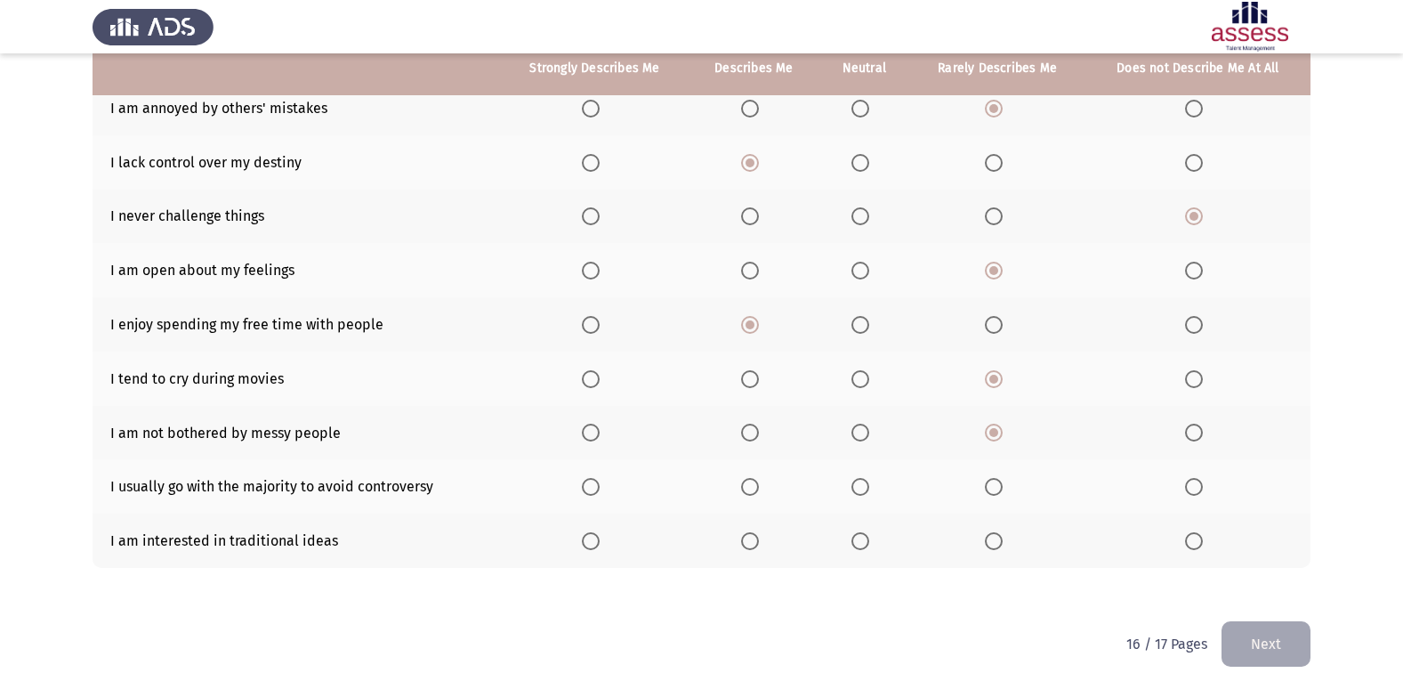
scroll to position [206, 0]
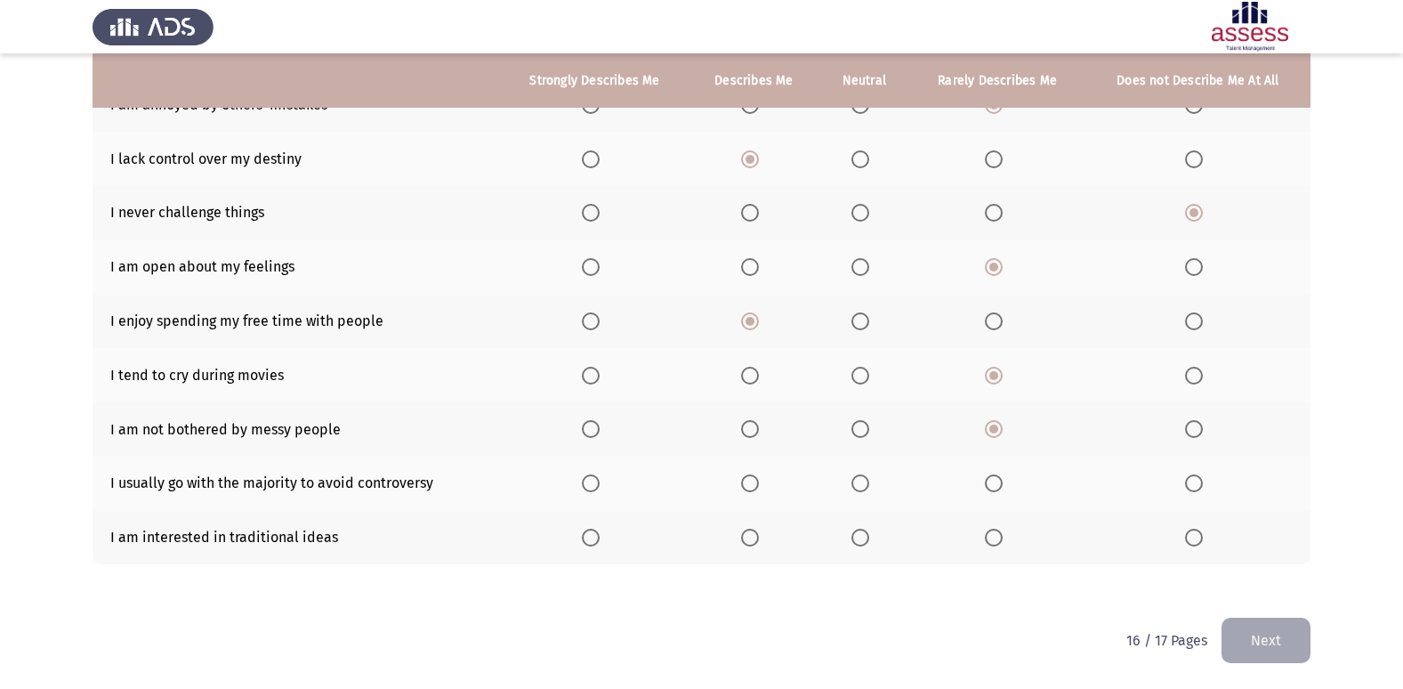
click at [1005, 481] on label "Select an option" at bounding box center [997, 483] width 25 height 18
click at [1003, 481] on input "Select an option" at bounding box center [994, 483] width 18 height 18
click at [990, 537] on span "Select an option" at bounding box center [994, 538] width 18 height 18
click at [990, 537] on input "Select an option" at bounding box center [994, 538] width 18 height 18
click at [1267, 645] on button "Next" at bounding box center [1266, 640] width 89 height 45
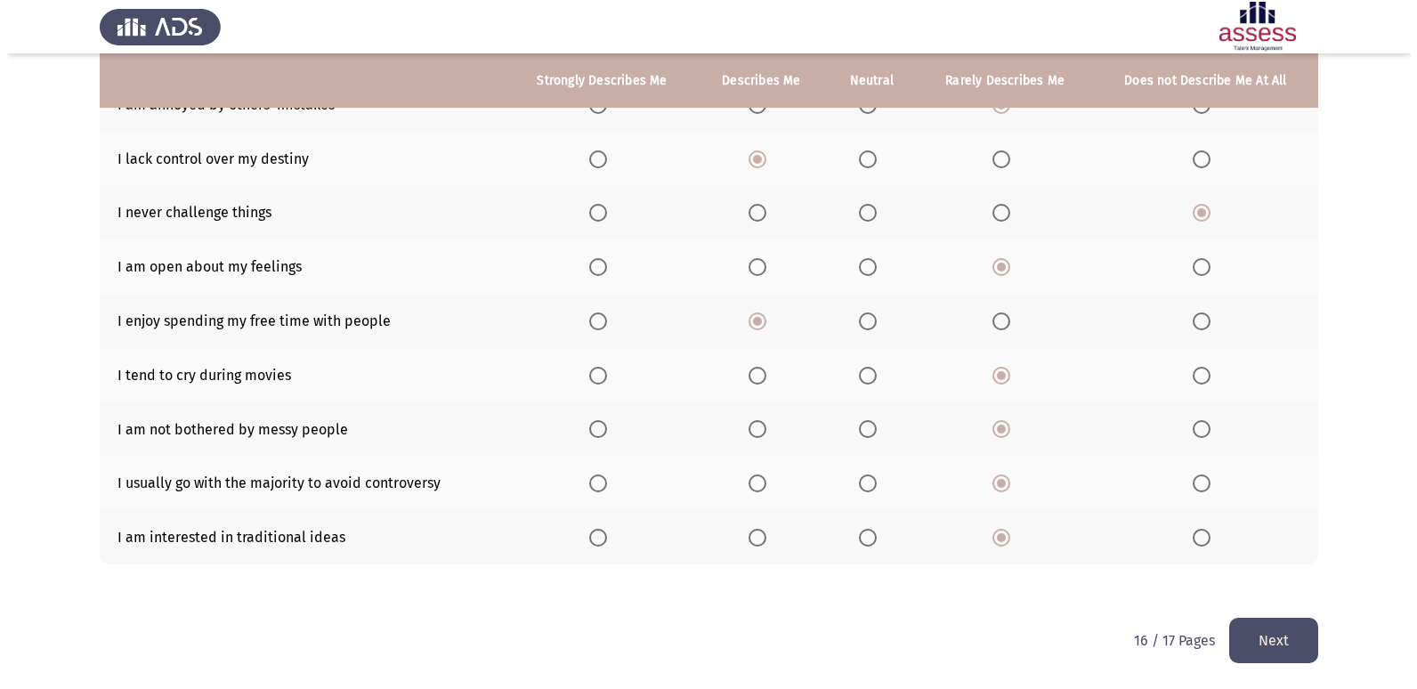
scroll to position [0, 0]
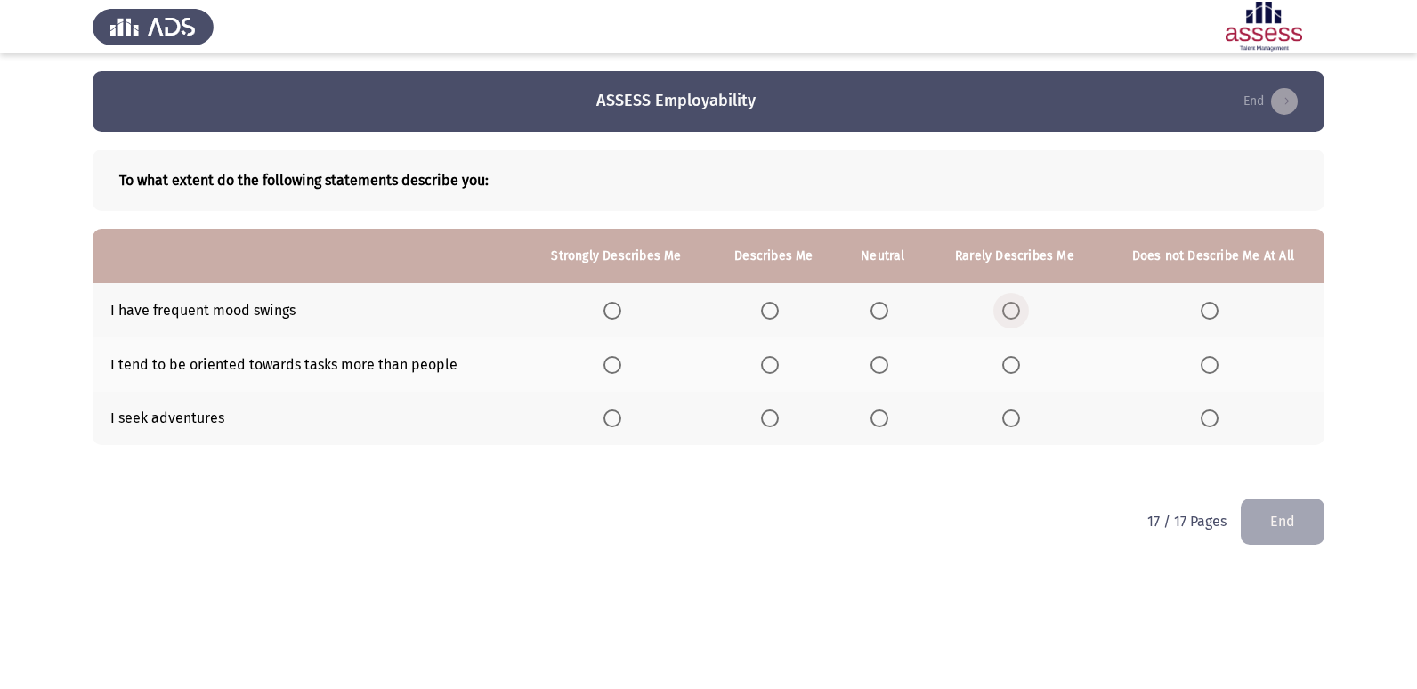
click at [1013, 313] on span "Select an option" at bounding box center [1011, 311] width 18 height 18
click at [1013, 313] on input "Select an option" at bounding box center [1011, 311] width 18 height 18
click at [772, 362] on span "Select an option" at bounding box center [770, 365] width 18 height 18
click at [772, 362] on input "Select an option" at bounding box center [770, 365] width 18 height 18
click at [1011, 416] on span "Select an option" at bounding box center [1011, 418] width 18 height 18
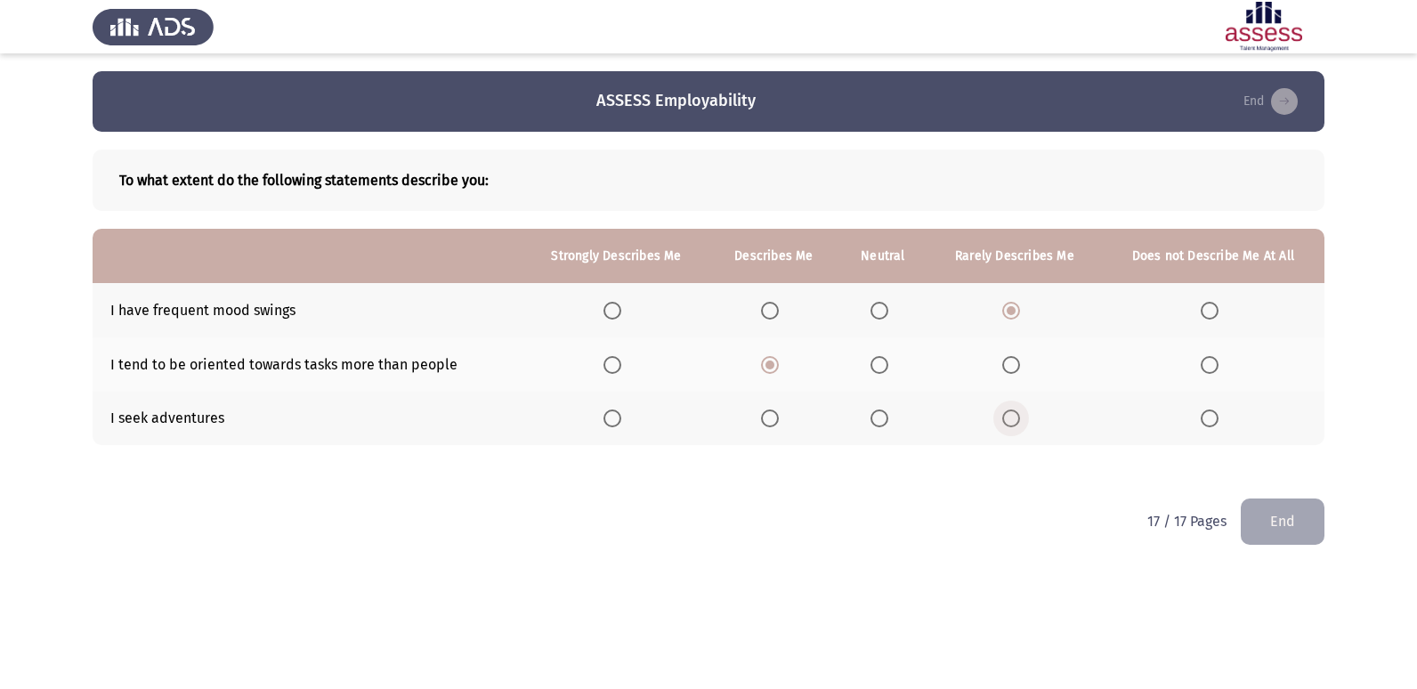
click at [1011, 416] on input "Select an option" at bounding box center [1011, 418] width 18 height 18
click at [1275, 530] on button "End" at bounding box center [1282, 520] width 84 height 45
